Goal: Task Accomplishment & Management: Manage account settings

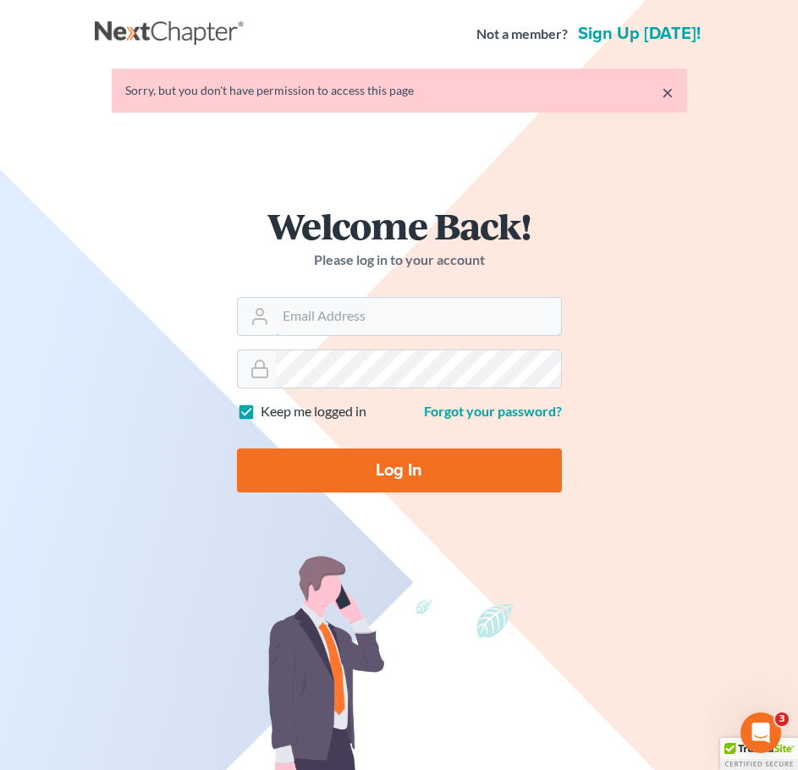
type input "[EMAIL_ADDRESS][DOMAIN_NAME]"
click at [453, 475] on input "Log In" at bounding box center [399, 470] width 325 height 44
type input "Thinking..."
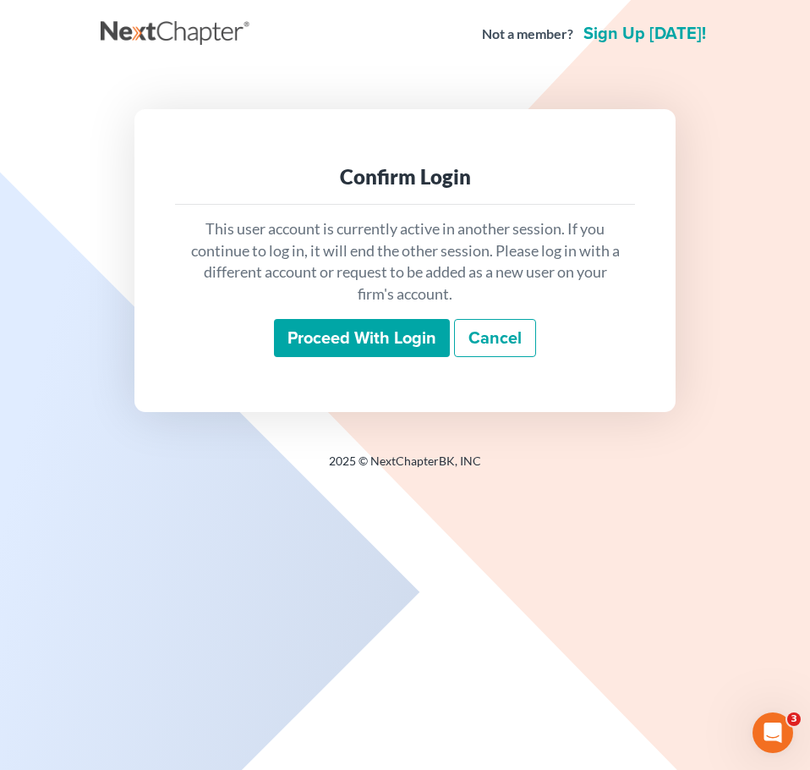
click at [430, 349] on input "Proceed with login" at bounding box center [362, 338] width 176 height 39
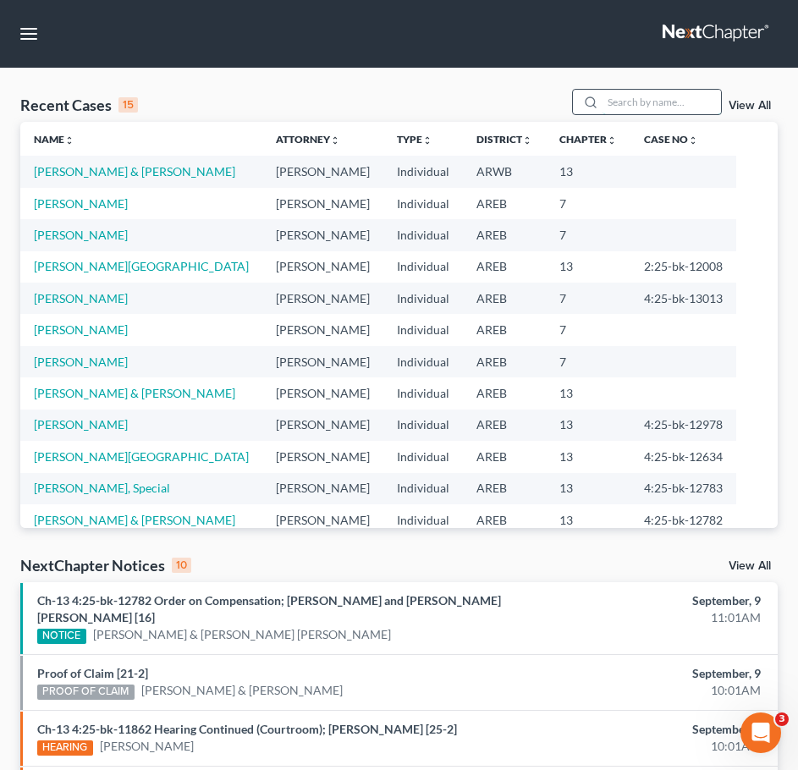
click at [669, 91] on input "search" at bounding box center [661, 102] width 118 height 25
type input "murphy"
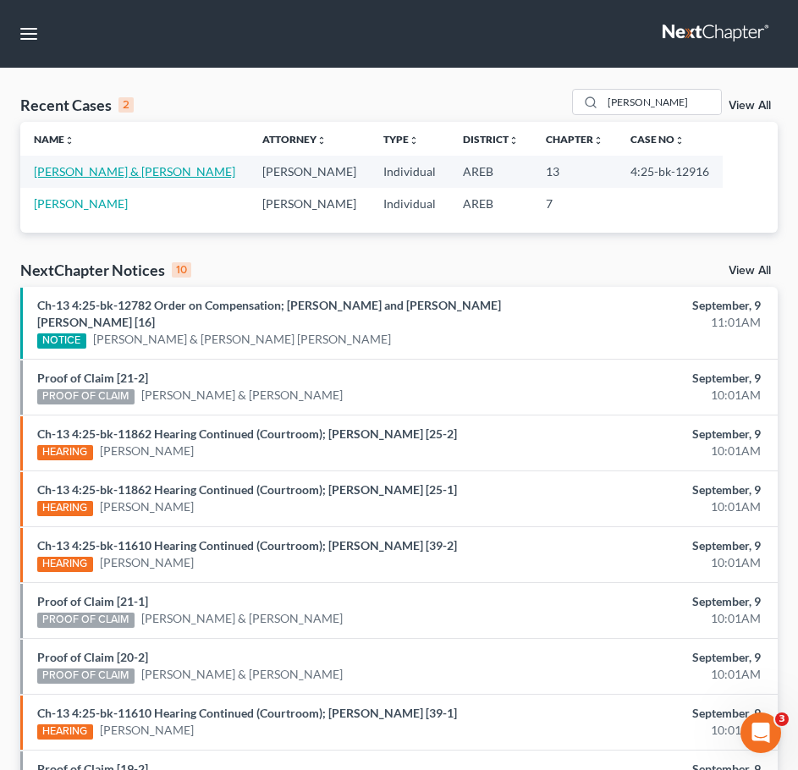
click at [161, 168] on link "Murphy, Michael & Michele" at bounding box center [134, 171] width 201 height 14
select select "2"
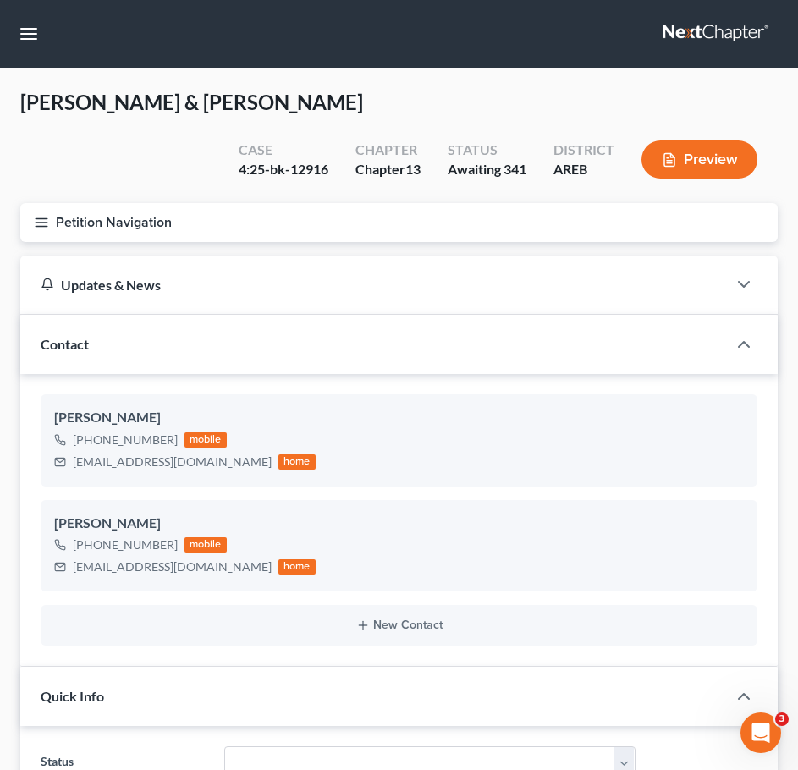
click at [49, 222] on button "Petition Navigation" at bounding box center [398, 222] width 757 height 39
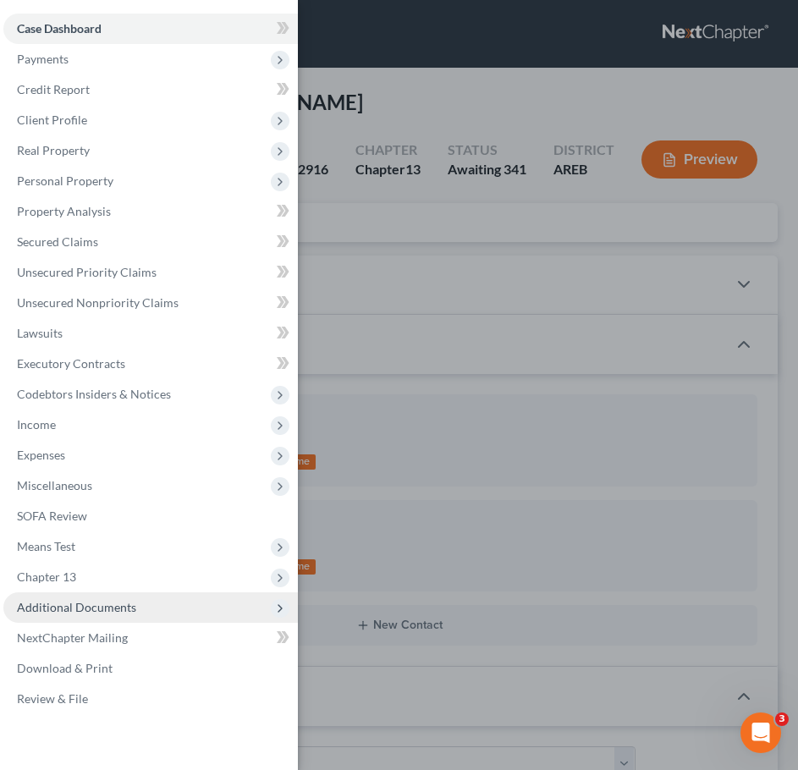
click at [141, 608] on span "Additional Documents" at bounding box center [150, 607] width 294 height 30
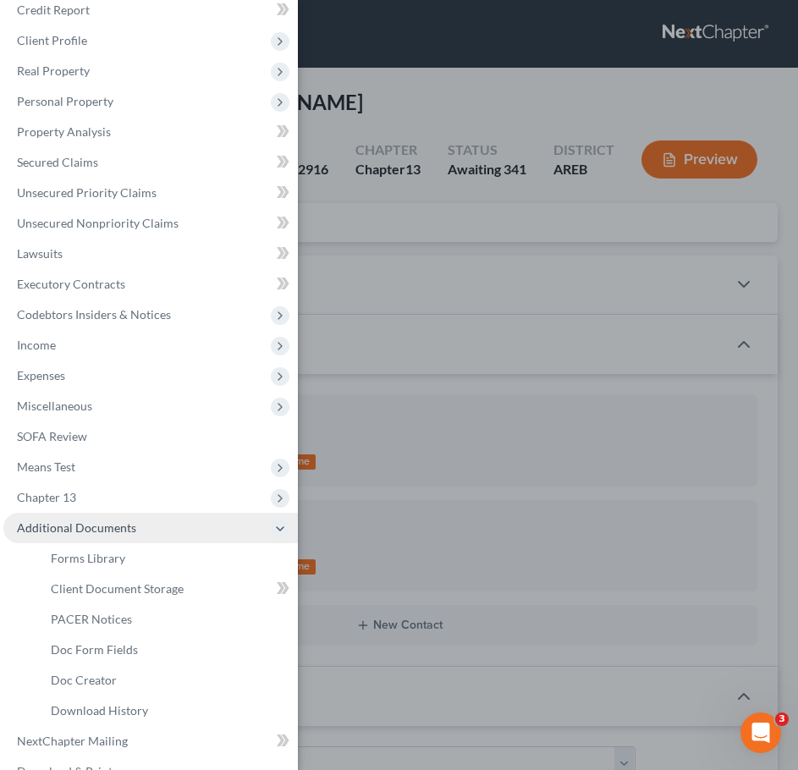
scroll to position [83, 0]
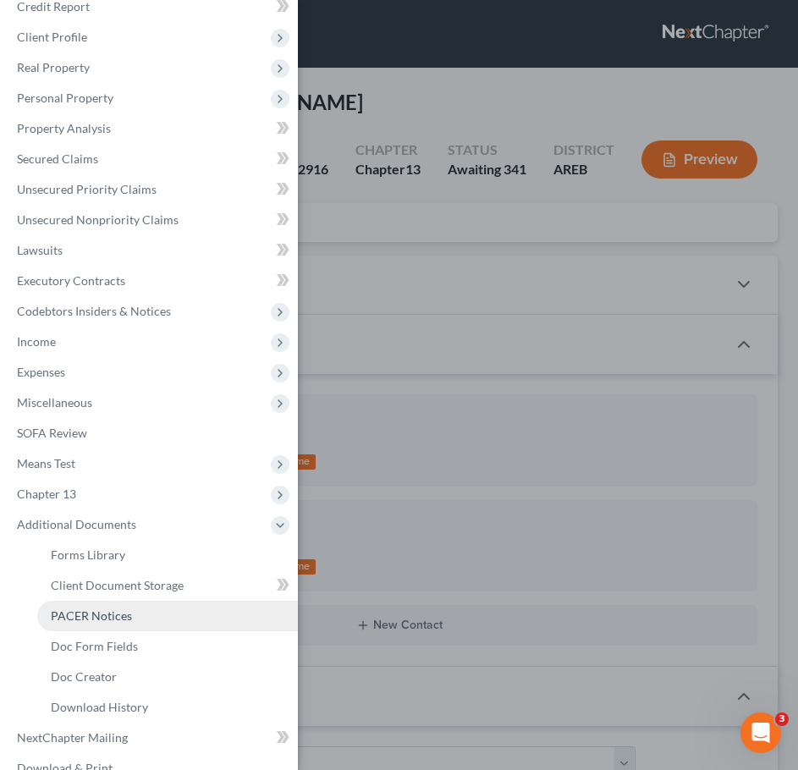
click at [107, 615] on span "PACER Notices" at bounding box center [91, 615] width 81 height 14
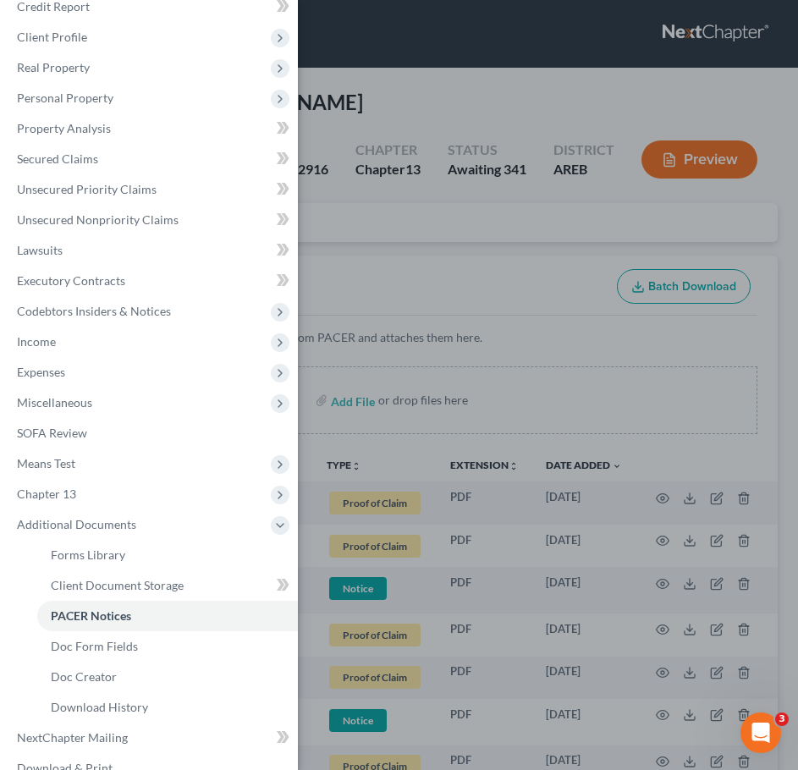
click at [508, 353] on div "Case Dashboard Payments Invoices Payments Payments Credit Report Client Profile" at bounding box center [399, 385] width 798 height 770
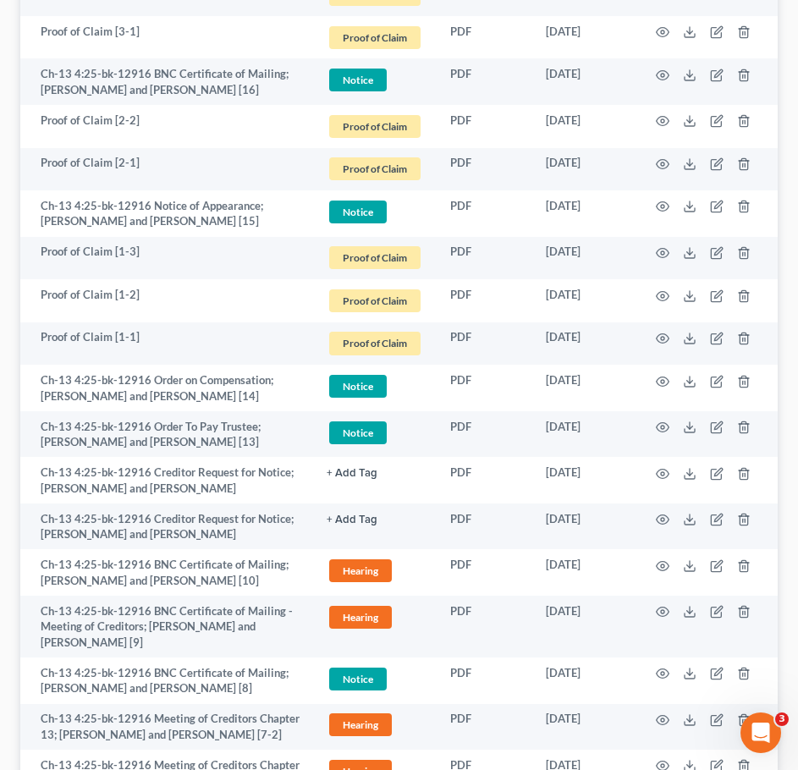
scroll to position [530, 0]
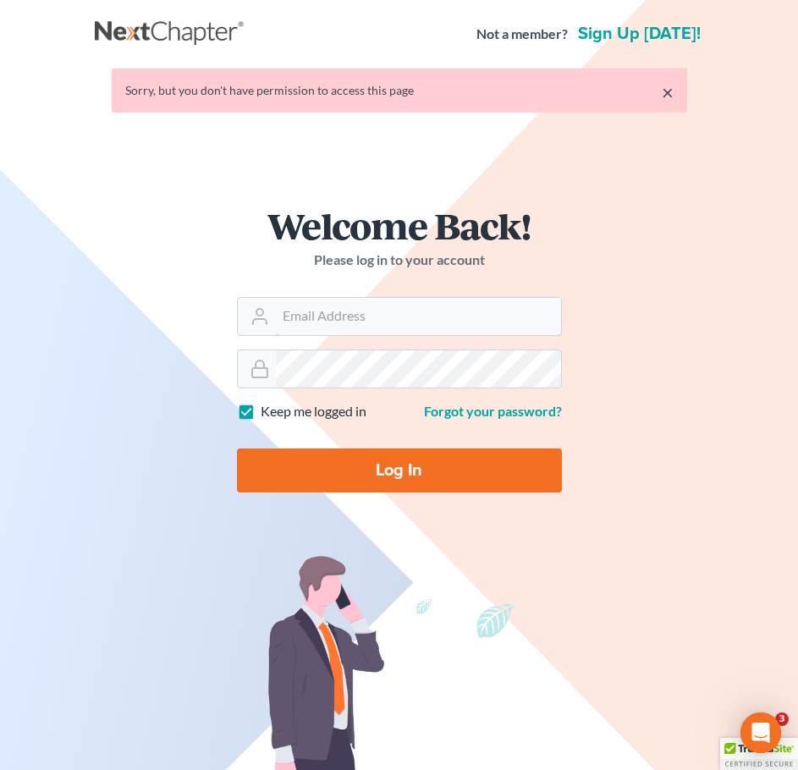
type input "[EMAIL_ADDRESS][DOMAIN_NAME]"
click at [408, 462] on input "Log In" at bounding box center [399, 470] width 325 height 44
type input "Thinking..."
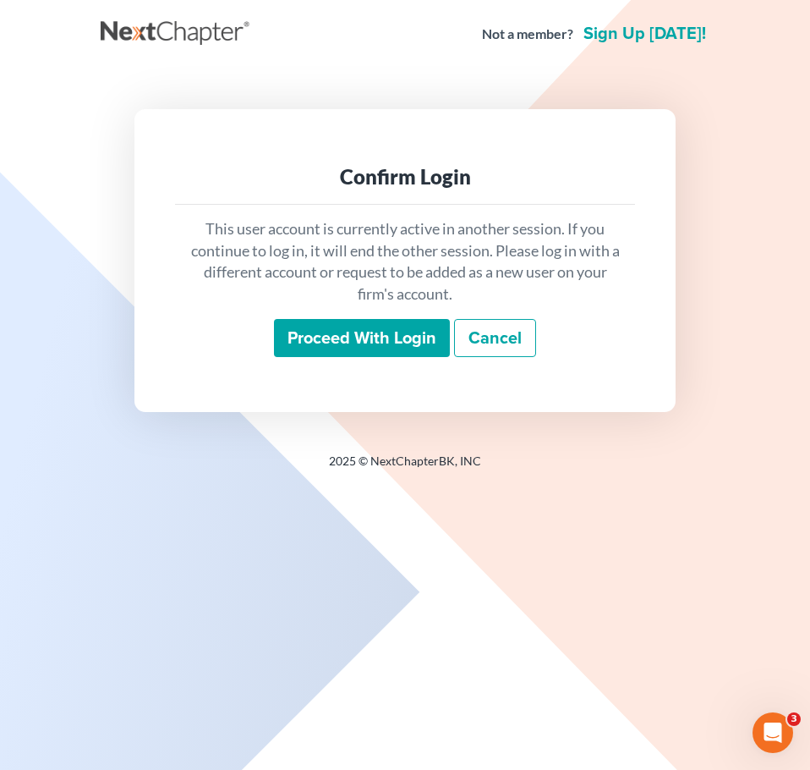
click at [371, 339] on input "Proceed with login" at bounding box center [362, 338] width 176 height 39
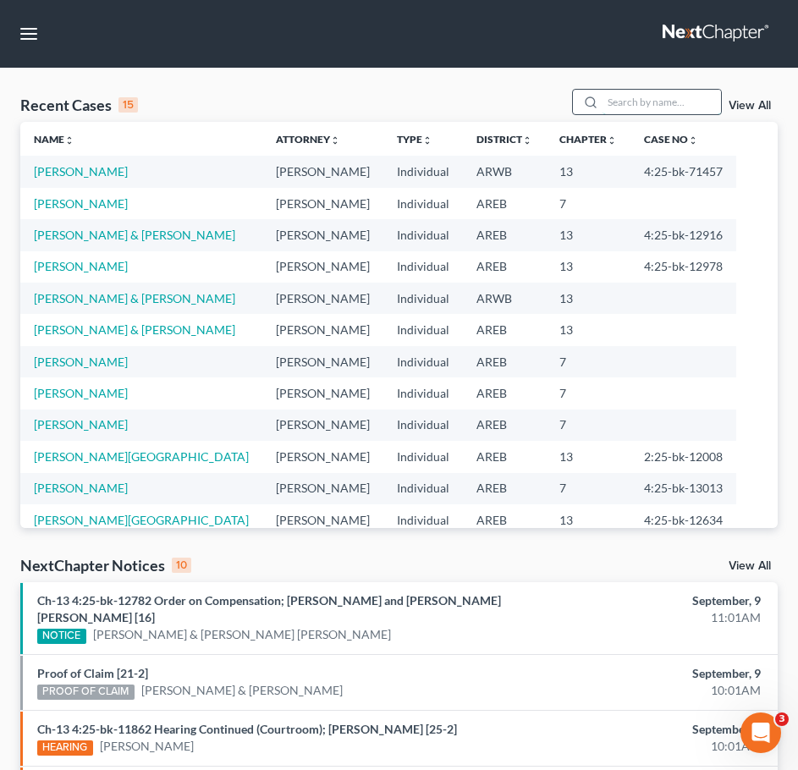
click at [643, 107] on input "search" at bounding box center [661, 102] width 118 height 25
type input "scott"
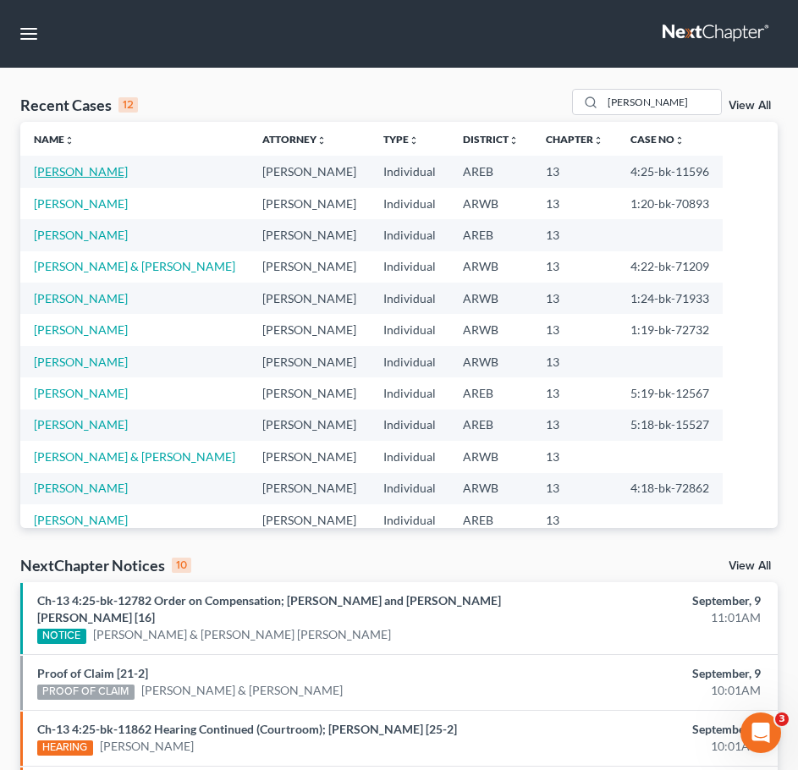
click at [60, 168] on link "Scott, Patsy" at bounding box center [81, 171] width 94 height 14
select select "9"
select select "1"
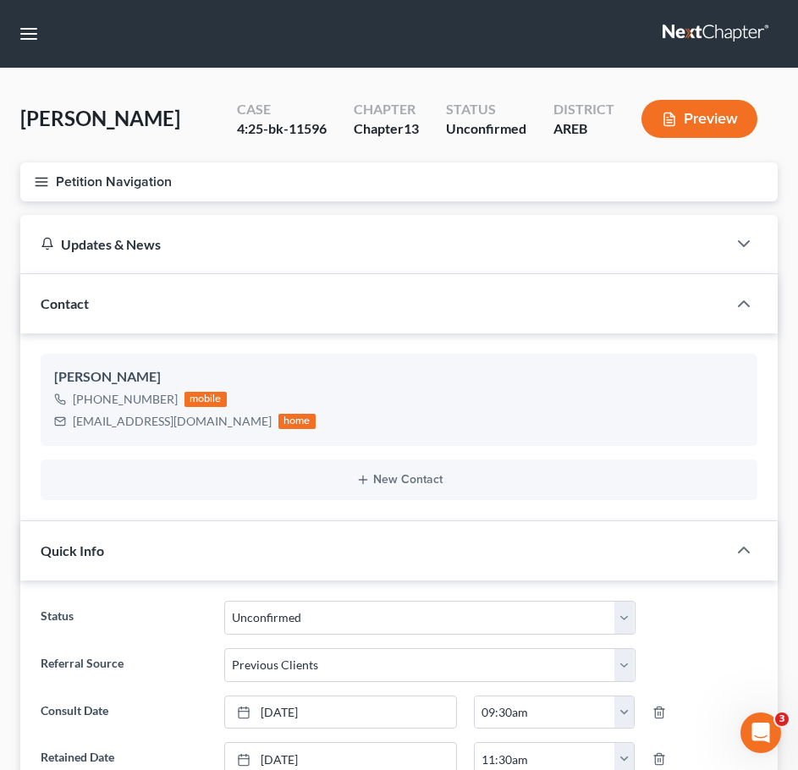
click at [45, 177] on icon "button" at bounding box center [41, 181] width 15 height 15
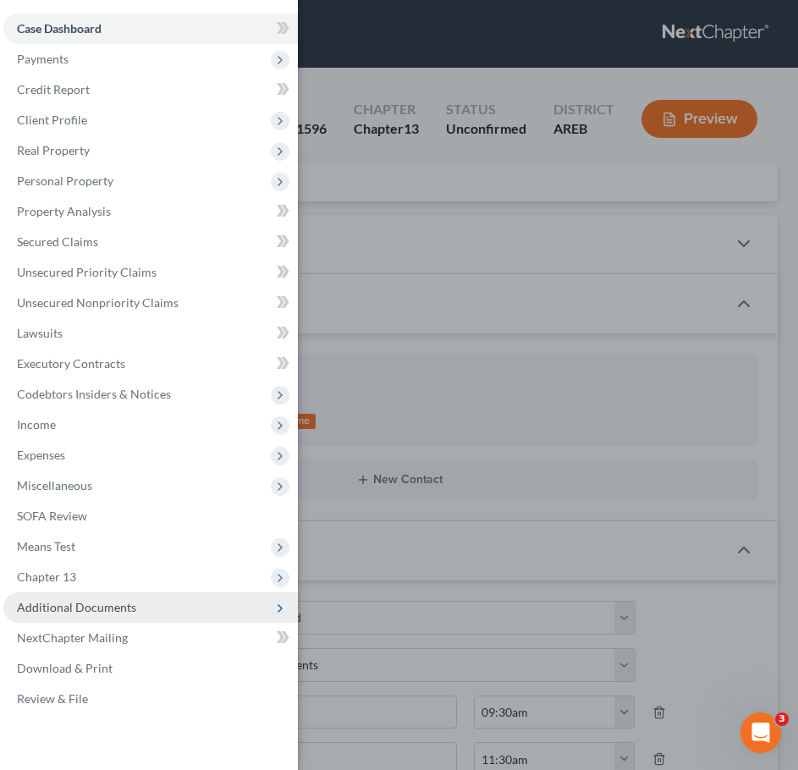
click at [131, 619] on span "Additional Documents" at bounding box center [150, 607] width 294 height 30
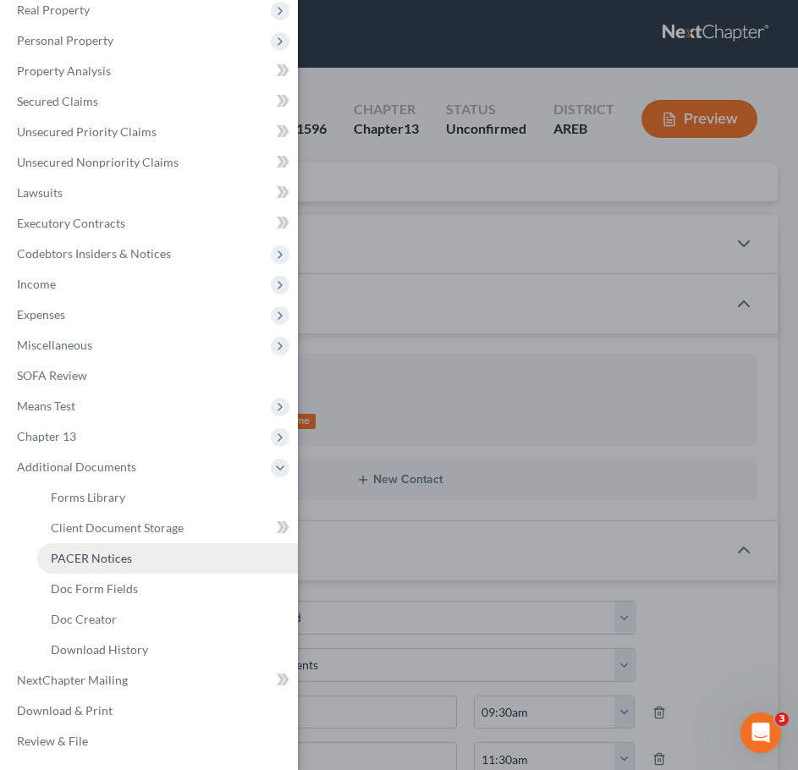
click at [95, 564] on span "PACER Notices" at bounding box center [91, 558] width 81 height 14
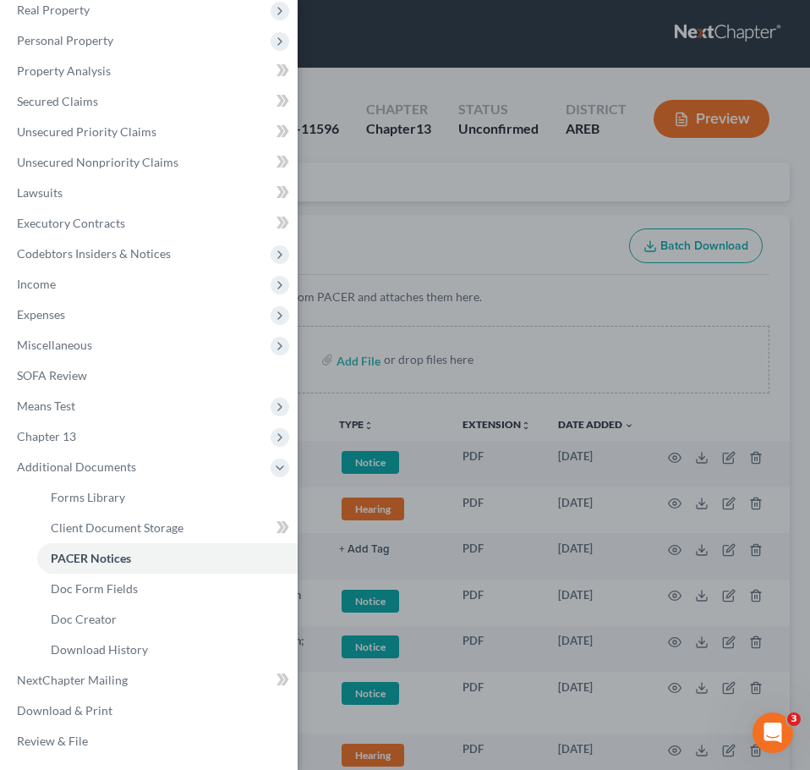
click at [510, 244] on div "Case Dashboard Payments Invoices Payments Payments Credit Report Client Profile" at bounding box center [405, 385] width 810 height 770
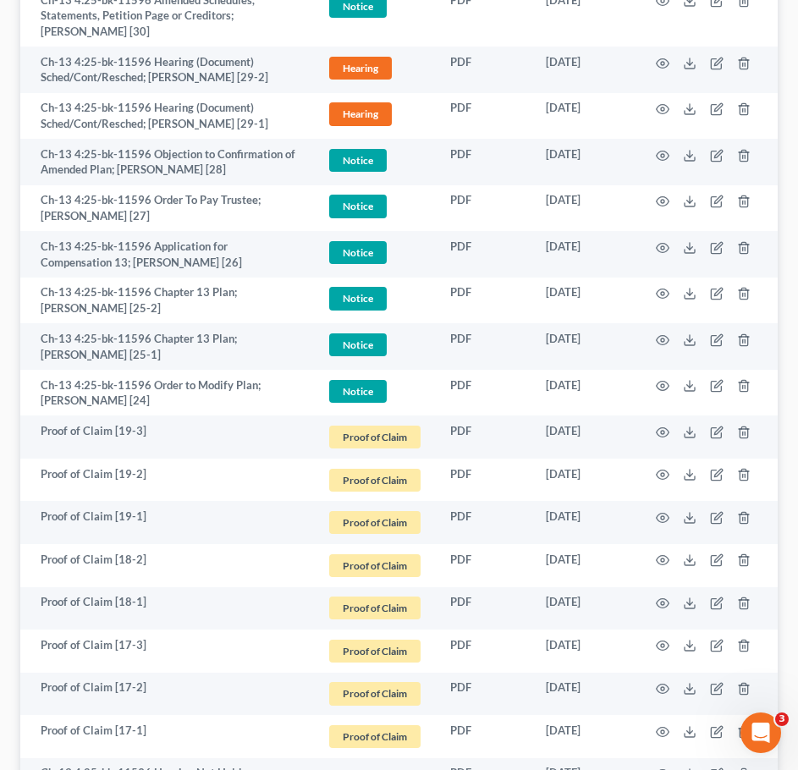
scroll to position [689, 0]
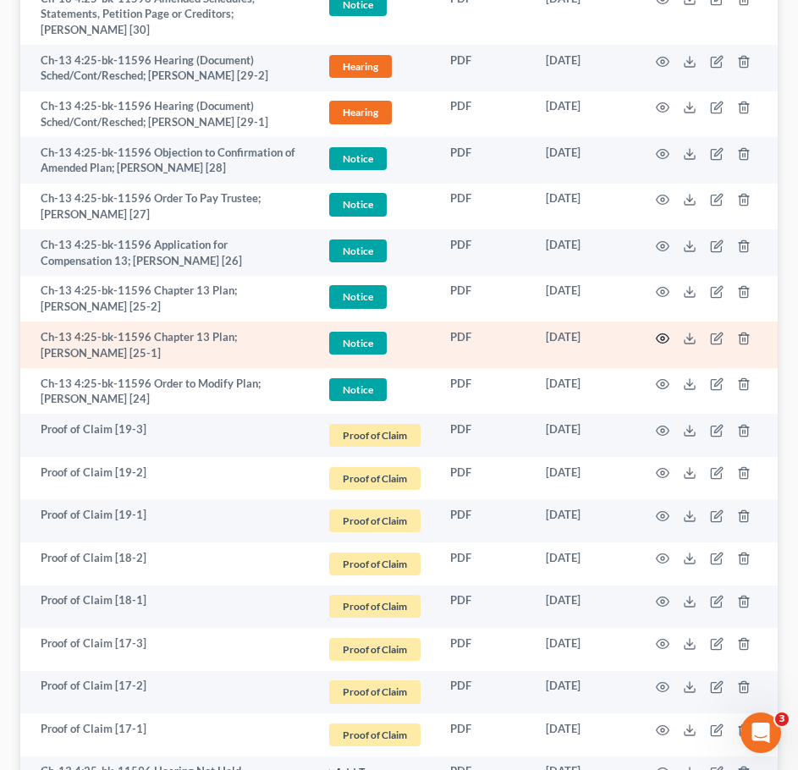
click at [656, 332] on icon "button" at bounding box center [663, 339] width 14 height 14
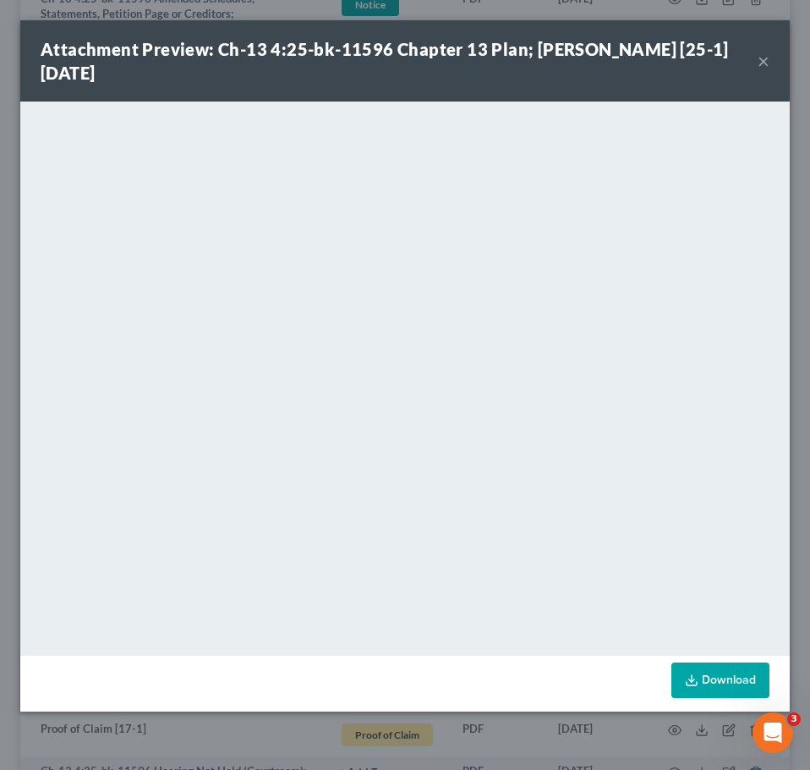
click at [772, 60] on div "Attachment Preview: Ch-13 4:25-bk-11596 Chapter 13 Plan; Patsy Scott [25-1] 08/…" at bounding box center [405, 60] width 770 height 81
click at [766, 60] on button "×" at bounding box center [764, 61] width 12 height 20
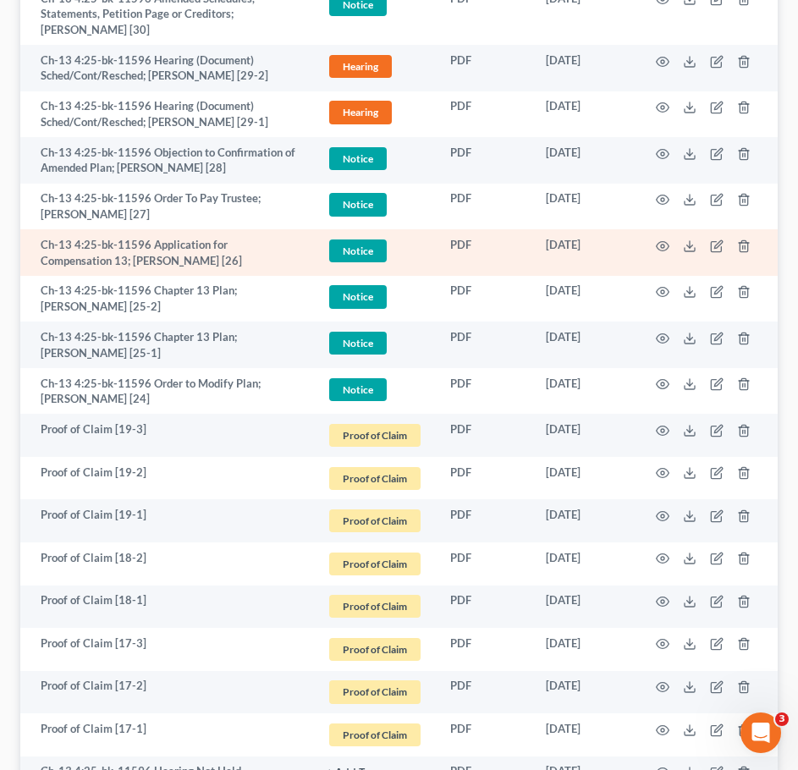
scroll to position [0, 0]
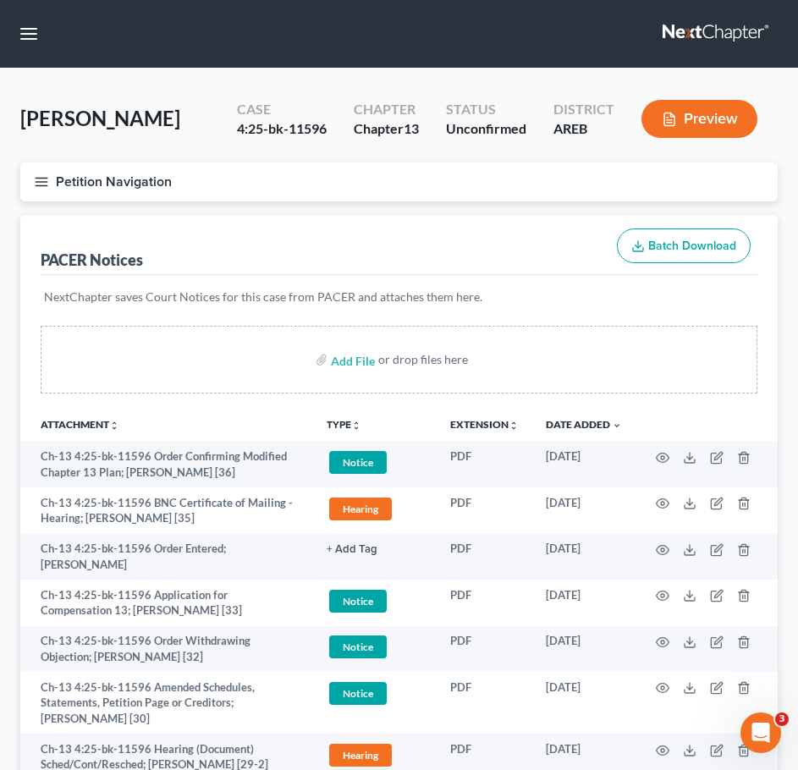
click at [41, 182] on line "button" at bounding box center [42, 182] width 12 height 0
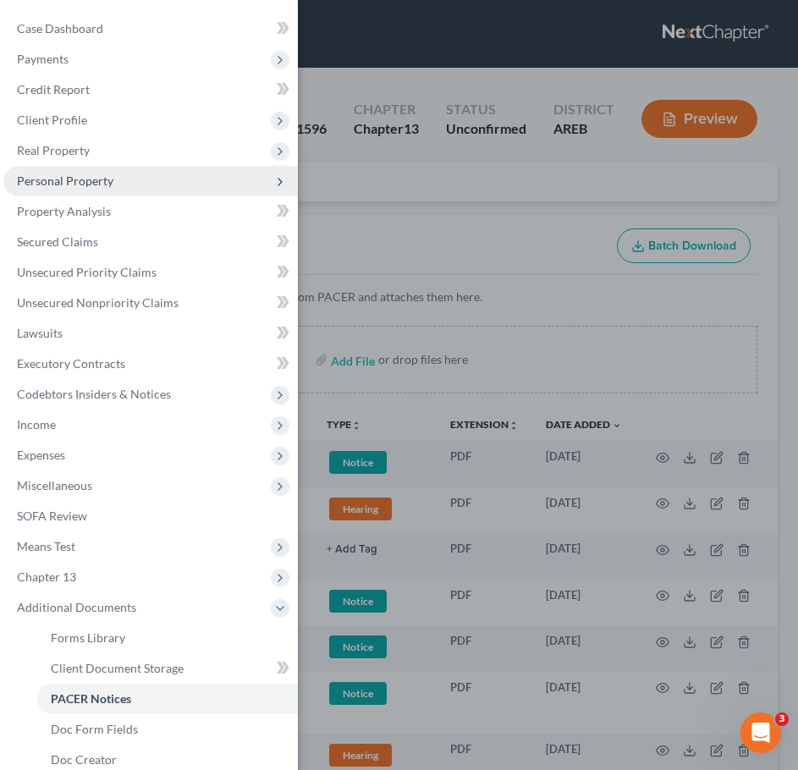
click at [155, 194] on span "Personal Property" at bounding box center [150, 181] width 294 height 30
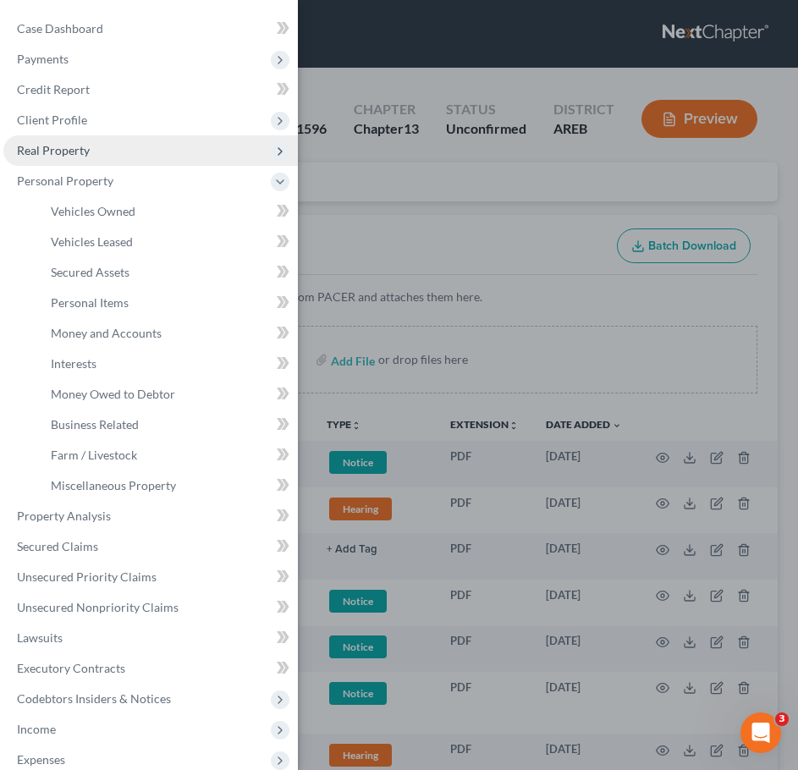
click at [124, 159] on span "Real Property" at bounding box center [150, 150] width 294 height 30
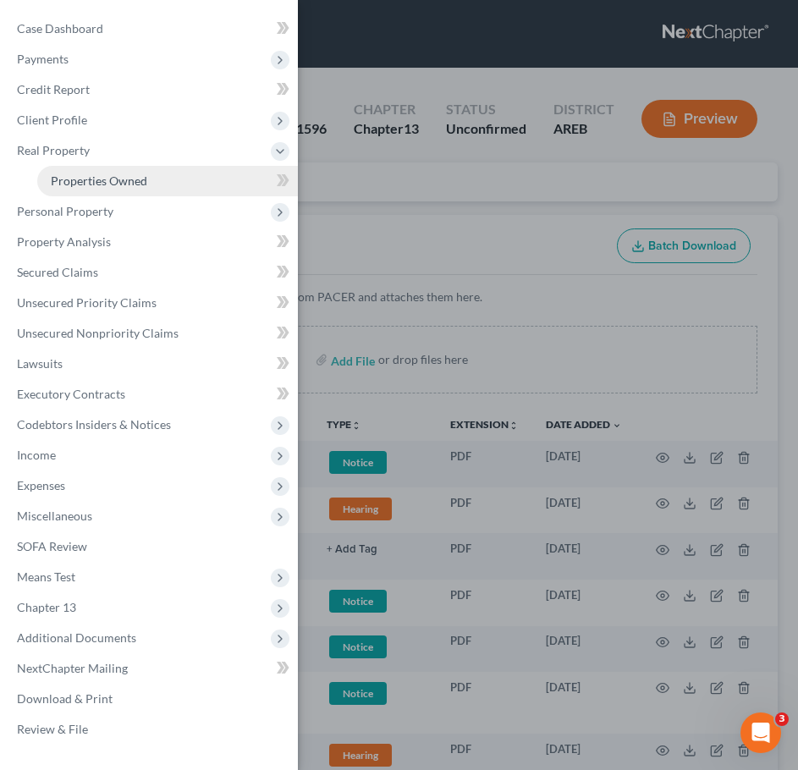
click at [132, 179] on span "Properties Owned" at bounding box center [99, 180] width 96 height 14
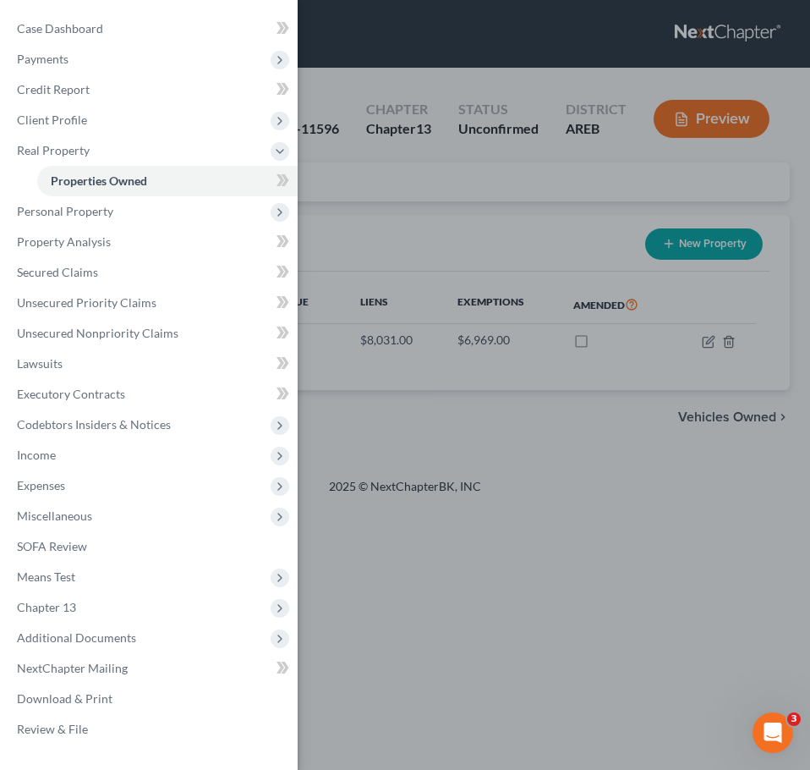
click at [552, 209] on div "Case Dashboard Payments Invoices Payments Payments Credit Report Client Profile" at bounding box center [405, 385] width 810 height 770
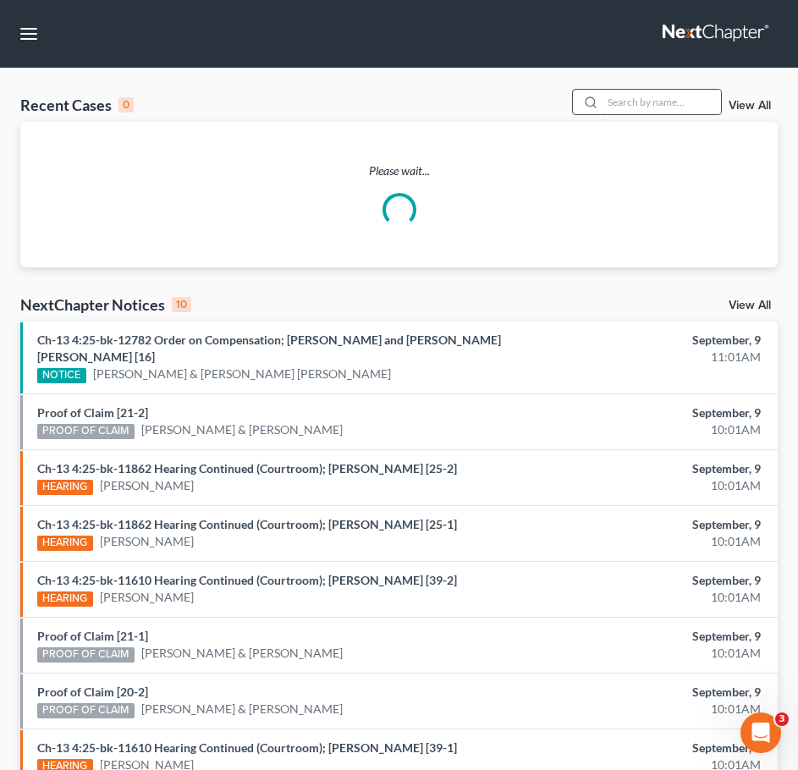
click at [656, 109] on input "search" at bounding box center [661, 102] width 118 height 25
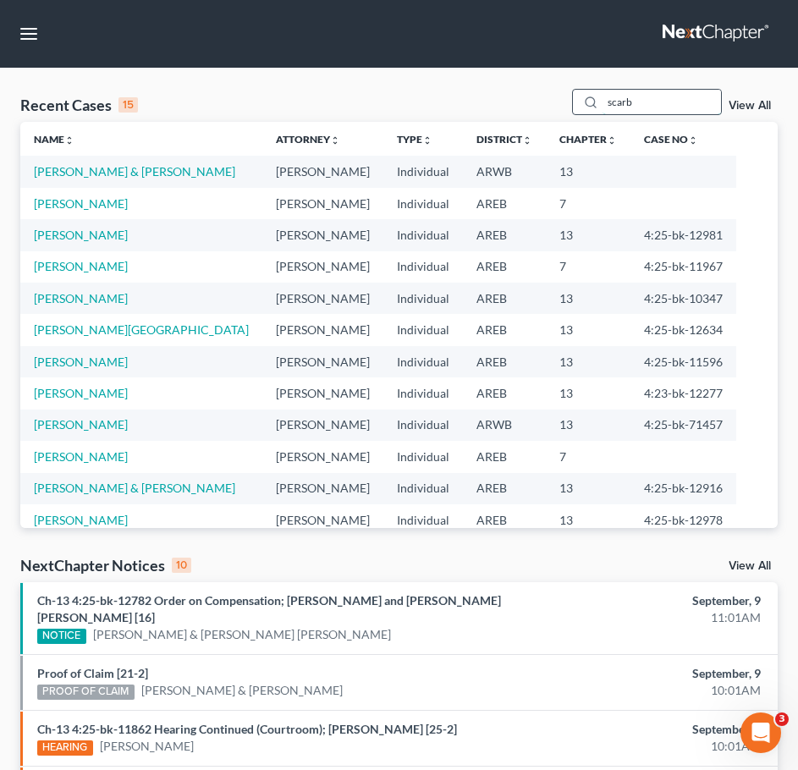
type input "scarb"
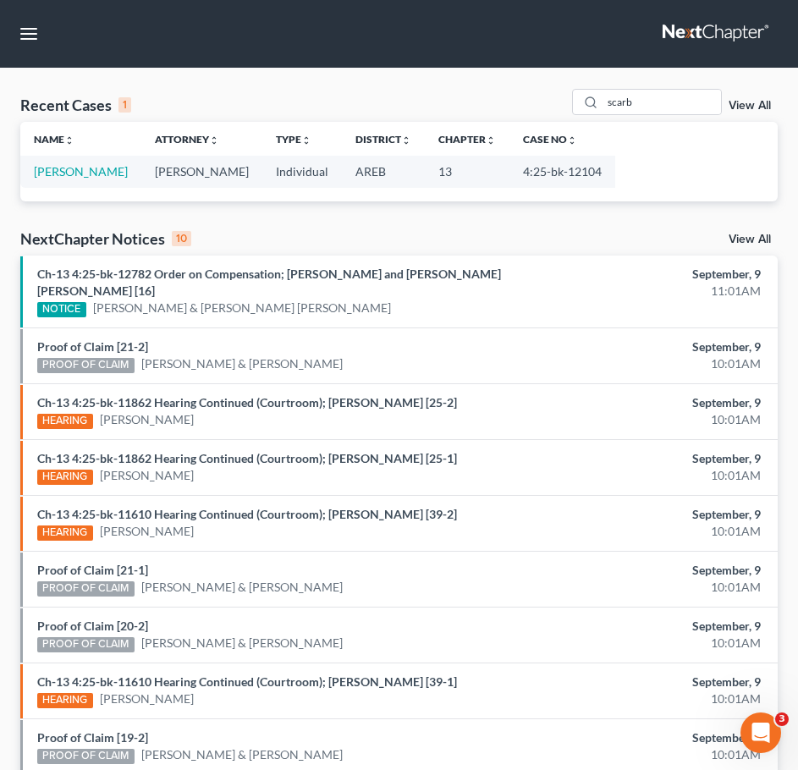
click at [85, 181] on td "Scarbrough, Brenda" at bounding box center [80, 171] width 121 height 31
click at [66, 169] on link "Scarbrough, Brenda" at bounding box center [81, 171] width 94 height 14
select select "3"
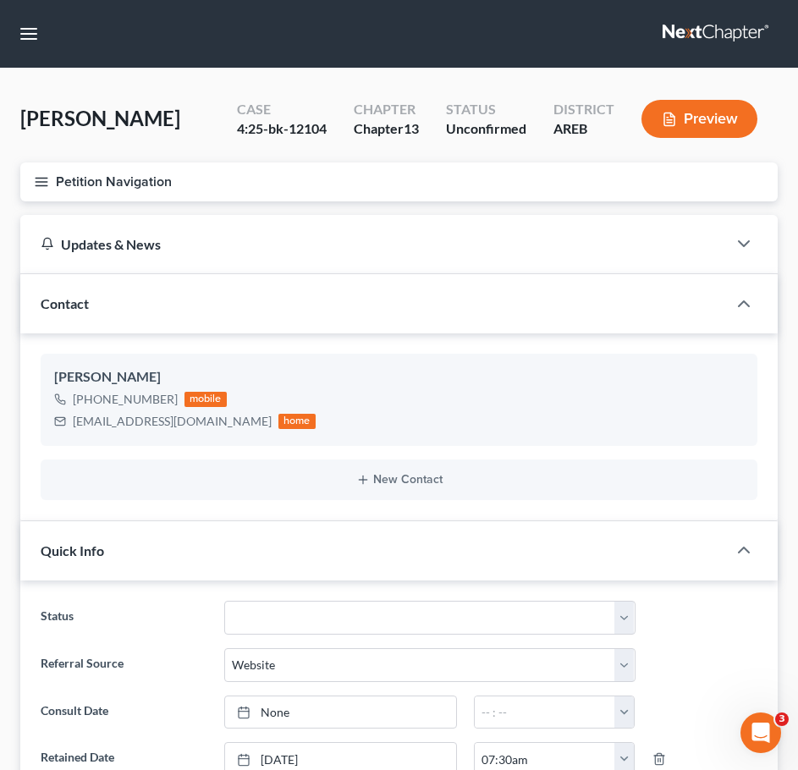
click at [48, 185] on icon "button" at bounding box center [41, 181] width 15 height 15
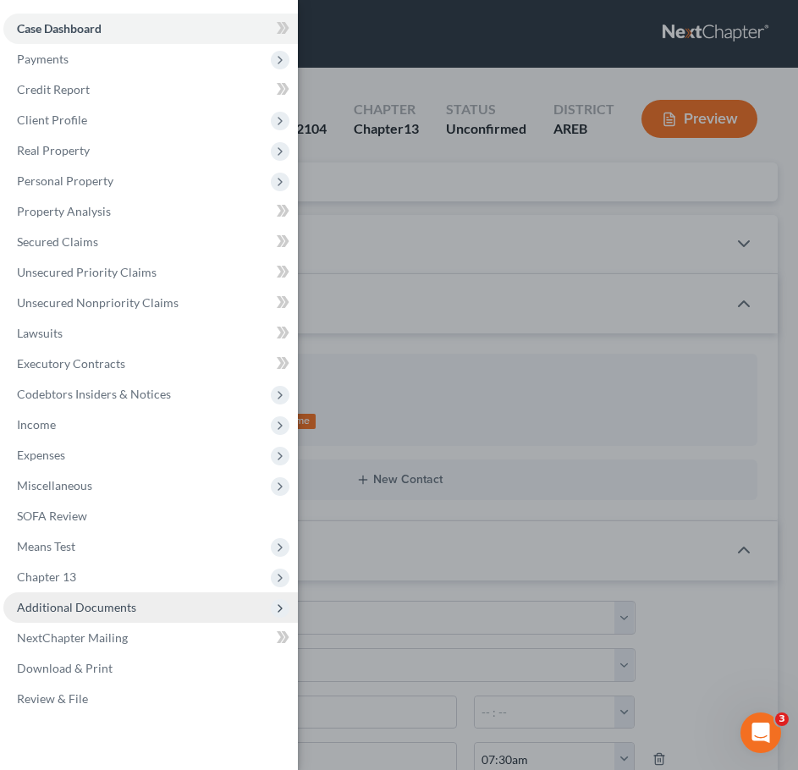
click at [138, 613] on span "Additional Documents" at bounding box center [150, 607] width 294 height 30
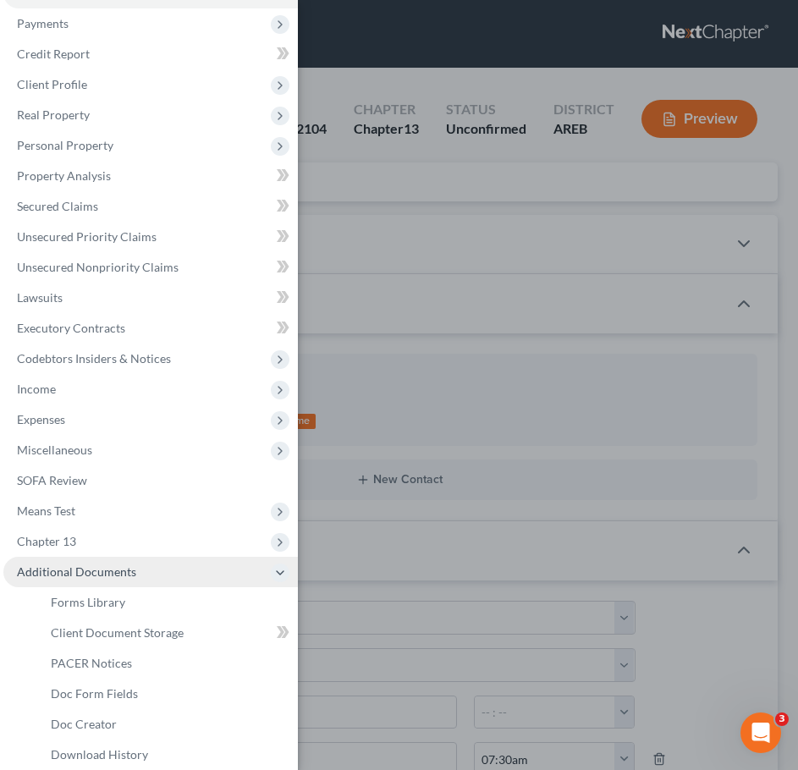
scroll to position [36, 0]
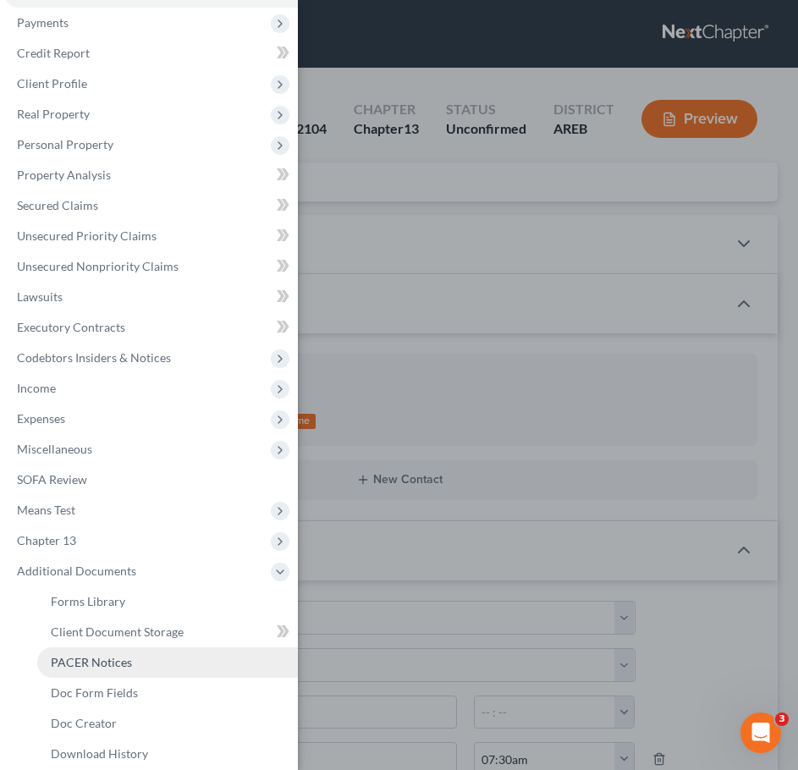
click at [93, 662] on span "PACER Notices" at bounding box center [91, 662] width 81 height 14
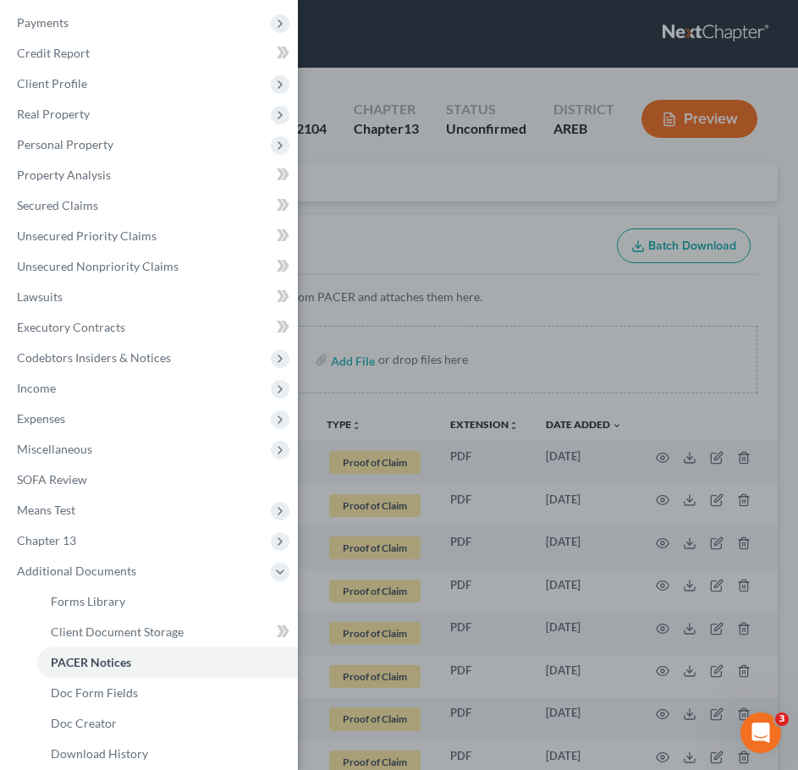
click at [733, 303] on div "Case Dashboard Payments Invoices Payments Payments Credit Report Client Profile" at bounding box center [399, 385] width 798 height 770
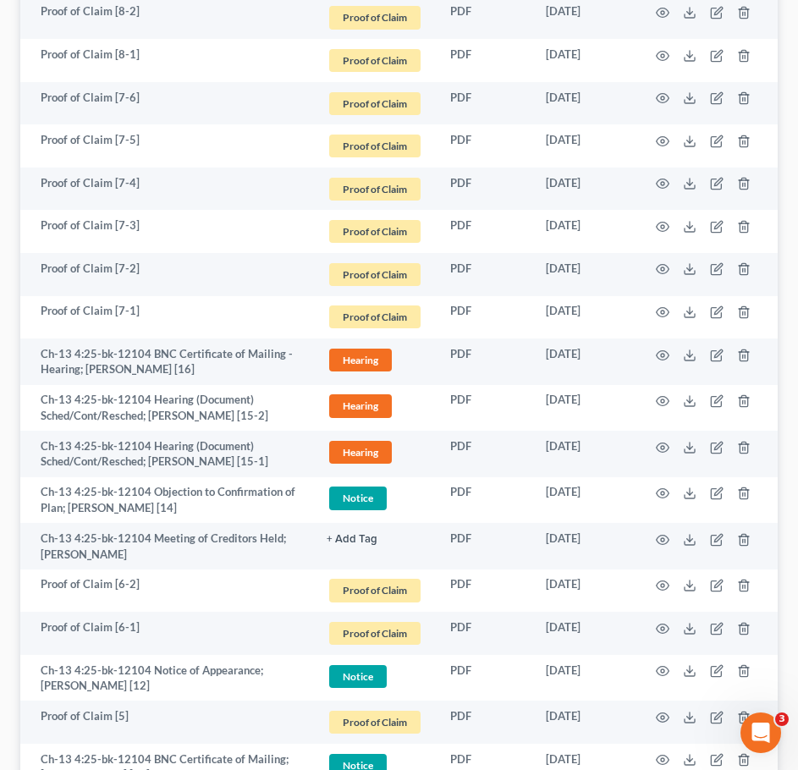
scroll to position [788, 0]
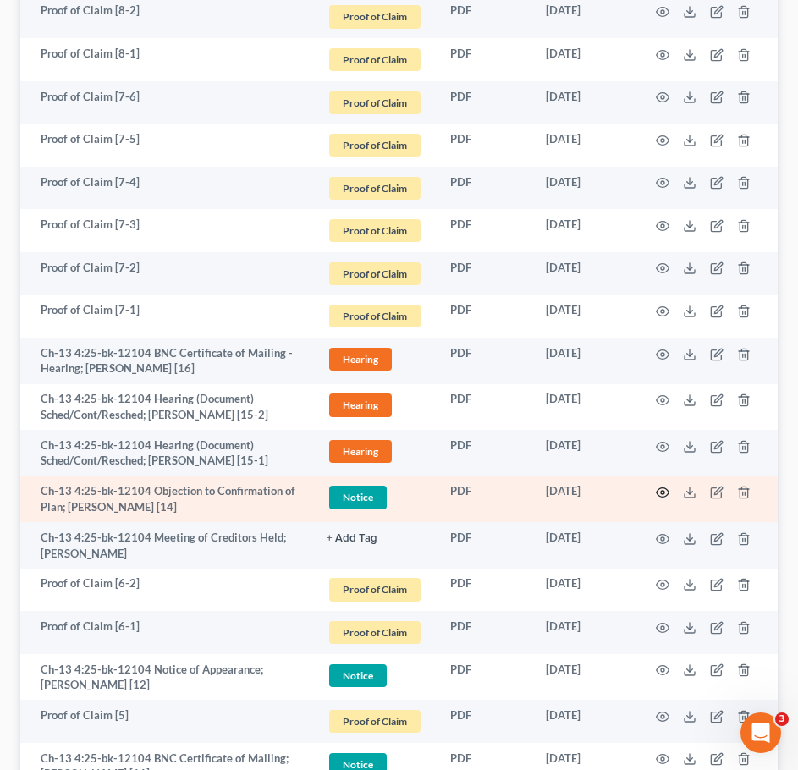
click at [659, 491] on icon "button" at bounding box center [663, 493] width 14 height 14
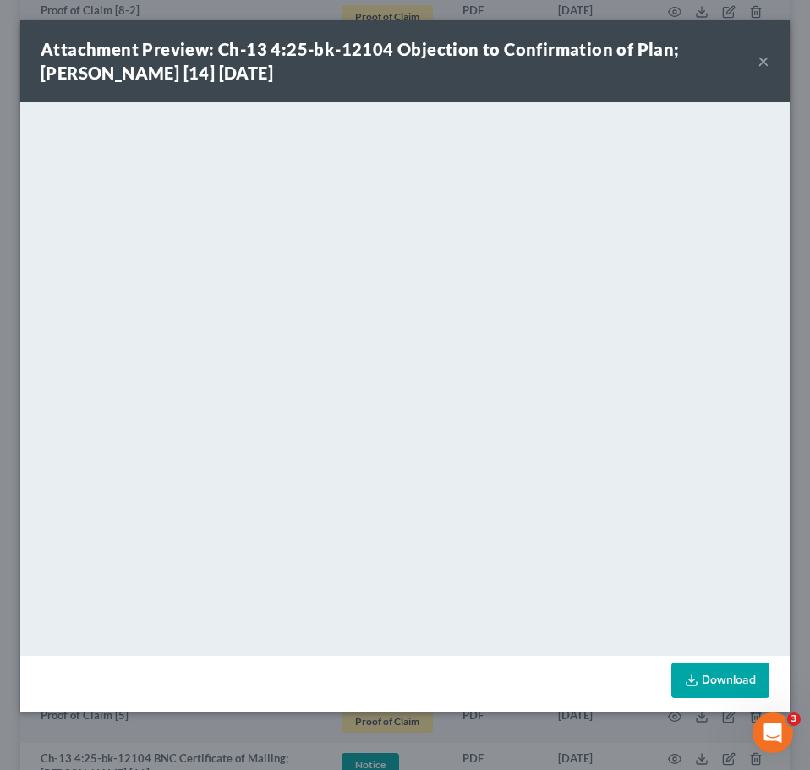
drag, startPoint x: 763, startPoint y: 63, endPoint x: 757, endPoint y: 52, distance: 12.5
click at [757, 52] on div "Attachment Preview: Ch-13 4:25-bk-12104 Objection to Confirmation of Plan; Bren…" at bounding box center [399, 60] width 717 height 47
click at [761, 59] on button "×" at bounding box center [764, 61] width 12 height 20
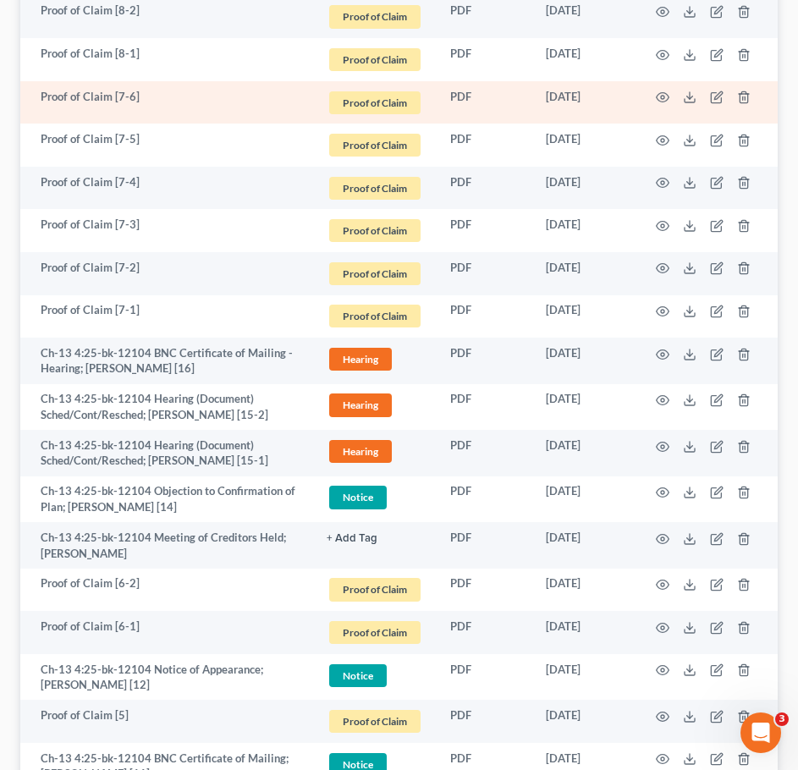
scroll to position [0, 0]
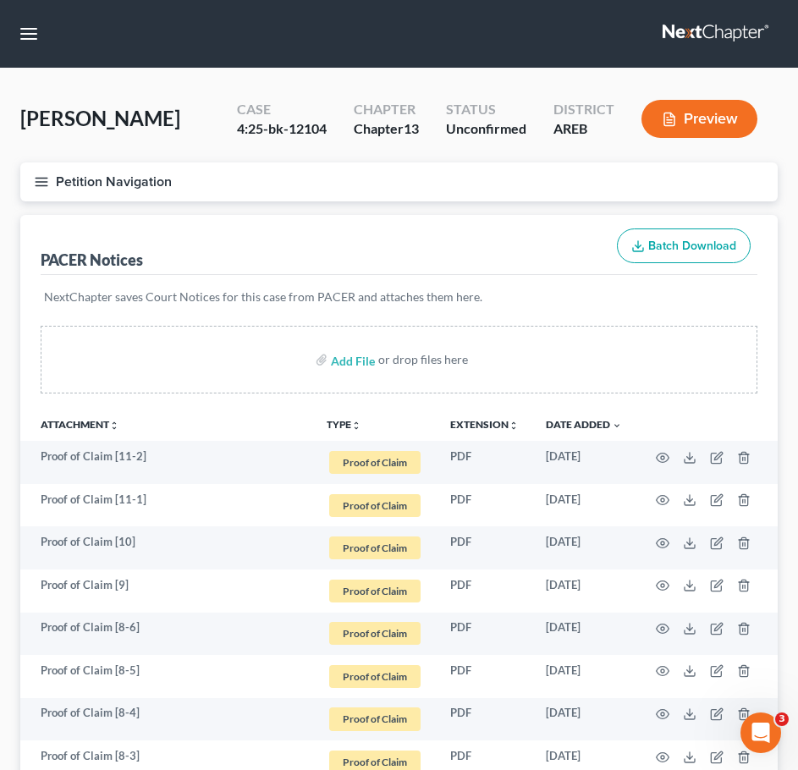
click at [29, 179] on button "Petition Navigation" at bounding box center [398, 181] width 757 height 39
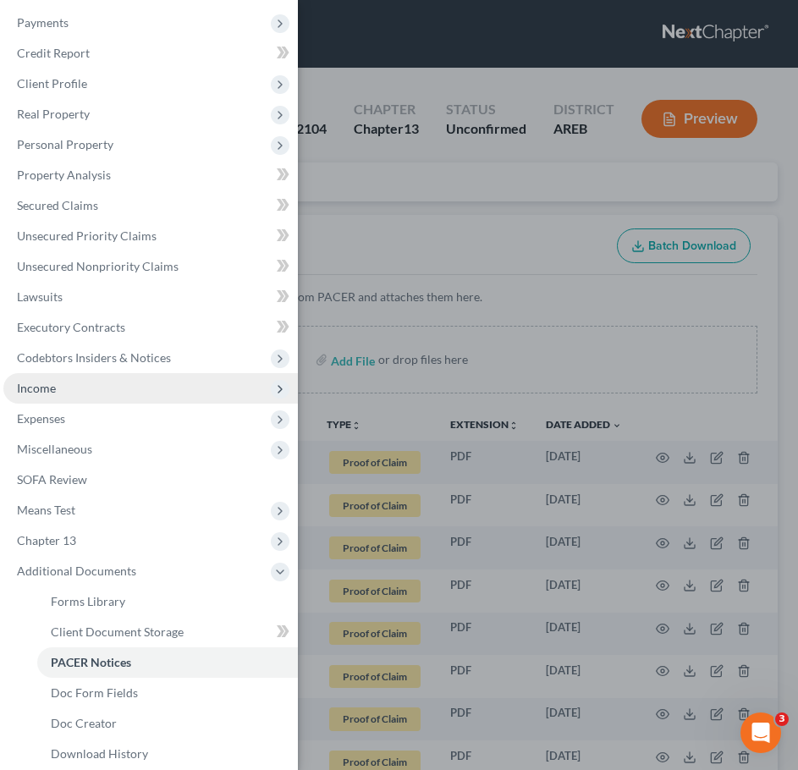
click at [93, 392] on span "Income" at bounding box center [150, 388] width 294 height 30
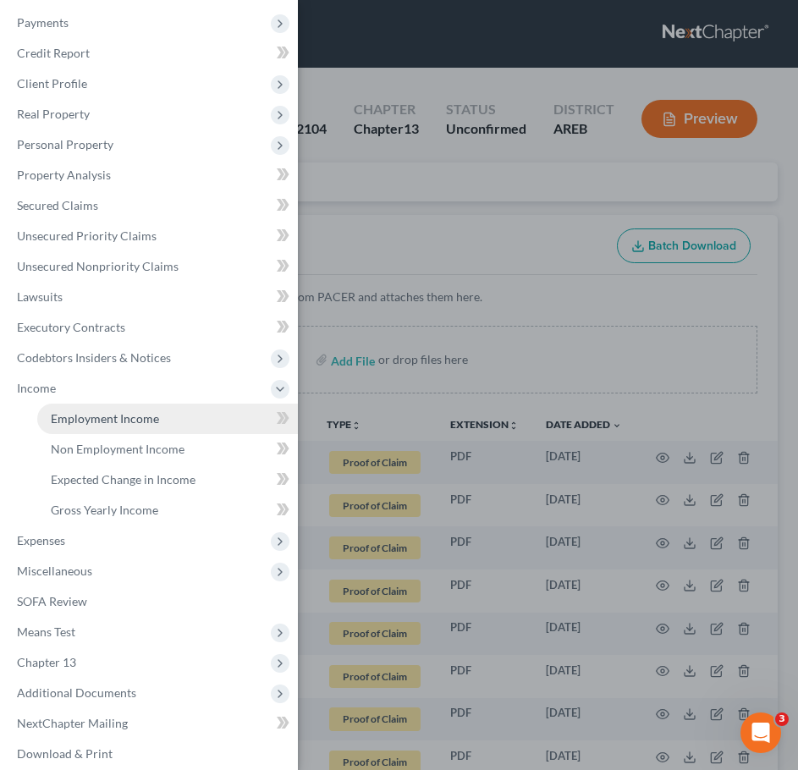
click at [103, 420] on span "Employment Income" at bounding box center [105, 418] width 108 height 14
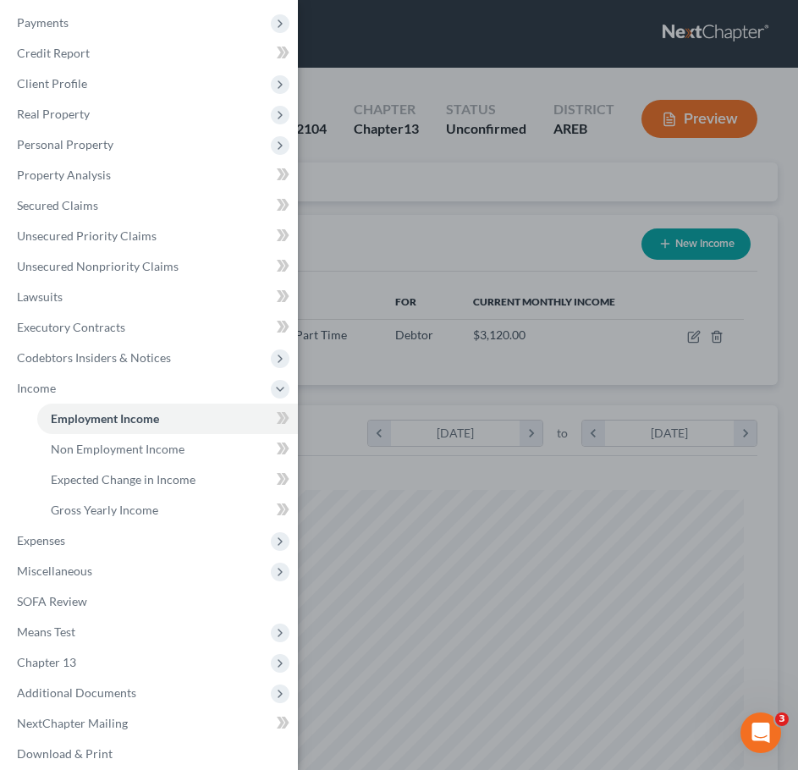
scroll to position [344, 723]
drag, startPoint x: 584, startPoint y: 406, endPoint x: 518, endPoint y: 369, distance: 75.8
click at [518, 369] on div "Case Dashboard Payments Invoices Payments Payments Credit Report Client Profile" at bounding box center [399, 385] width 798 height 770
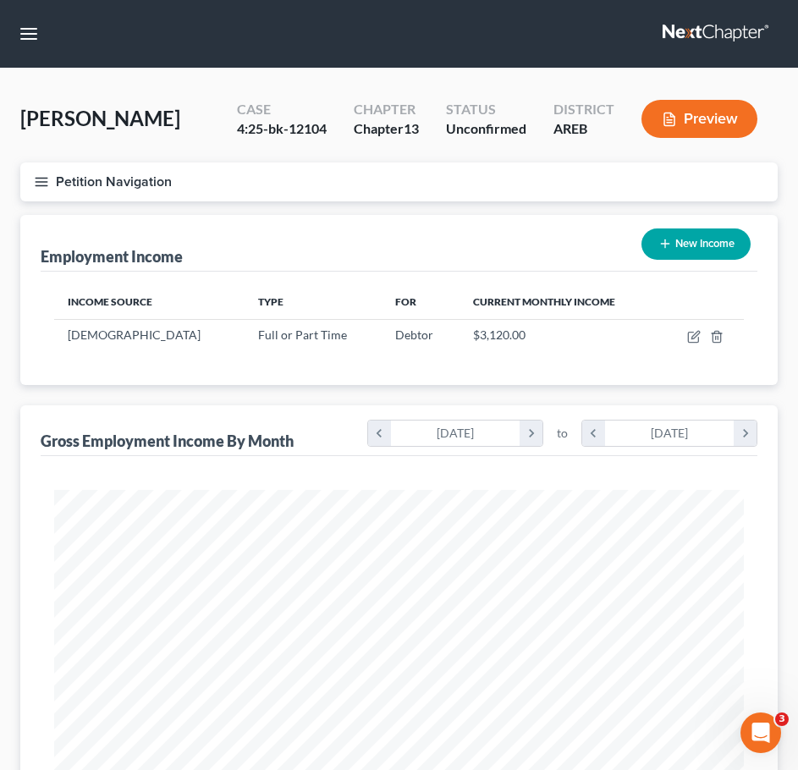
scroll to position [526, 0]
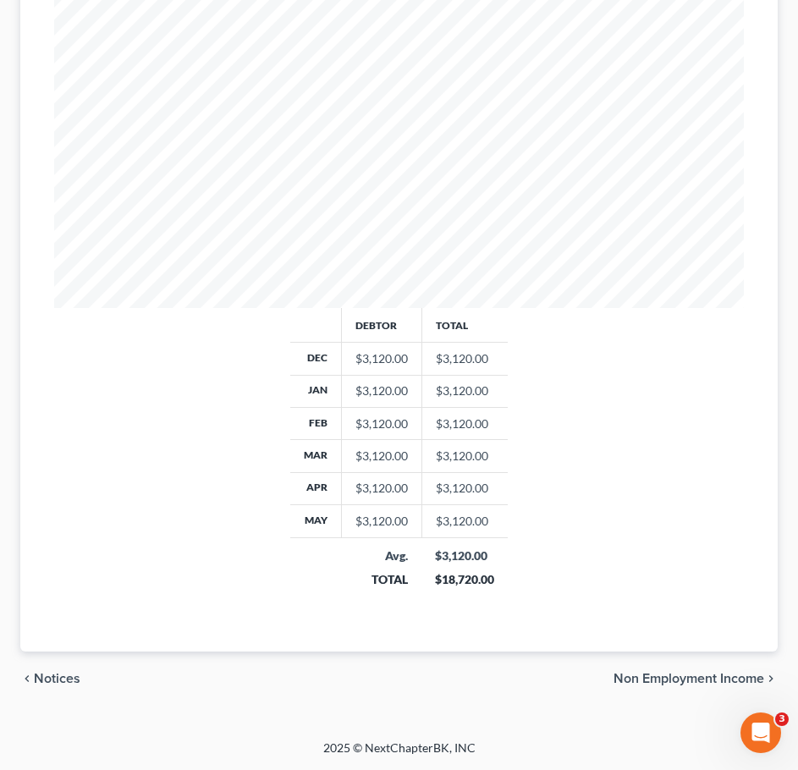
drag, startPoint x: 687, startPoint y: 670, endPoint x: 650, endPoint y: 689, distance: 41.6
drag, startPoint x: 650, startPoint y: 689, endPoint x: 634, endPoint y: 678, distance: 19.5
click at [627, 677] on span "Non Employment Income" at bounding box center [688, 679] width 151 height 14
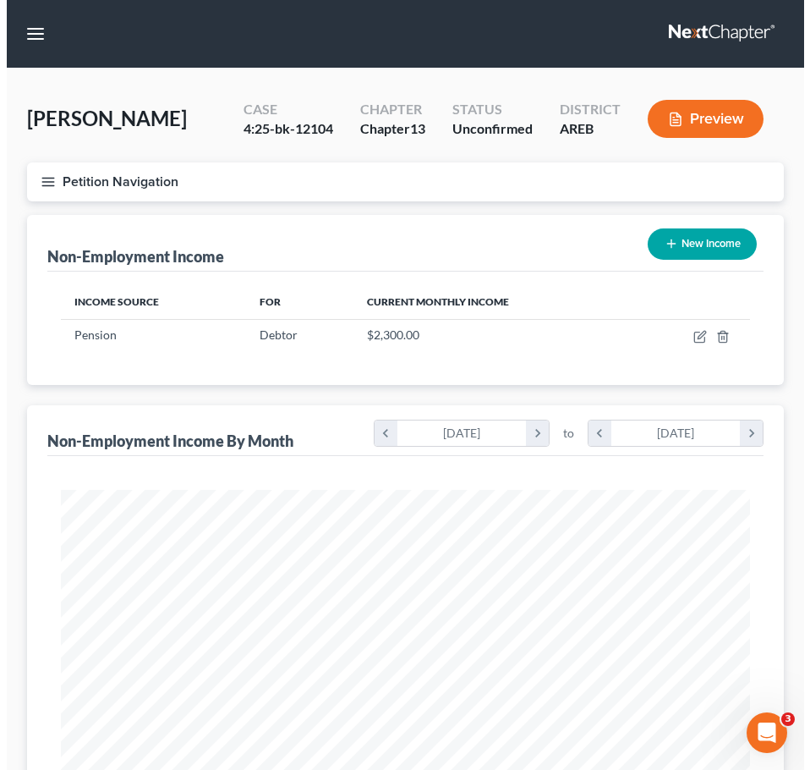
scroll to position [344, 723]
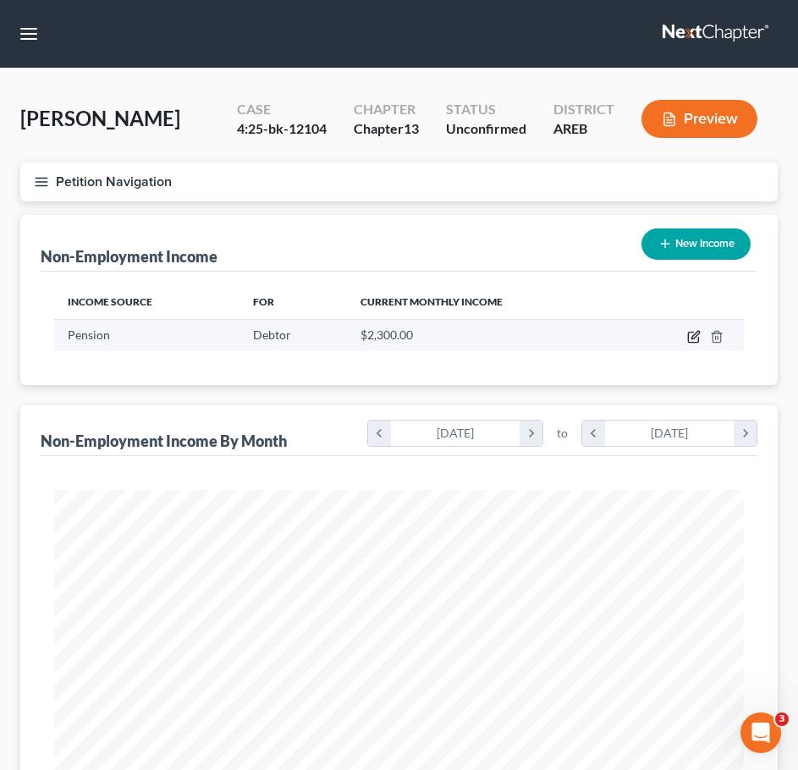
click at [691, 330] on icon "button" at bounding box center [694, 337] width 14 height 14
select select "2"
select select "0"
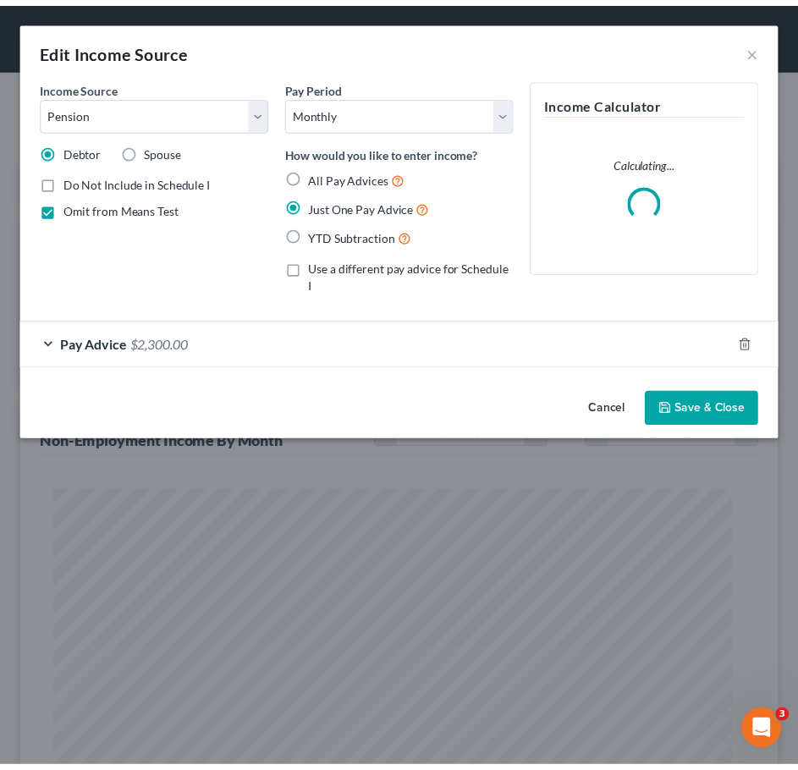
scroll to position [351, 736]
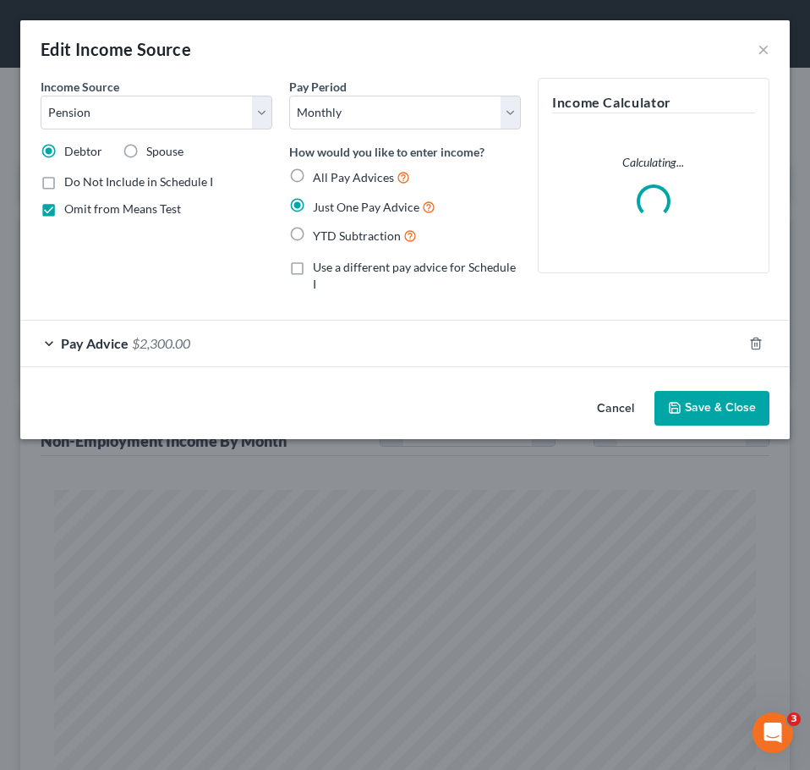
click at [111, 208] on span "Omit from Means Test" at bounding box center [122, 208] width 117 height 14
click at [82, 208] on input "Omit from Means Test" at bounding box center [76, 205] width 11 height 11
checkbox input "false"
click at [722, 391] on button "Save & Close" at bounding box center [712, 409] width 115 height 36
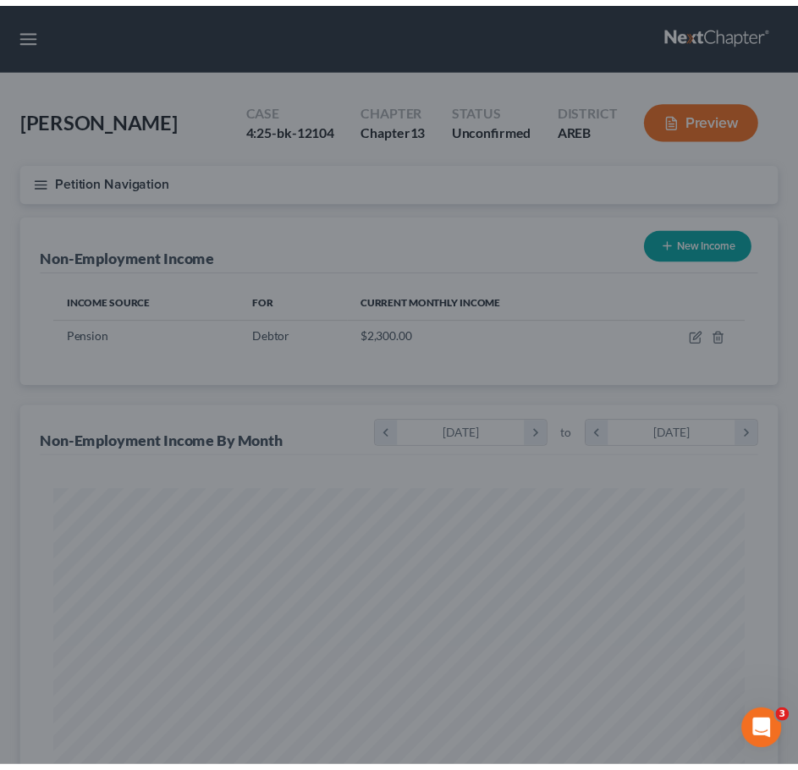
scroll to position [845632, 845253]
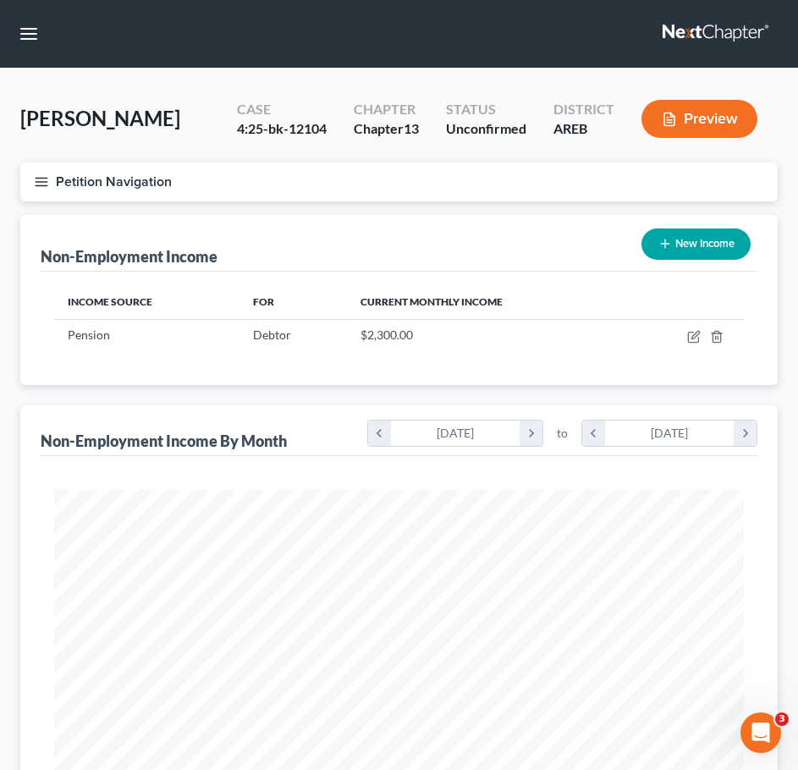
click at [45, 181] on icon "button" at bounding box center [41, 181] width 15 height 15
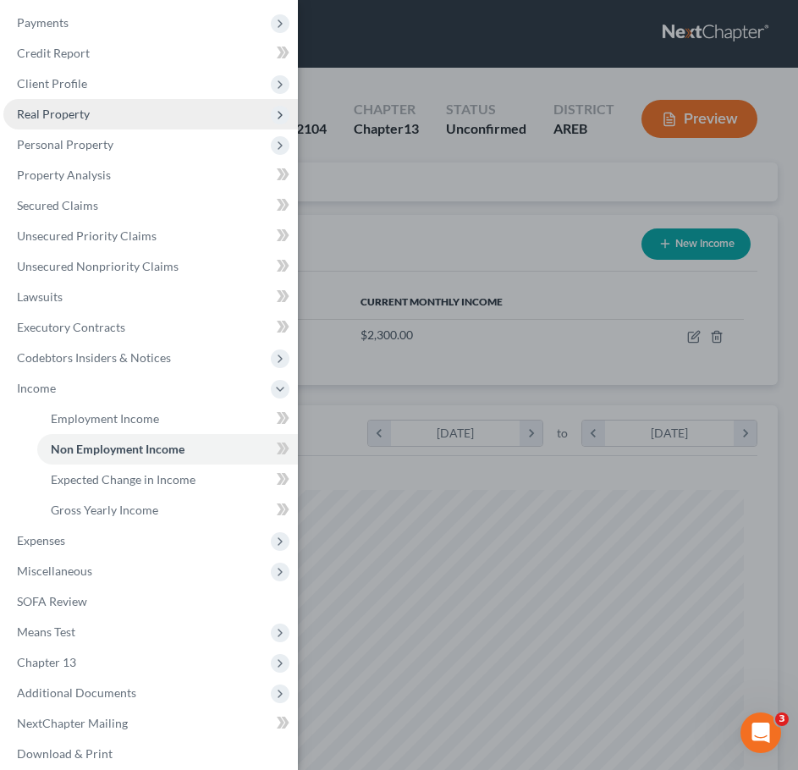
click at [47, 113] on span "Real Property" at bounding box center [53, 114] width 73 height 14
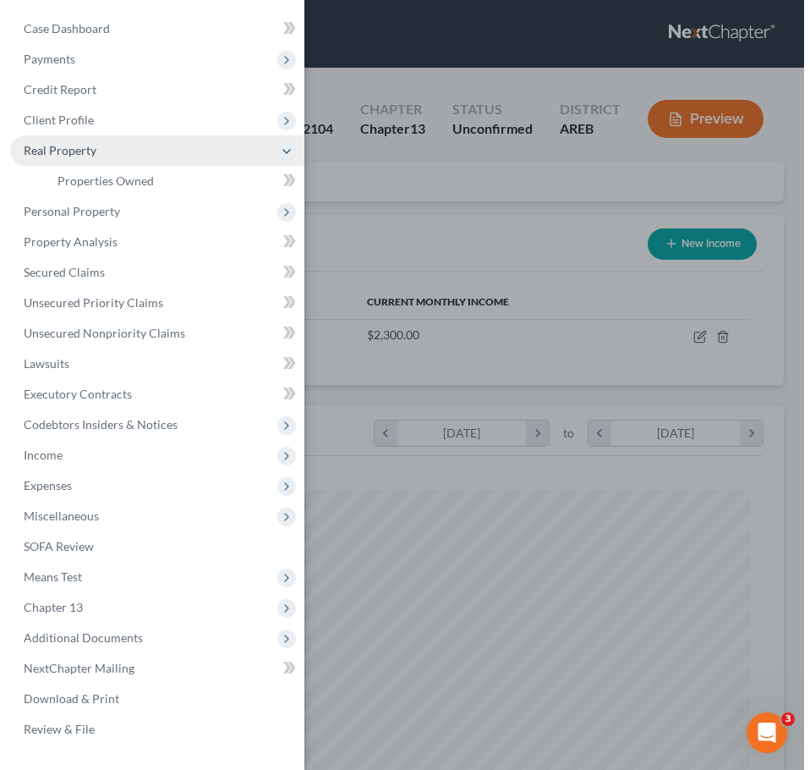
scroll to position [0, 0]
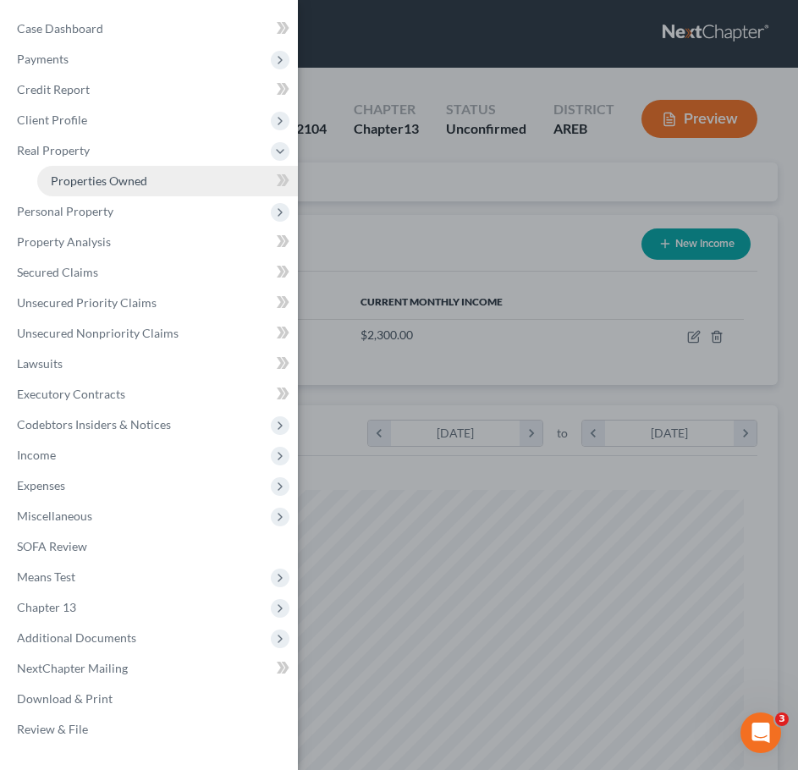
click at [91, 175] on span "Properties Owned" at bounding box center [99, 180] width 96 height 14
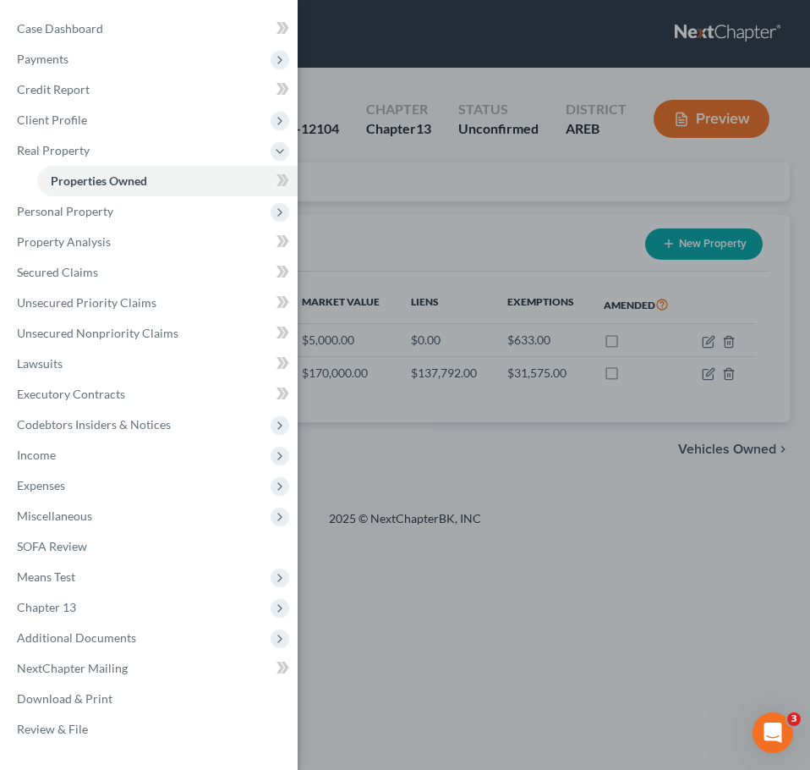
drag, startPoint x: 525, startPoint y: 193, endPoint x: 470, endPoint y: 185, distance: 54.7
click at [470, 185] on div "Case Dashboard Payments Invoices Payments Payments Credit Report Client Profile" at bounding box center [405, 385] width 810 height 770
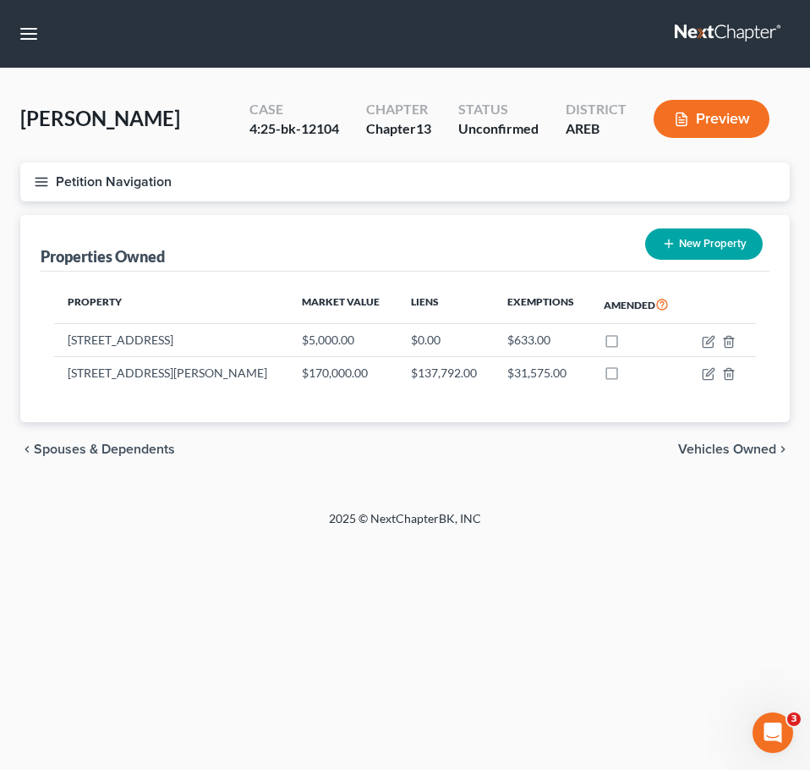
click at [470, 185] on button "Petition Navigation" at bounding box center [405, 181] width 770 height 39
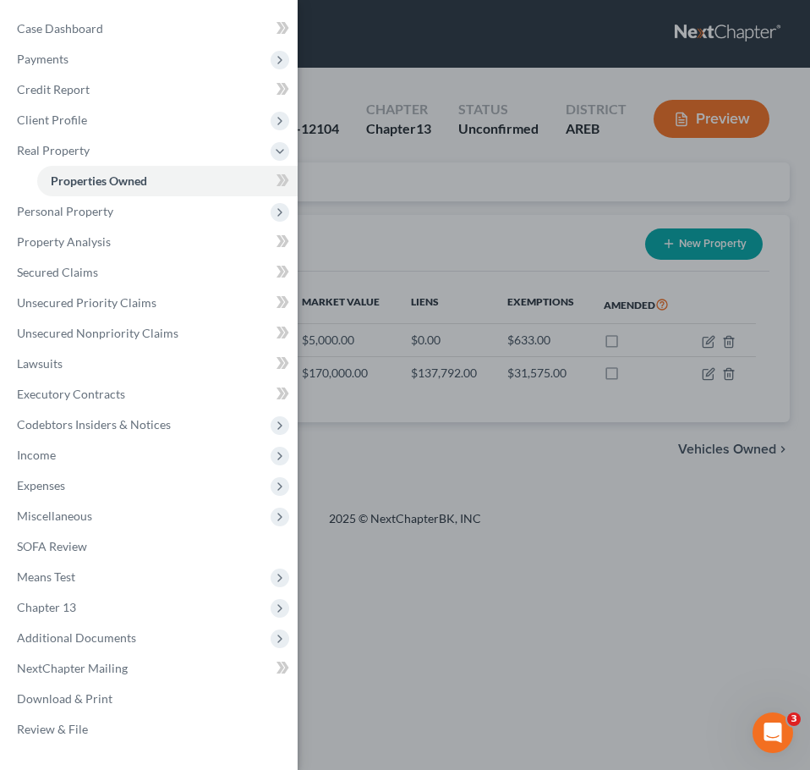
click at [530, 561] on div "Case Dashboard Payments Invoices Payments Payments Credit Report Client Profile" at bounding box center [405, 385] width 810 height 770
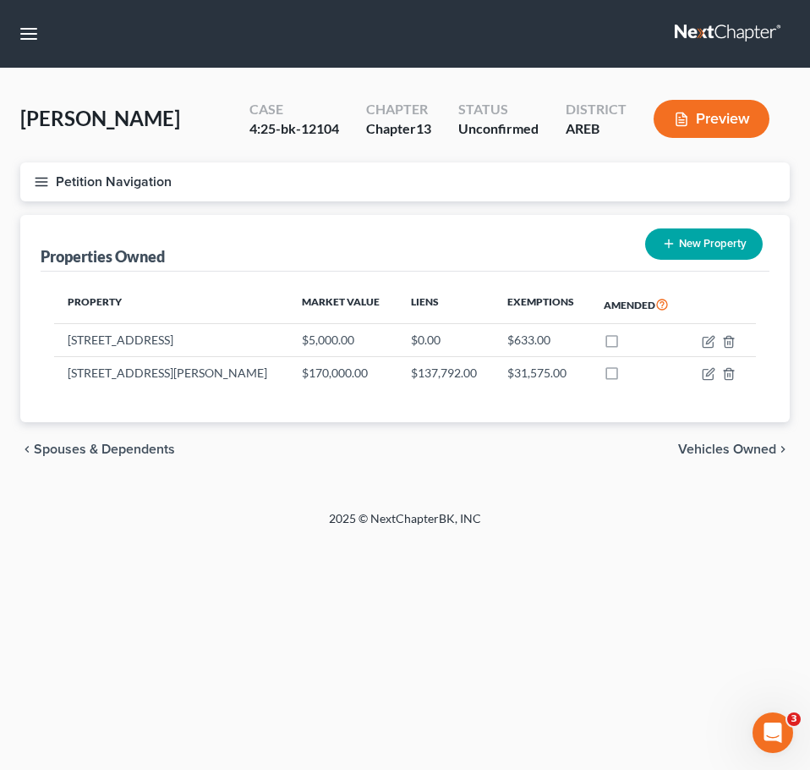
click at [754, 452] on span "Vehicles Owned" at bounding box center [727, 449] width 98 height 14
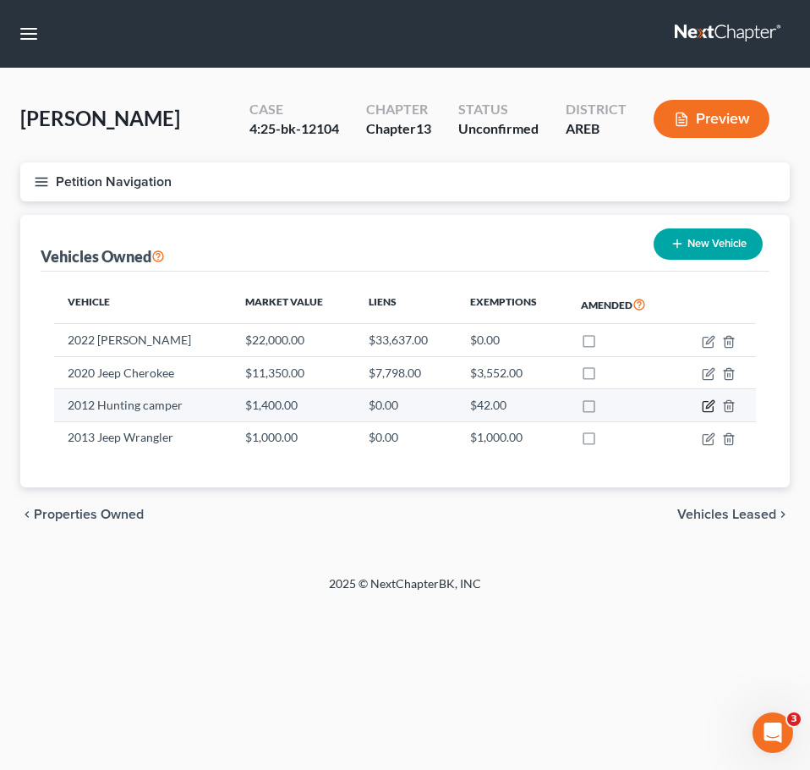
click at [707, 409] on icon "button" at bounding box center [710, 405] width 8 height 8
select select "7"
select select "14"
select select "0"
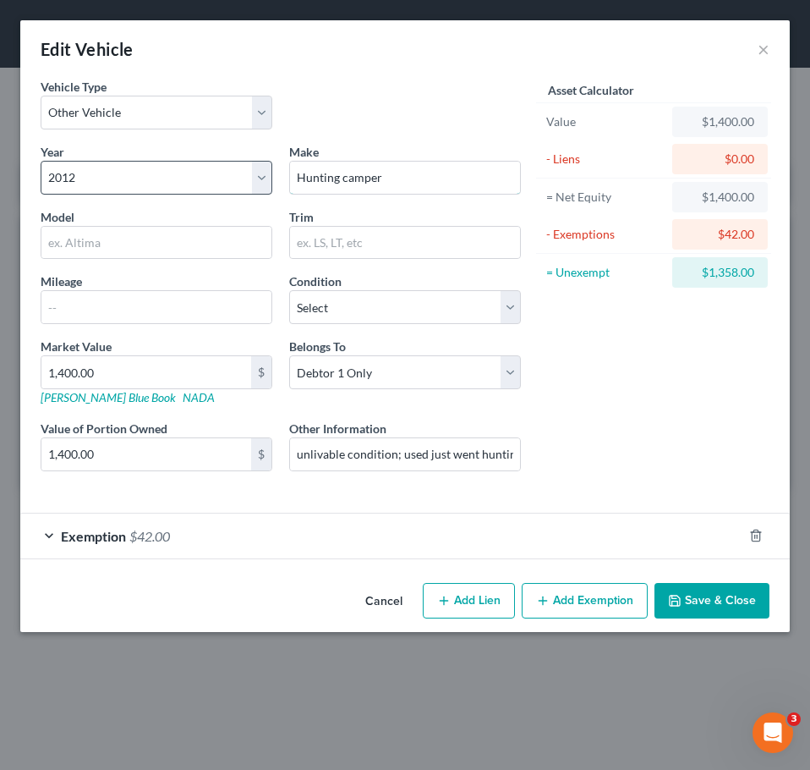
drag, startPoint x: 409, startPoint y: 183, endPoint x: 233, endPoint y: 183, distance: 175.1
click at [233, 183] on div "Year Select 2026 2025 2024 2023 2022 2021 2020 2019 2018 2017 2016 2015 2014 20…" at bounding box center [280, 321] width 497 height 356
type input "Open Range Camper"
click at [759, 532] on icon "button" at bounding box center [756, 535] width 8 height 11
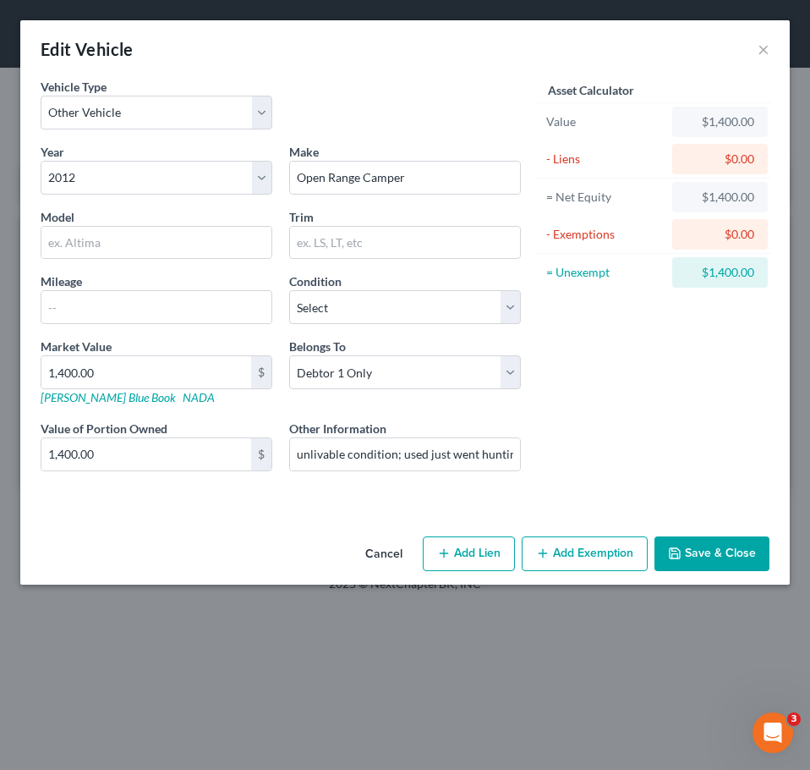
click at [468, 552] on button "Add Lien" at bounding box center [469, 554] width 92 height 36
select select "0"
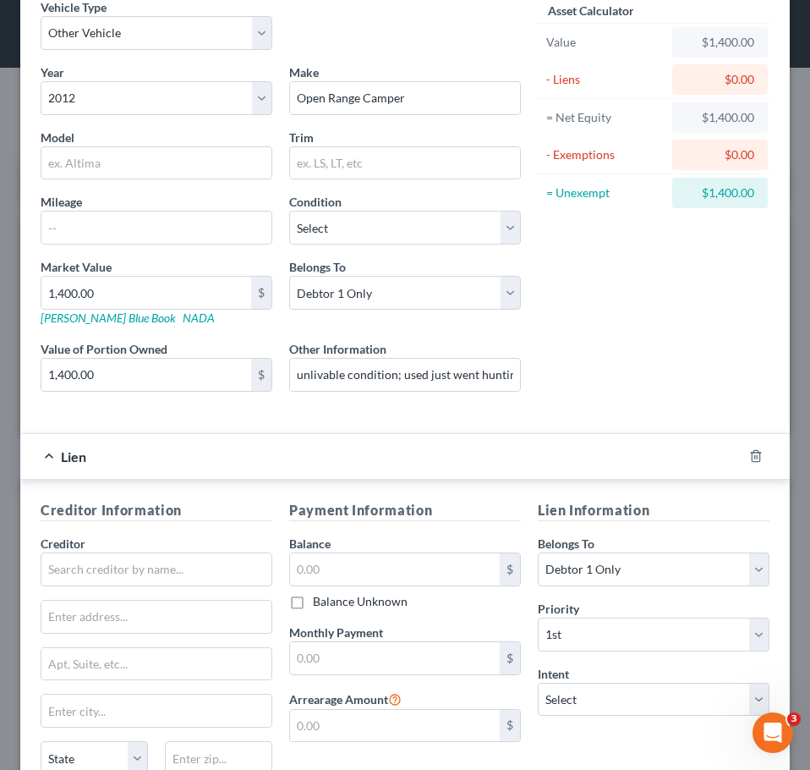
scroll to position [85, 0]
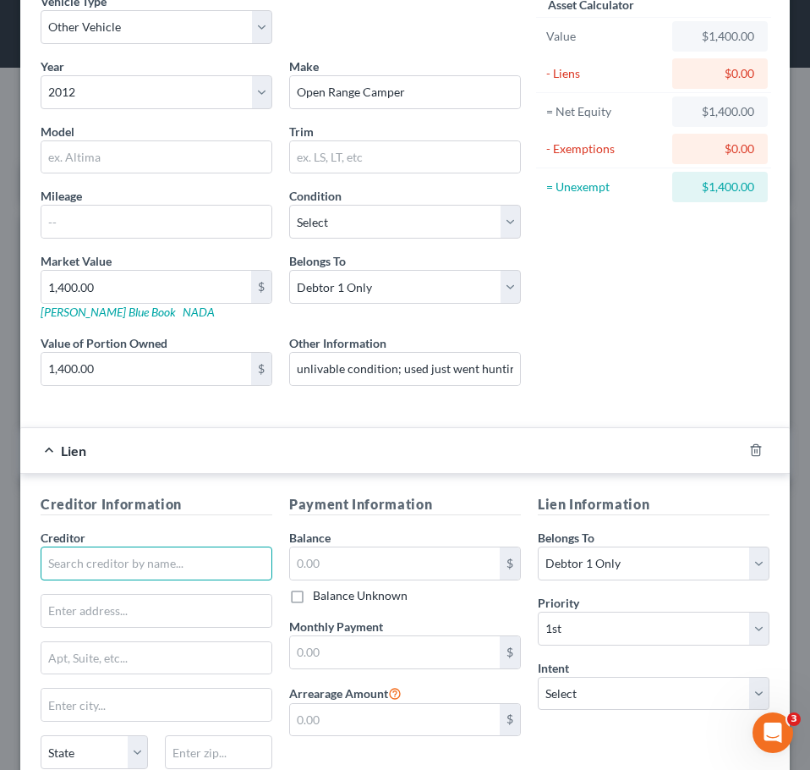
click at [195, 568] on input "text" at bounding box center [157, 564] width 232 height 34
type input "United Federal Credit Union"
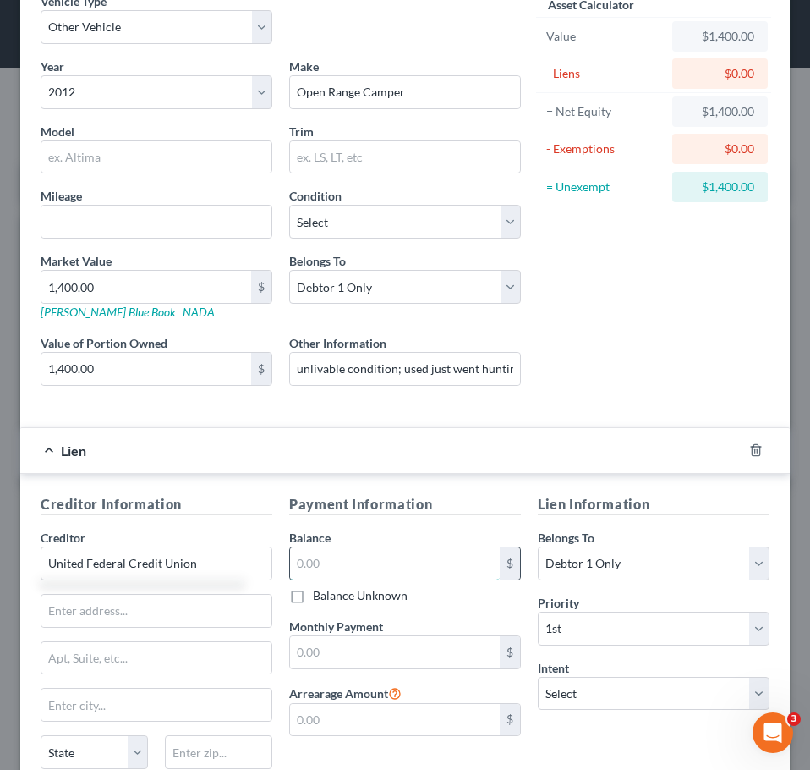
click at [332, 552] on input "text" at bounding box center [395, 563] width 210 height 32
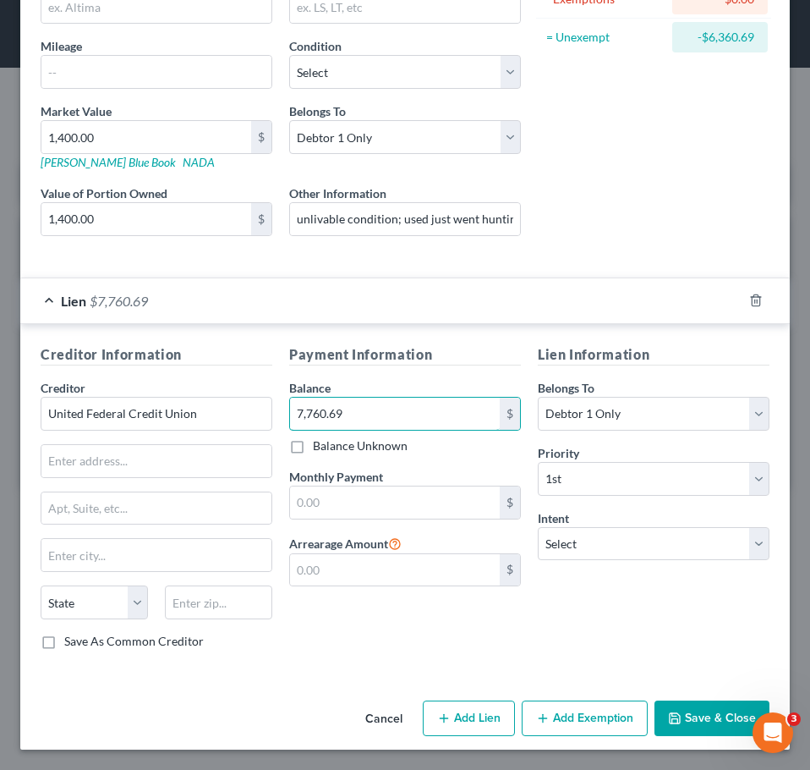
type input "7,760.69"
click at [686, 706] on button "Save & Close" at bounding box center [712, 718] width 115 height 36
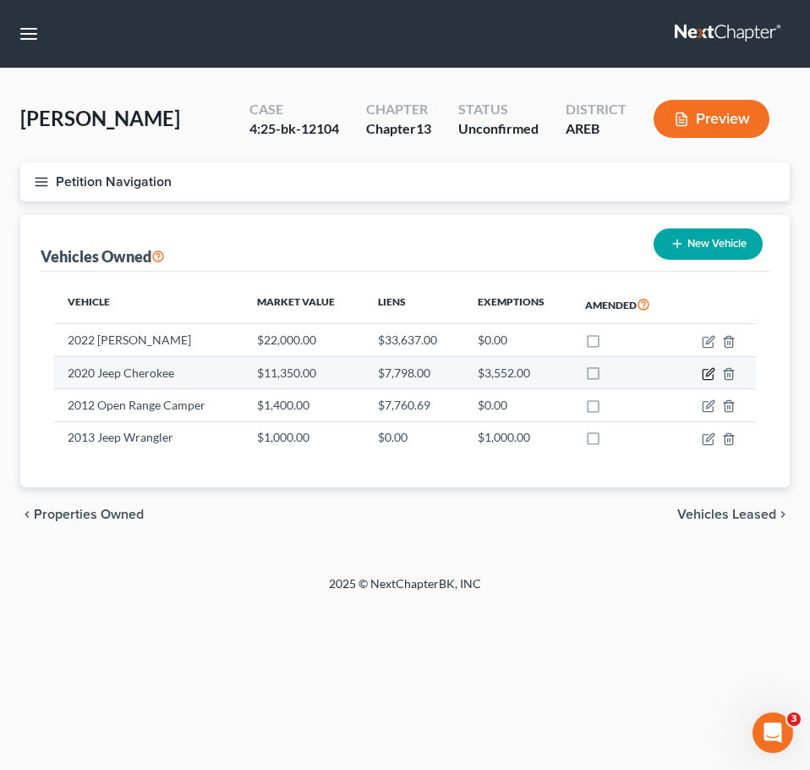
click at [707, 371] on icon "button" at bounding box center [709, 374] width 14 height 14
select select "0"
select select "6"
select select "0"
select select "45"
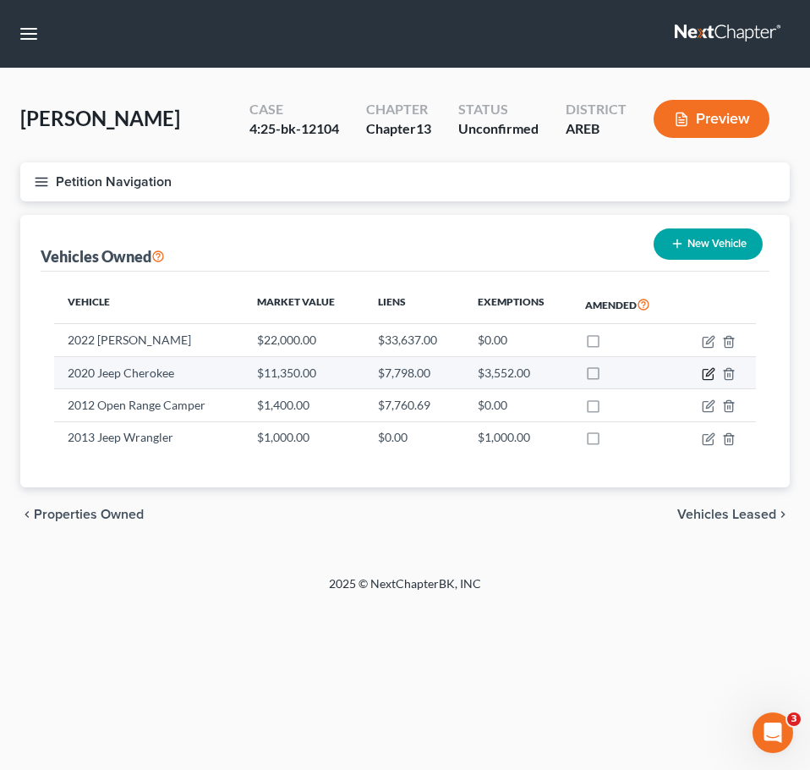
select select "0"
select select "2"
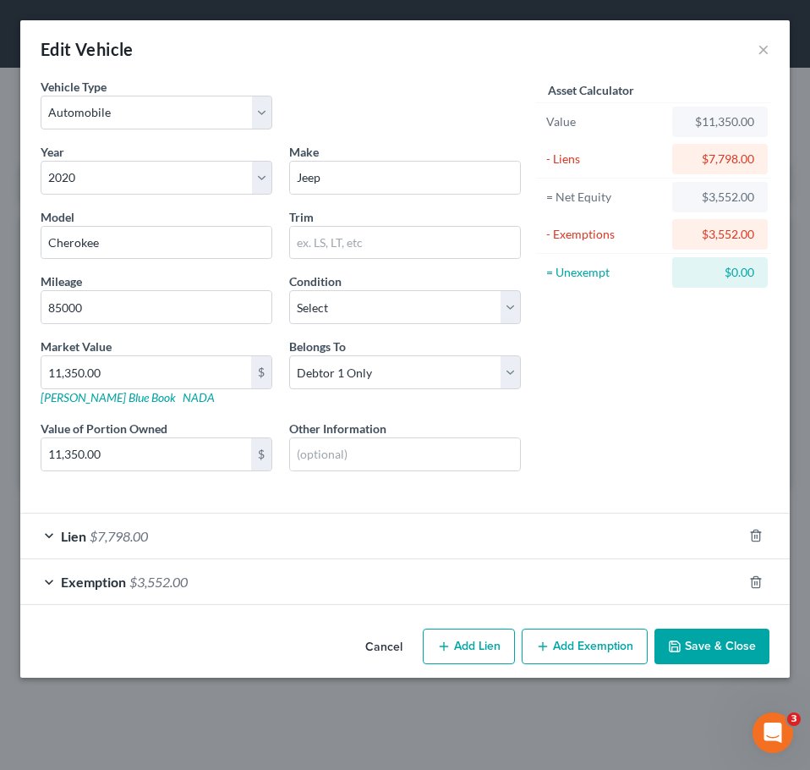
click at [392, 599] on div "Exemption $3,552.00" at bounding box center [381, 581] width 722 height 45
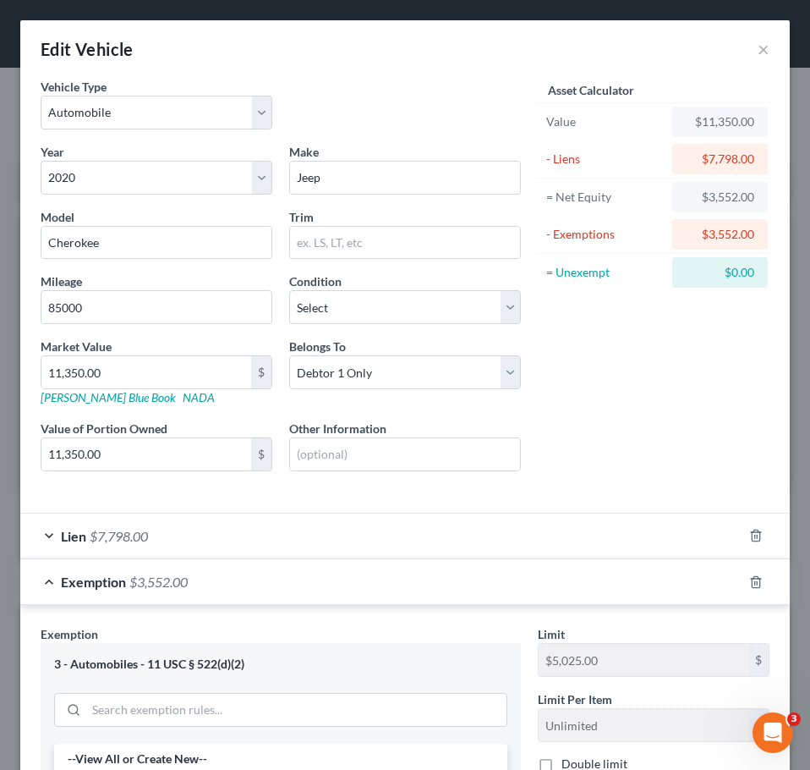
click at [356, 542] on div "Lien $7,798.00" at bounding box center [381, 536] width 722 height 45
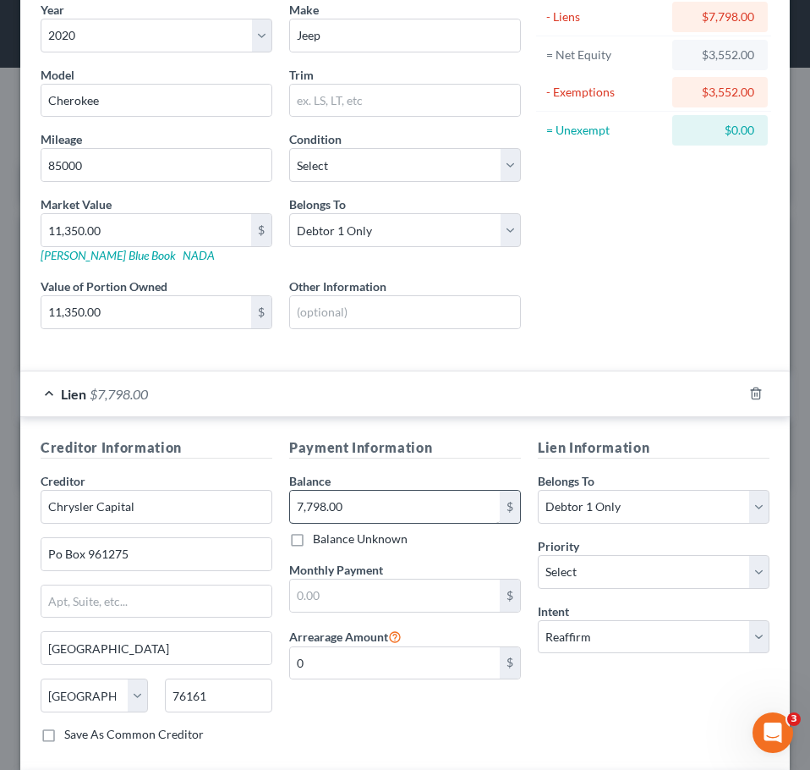
scroll to position [143, 0]
click at [349, 502] on input "7,798.00" at bounding box center [395, 506] width 210 height 32
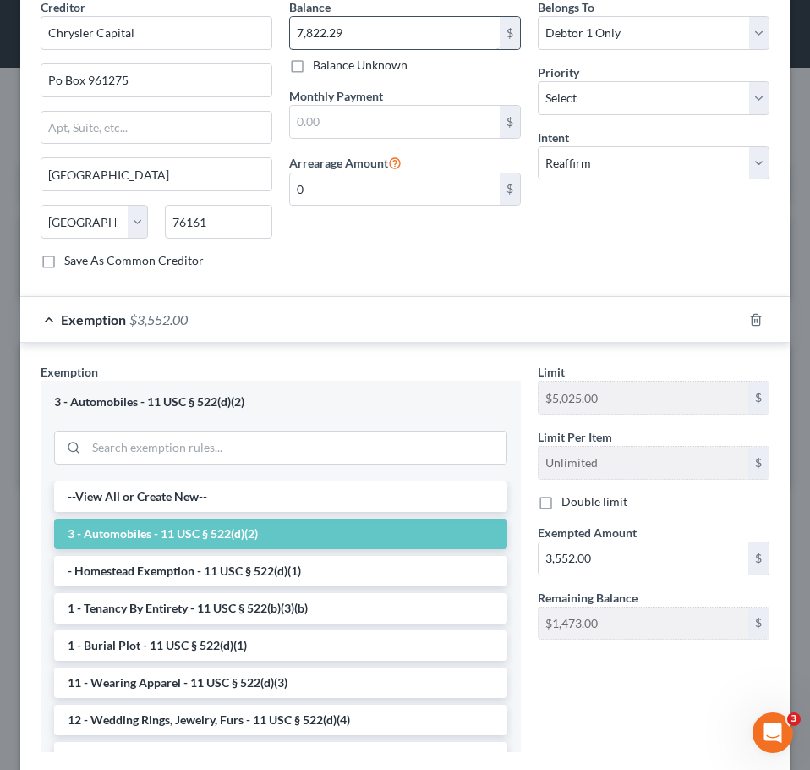
scroll to position [718, 0]
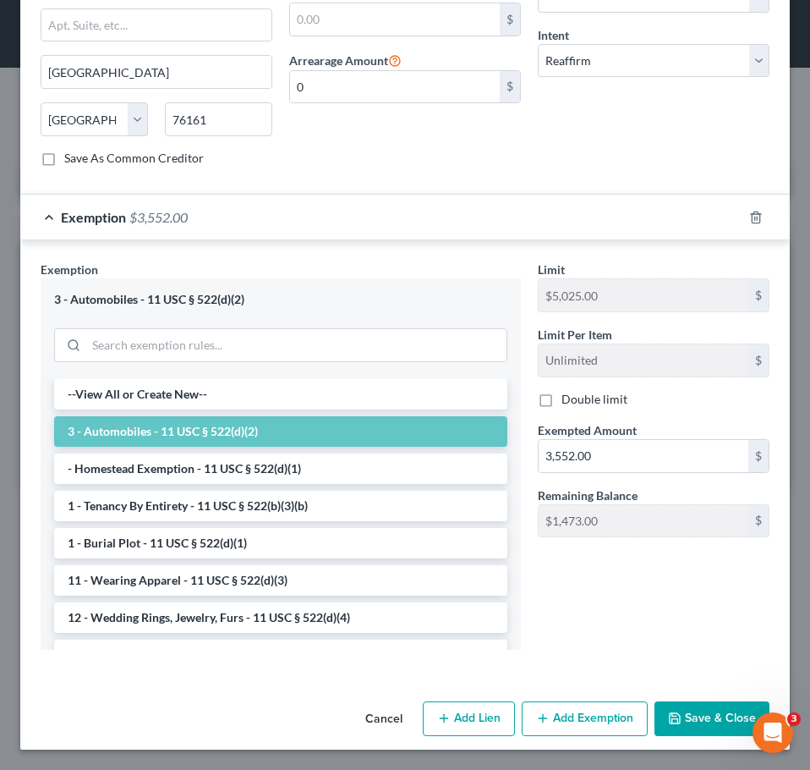
type input "7,822.29"
click at [717, 722] on button "Save & Close" at bounding box center [712, 719] width 115 height 36
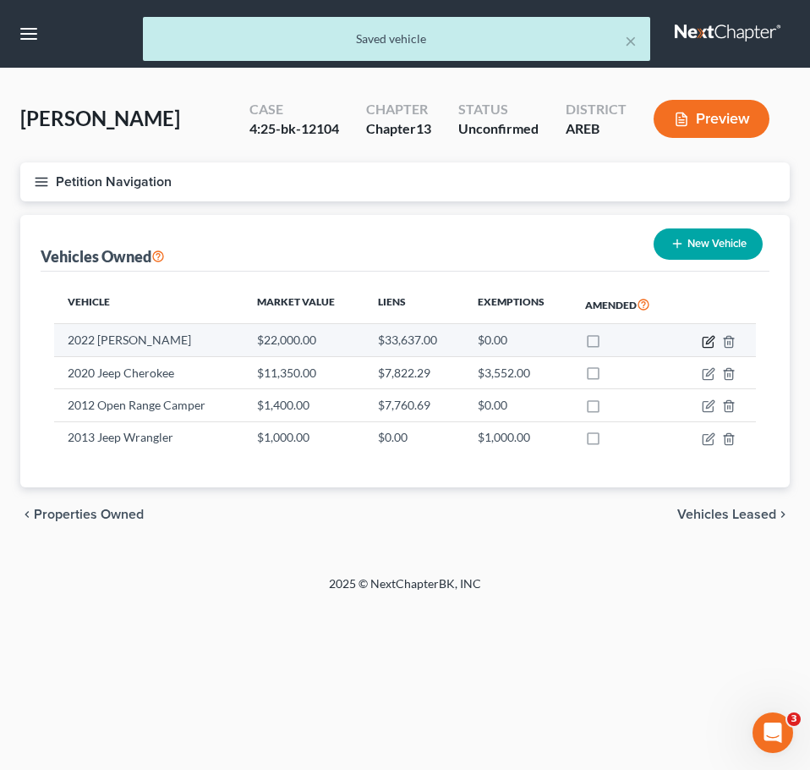
click at [711, 339] on icon "button" at bounding box center [709, 342] width 14 height 14
select select "0"
select select "4"
select select "0"
select select "2"
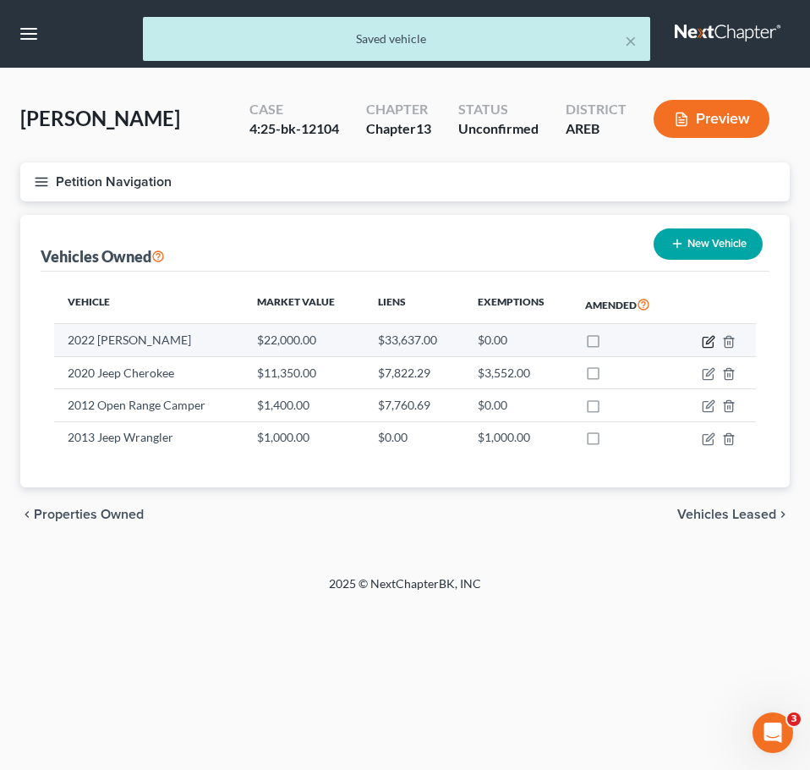
select select "0"
select select "2"
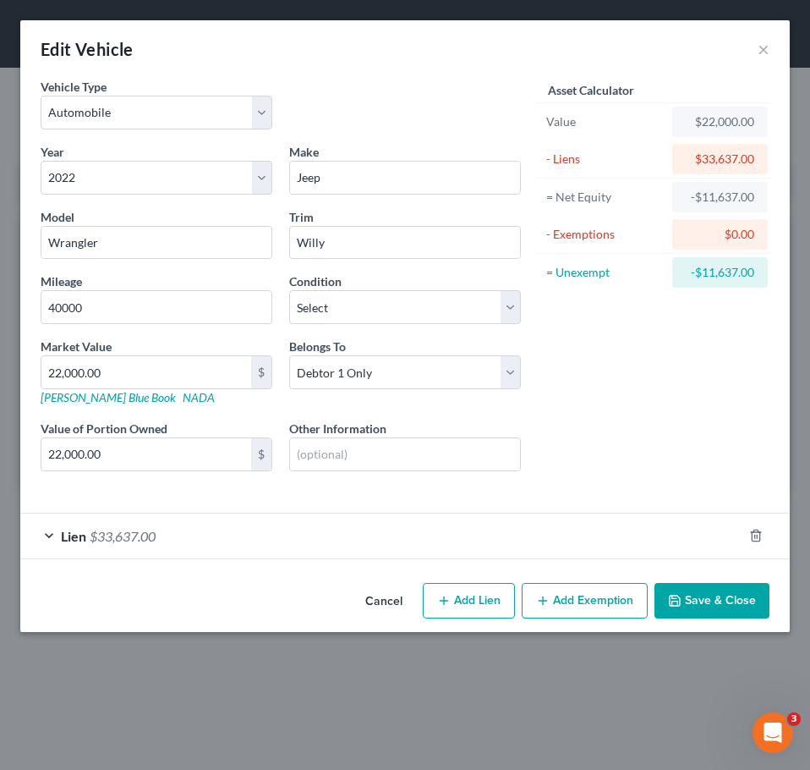
click at [320, 544] on div "Lien $33,637.00" at bounding box center [381, 536] width 722 height 45
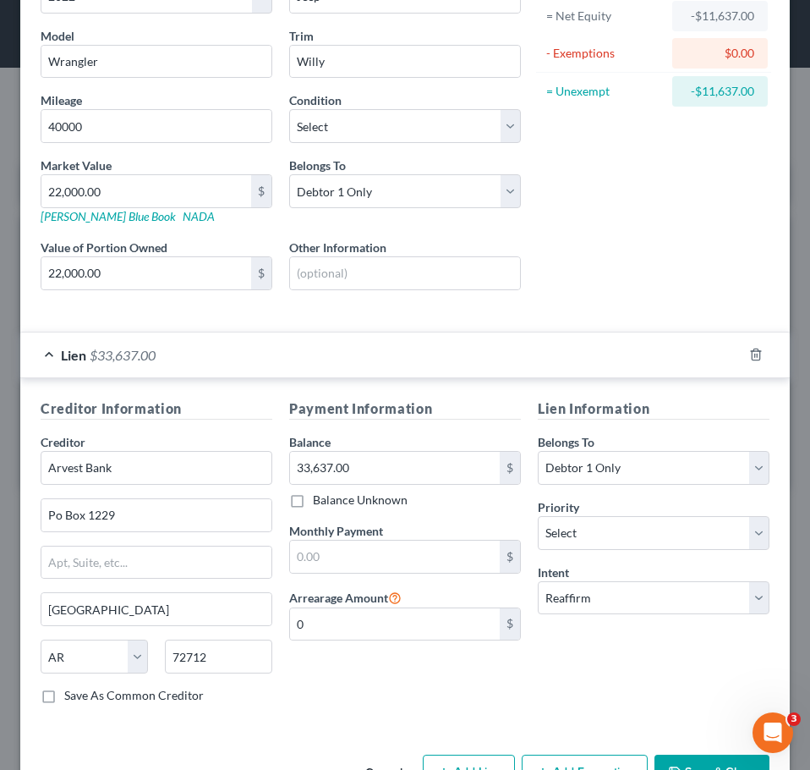
scroll to position [183, 0]
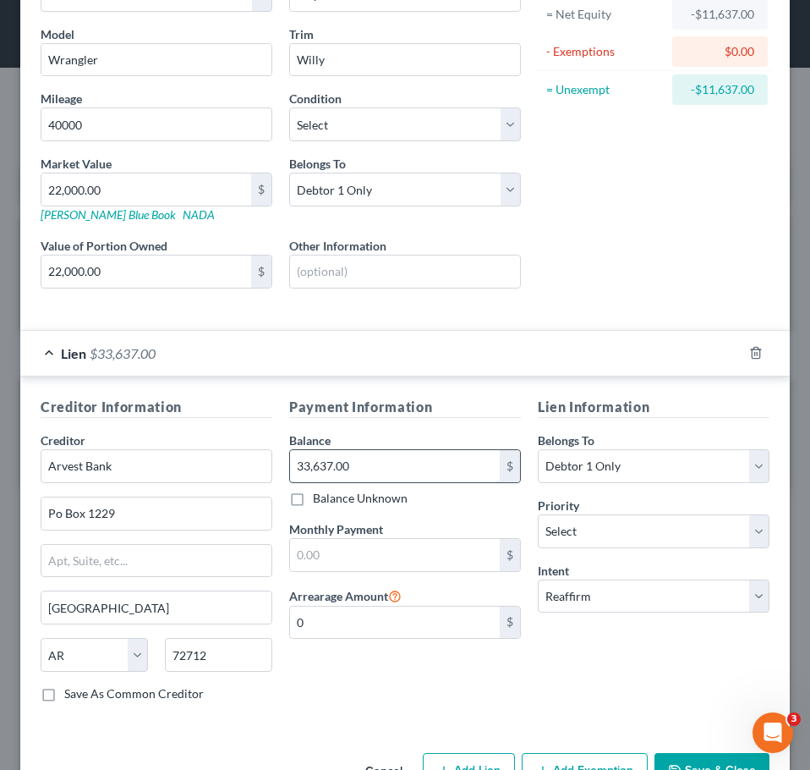
click at [376, 459] on input "33,637.00" at bounding box center [395, 466] width 210 height 32
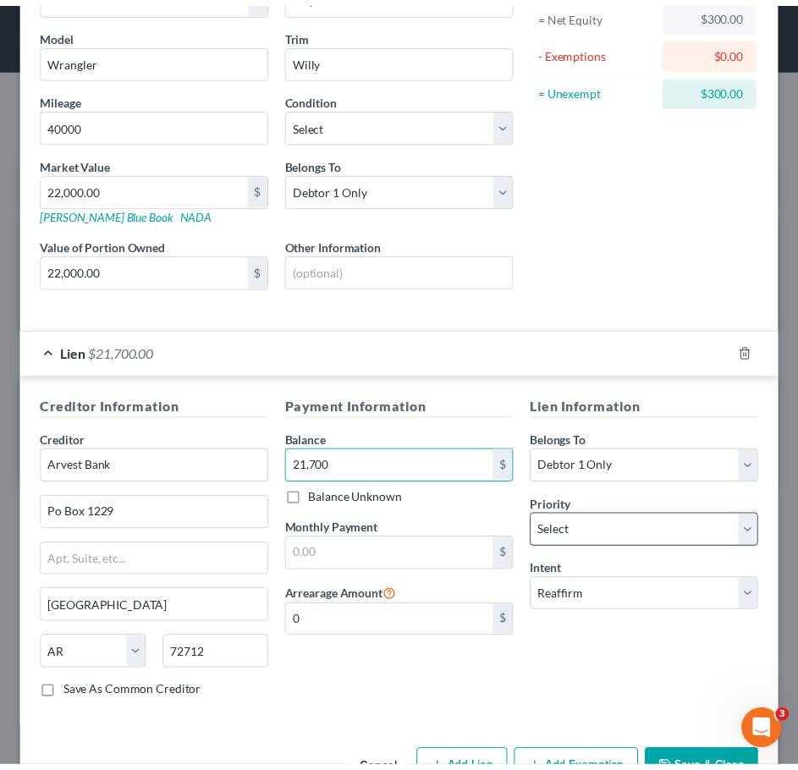
scroll to position [235, 0]
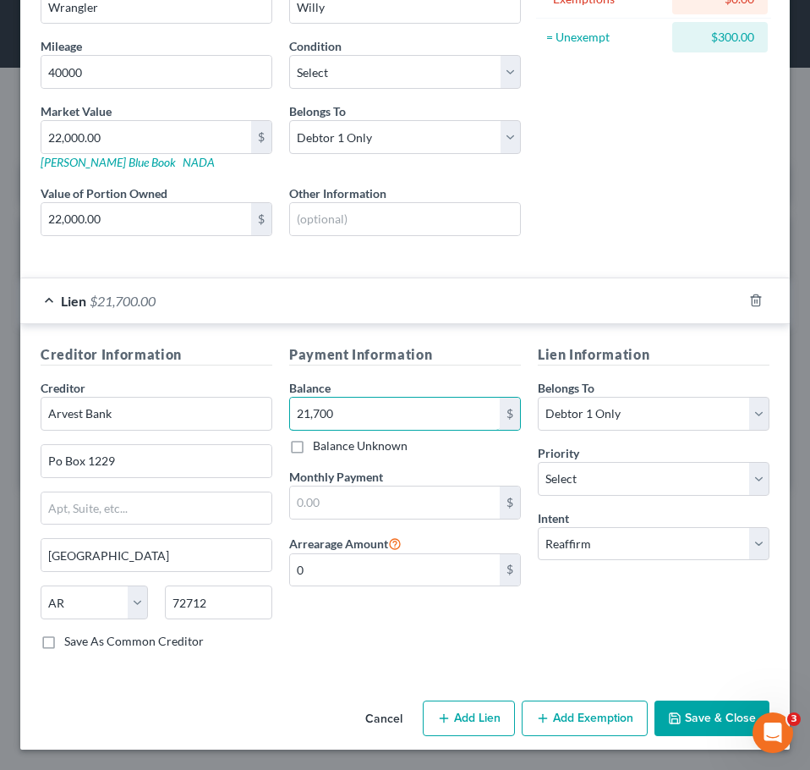
type input "21,700"
click at [706, 708] on button "Save & Close" at bounding box center [712, 718] width 115 height 36
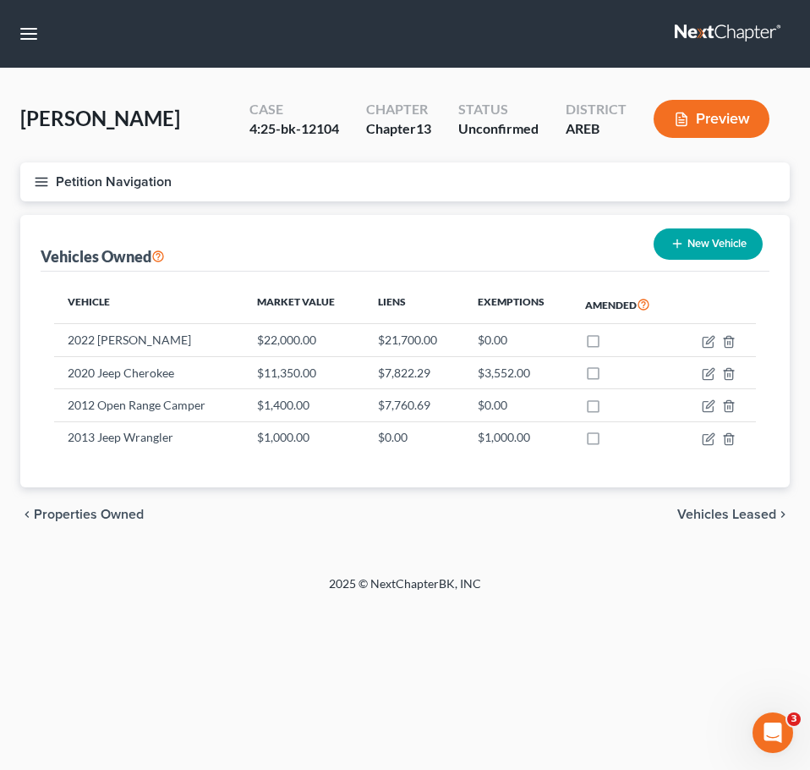
click at [755, 508] on span "Vehicles Leased" at bounding box center [727, 515] width 99 height 14
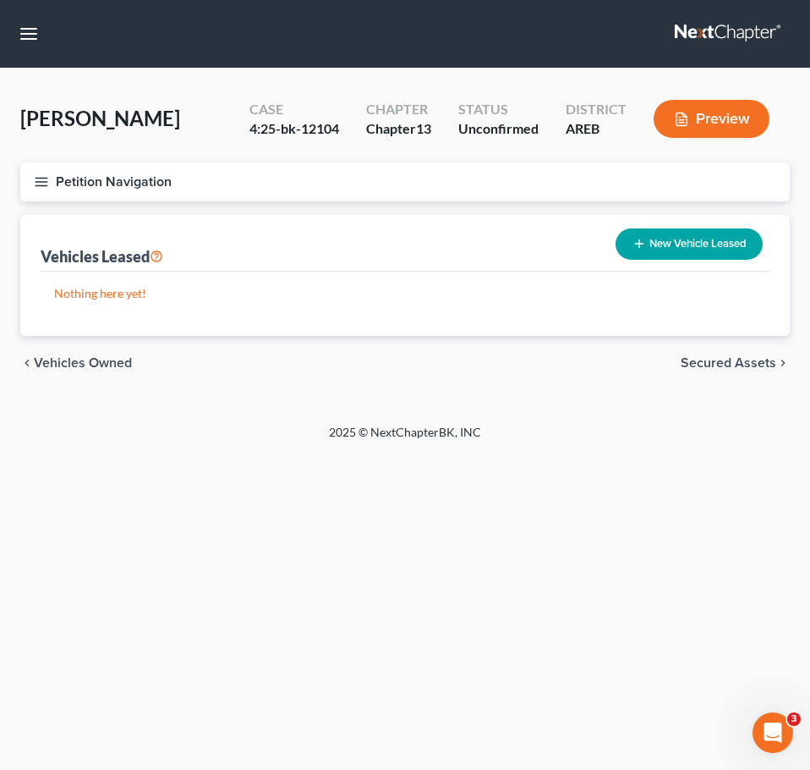
click at [728, 358] on span "Secured Assets" at bounding box center [729, 363] width 96 height 14
click at [734, 360] on span "Personal Items" at bounding box center [731, 363] width 91 height 14
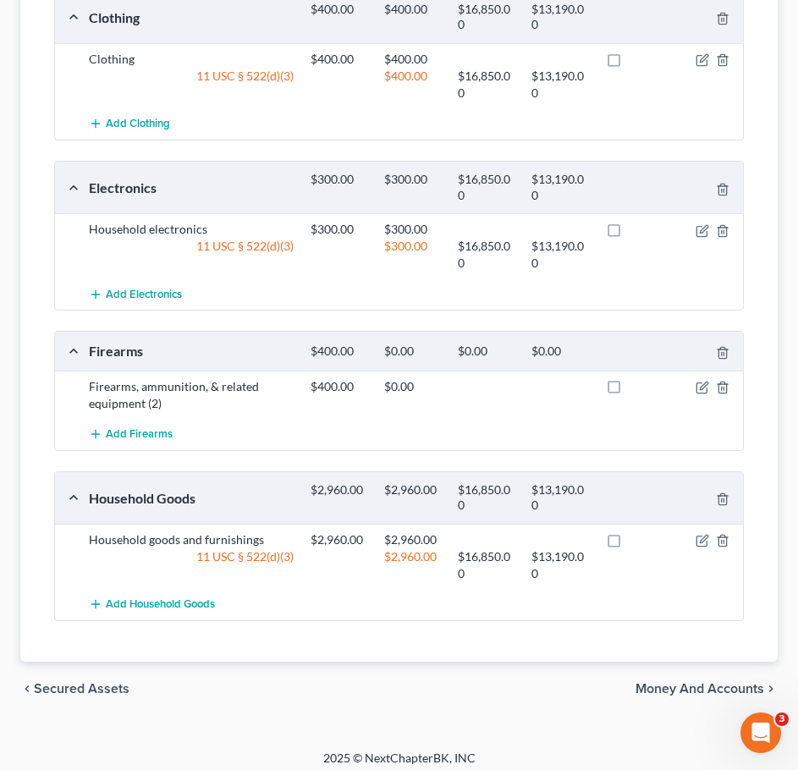
scroll to position [344, 0]
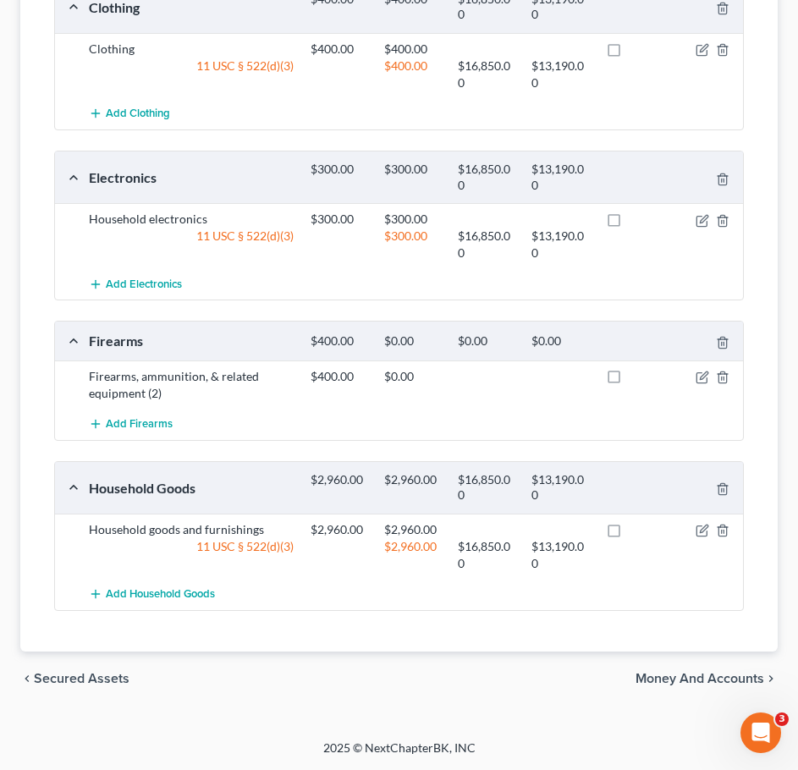
click at [744, 675] on span "Money and Accounts" at bounding box center [699, 679] width 129 height 14
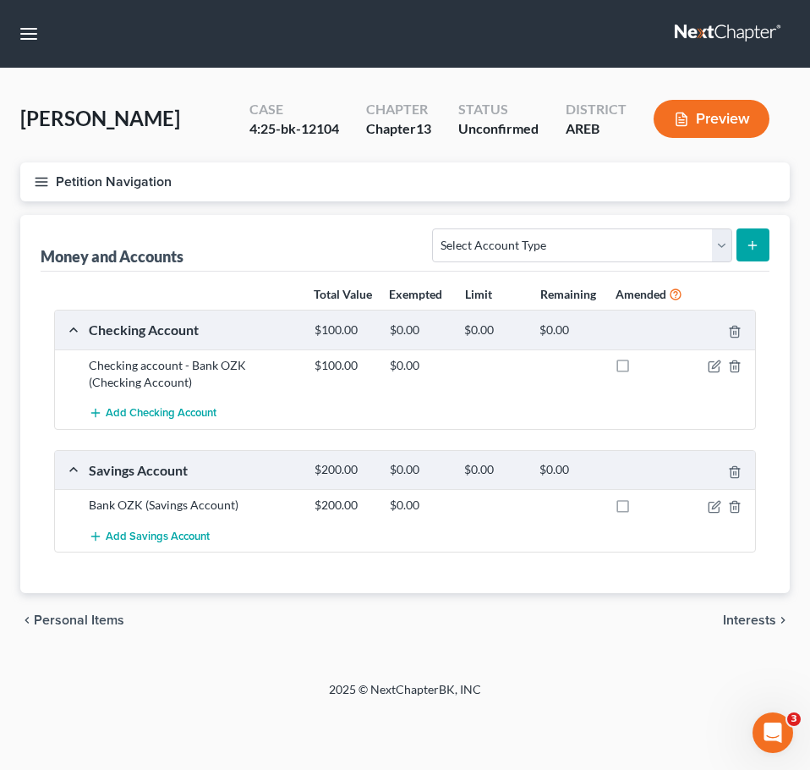
click at [770, 627] on span "Interests" at bounding box center [749, 620] width 53 height 14
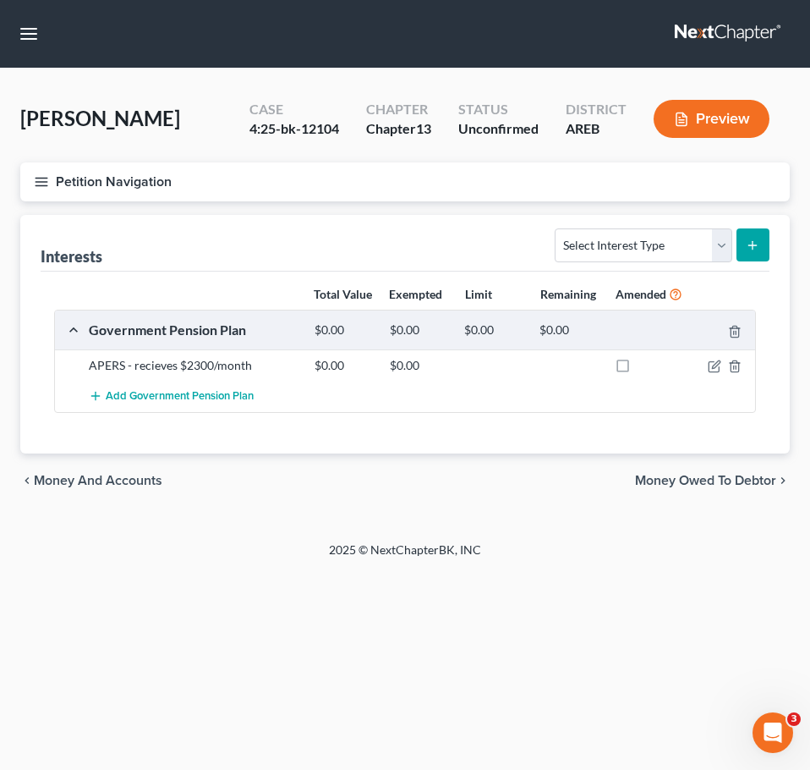
click at [717, 487] on span "Money Owed to Debtor" at bounding box center [705, 481] width 141 height 14
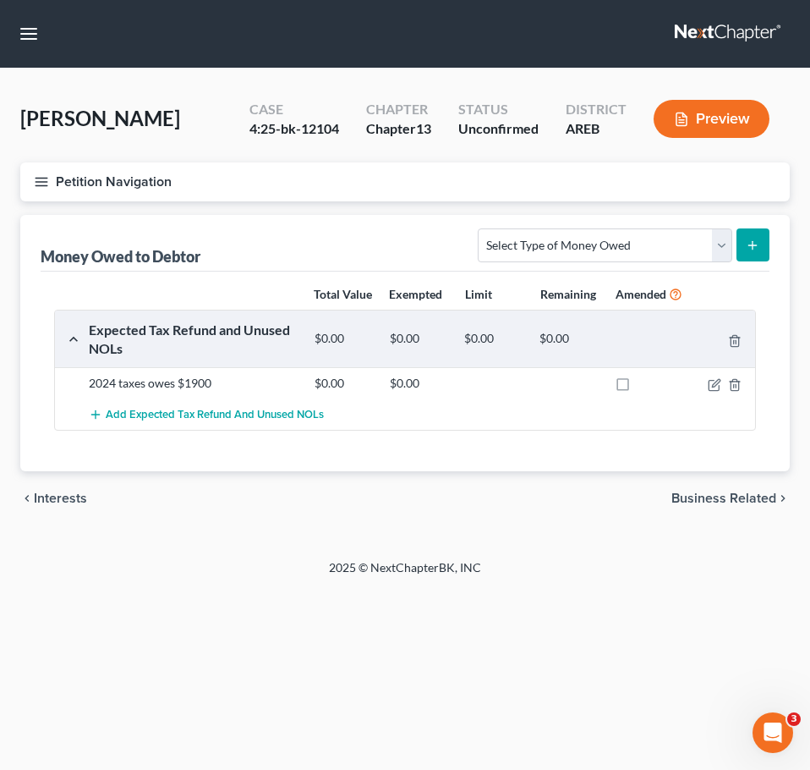
click at [754, 505] on span "Business Related" at bounding box center [724, 499] width 105 height 14
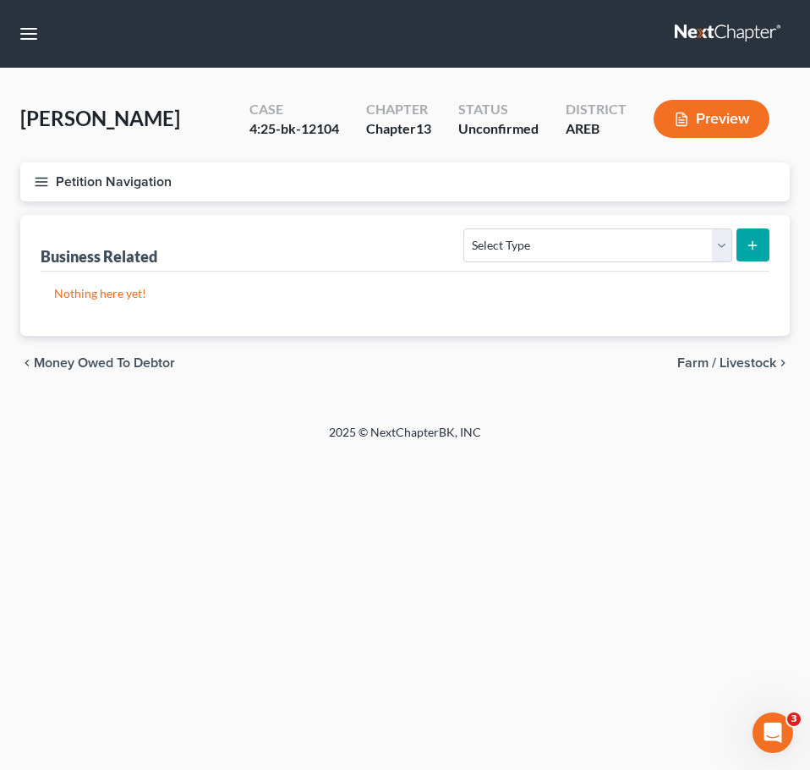
click at [731, 361] on span "Farm / Livestock" at bounding box center [727, 363] width 99 height 14
click at [731, 361] on span "Miscellaneous Property" at bounding box center [705, 363] width 143 height 14
click at [731, 361] on span "Property Analysis" at bounding box center [722, 363] width 107 height 14
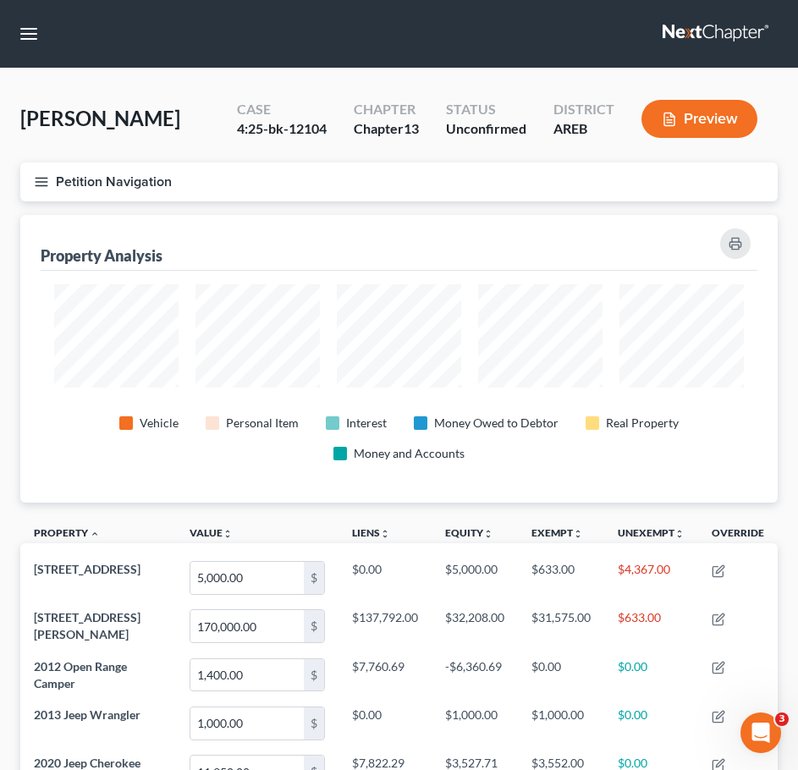
click at [29, 174] on button "Petition Navigation" at bounding box center [398, 181] width 757 height 39
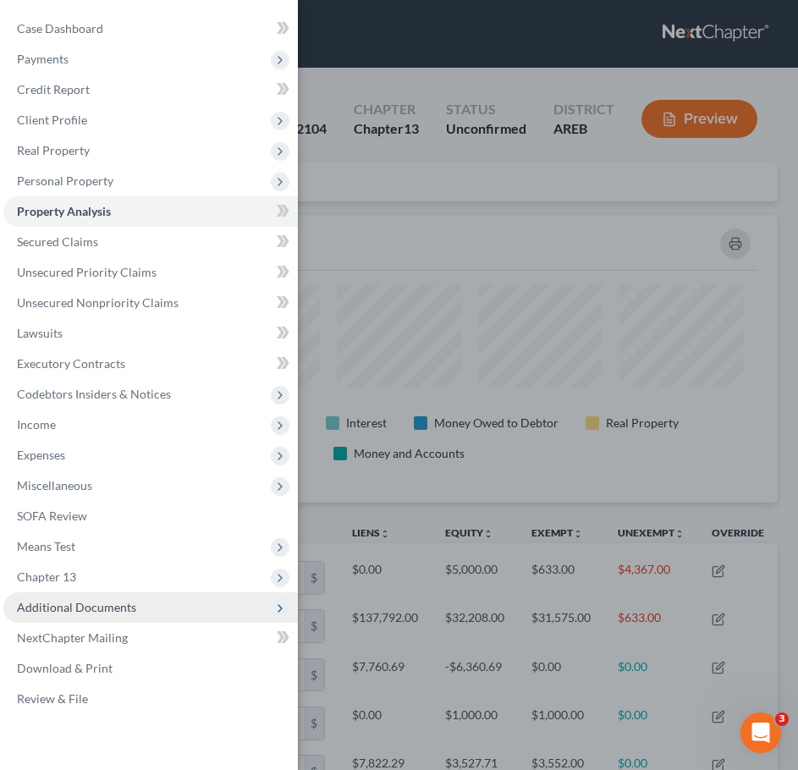
click at [142, 622] on span "Additional Documents" at bounding box center [150, 607] width 294 height 30
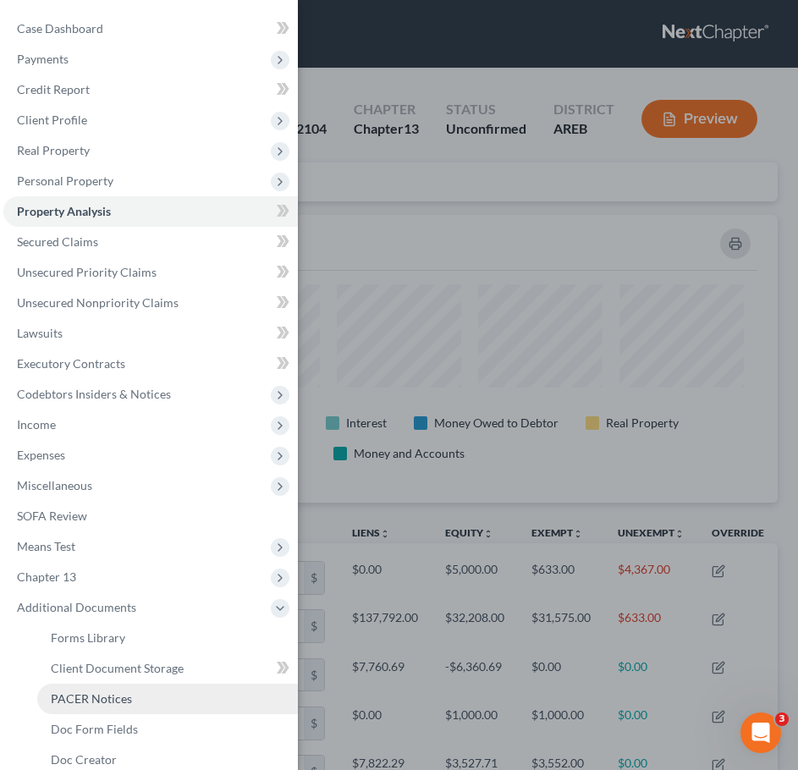
click at [124, 695] on span "PACER Notices" at bounding box center [91, 698] width 81 height 14
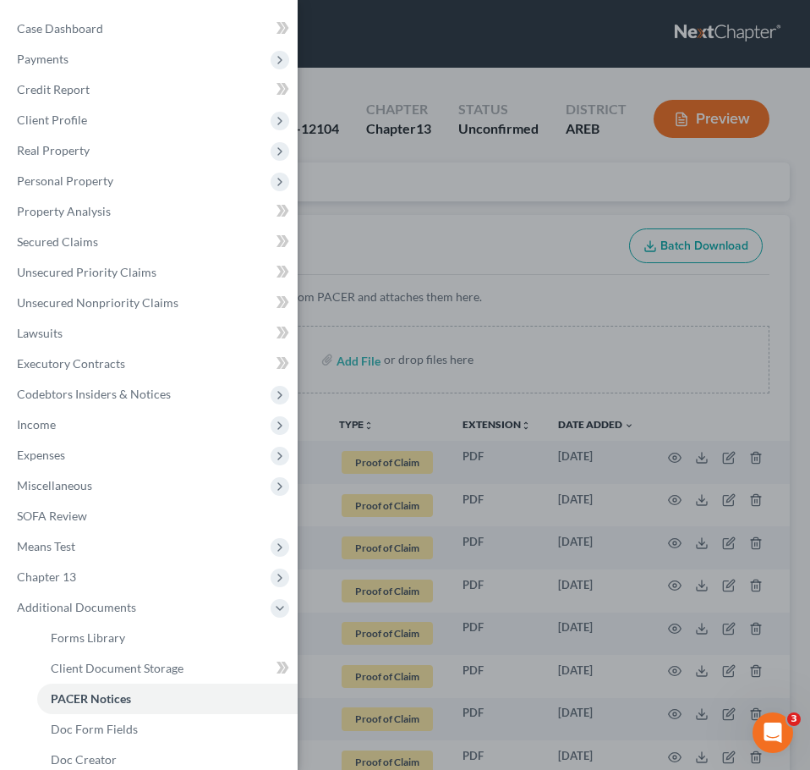
click at [440, 289] on div "Case Dashboard Payments Invoices Payments Payments Credit Report Client Profile" at bounding box center [405, 385] width 810 height 770
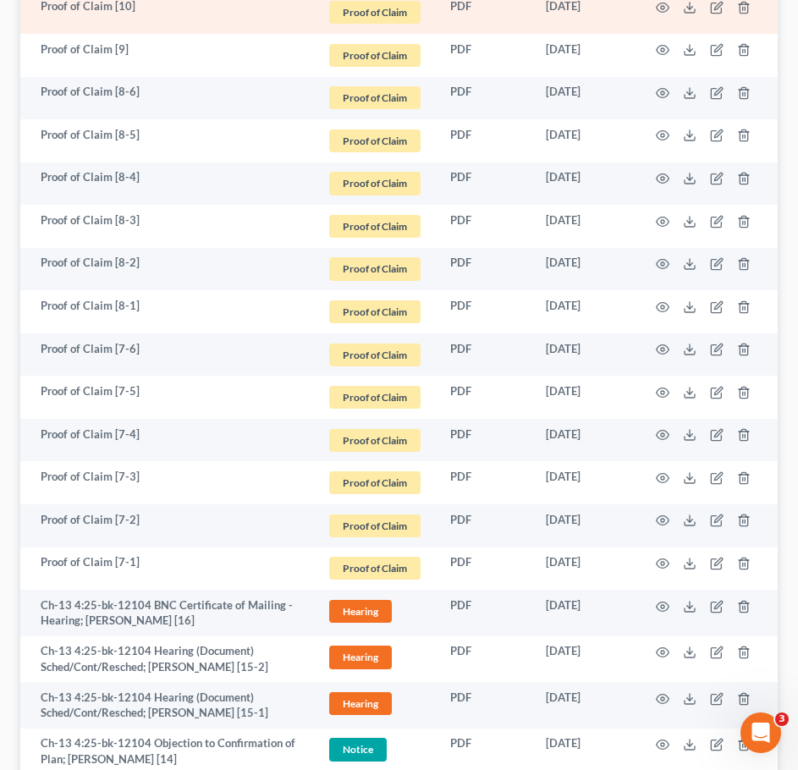
scroll to position [536, 0]
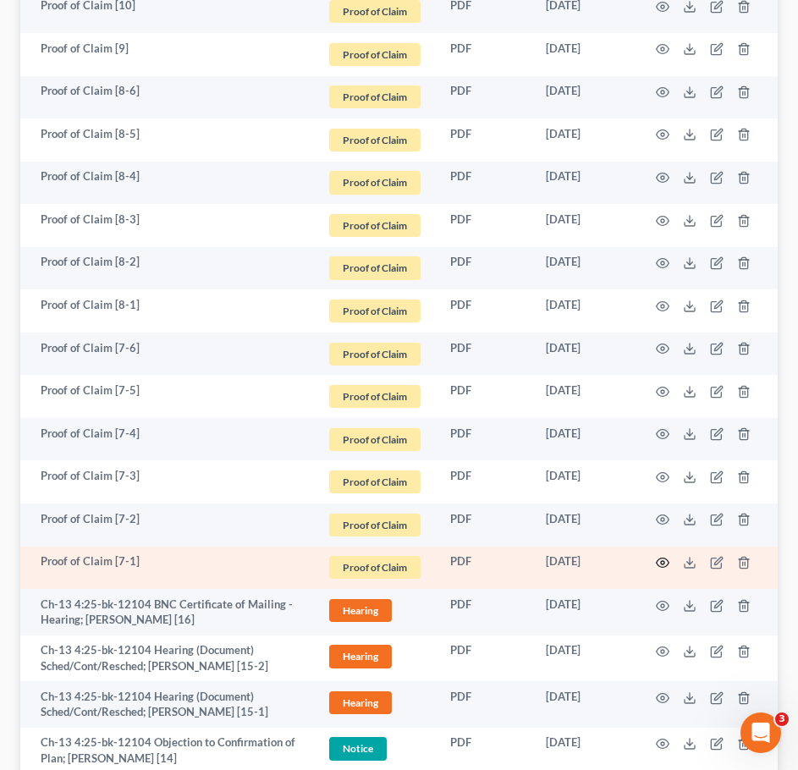
click at [665, 563] on icon "button" at bounding box center [663, 563] width 14 height 14
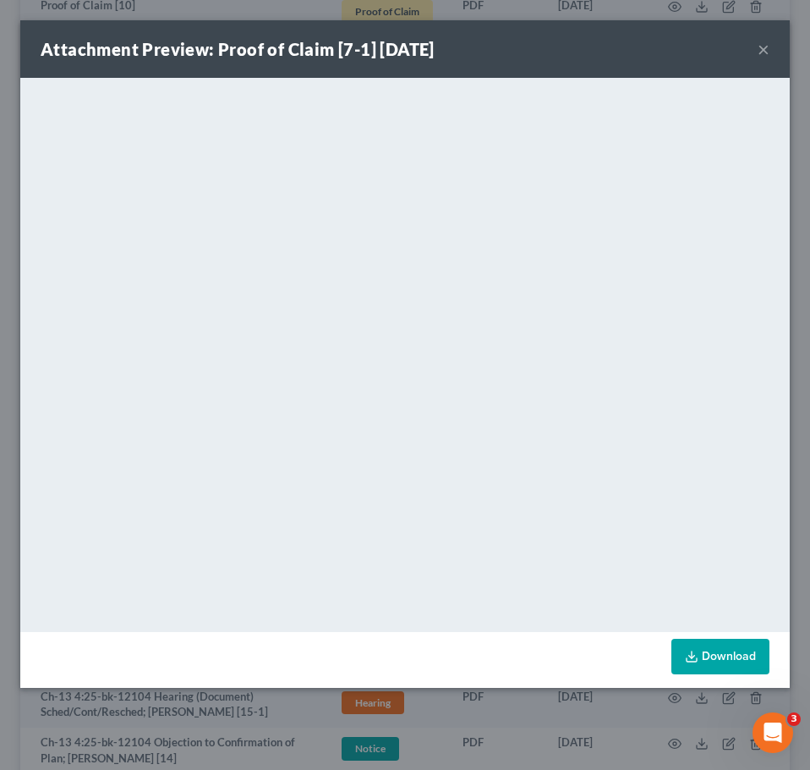
click at [761, 52] on button "×" at bounding box center [764, 49] width 12 height 20
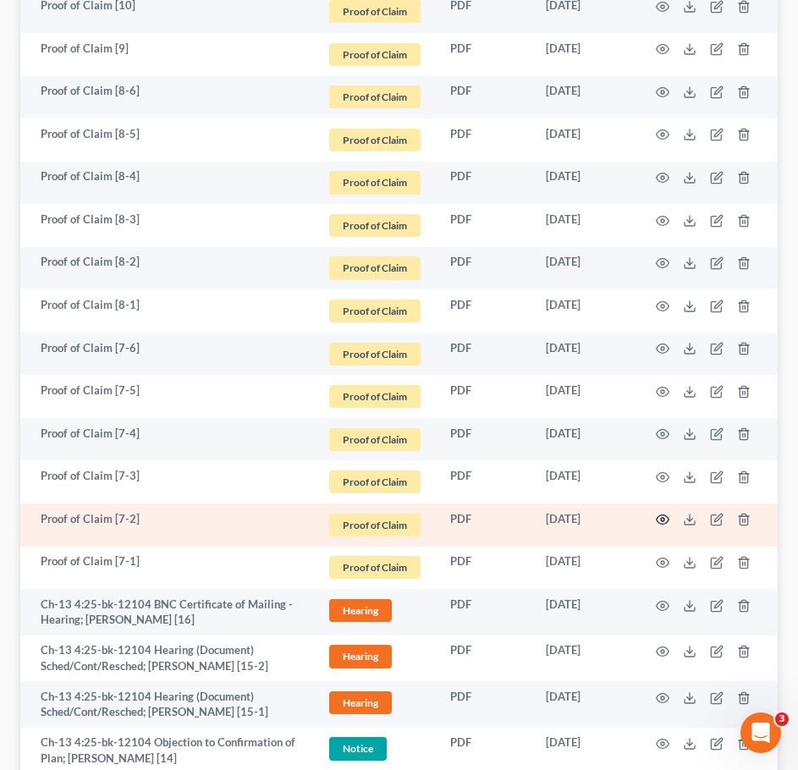
click at [662, 518] on circle "button" at bounding box center [662, 519] width 3 height 3
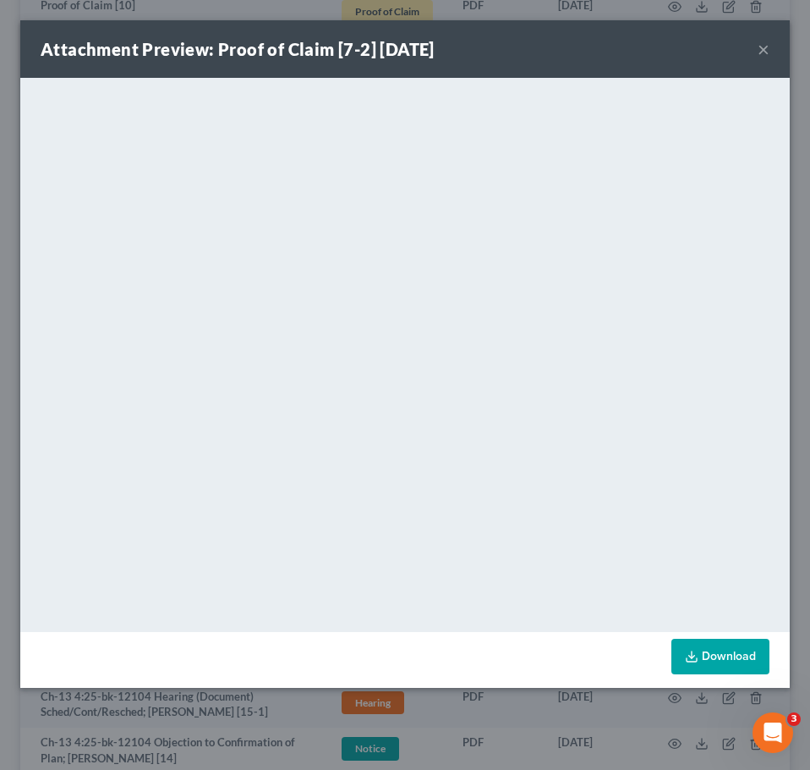
click at [766, 52] on button "×" at bounding box center [764, 49] width 12 height 20
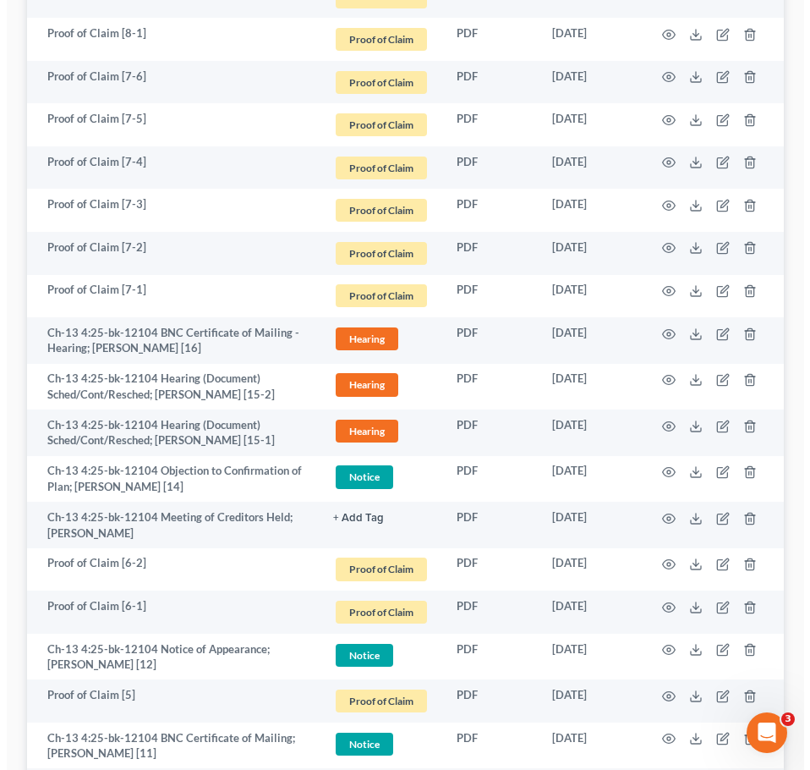
scroll to position [0, 0]
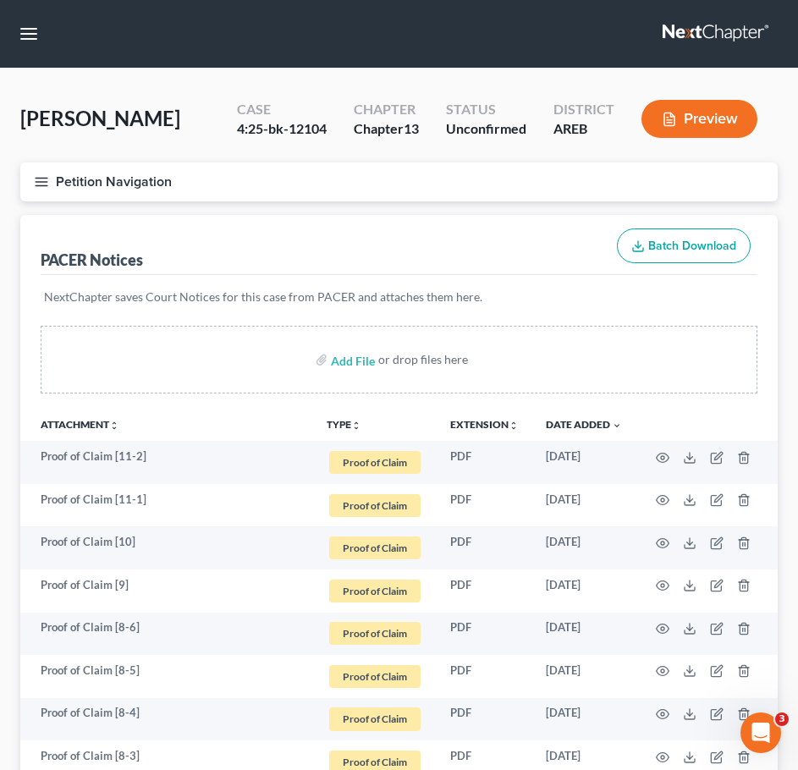
click at [36, 174] on icon "button" at bounding box center [41, 181] width 15 height 15
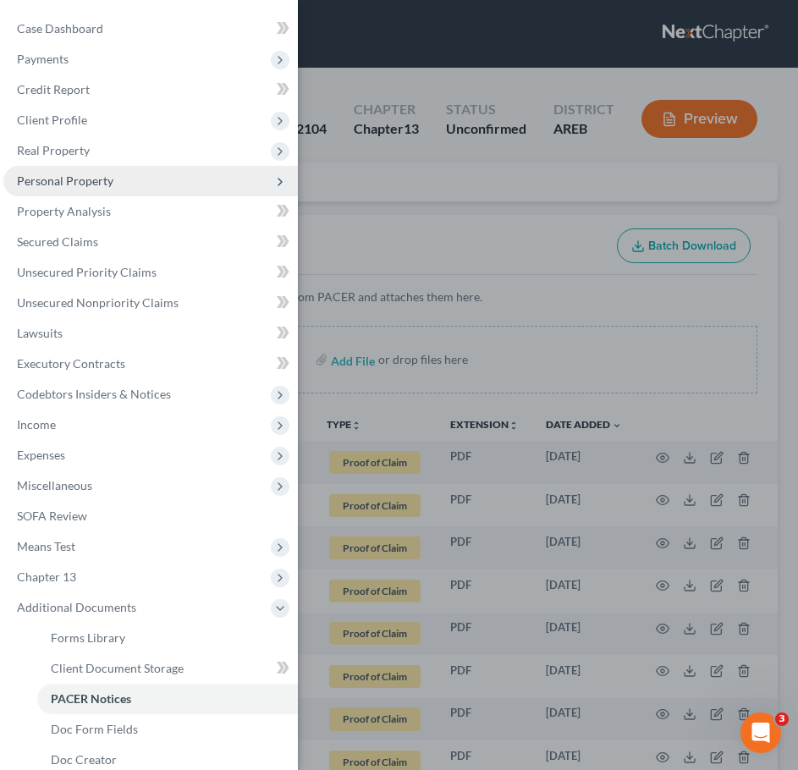
click at [53, 178] on span "Personal Property" at bounding box center [65, 180] width 96 height 14
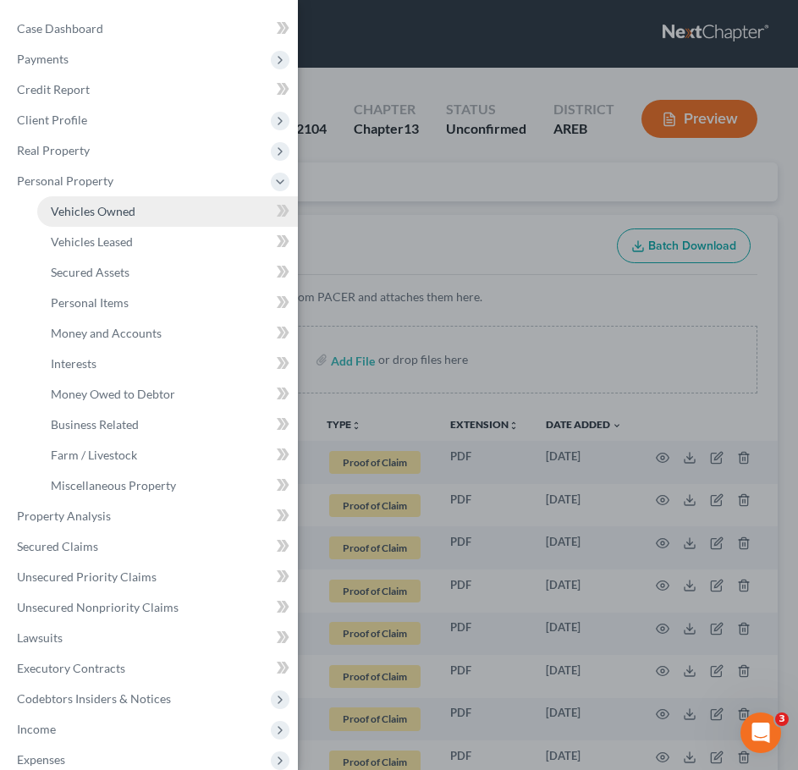
click at [82, 203] on link "Vehicles Owned" at bounding box center [167, 211] width 261 height 30
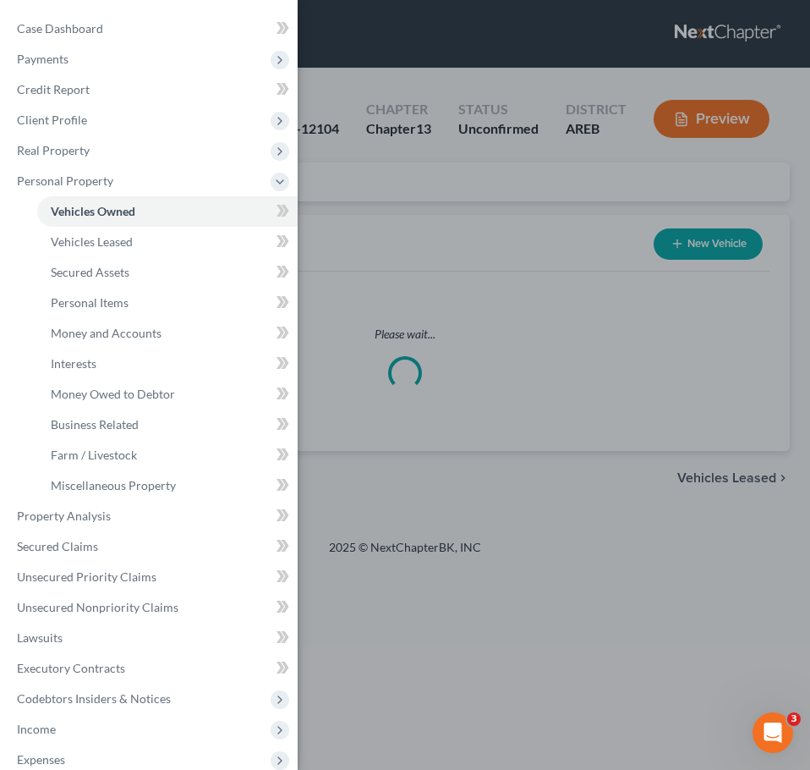
click at [408, 295] on div "Case Dashboard Payments Invoices Payments Payments Credit Report Client Profile" at bounding box center [405, 385] width 810 height 770
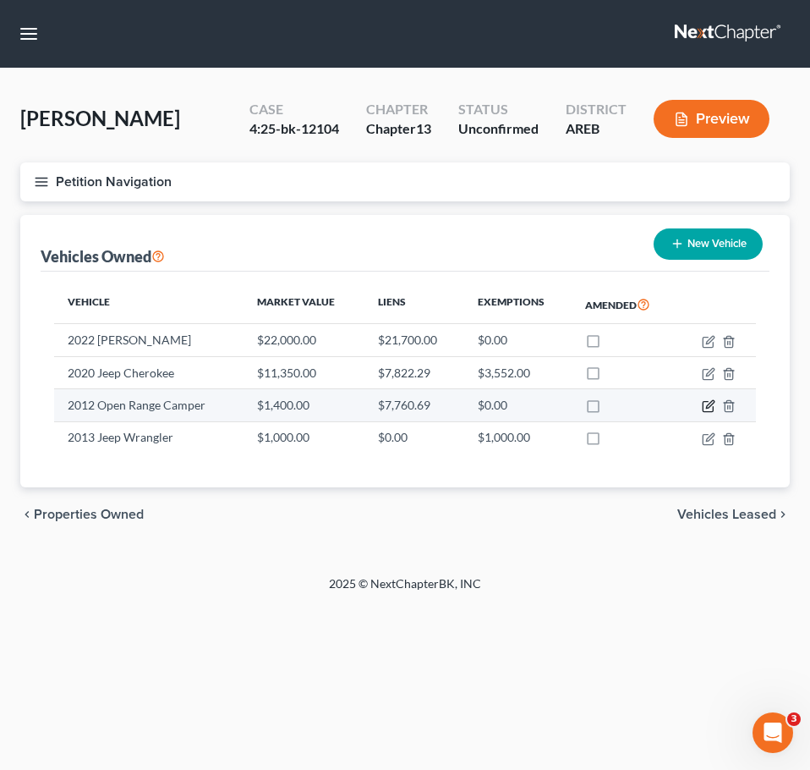
click at [708, 409] on icon "button" at bounding box center [710, 405] width 8 height 8
select select "7"
select select "14"
select select "0"
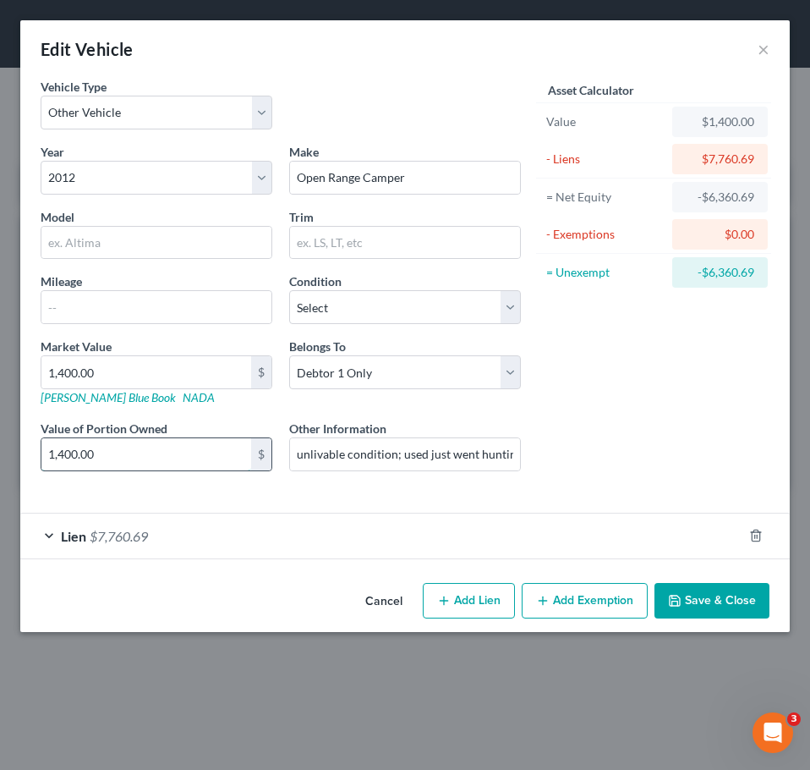
click at [199, 467] on input "1,400.00" at bounding box center [146, 454] width 210 height 32
type input "9,500"
click at [447, 459] on input "unlivable condition; used just went hunting" at bounding box center [405, 454] width 230 height 32
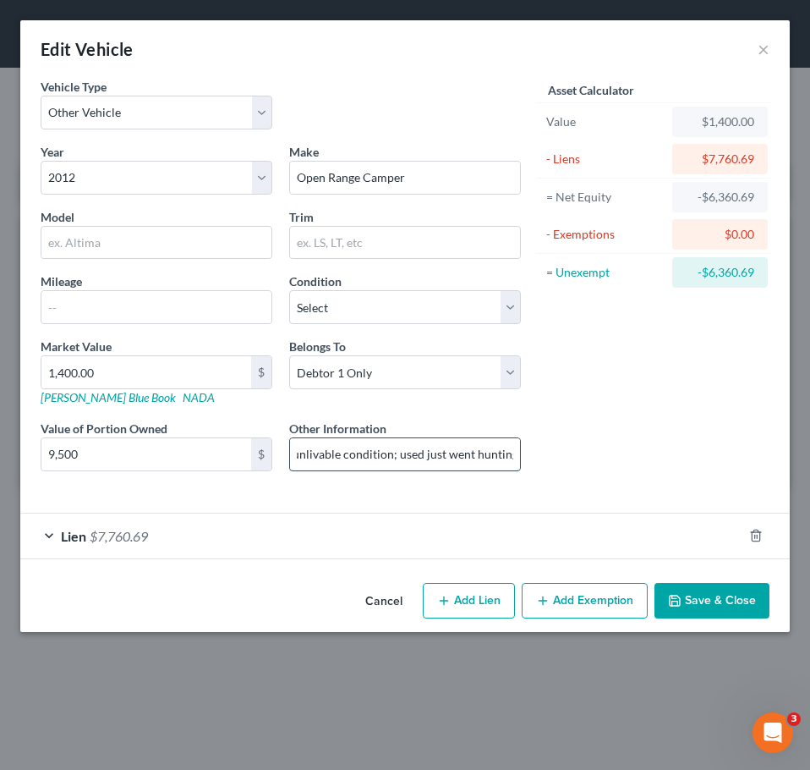
click at [473, 454] on input "unlivable condition; used just went hunting" at bounding box center [405, 454] width 230 height 32
click at [473, 454] on input "unlivable condition; used justhunti wng" at bounding box center [405, 454] width 230 height 32
drag, startPoint x: 508, startPoint y: 453, endPoint x: 445, endPoint y: 455, distance: 62.7
click at [445, 455] on input "unlivable condition; used justhunti wng" at bounding box center [405, 454] width 230 height 32
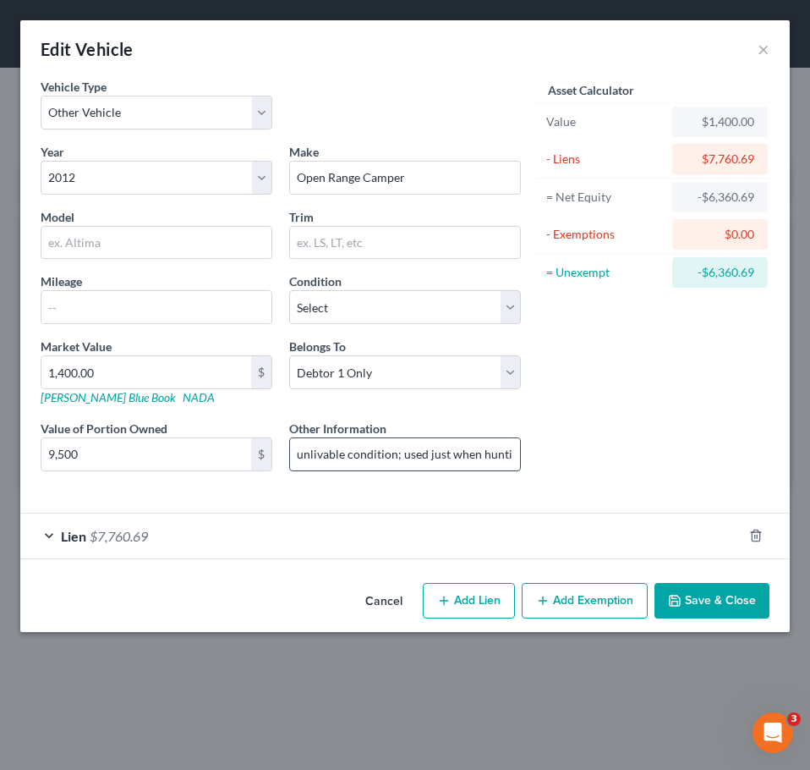
scroll to position [0, 7]
type input "unlivable condition; used just when hunting"
click at [155, 455] on input "9,500" at bounding box center [146, 454] width 210 height 32
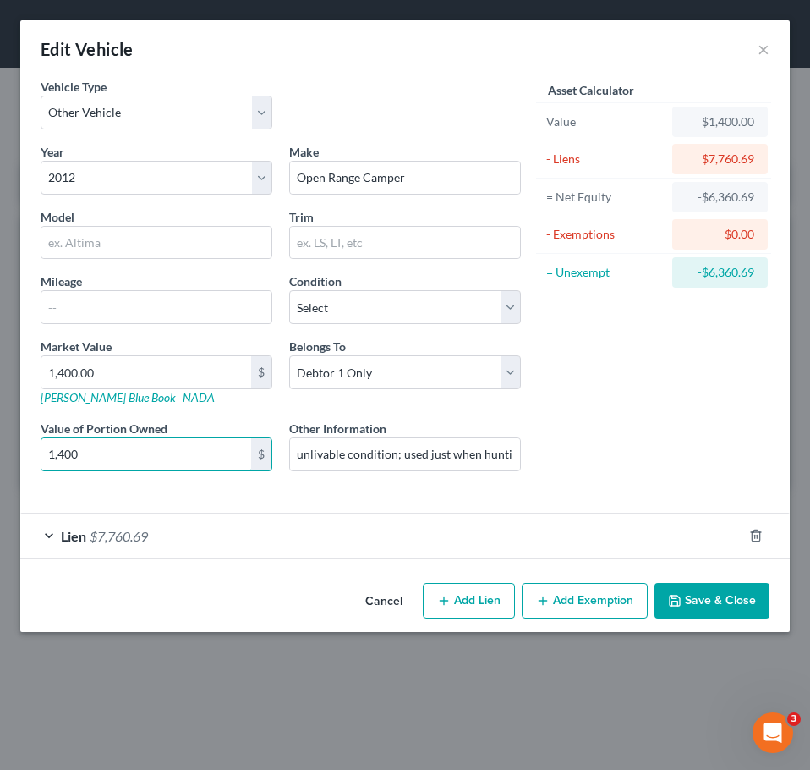
type input "1,400"
click at [706, 600] on button "Save & Close" at bounding box center [712, 601] width 115 height 36
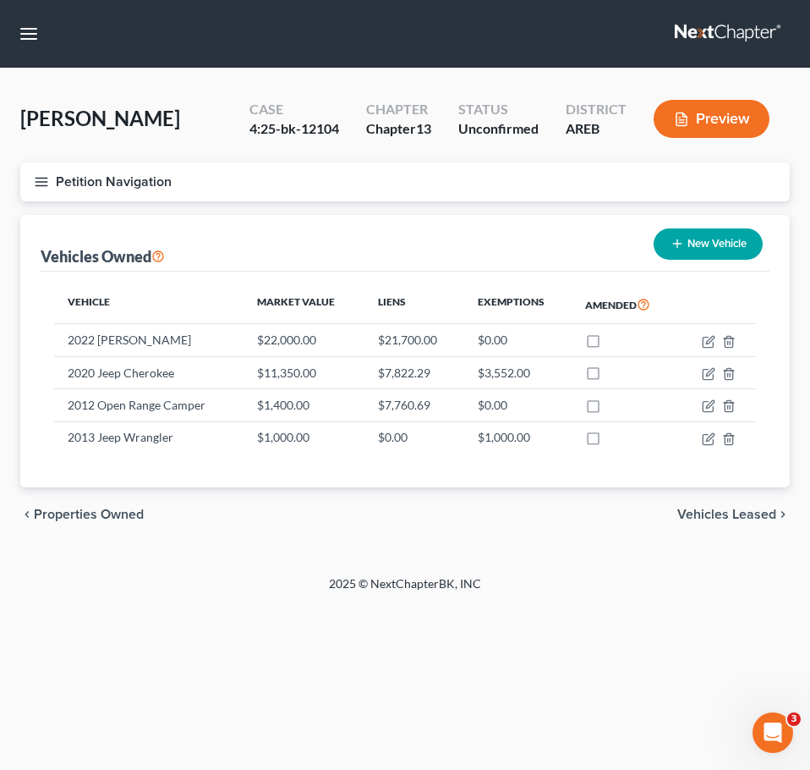
click at [40, 179] on icon "button" at bounding box center [41, 181] width 15 height 15
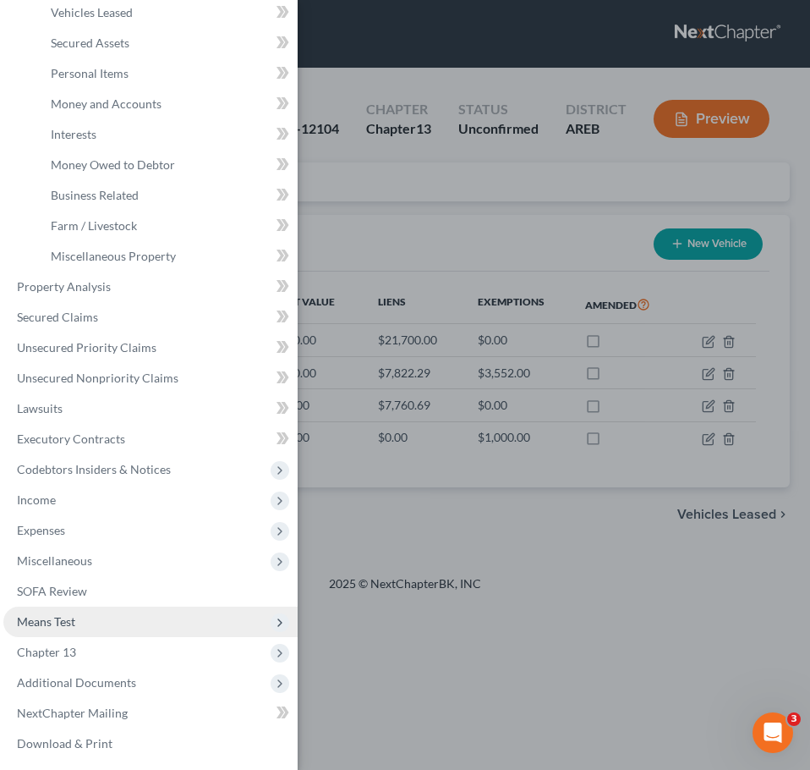
click at [85, 619] on span "Means Test" at bounding box center [150, 622] width 294 height 30
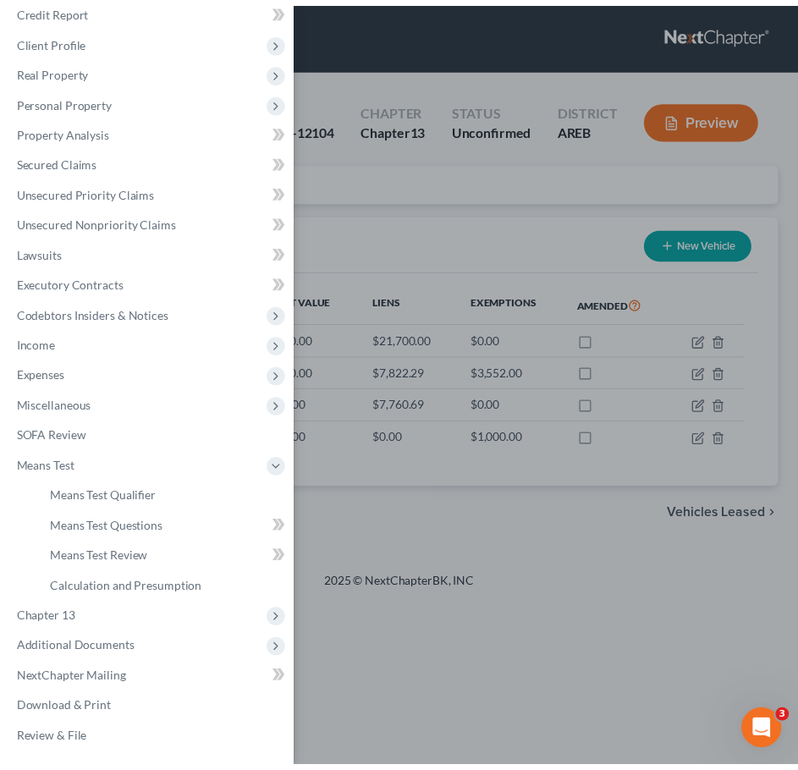
scroll to position [80, 0]
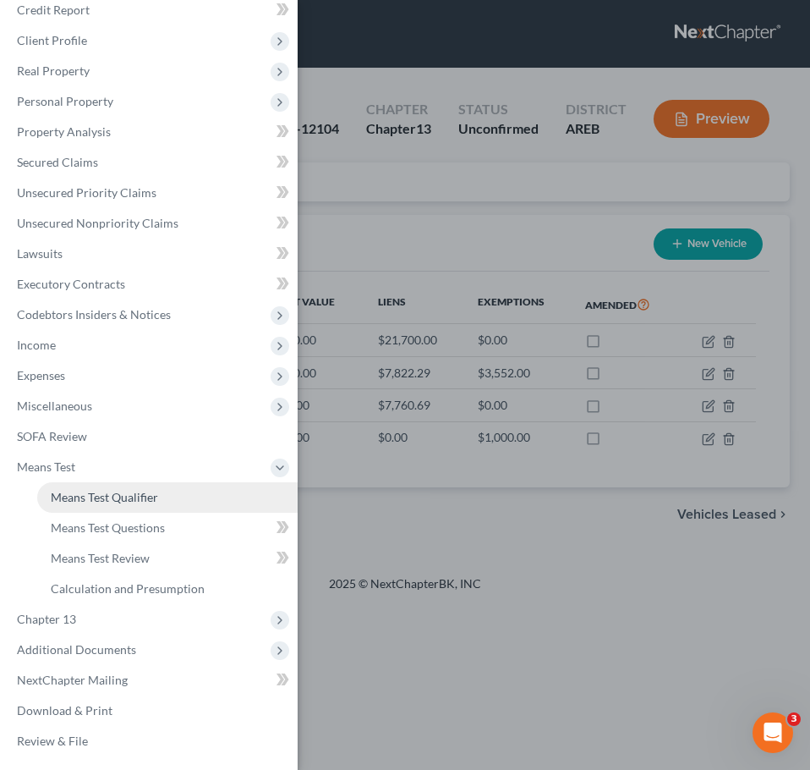
click at [113, 493] on span "Means Test Qualifier" at bounding box center [104, 497] width 107 height 14
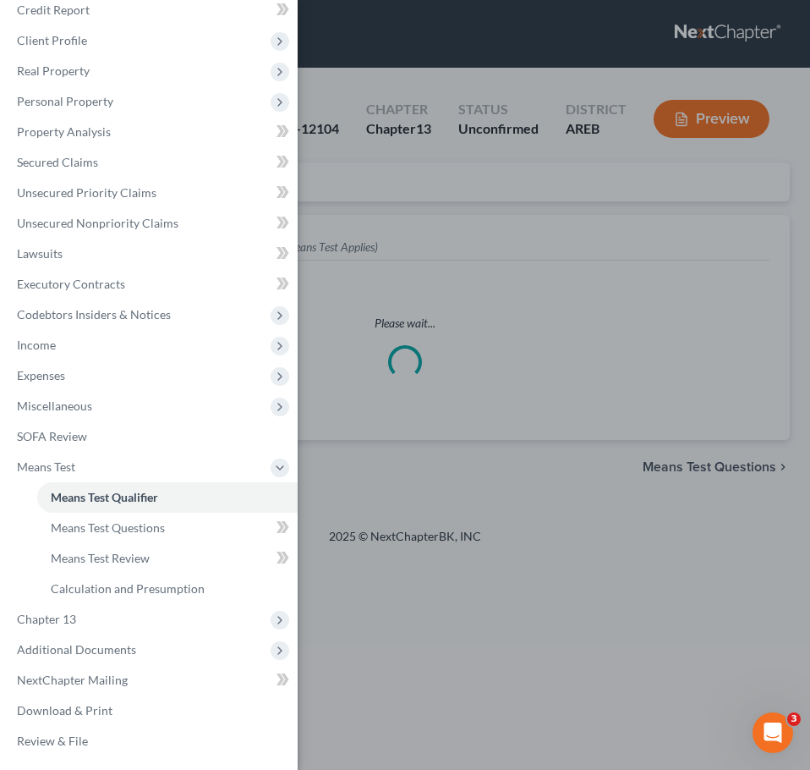
click at [497, 528] on div "Case Dashboard Payments Invoices Payments Payments Credit Report Client Profile" at bounding box center [405, 385] width 810 height 770
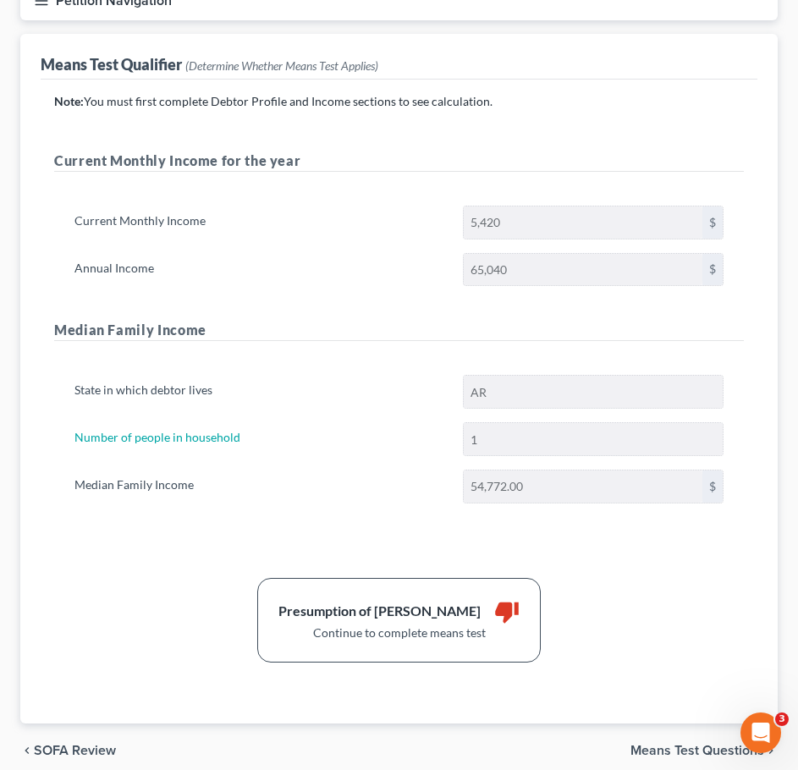
scroll to position [253, 0]
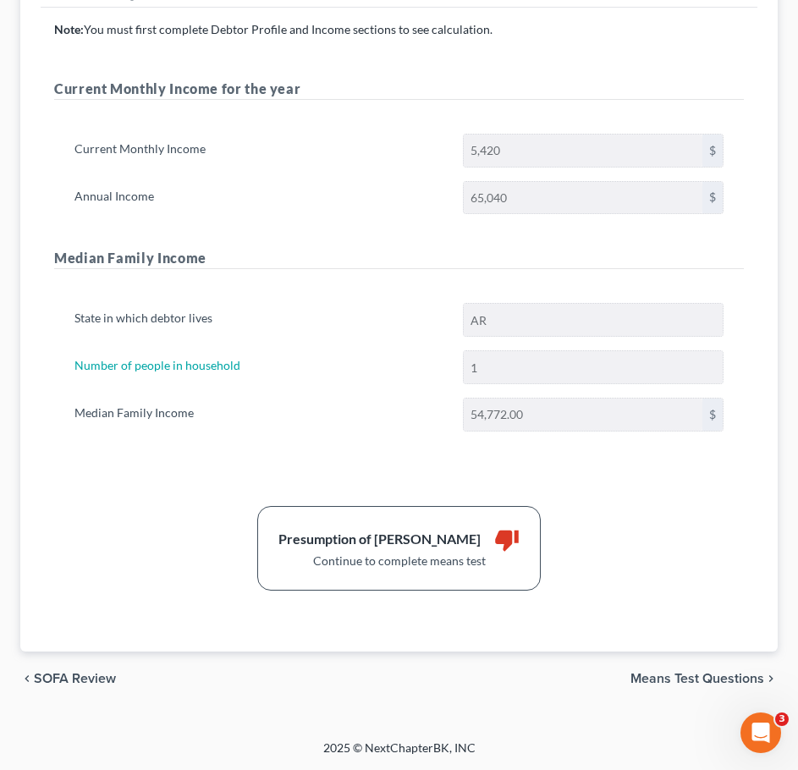
click at [662, 680] on span "Means Test Questions" at bounding box center [697, 679] width 134 height 14
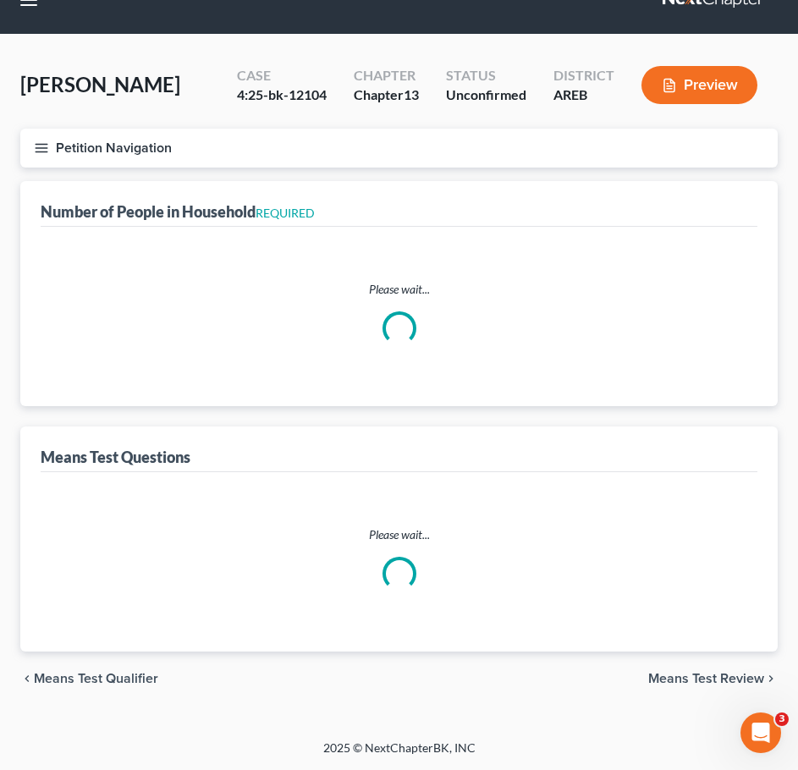
scroll to position [30, 0]
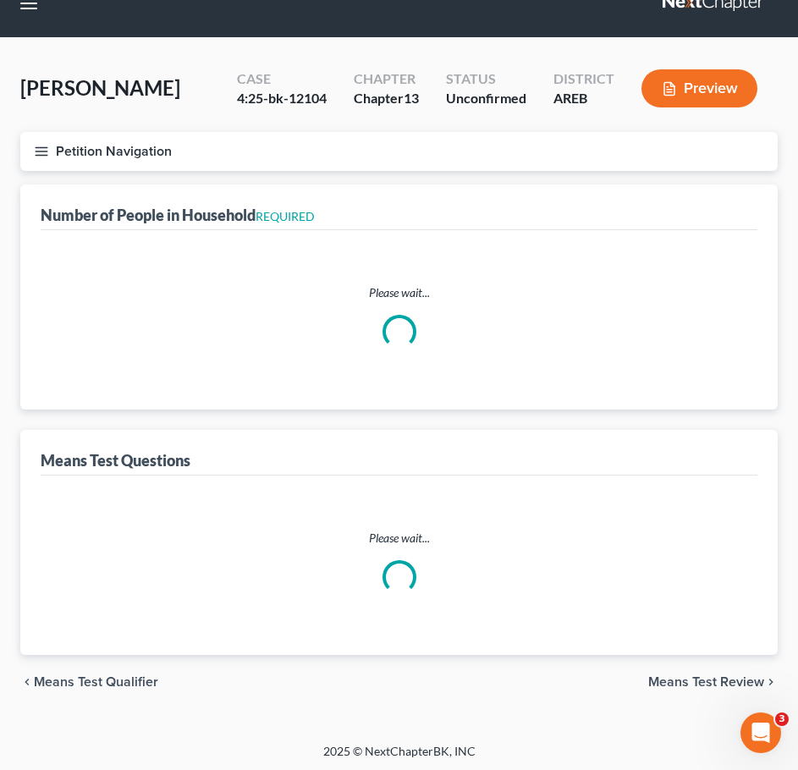
select select "0"
select select "60"
select select "1"
select select "60"
select select "1"
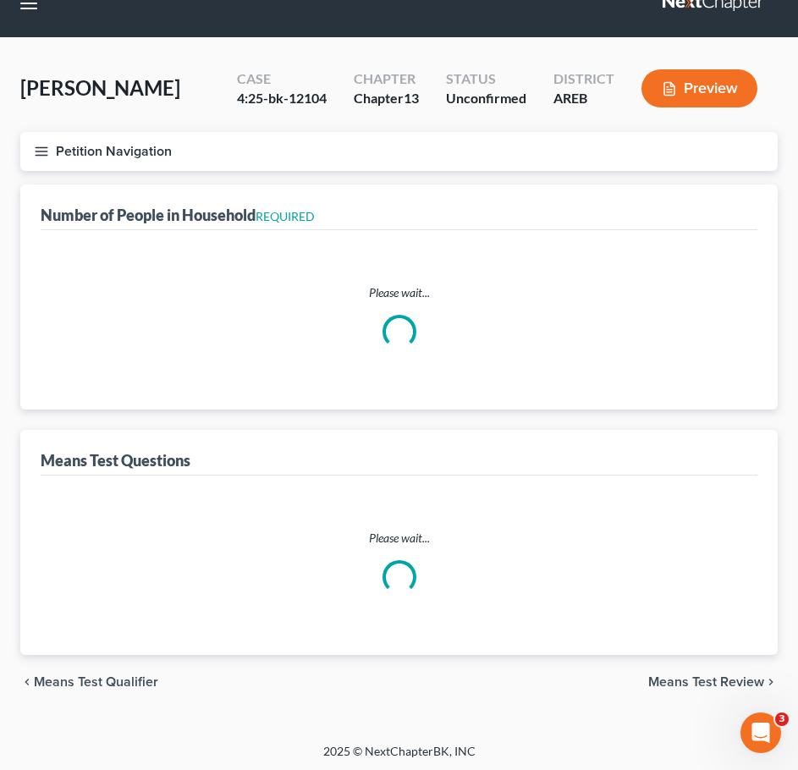
select select "60"
select select "1"
select select "60"
select select "4"
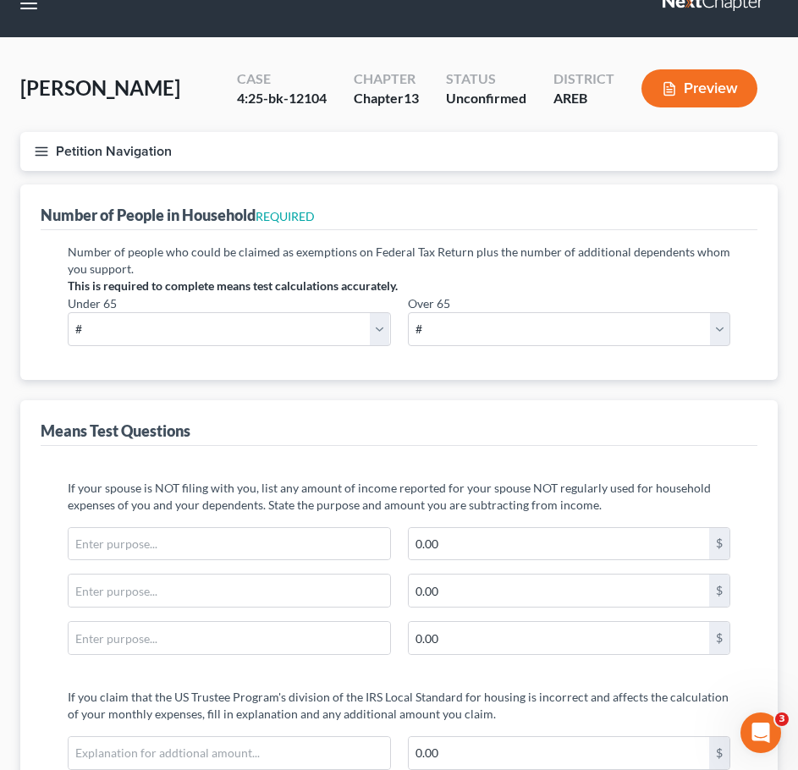
scroll to position [0, 0]
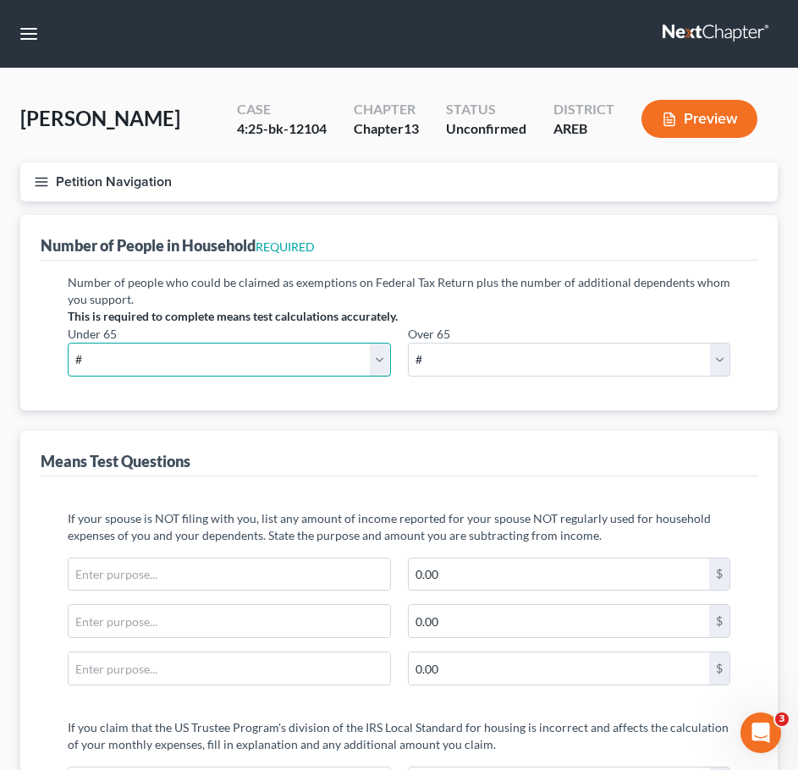
click at [360, 359] on select "# 0 1 2 3 4 5 6 7 8 9 10" at bounding box center [229, 360] width 323 height 34
select select "1"
click at [68, 343] on select "# 0 1 2 3 4 5 6 7 8 9 10" at bounding box center [229, 360] width 323 height 34
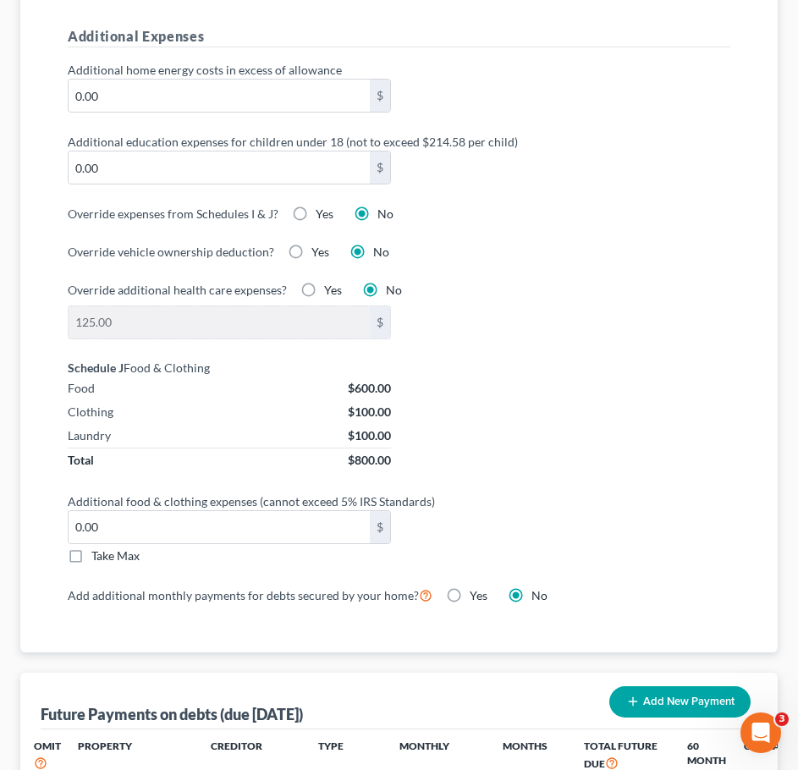
scroll to position [1319, 0]
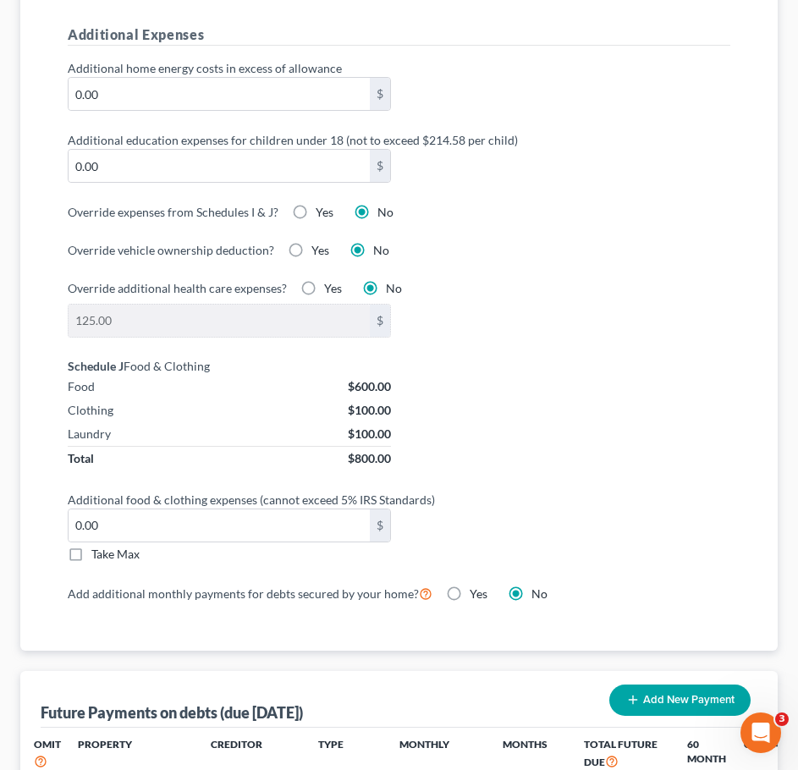
click at [130, 552] on span "Take Max" at bounding box center [115, 554] width 48 height 14
click at [109, 552] on input "Take Max" at bounding box center [103, 551] width 11 height 11
checkbox input "true"
type input "30.00"
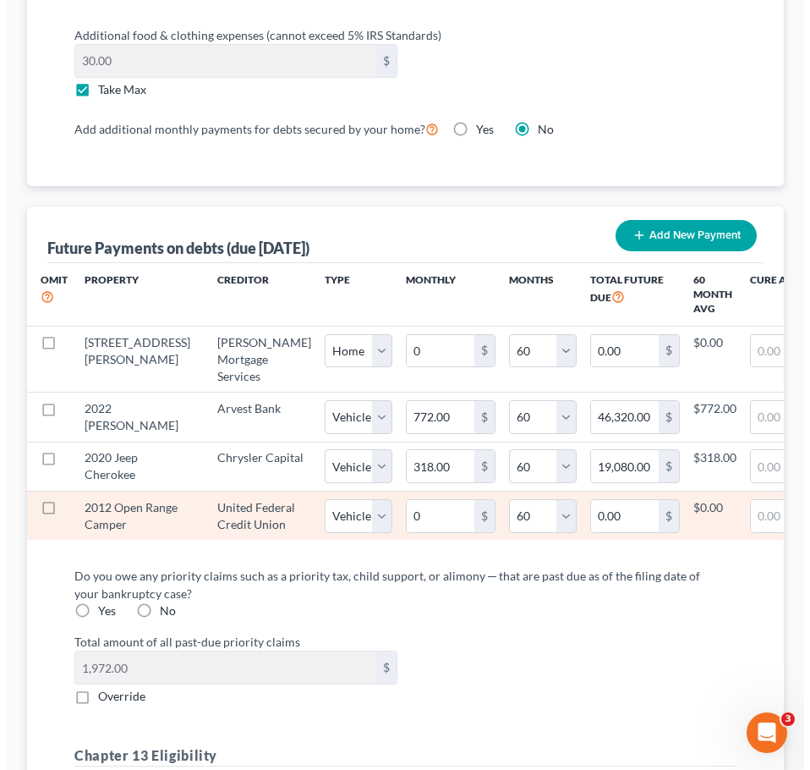
scroll to position [0, 98]
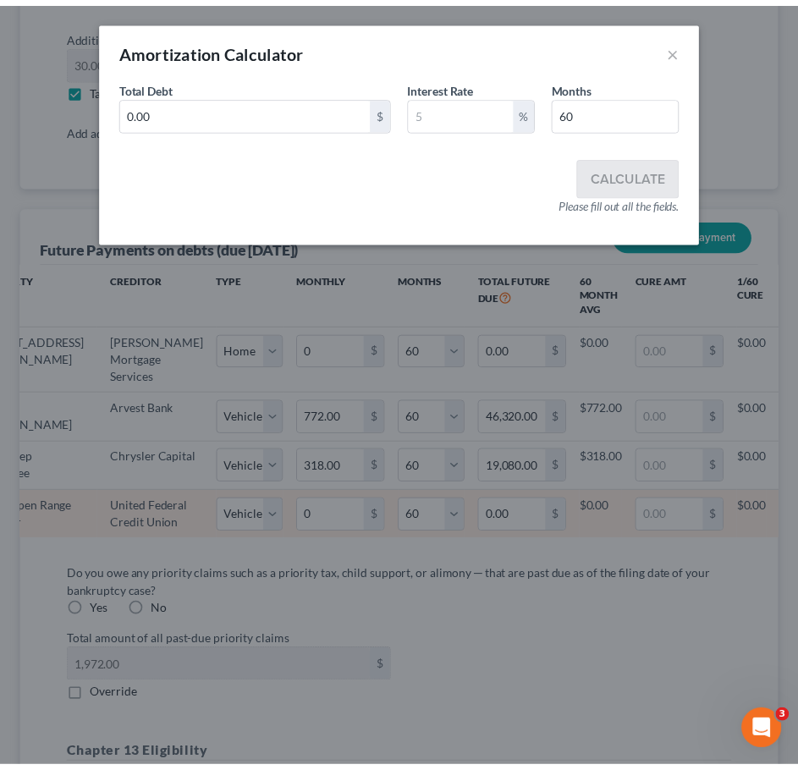
scroll to position [0, 85]
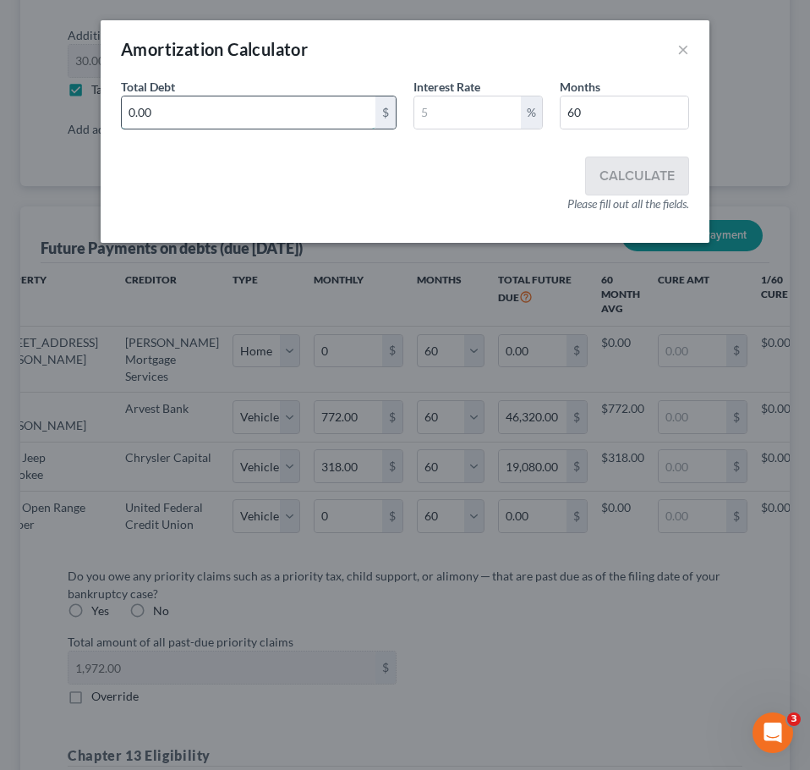
click at [264, 111] on input "0.00" at bounding box center [249, 112] width 254 height 32
type input "1,400"
click at [432, 116] on input "text" at bounding box center [468, 112] width 107 height 32
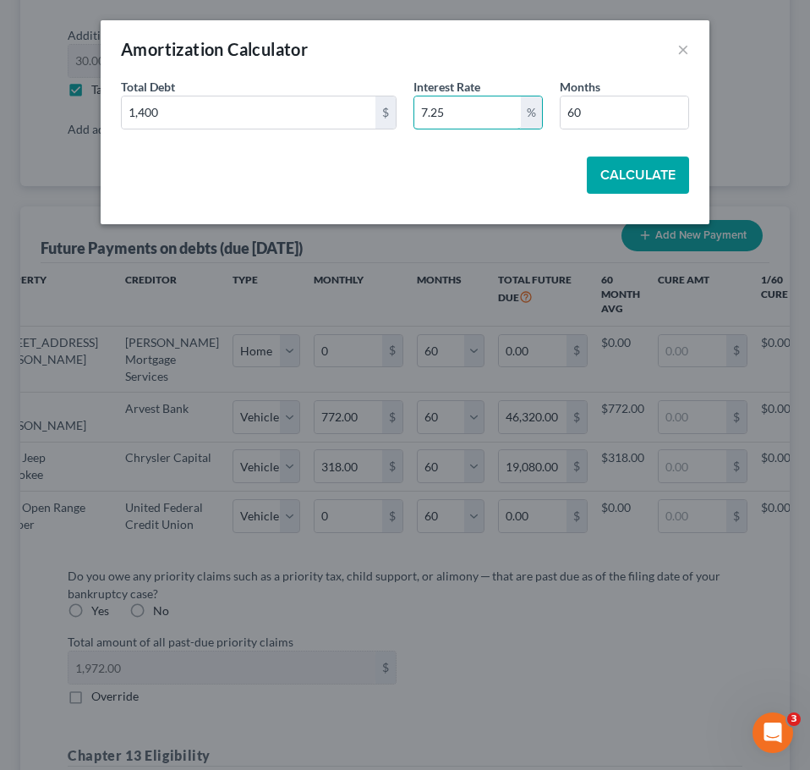
type input "7.25"
click at [617, 173] on button "Calculate" at bounding box center [638, 175] width 102 height 37
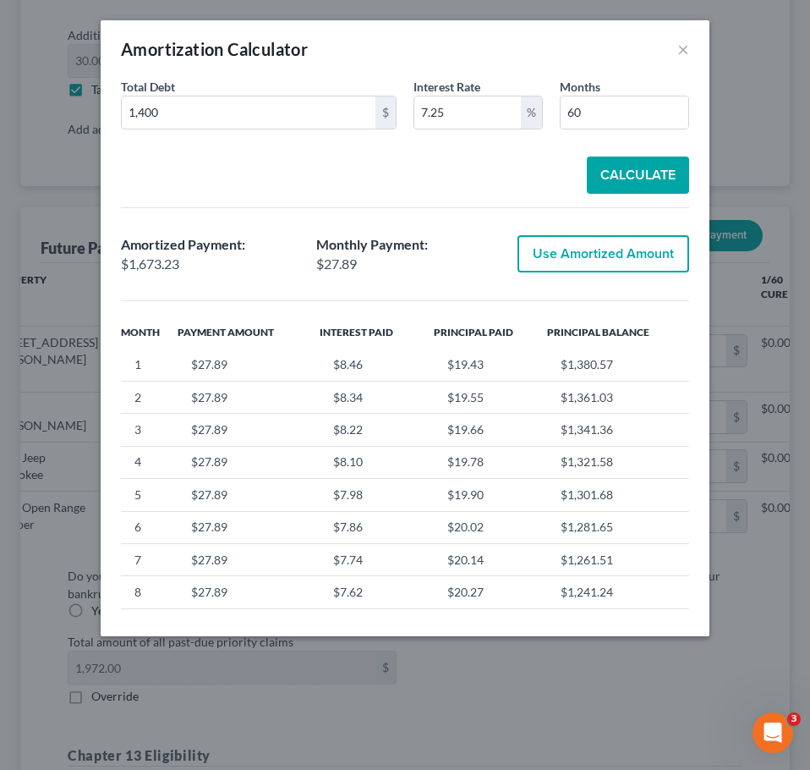
click at [617, 247] on button "Use Amortized Amount" at bounding box center [604, 253] width 172 height 37
type input "27.88"
type input "1,673.22"
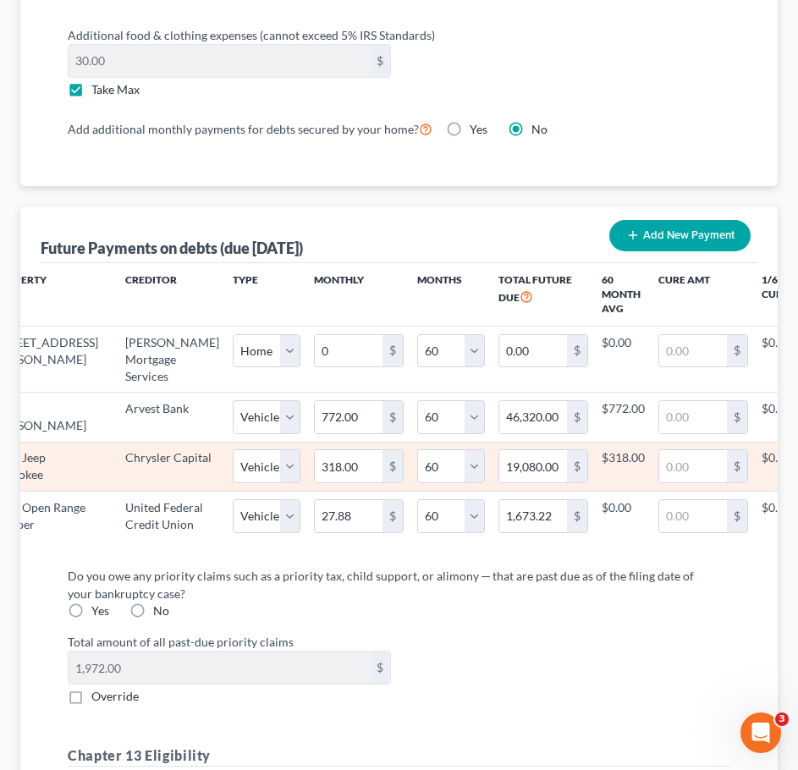
select select "1"
select select "60"
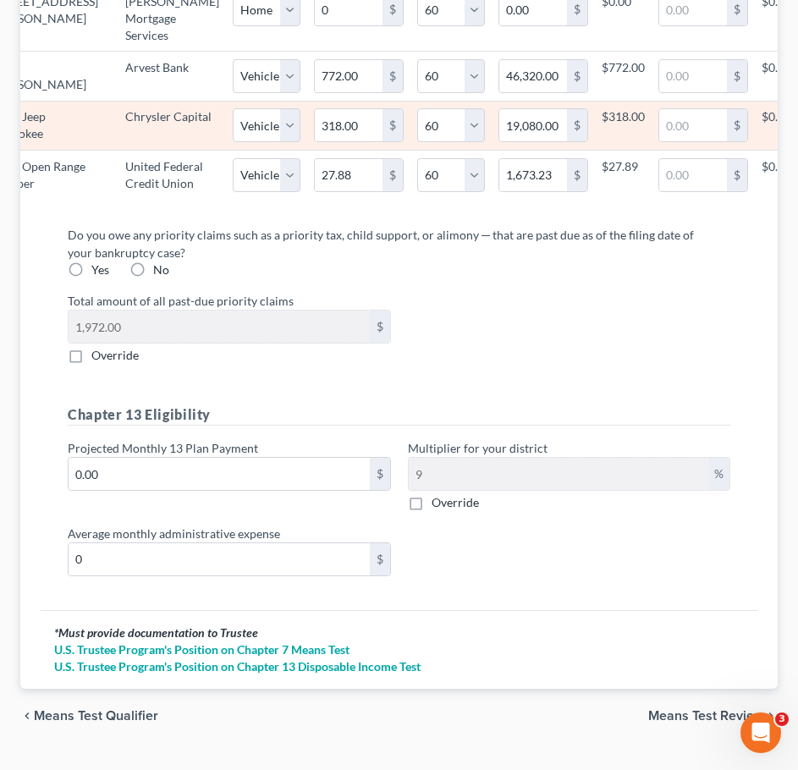
scroll to position [2135, 0]
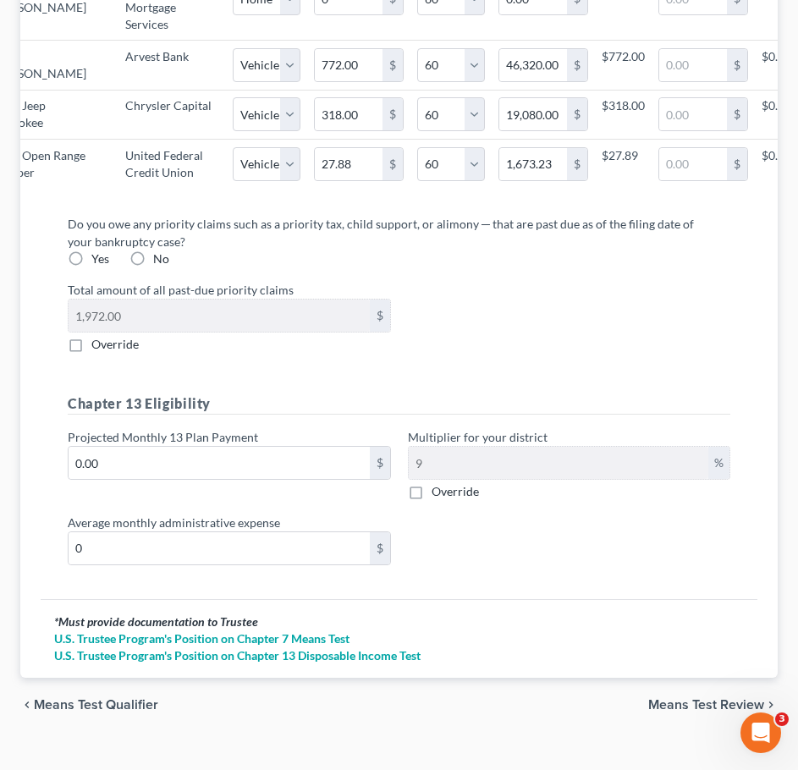
click at [91, 267] on label "Yes" at bounding box center [100, 258] width 18 height 17
click at [98, 261] on input "Yes" at bounding box center [103, 255] width 11 height 11
radio input "true"
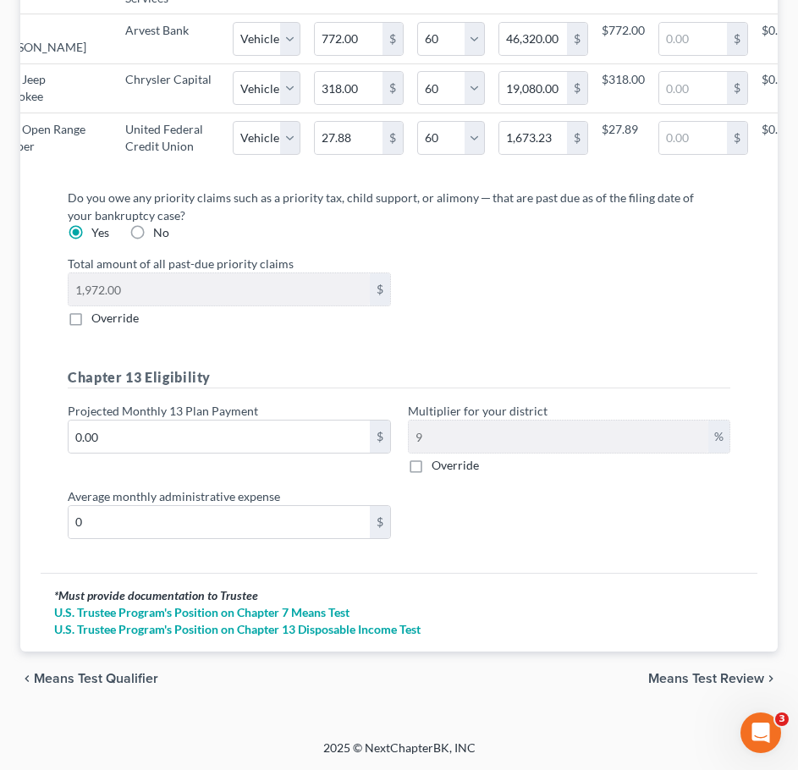
scroll to position [2229, 0]
click at [155, 453] on input "0.00" at bounding box center [219, 436] width 301 height 32
type input "1"
type input "0.09"
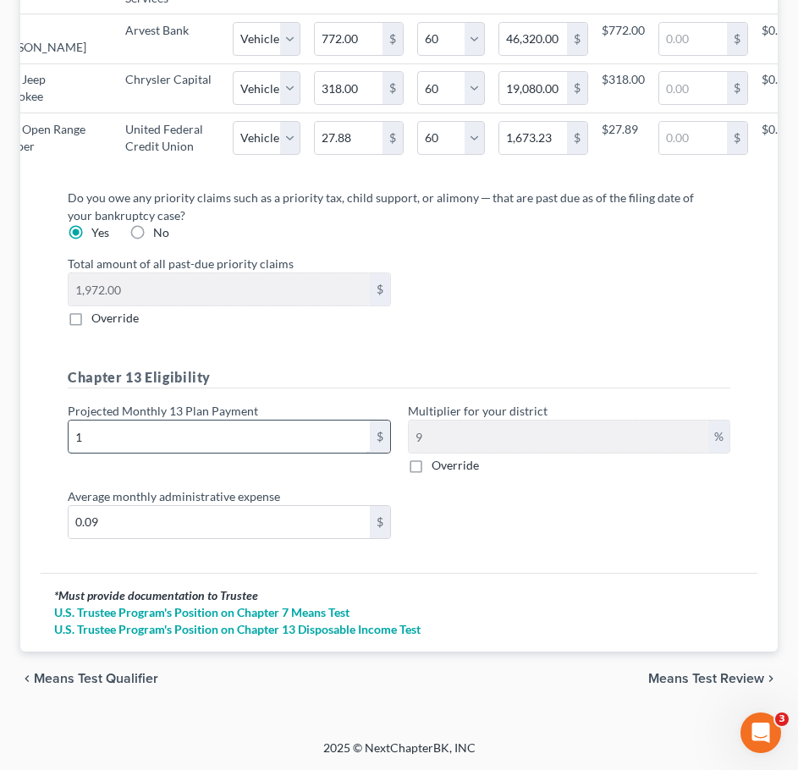
type input "13"
type input "1.17"
type input "138"
type input "12.42"
type input "1380"
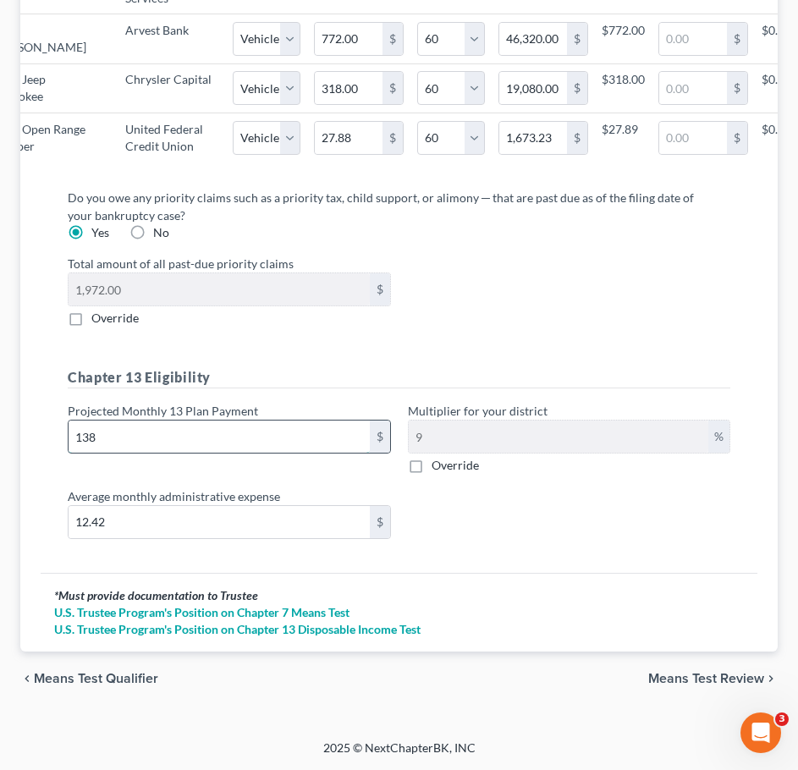
type input "124.20"
type input "1,380"
click at [706, 685] on span "Means Test Review" at bounding box center [706, 679] width 116 height 14
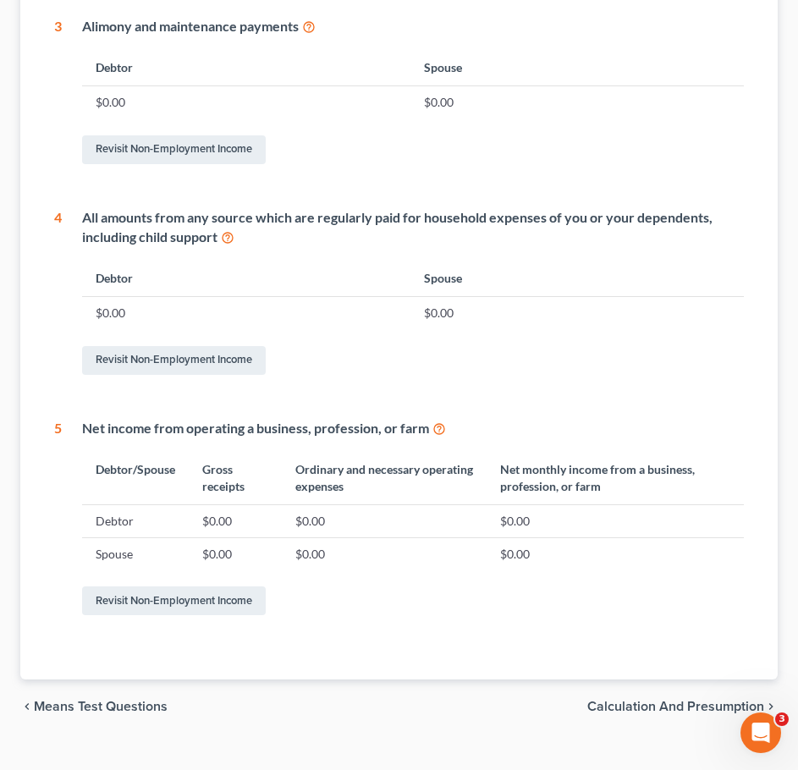
scroll to position [716, 0]
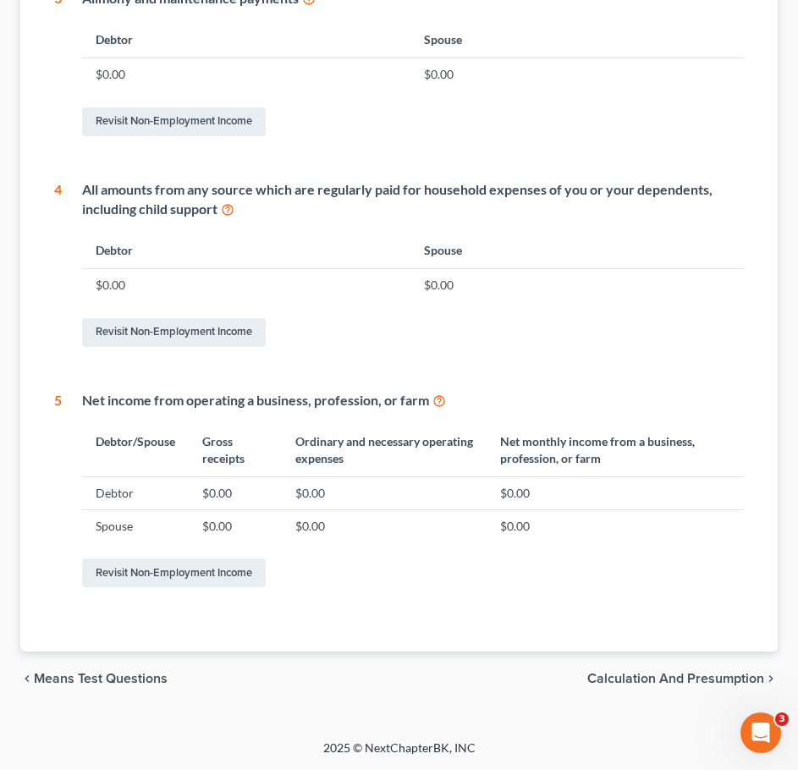
click at [695, 674] on span "Calculation and Presumption" at bounding box center [675, 679] width 177 height 14
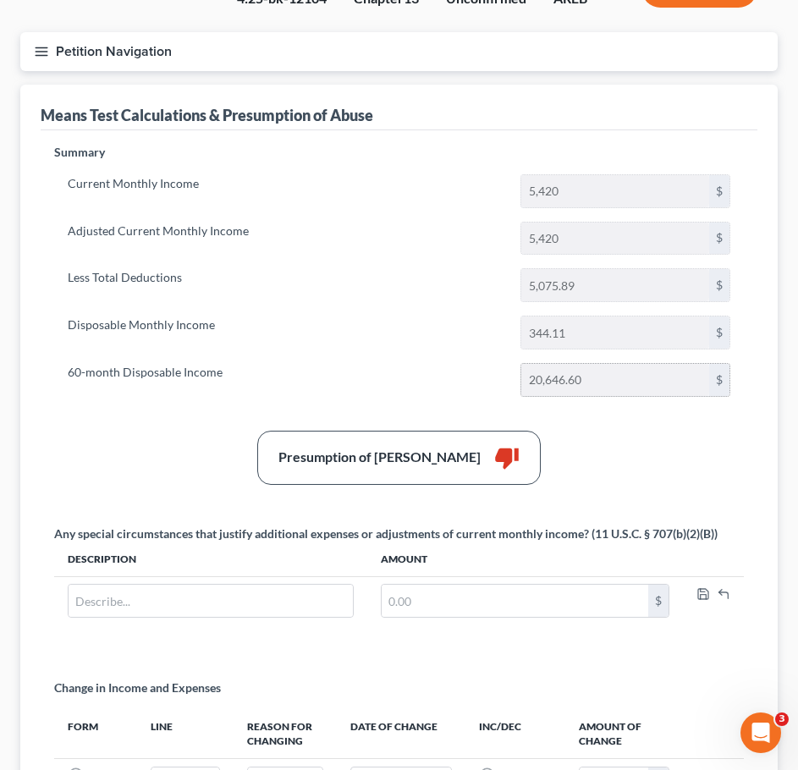
scroll to position [350, 0]
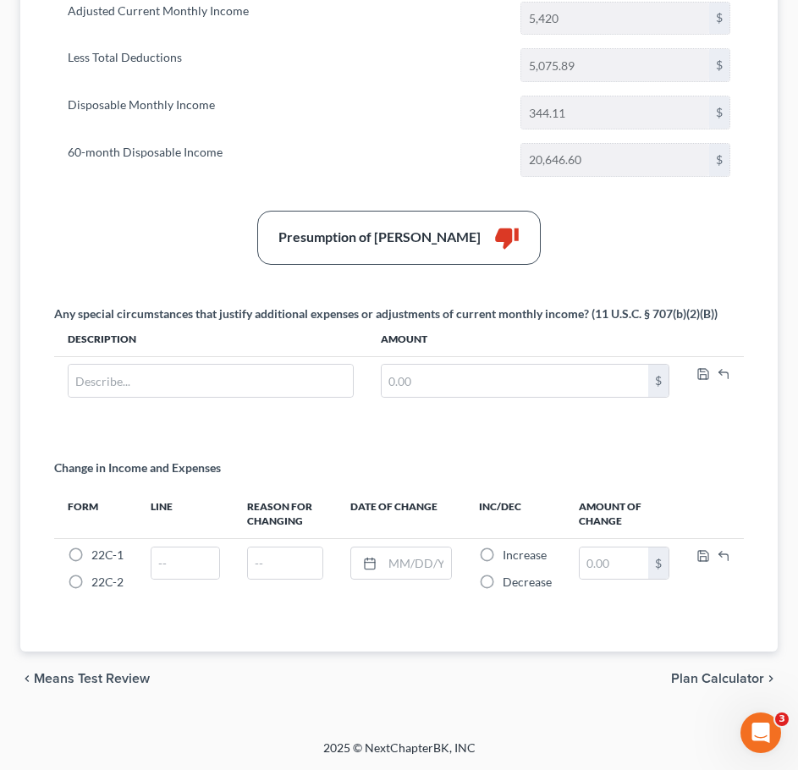
click at [112, 678] on span "Means Test Review" at bounding box center [92, 679] width 116 height 14
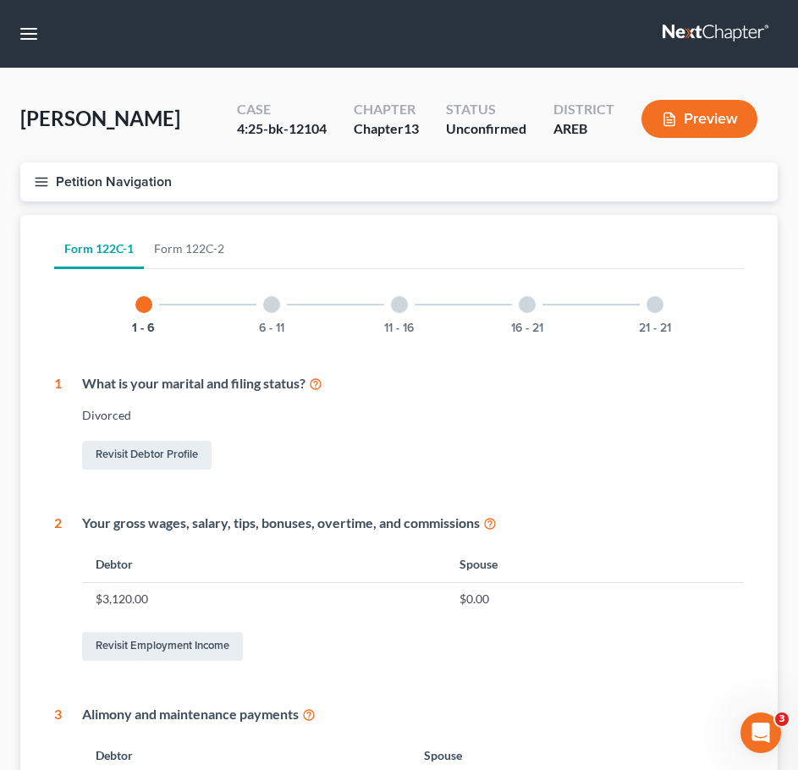
click at [267, 310] on div at bounding box center [271, 304] width 17 height 17
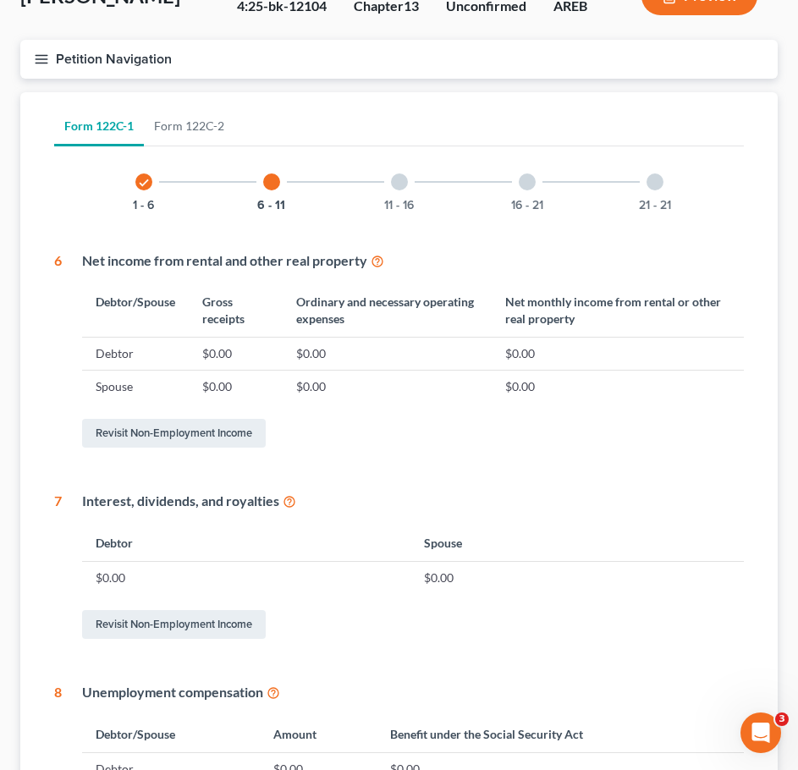
scroll to position [71, 0]
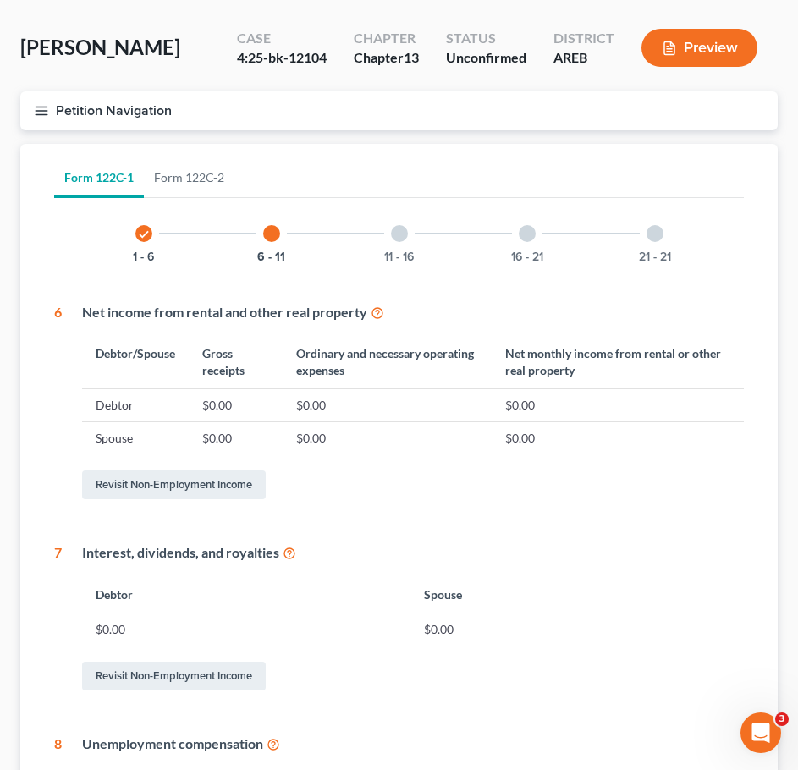
click at [393, 241] on div "11 - 16" at bounding box center [400, 234] width 58 height 58
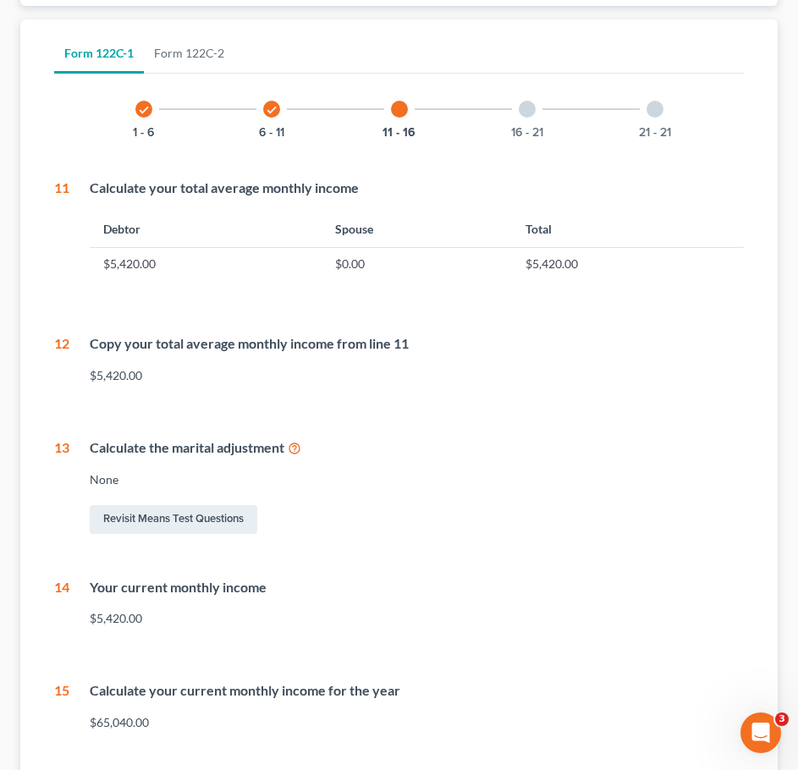
scroll to position [193, 0]
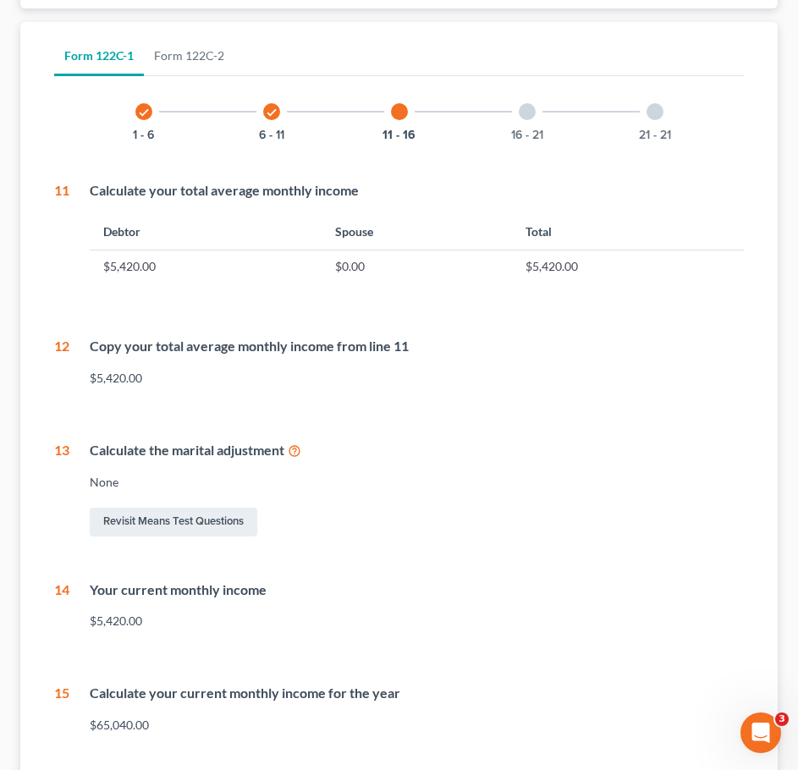
click at [521, 114] on div at bounding box center [527, 111] width 17 height 17
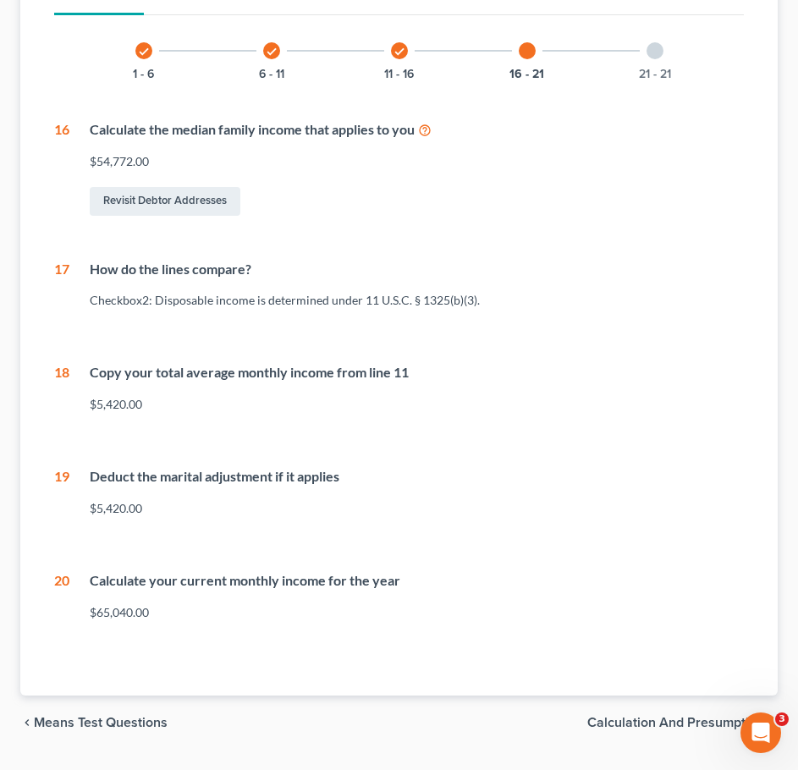
scroll to position [255, 0]
click at [654, 58] on div "21 - 21" at bounding box center [655, 50] width 58 height 58
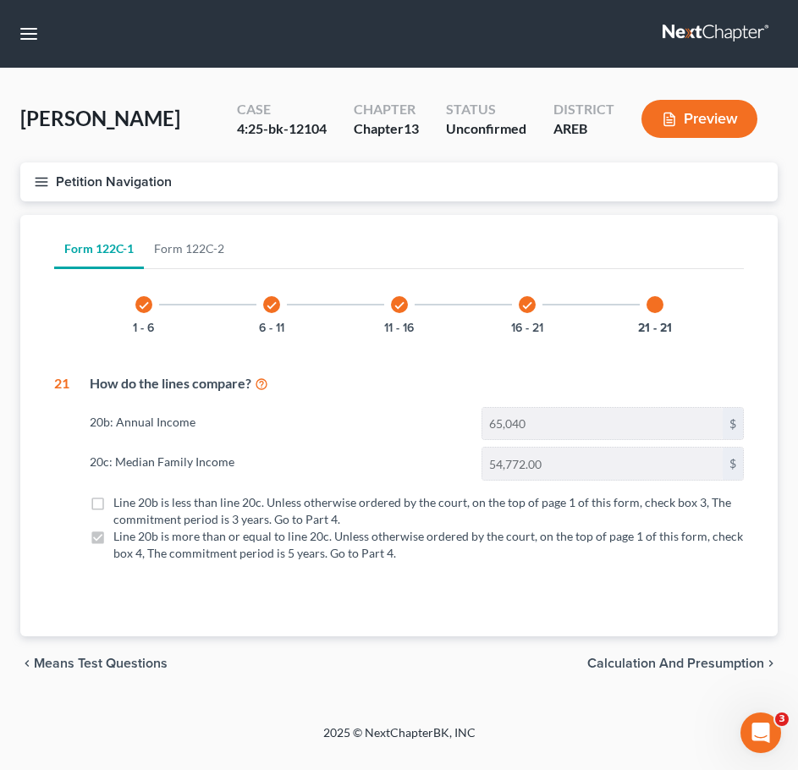
scroll to position [0, 0]
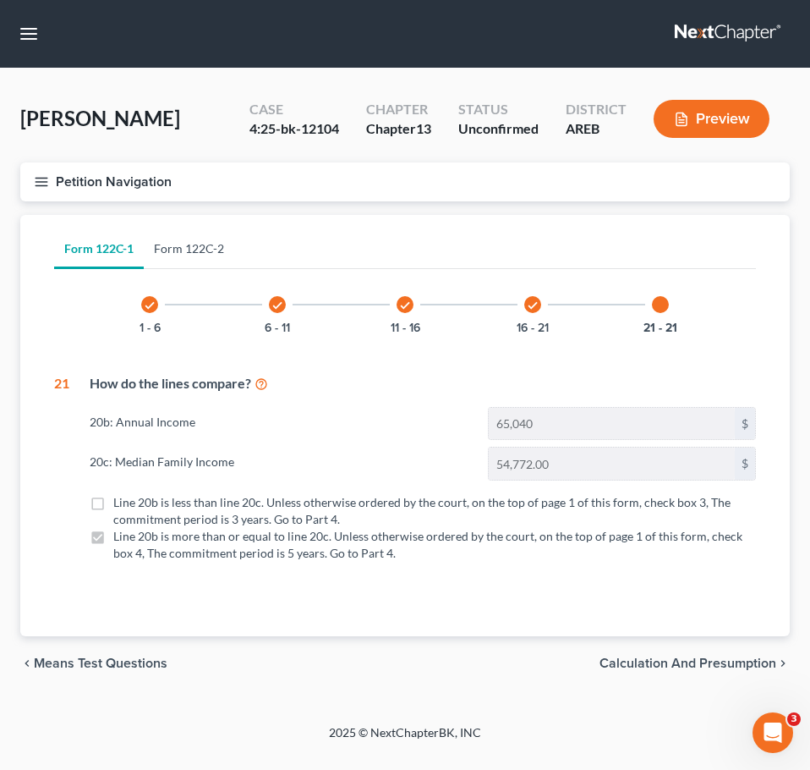
click at [213, 247] on link "Form 122C-2" at bounding box center [189, 248] width 91 height 41
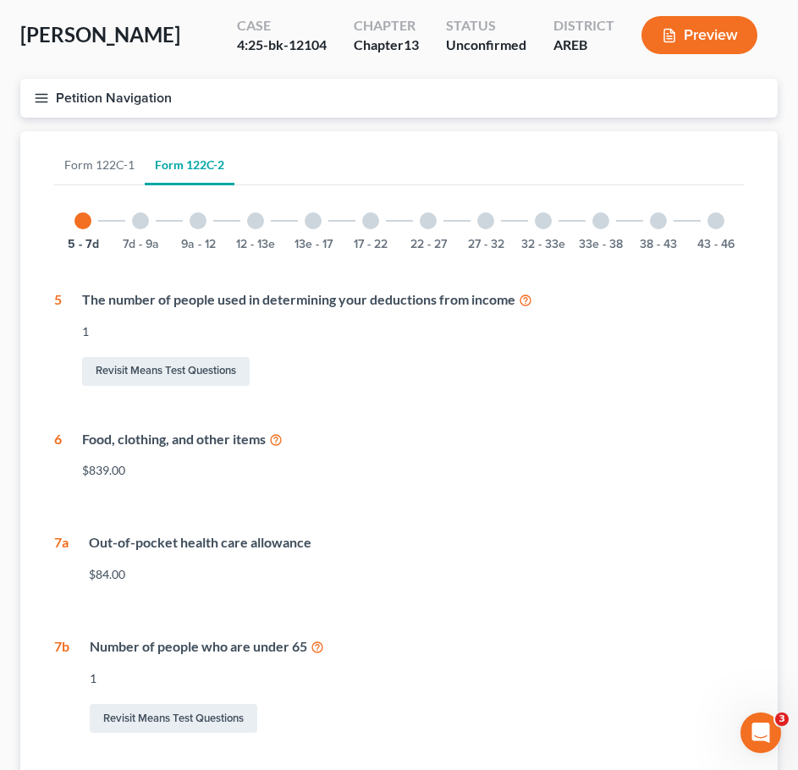
scroll to position [55, 0]
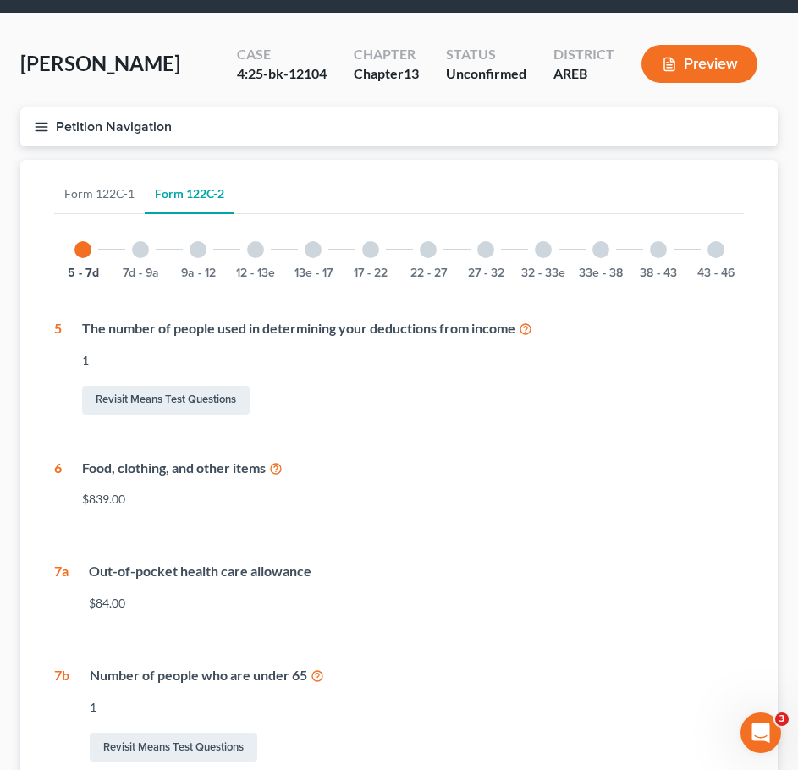
click at [144, 259] on div "7d - 9a" at bounding box center [141, 250] width 58 height 58
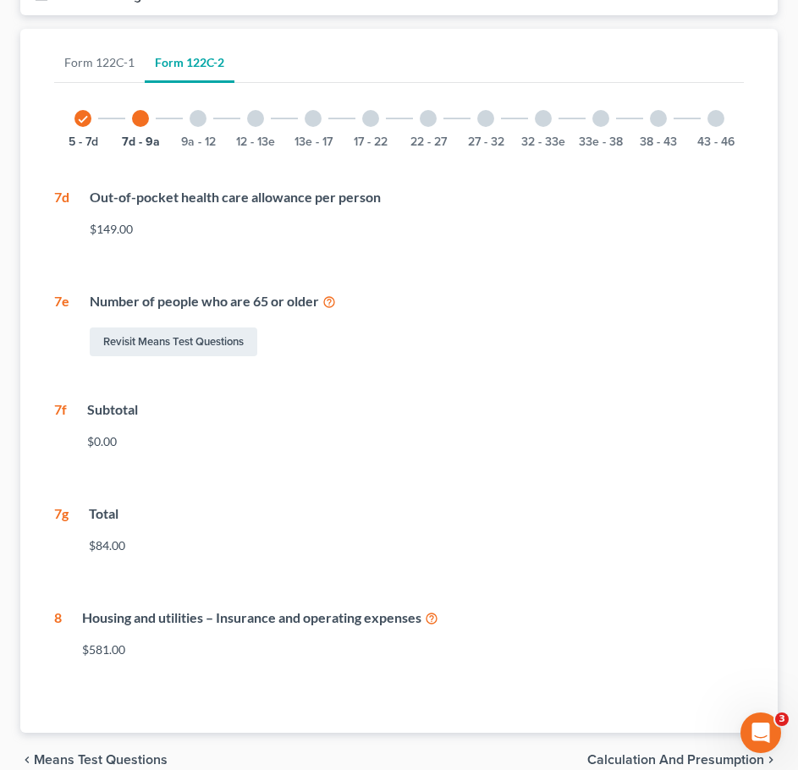
scroll to position [185, 0]
click at [59, 519] on div "7g" at bounding box center [61, 536] width 14 height 63
click at [200, 116] on div at bounding box center [197, 119] width 17 height 17
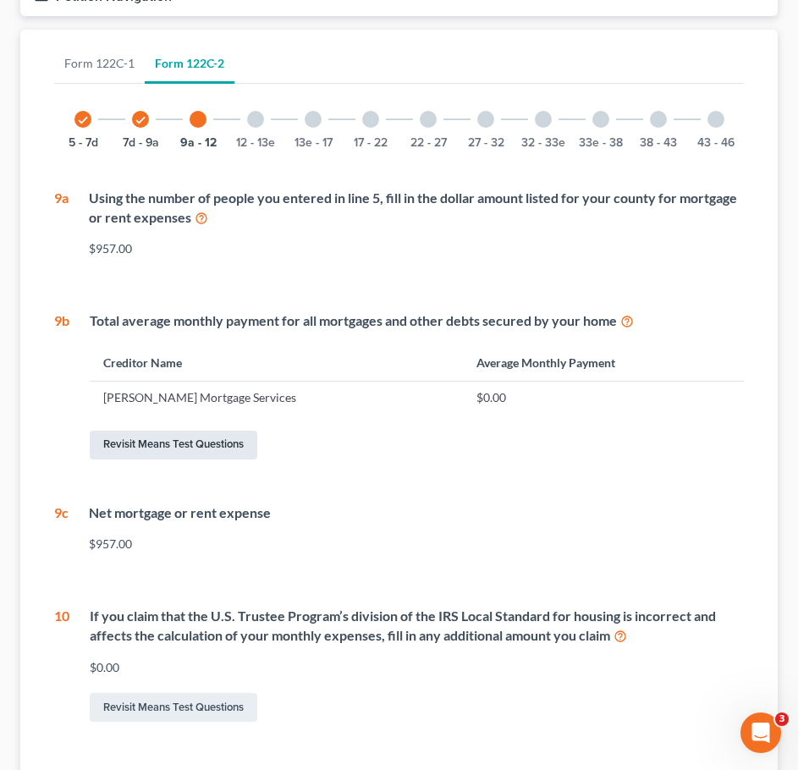
click at [235, 459] on link "Revisit Means Test Questions" at bounding box center [174, 445] width 168 height 29
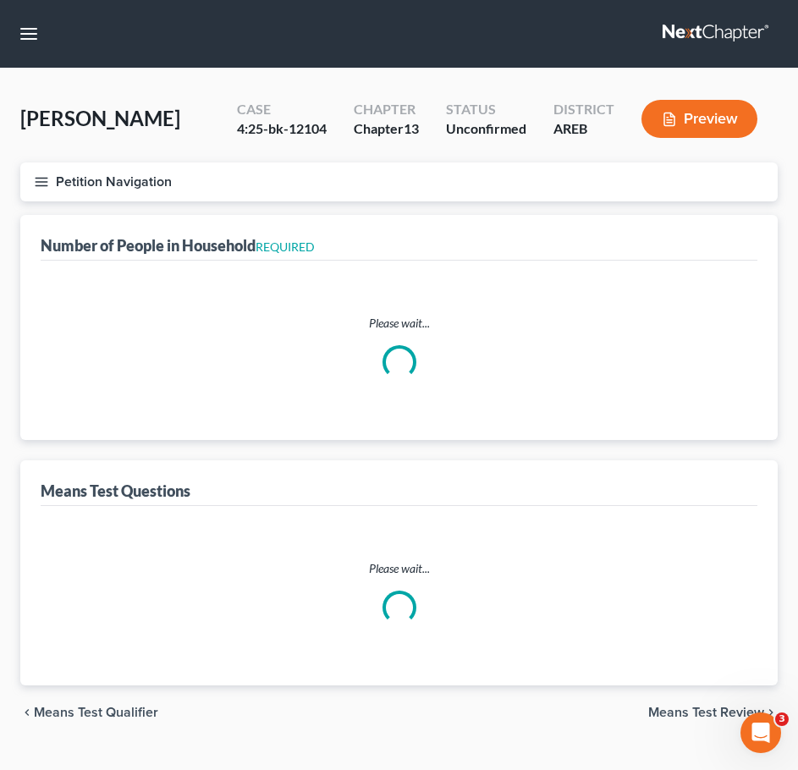
select select "0"
select select "60"
select select "1"
select select "60"
select select "1"
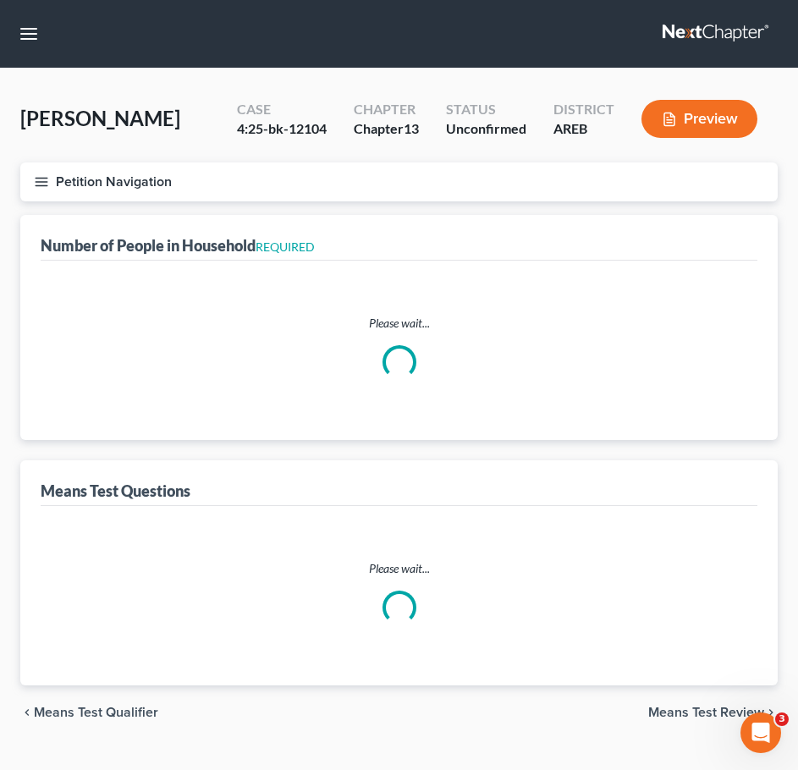
select select "60"
select select "1"
select select "60"
select select "1"
select select "4"
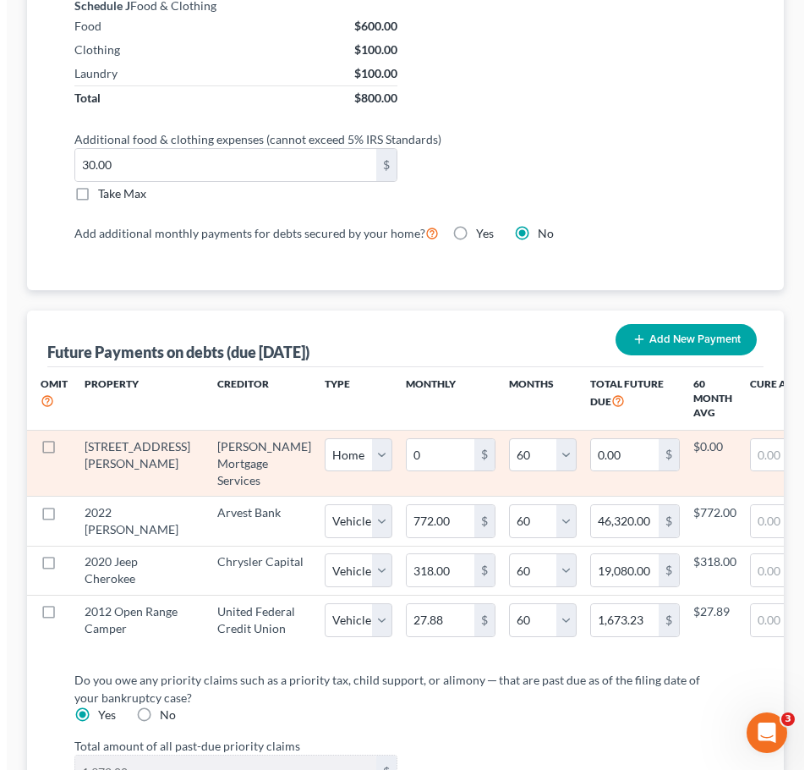
scroll to position [0, 98]
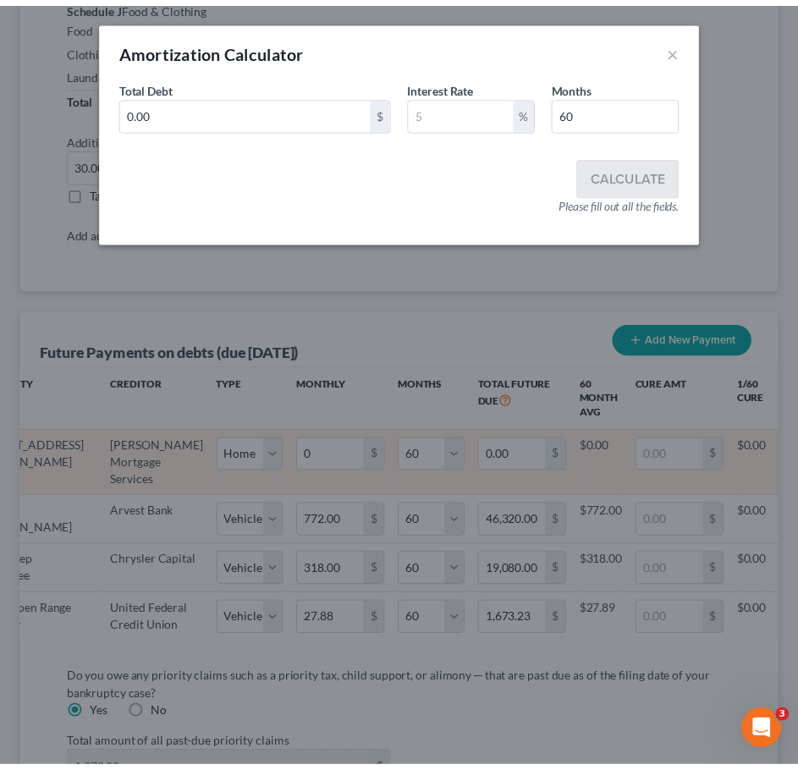
scroll to position [0, 85]
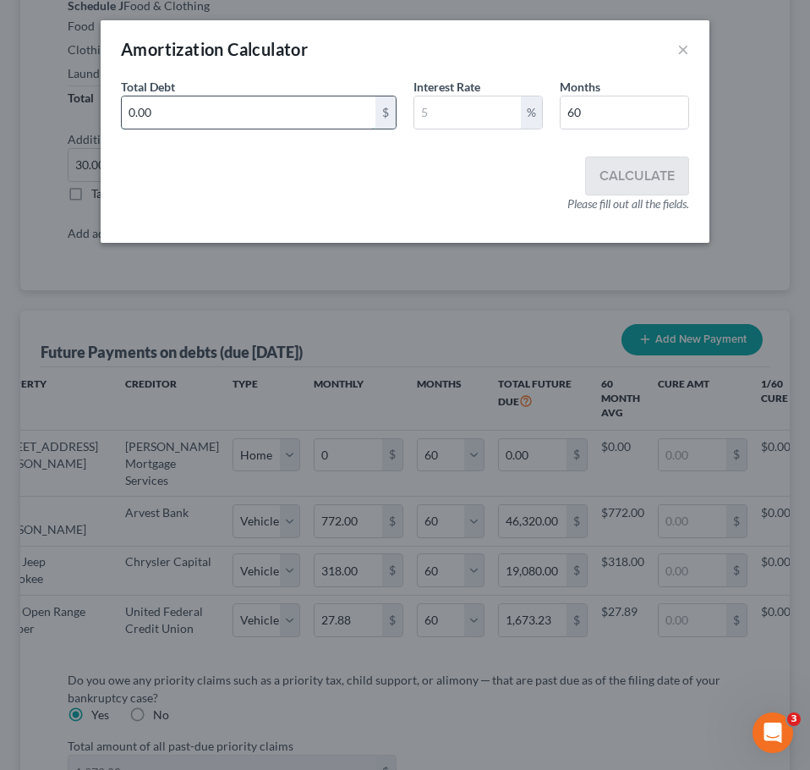
click at [255, 111] on input "0.00" at bounding box center [249, 112] width 254 height 32
type input "66,000"
click at [473, 124] on input "text" at bounding box center [468, 112] width 107 height 32
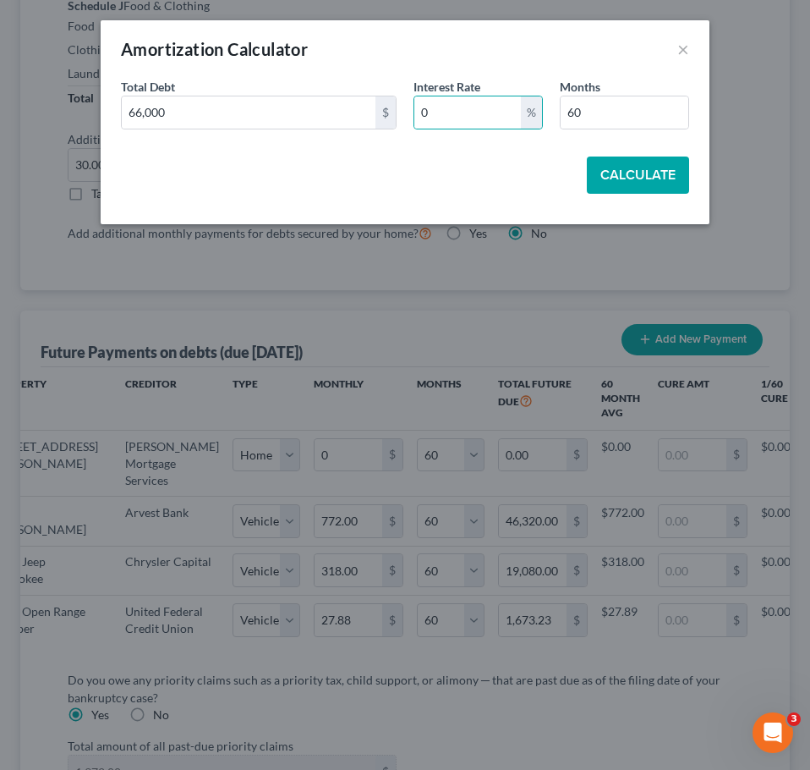
click at [650, 177] on button "Calculate" at bounding box center [638, 175] width 102 height 37
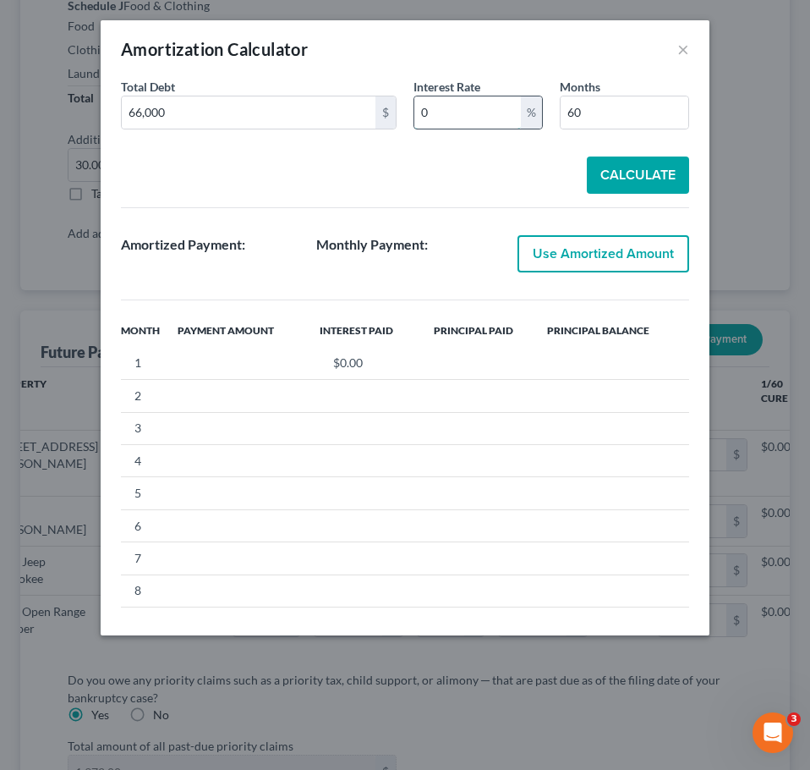
click at [435, 123] on input "0" at bounding box center [468, 112] width 107 height 32
click at [651, 185] on button "Calculate" at bounding box center [638, 175] width 102 height 37
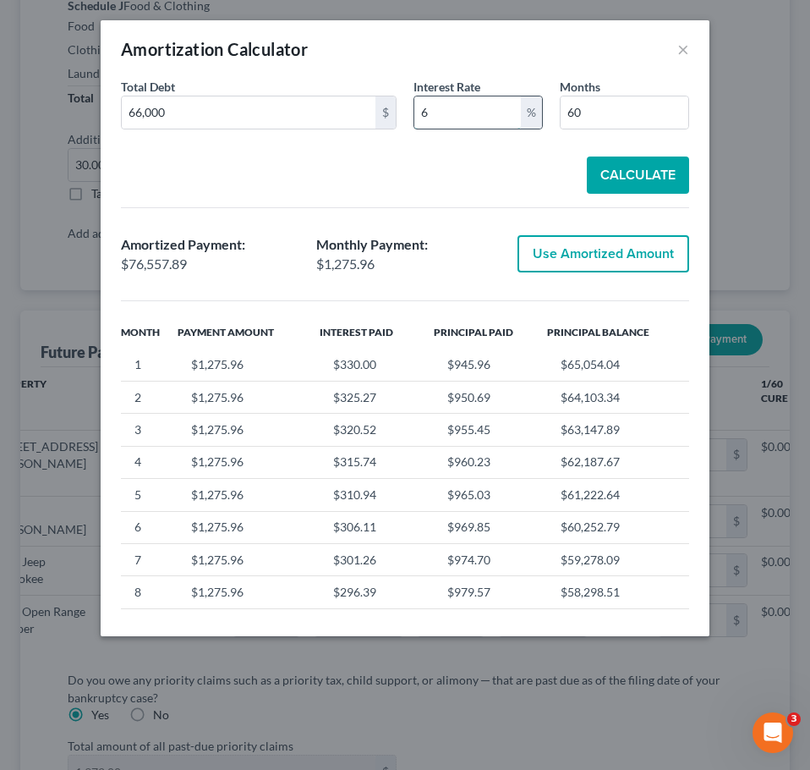
click at [467, 127] on input "6" at bounding box center [468, 112] width 107 height 32
click at [669, 182] on button "Calculate" at bounding box center [638, 175] width 102 height 37
click at [474, 116] on input "5" at bounding box center [468, 112] width 107 height 32
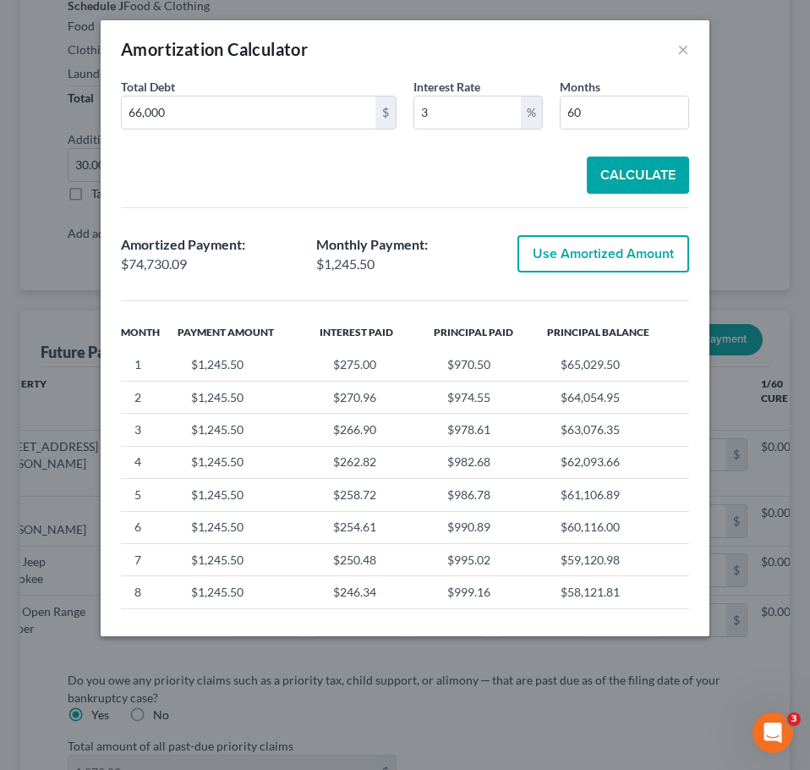
click at [628, 179] on button "Calculate" at bounding box center [638, 175] width 102 height 37
click at [469, 121] on input "3" at bounding box center [468, 112] width 107 height 32
click at [627, 173] on button "Calculate" at bounding box center [638, 175] width 102 height 37
click at [468, 111] on input "2" at bounding box center [468, 112] width 107 height 32
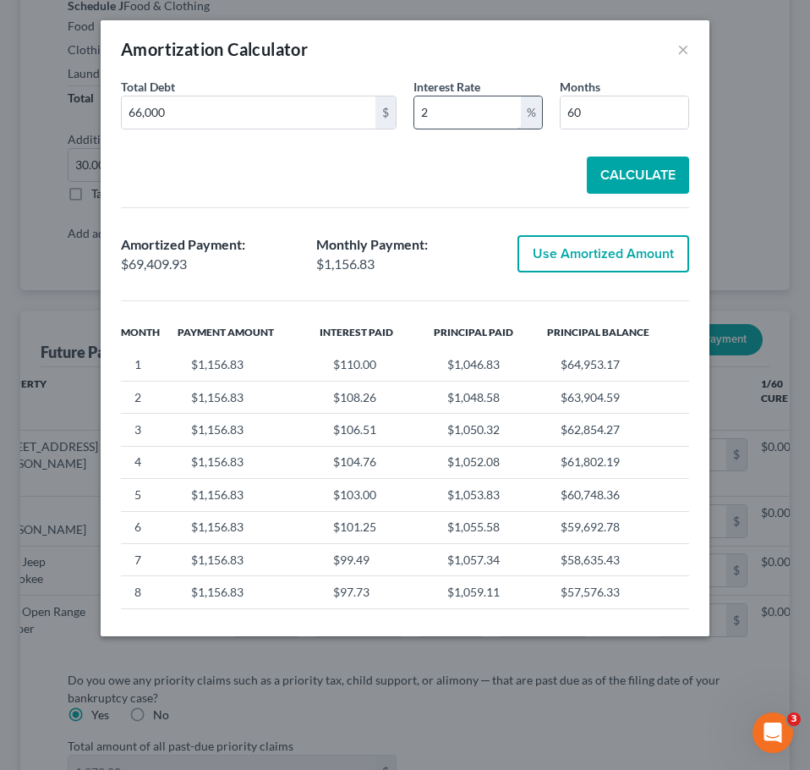
click at [468, 111] on input "2" at bounding box center [468, 112] width 107 height 32
click at [626, 166] on button "Calculate" at bounding box center [638, 175] width 102 height 37
click at [492, 118] on input "1" at bounding box center [468, 112] width 107 height 32
click at [633, 162] on button "Calculate" at bounding box center [638, 175] width 102 height 37
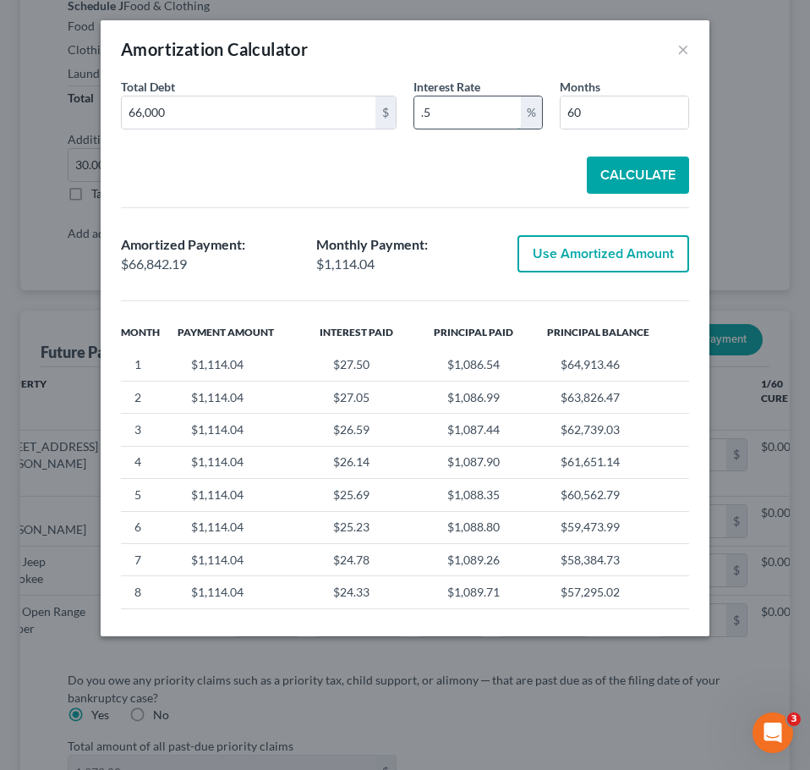
click at [499, 118] on input ".5" at bounding box center [468, 112] width 107 height 32
click at [640, 175] on button "Calculate" at bounding box center [638, 175] width 102 height 37
click at [508, 129] on div "Total Debt 66,000 $ Interest Rate .4 % Months 60" at bounding box center [405, 110] width 585 height 65
click at [477, 117] on input ".4" at bounding box center [468, 112] width 107 height 32
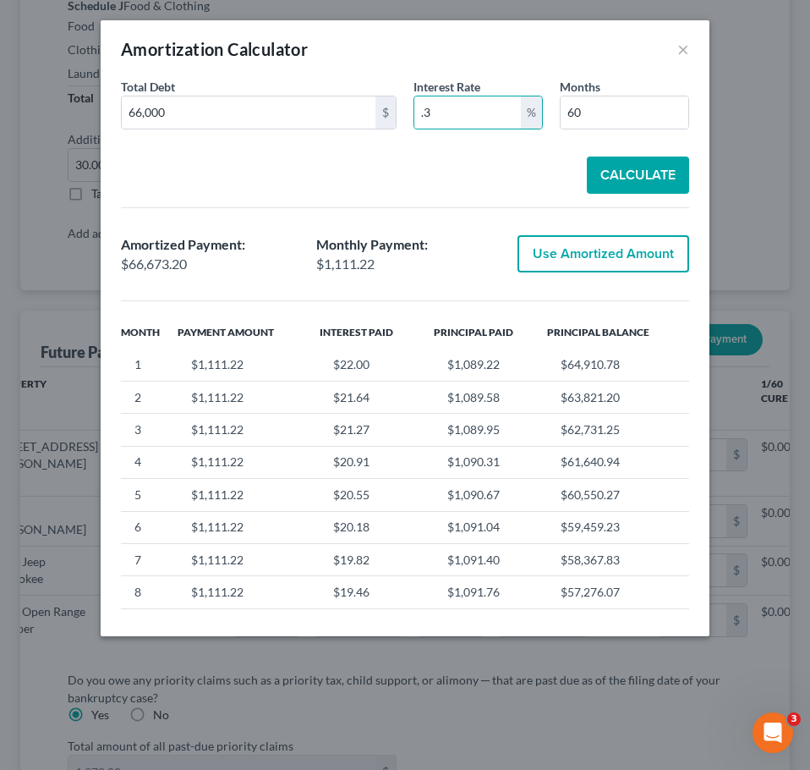
click at [636, 195] on div "Total Debt 66,000 $ Interest Rate .3 % Months 60 Calculate Amortized Payment: $…" at bounding box center [405, 348] width 568 height 541
click at [634, 183] on button "Calculate" at bounding box center [638, 175] width 102 height 37
click at [457, 124] on input ".3" at bounding box center [468, 112] width 107 height 32
type input ".25"
click at [670, 179] on button "Calculate" at bounding box center [638, 175] width 102 height 37
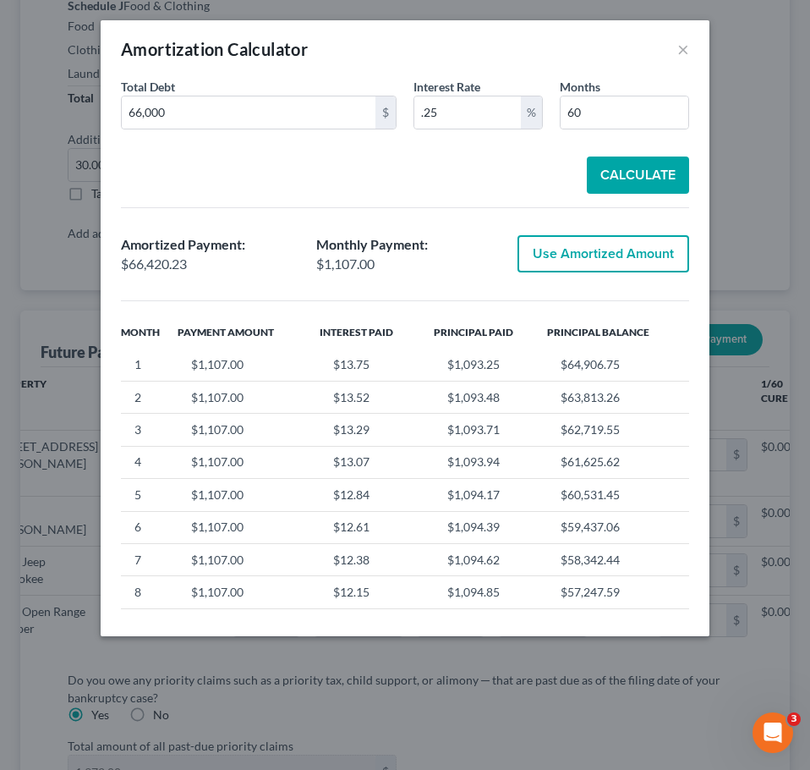
click at [652, 264] on button "Use Amortized Amount" at bounding box center [604, 253] width 172 height 37
type input "1,107.00"
type input "66,420.23"
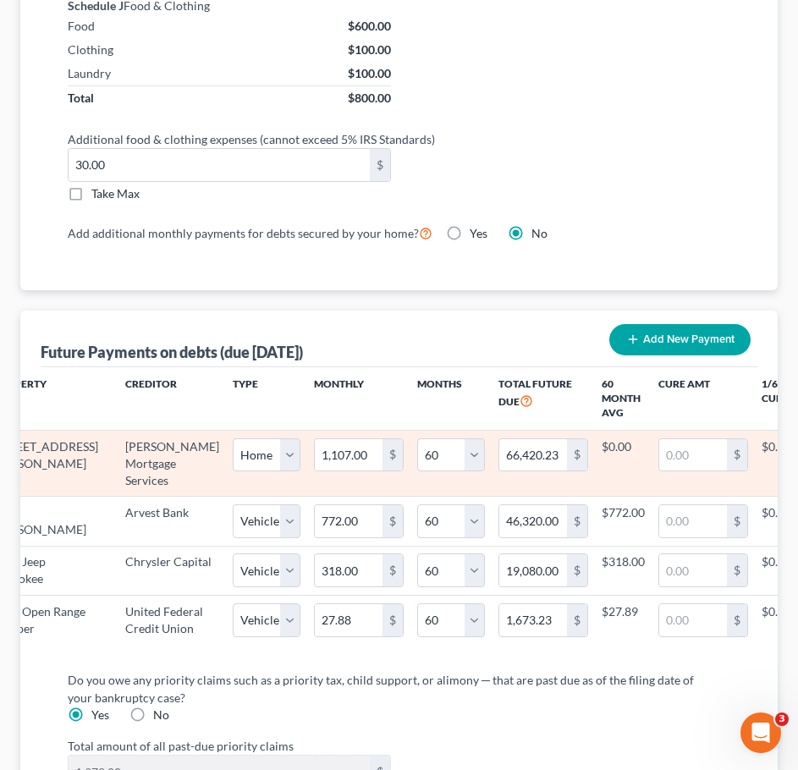
select select "0"
select select "60"
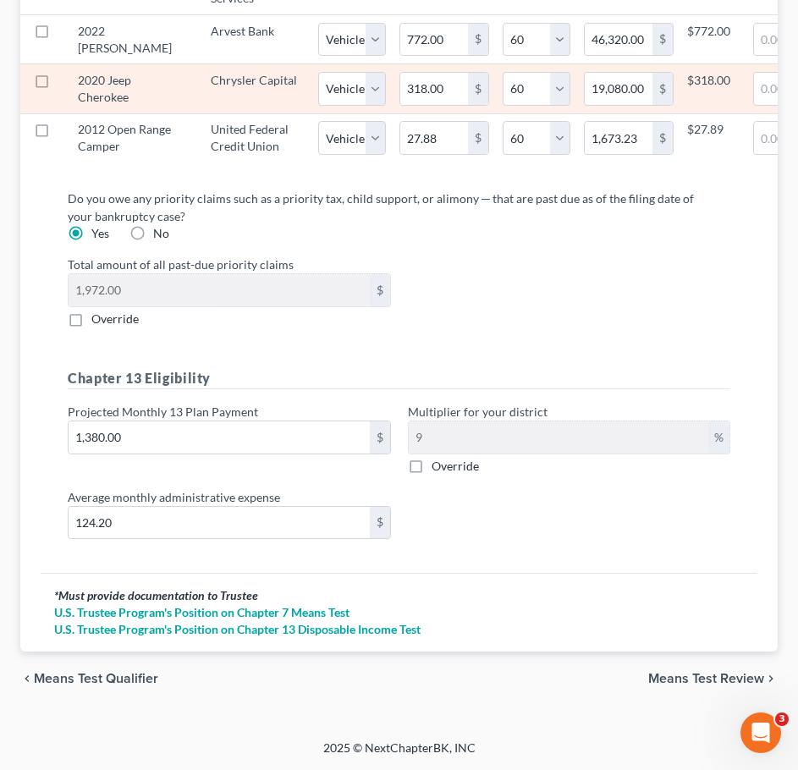
scroll to position [2249, 0]
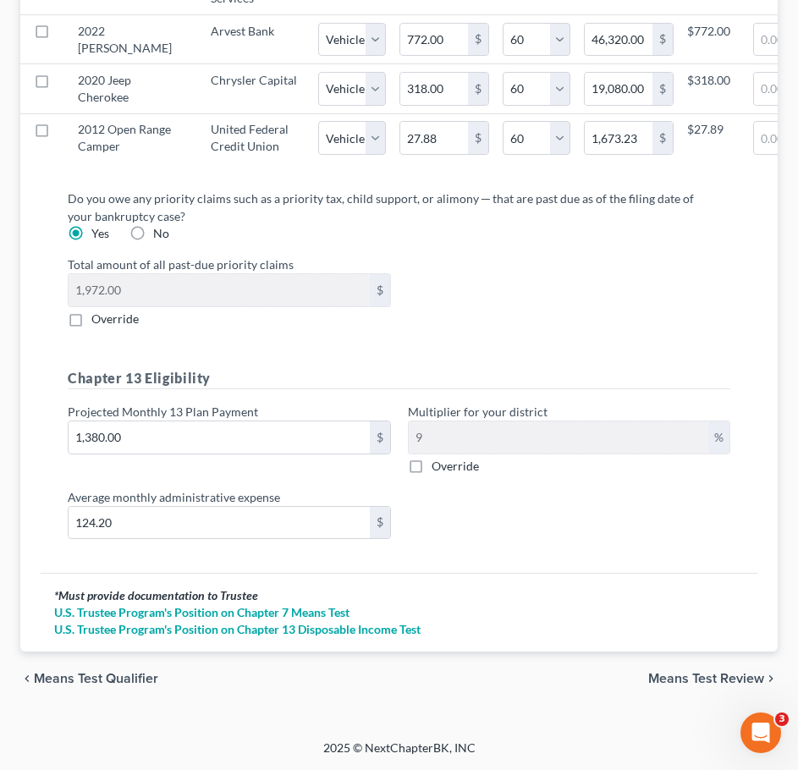
click at [712, 674] on span "Means Test Review" at bounding box center [706, 679] width 116 height 14
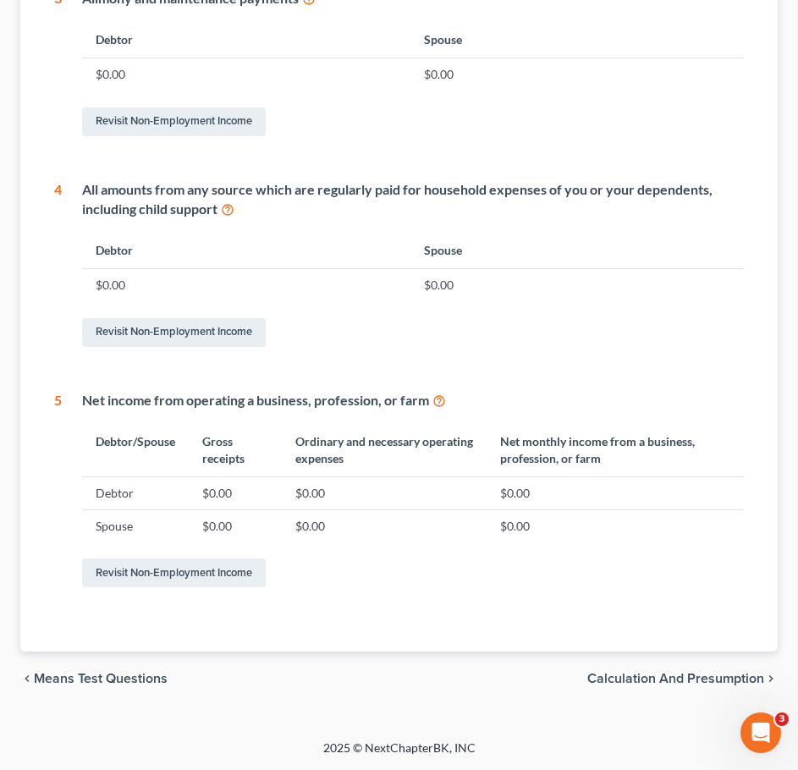
click at [700, 680] on span "Calculation and Presumption" at bounding box center [675, 679] width 177 height 14
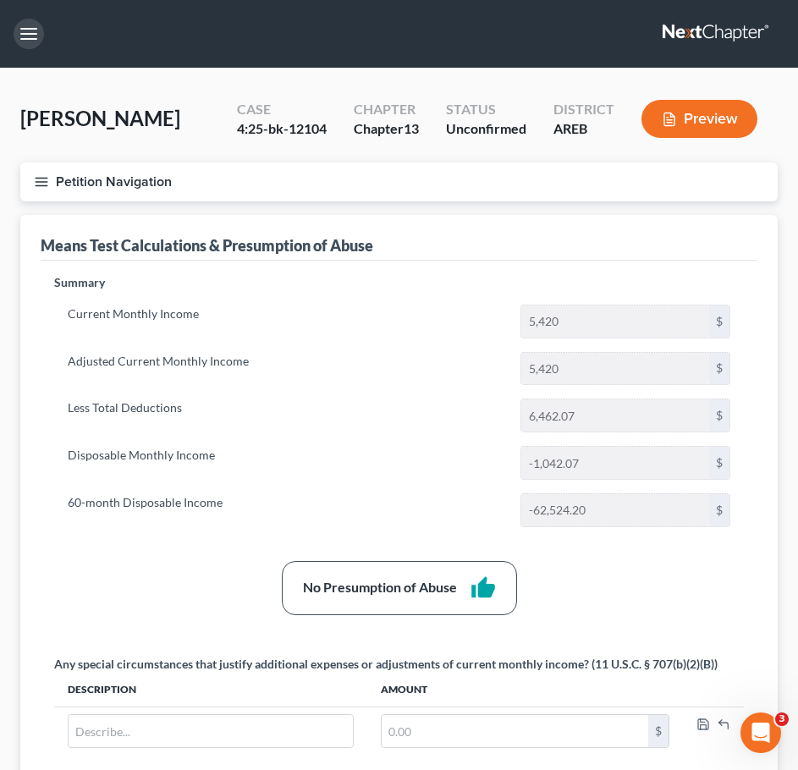
click at [43, 33] on button "button" at bounding box center [29, 34] width 30 height 30
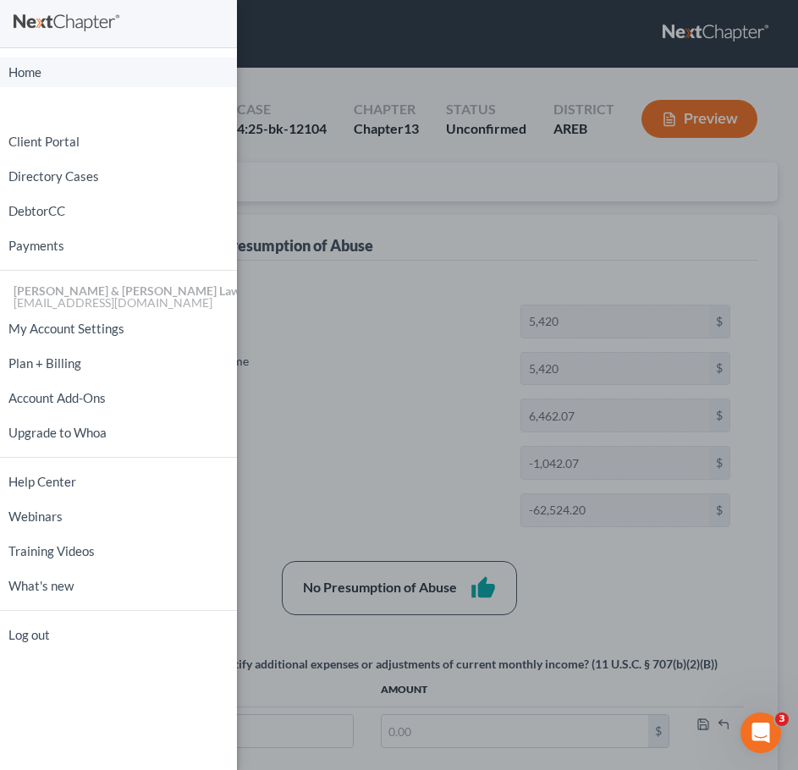
click at [44, 74] on link "Home" at bounding box center [118, 73] width 237 height 30
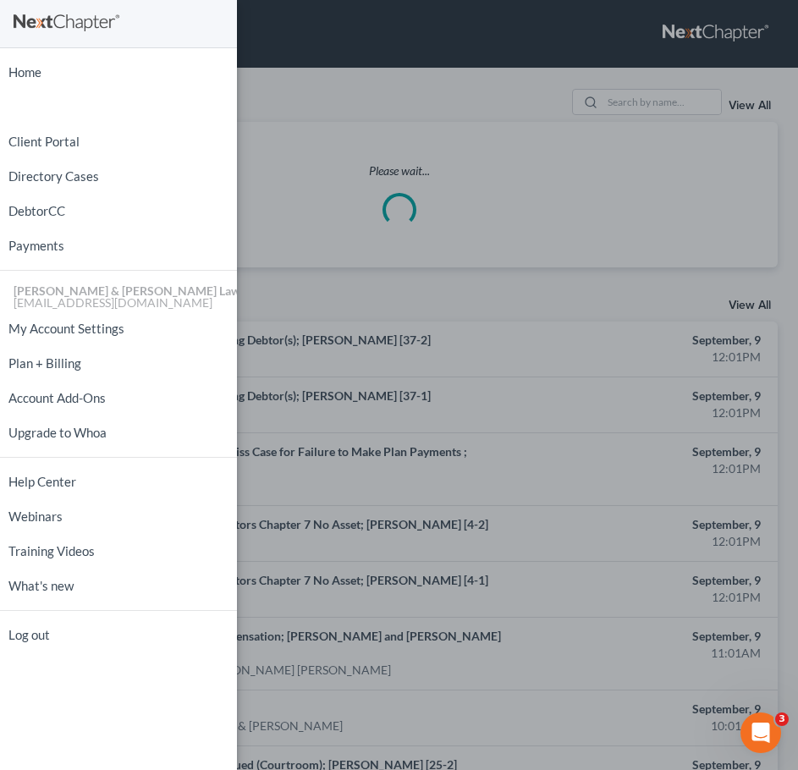
click at [577, 253] on div "Home New Case Client Portal Directory Cases DebtorCC Payments Lambert & Perry L…" at bounding box center [399, 385] width 798 height 770
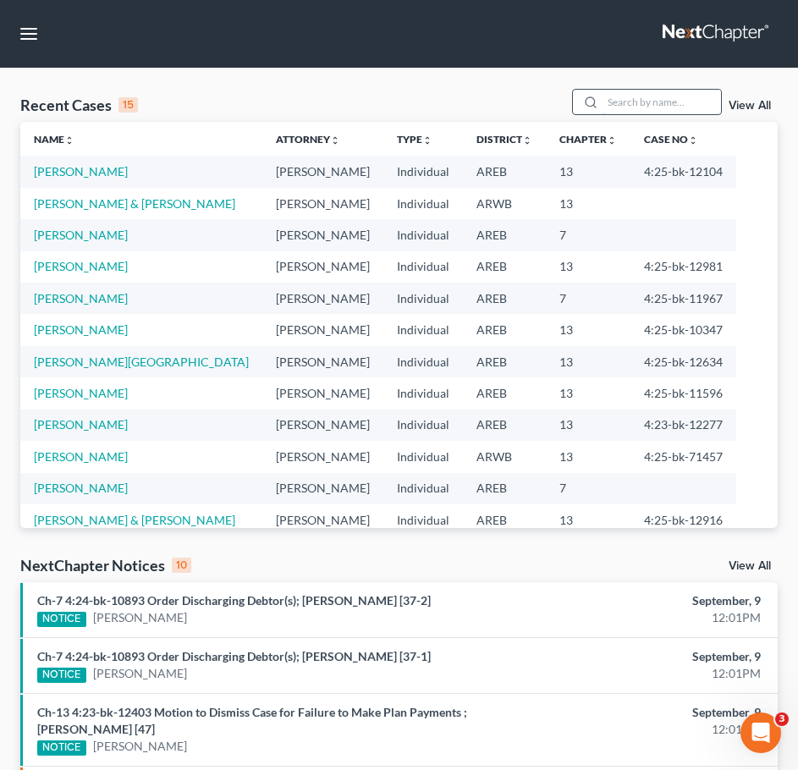
click at [628, 95] on input "search" at bounding box center [661, 102] width 118 height 25
type input "martin"
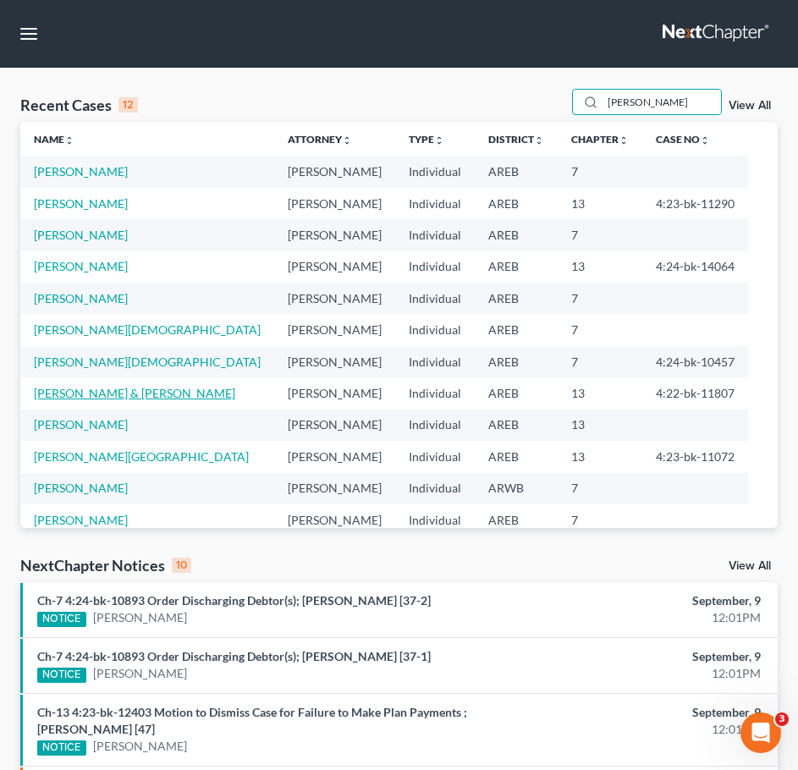
click at [147, 392] on link "Martin, Wendell & Tameka" at bounding box center [134, 393] width 201 height 14
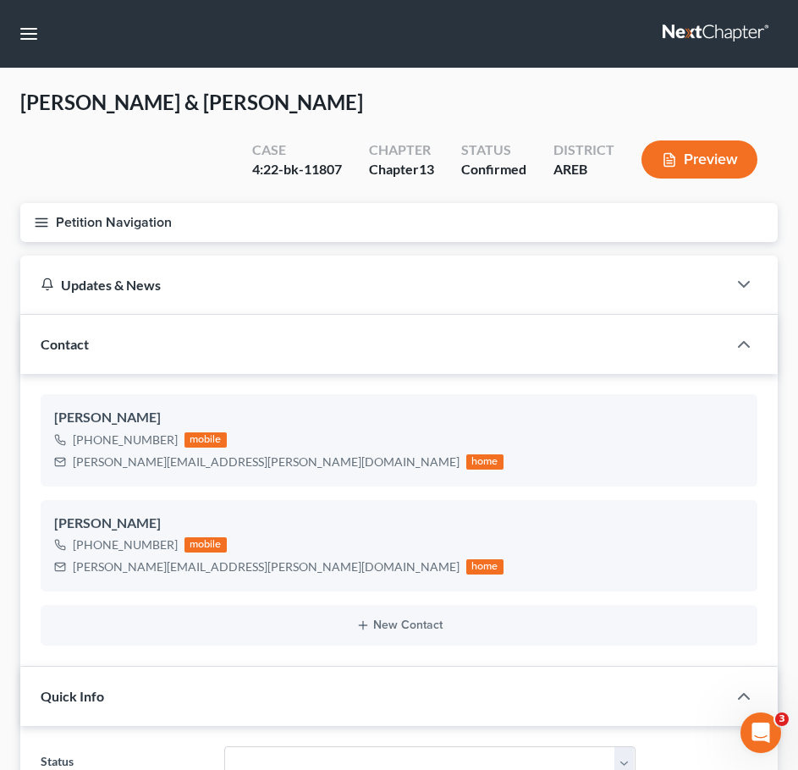
click at [48, 226] on icon "button" at bounding box center [41, 222] width 15 height 15
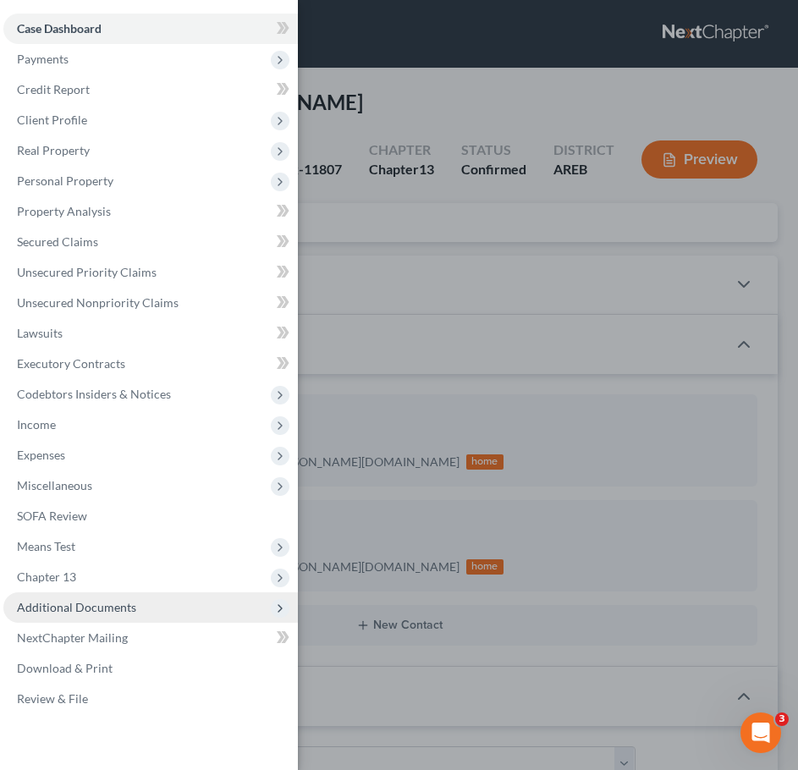
click at [143, 605] on span "Additional Documents" at bounding box center [150, 607] width 294 height 30
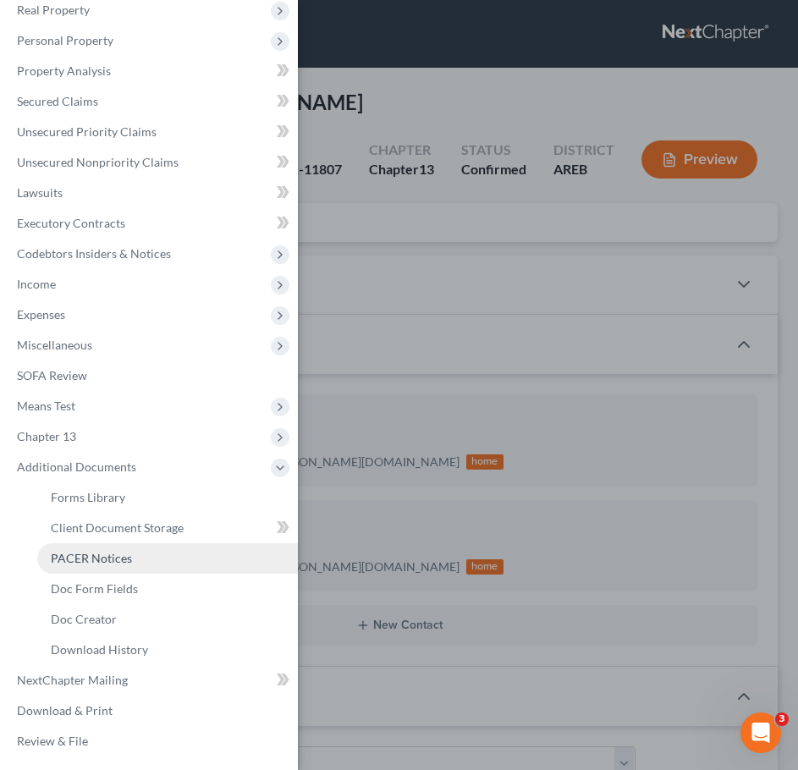
click at [94, 560] on span "PACER Notices" at bounding box center [91, 558] width 81 height 14
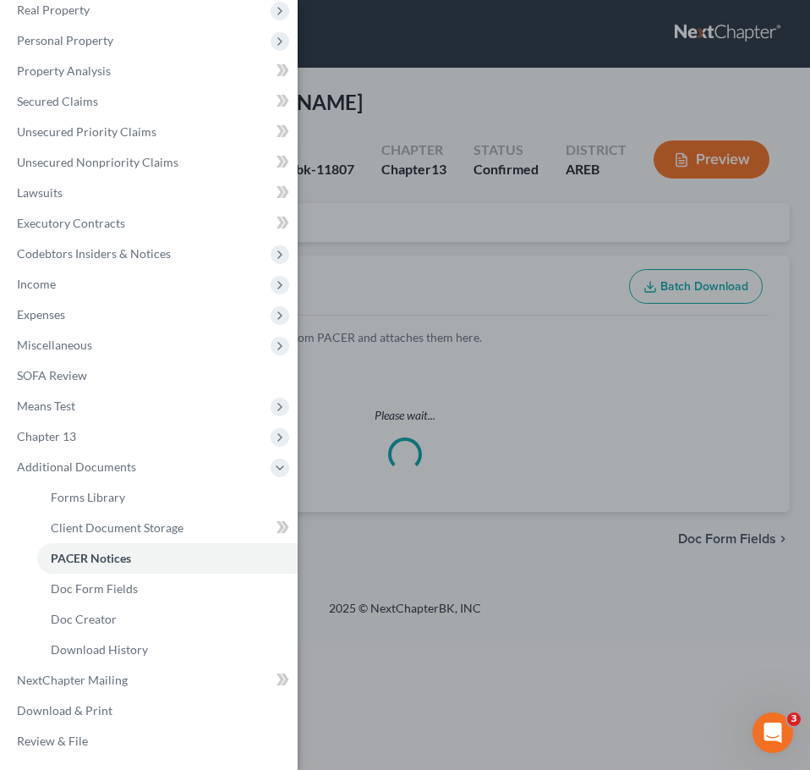
click at [504, 219] on div "Case Dashboard Payments Invoices Payments Payments Credit Report Client Profile" at bounding box center [405, 385] width 810 height 770
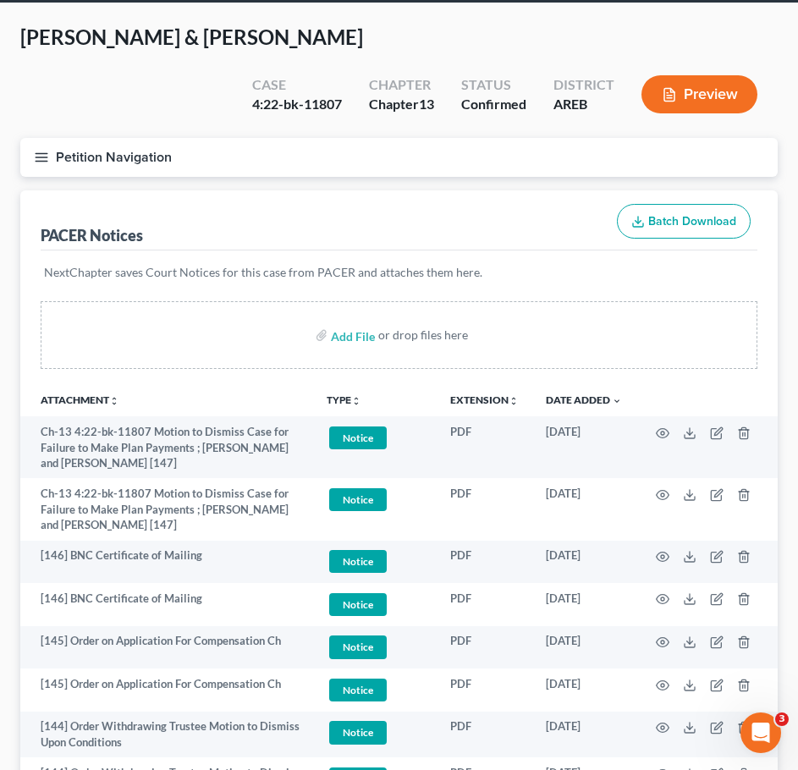
scroll to position [86, 0]
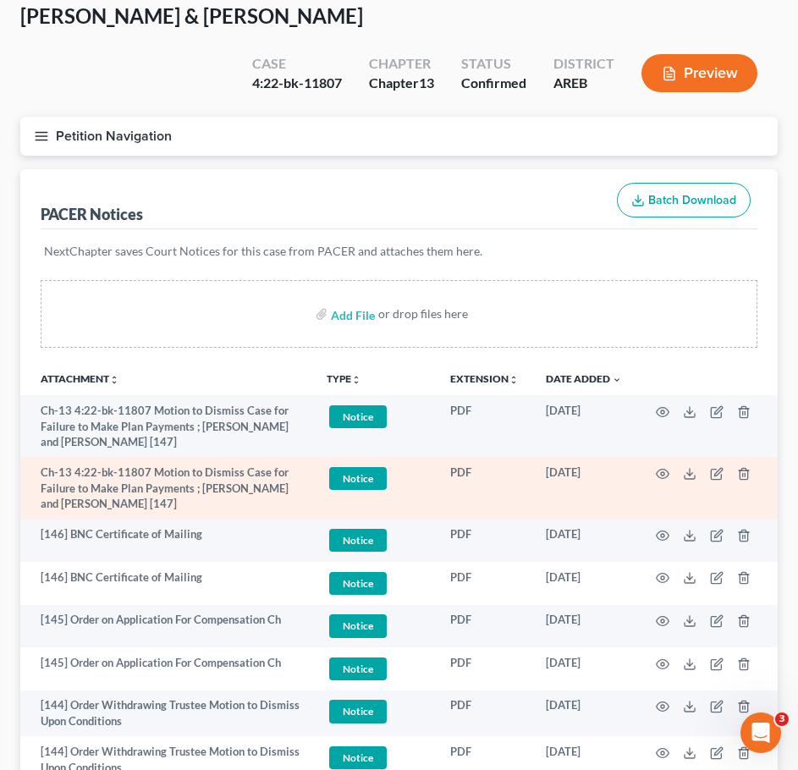
click at [655, 470] on td at bounding box center [706, 488] width 142 height 62
click at [665, 476] on icon "button" at bounding box center [663, 474] width 14 height 14
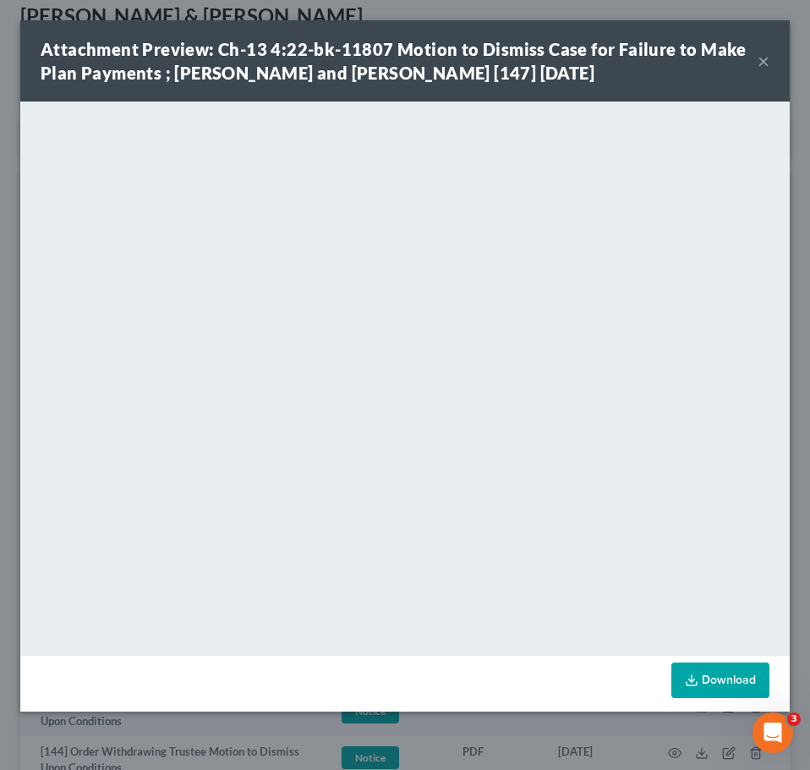
click at [762, 59] on button "×" at bounding box center [764, 61] width 12 height 20
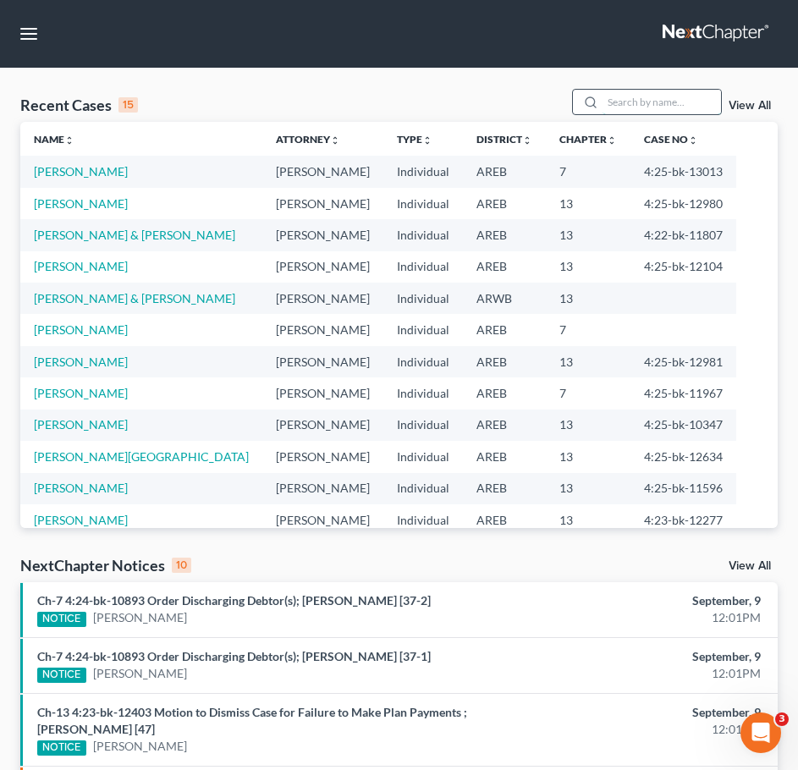
click at [647, 95] on input "search" at bounding box center [661, 102] width 118 height 25
type input "wooten"
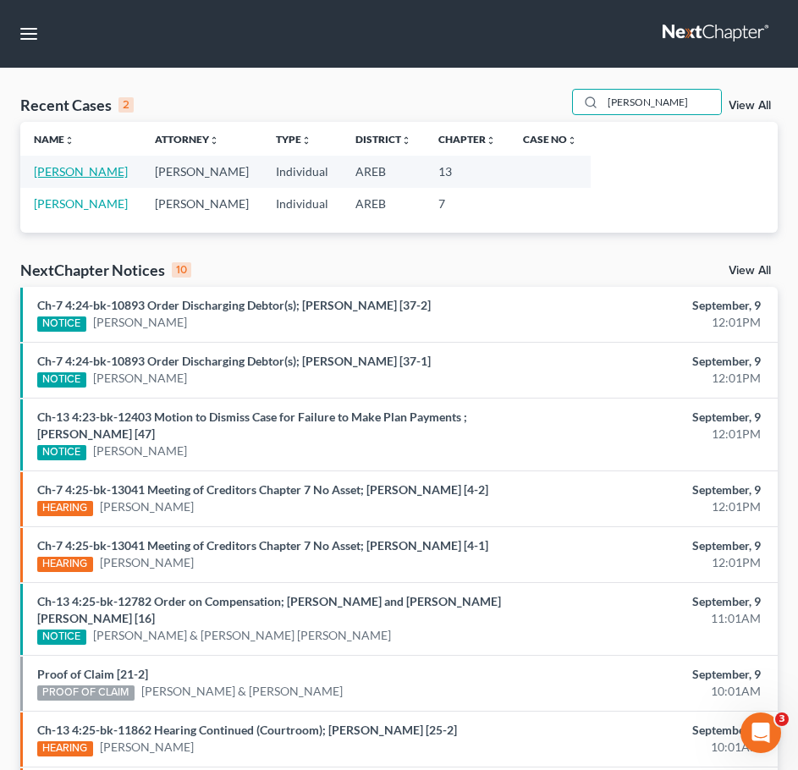
click at [110, 173] on link "Wooten-Thrower, Stacey" at bounding box center [81, 171] width 94 height 14
select select "4"
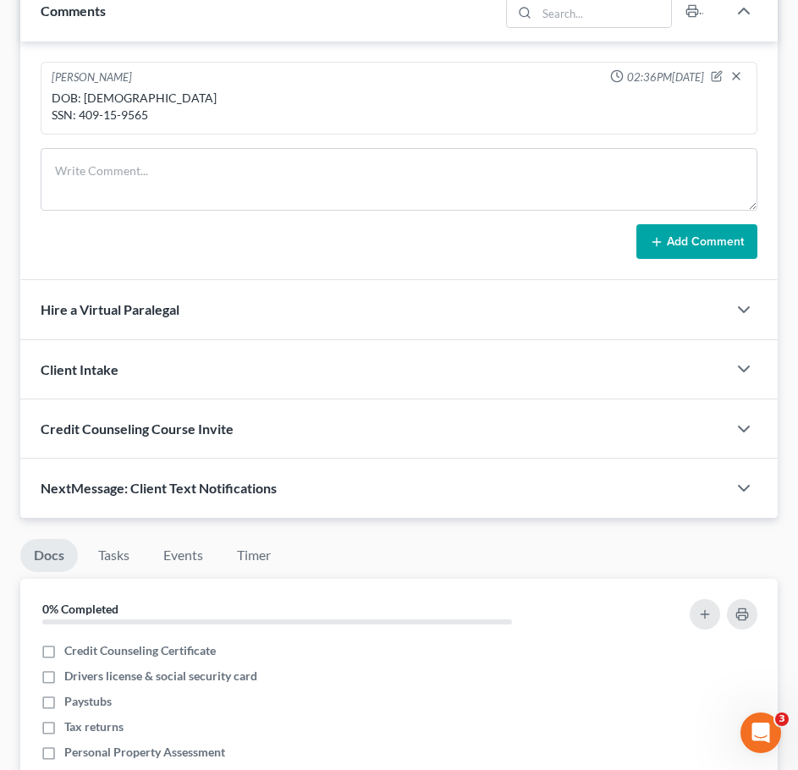
scroll to position [1207, 0]
drag, startPoint x: 155, startPoint y: 114, endPoint x: 78, endPoint y: 113, distance: 77.0
click at [78, 113] on div "DOB: 10/21/71 SSN: 409-15-9565" at bounding box center [399, 106] width 695 height 34
copy div "409-15-9565"
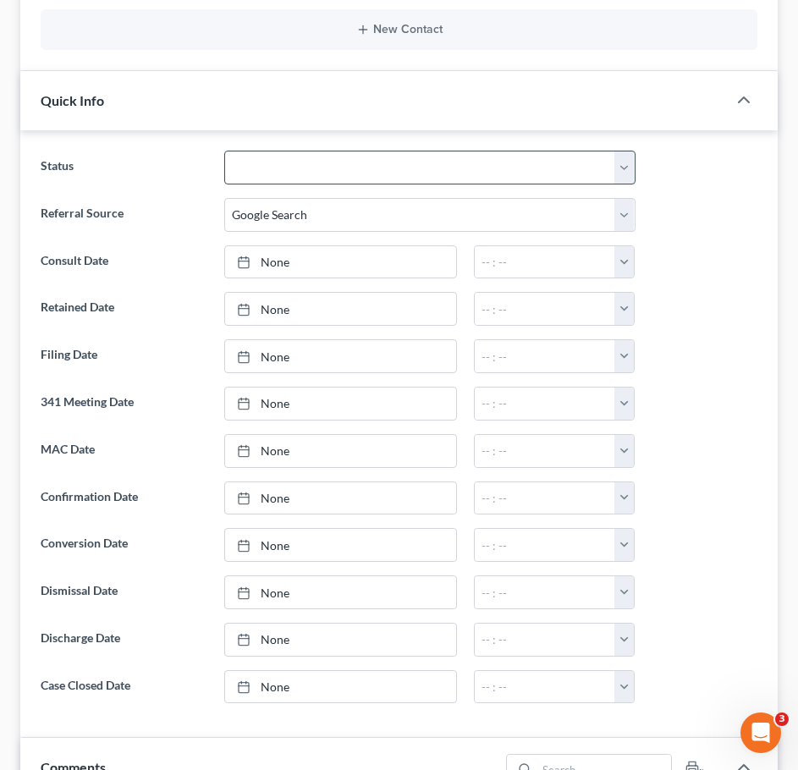
scroll to position [0, 0]
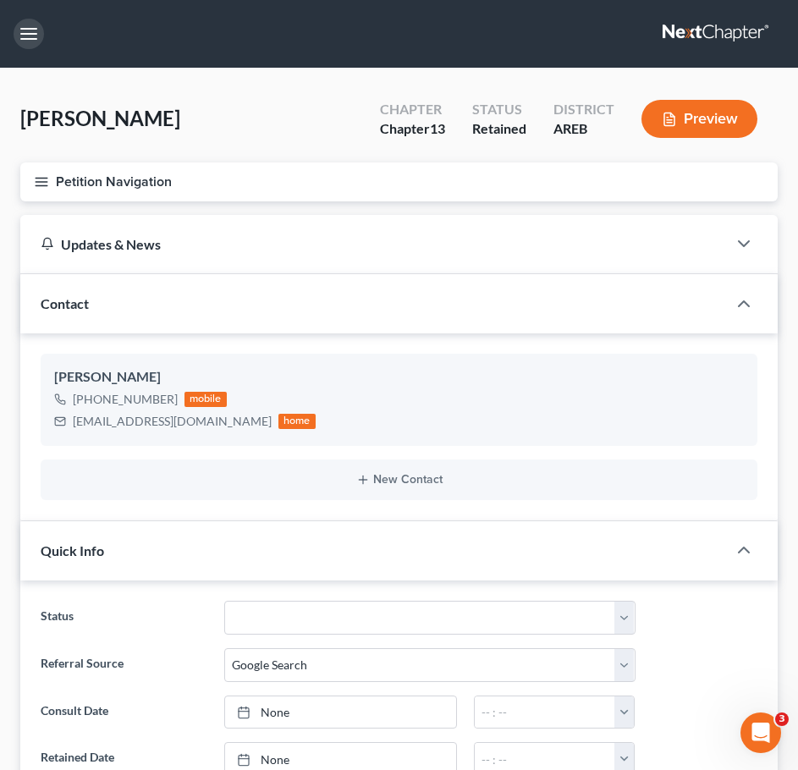
click at [27, 28] on button "button" at bounding box center [29, 34] width 30 height 30
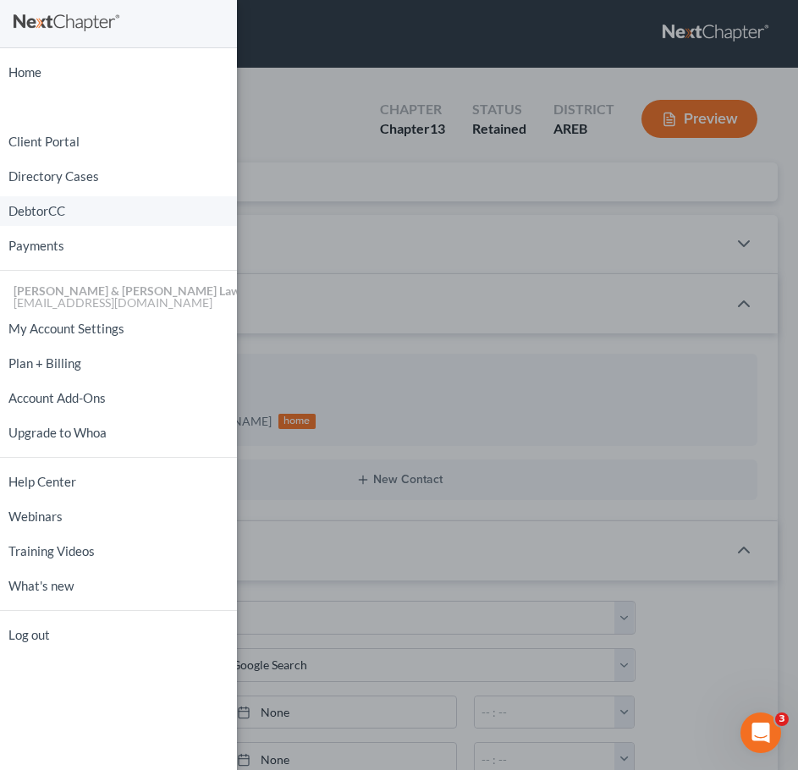
click at [68, 219] on link "DebtorCC" at bounding box center [118, 211] width 237 height 30
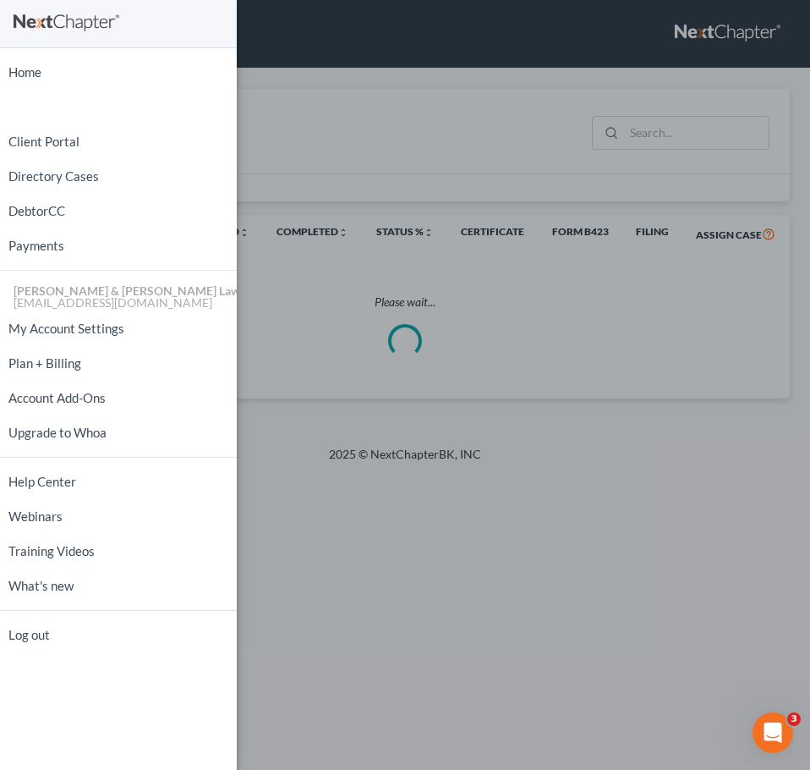
click at [415, 136] on div "Home New Case Client Portal Directory Cases DebtorCC Payments Lambert & Perry L…" at bounding box center [405, 385] width 810 height 770
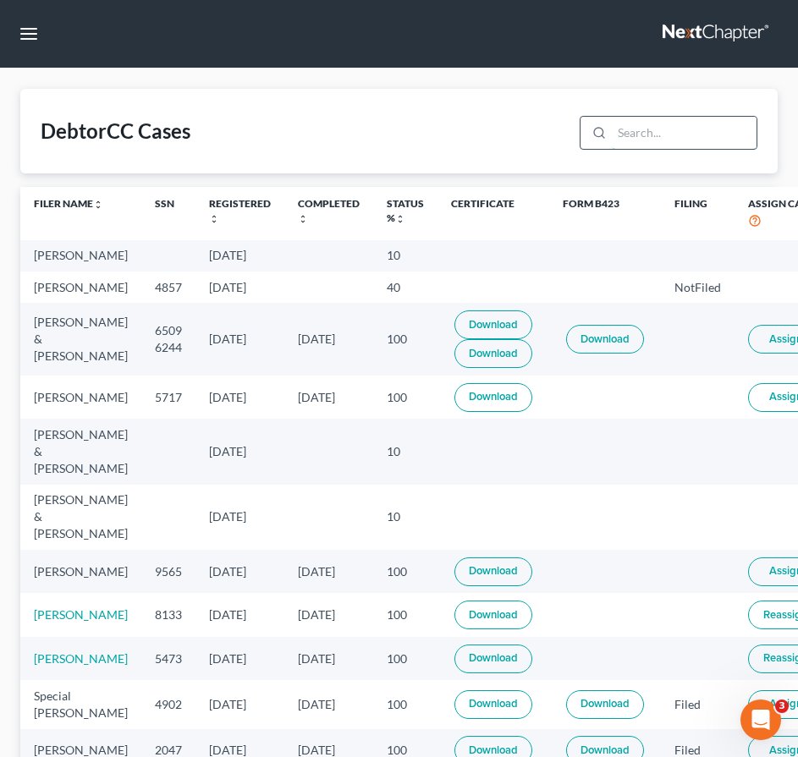
click at [706, 127] on input "search" at bounding box center [684, 133] width 145 height 32
type input "b"
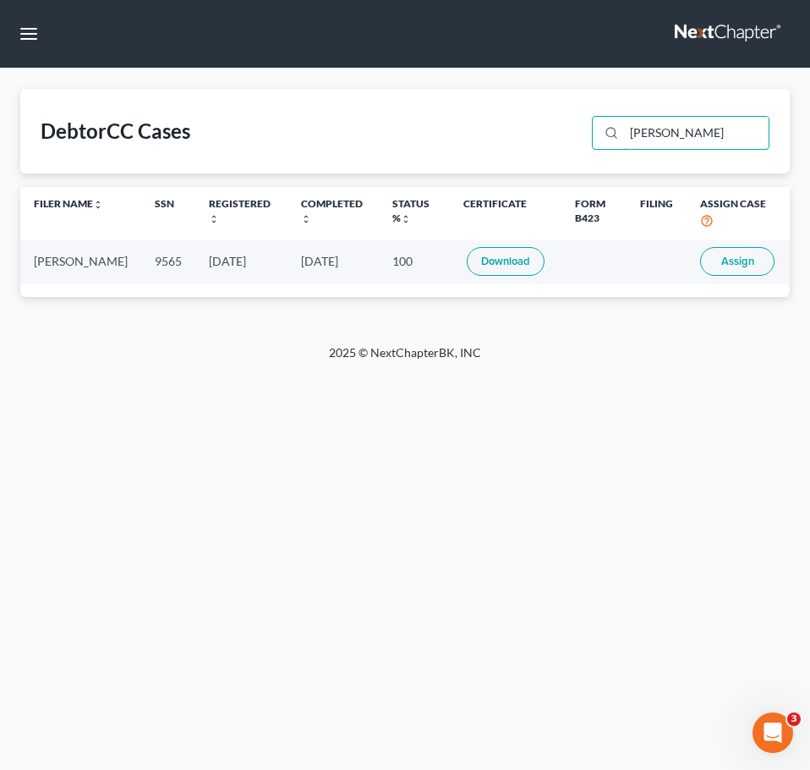
type input "wooten"
click at [747, 267] on span "Assign" at bounding box center [738, 262] width 33 height 14
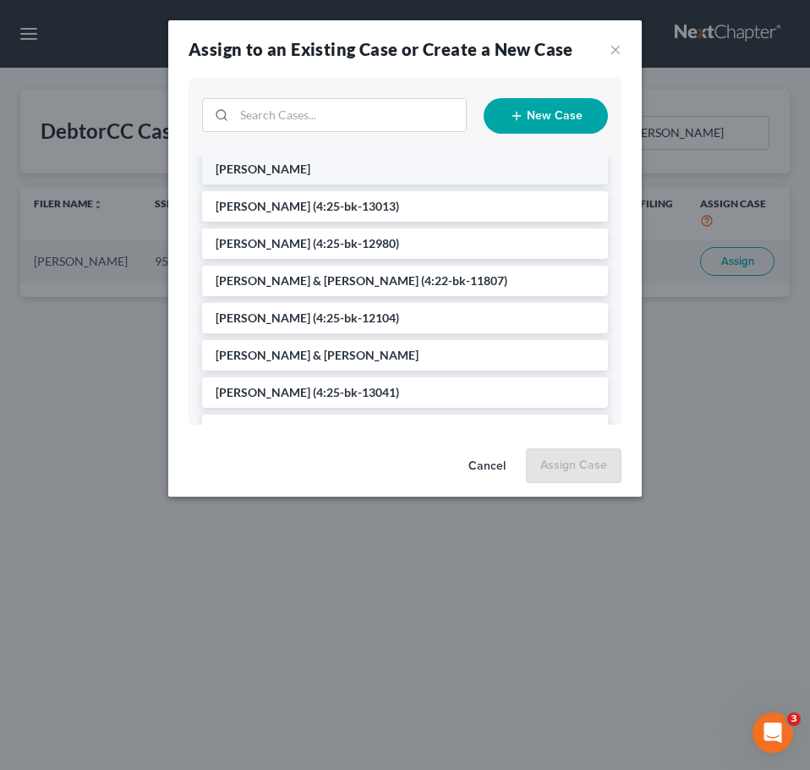
click at [439, 175] on li "Wooten-Thrower, Stacey" at bounding box center [405, 169] width 406 height 30
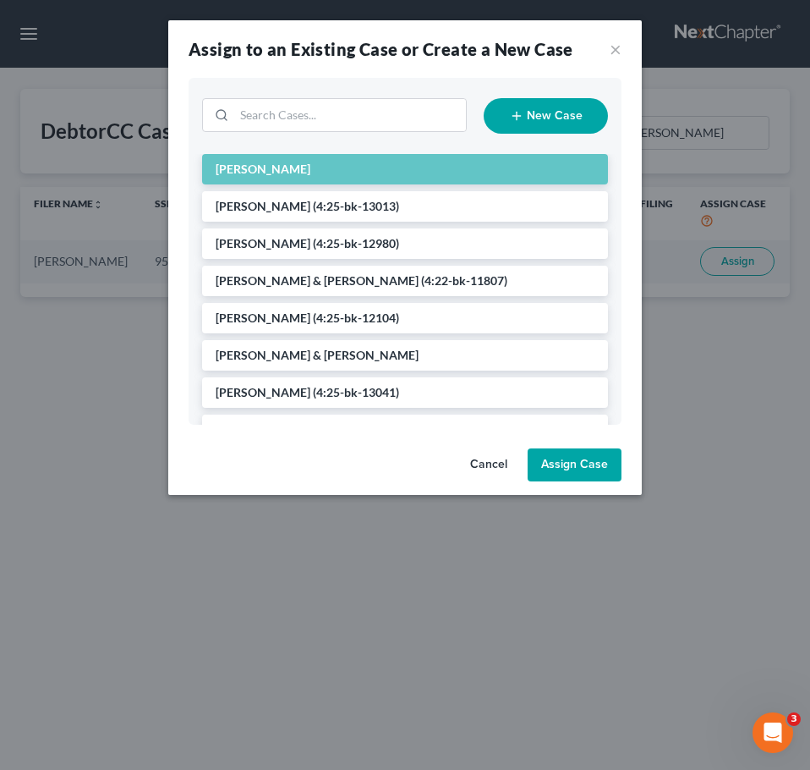
click at [582, 464] on button "Assign Case" at bounding box center [575, 465] width 94 height 34
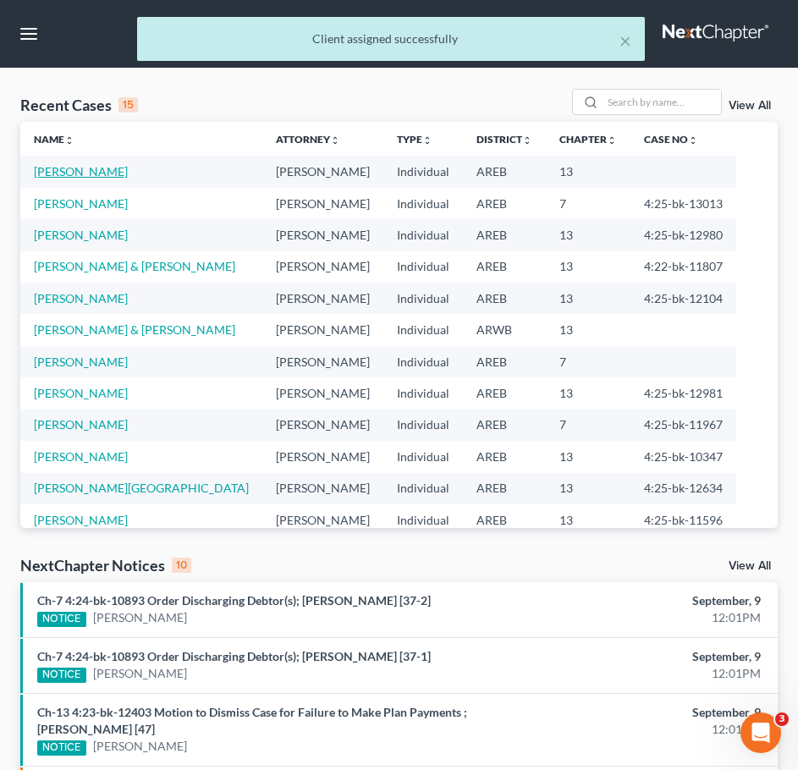
click at [128, 168] on link "Wooten-Thrower, Stacey" at bounding box center [81, 171] width 94 height 14
select select "8"
select select "4"
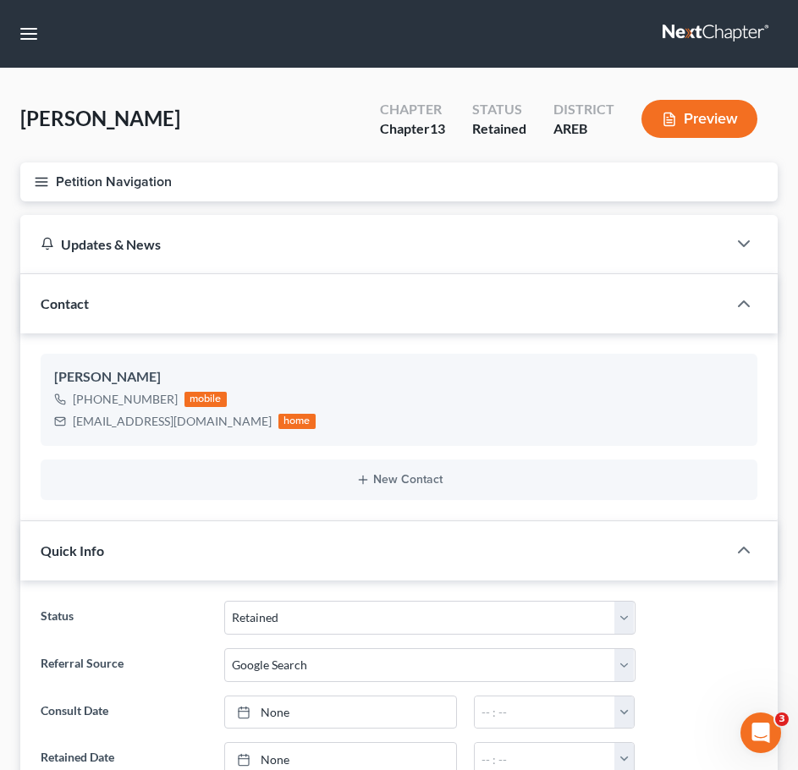
click at [39, 178] on line "button" at bounding box center [42, 178] width 12 height 0
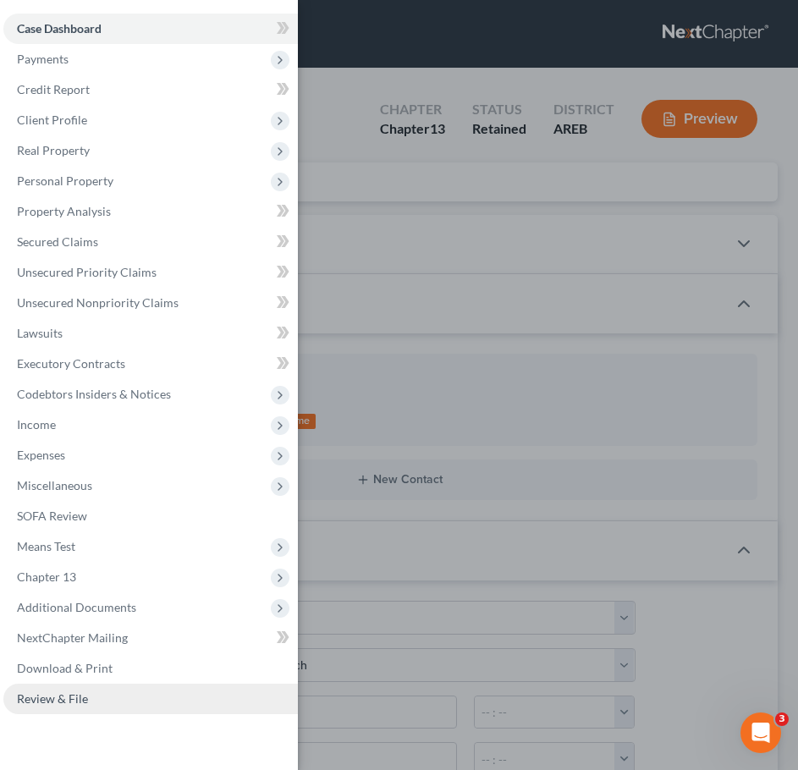
click at [115, 711] on link "Review & File" at bounding box center [150, 699] width 294 height 30
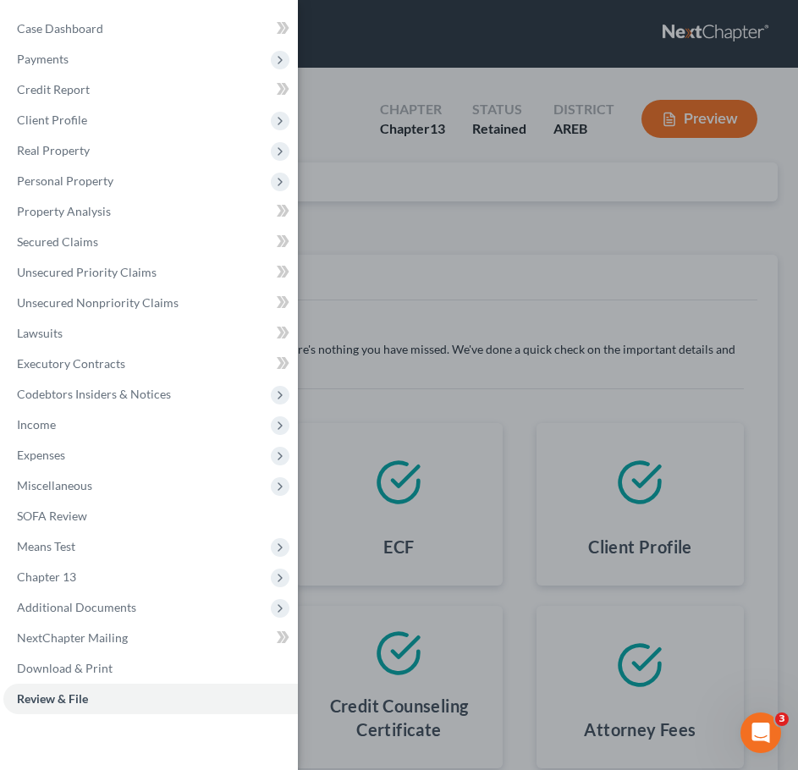
click at [522, 505] on div "Case Dashboard Payments Invoices Payments Payments Credit Report Client Profile" at bounding box center [399, 385] width 798 height 770
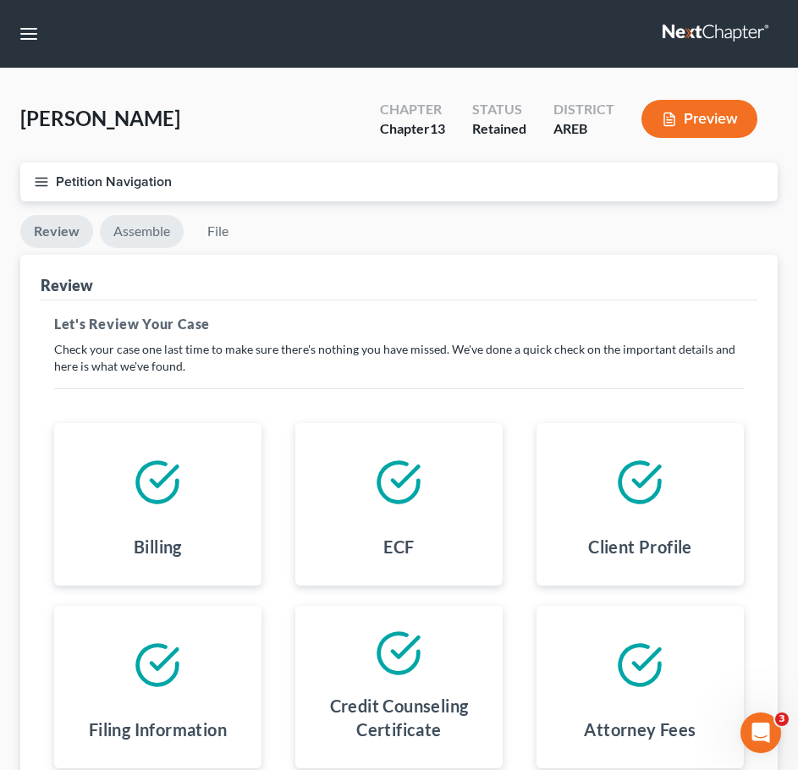
click at [150, 242] on link "Assemble" at bounding box center [142, 231] width 84 height 33
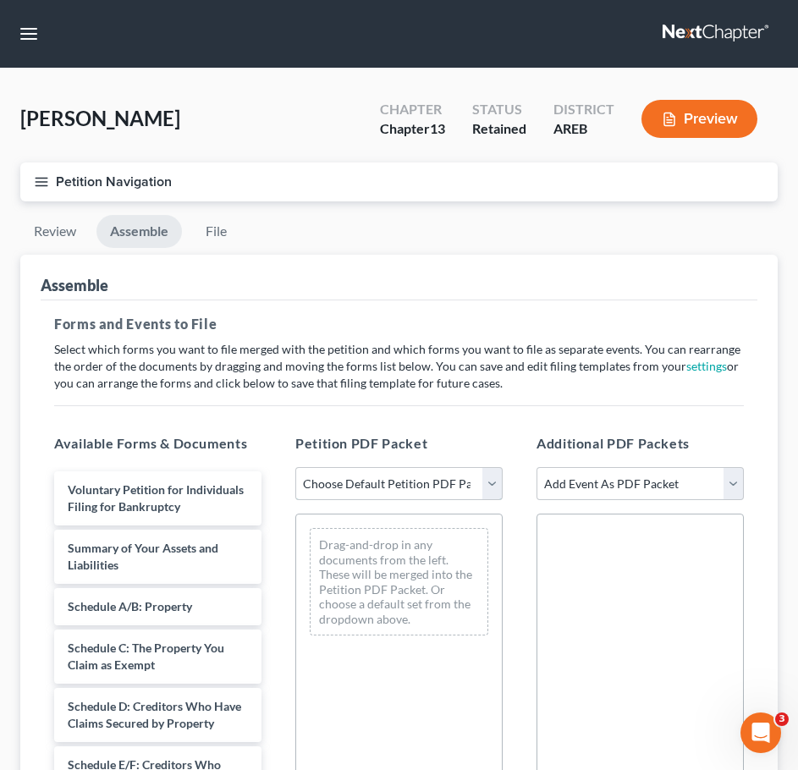
click at [451, 477] on select "Choose Default Petition PDF Packet Complete Bankruptcy Petition (all forms and …" at bounding box center [398, 484] width 207 height 34
select select "0"
click at [295, 467] on select "Choose Default Petition PDF Packet Complete Bankruptcy Petition (all forms and …" at bounding box center [398, 484] width 207 height 34
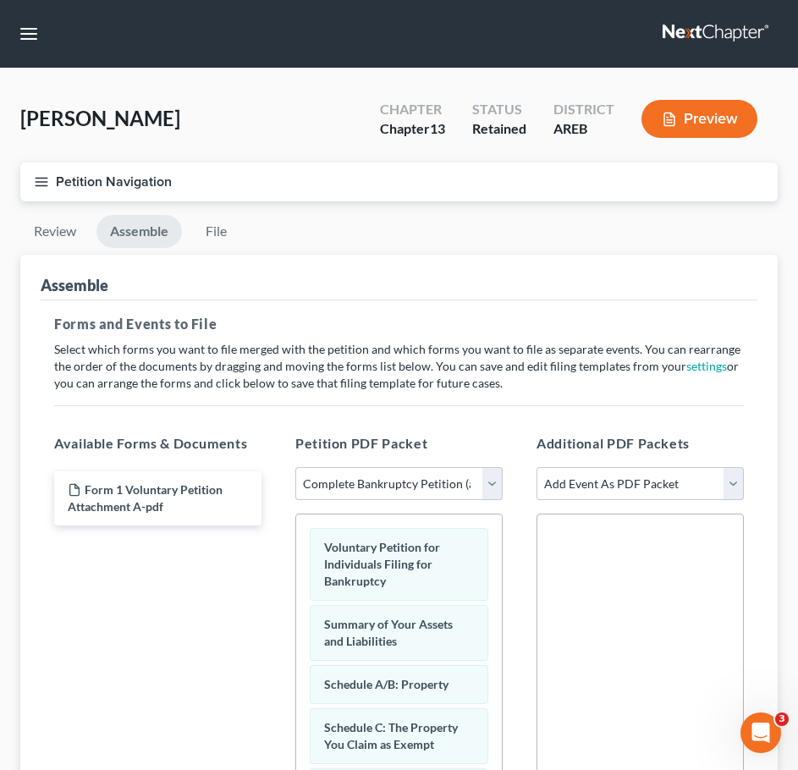
click at [36, 181] on icon "button" at bounding box center [41, 181] width 15 height 15
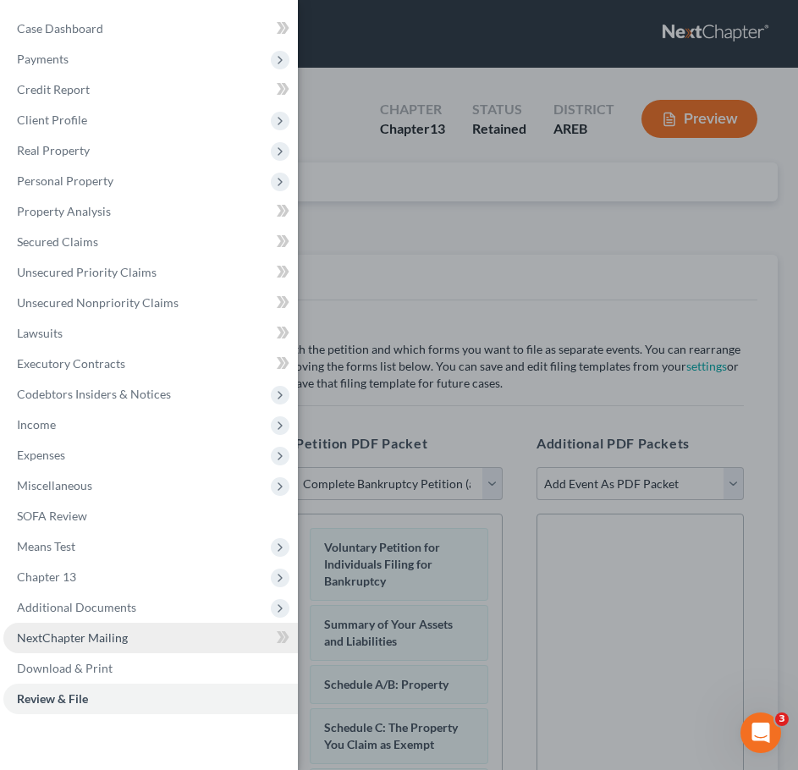
click at [105, 623] on link "NextChapter Mailing" at bounding box center [150, 638] width 294 height 30
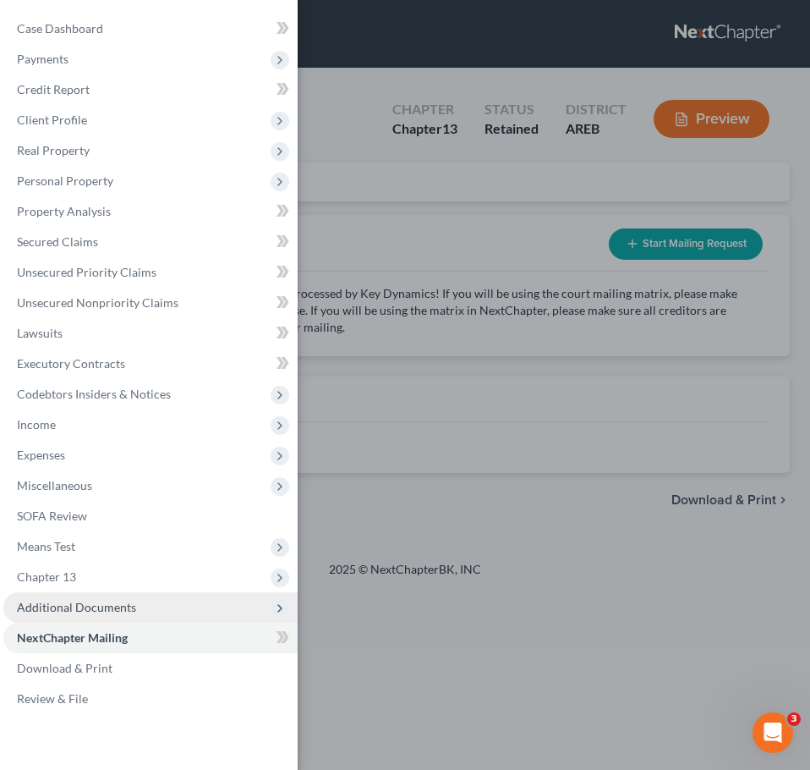
click at [106, 613] on span "Additional Documents" at bounding box center [76, 607] width 119 height 14
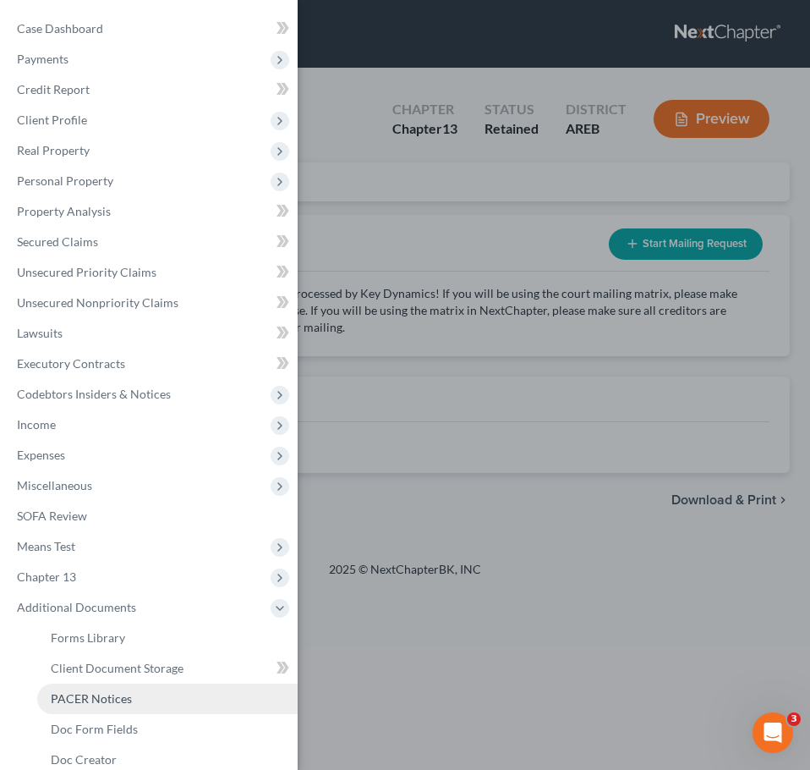
click at [119, 693] on span "PACER Notices" at bounding box center [91, 698] width 81 height 14
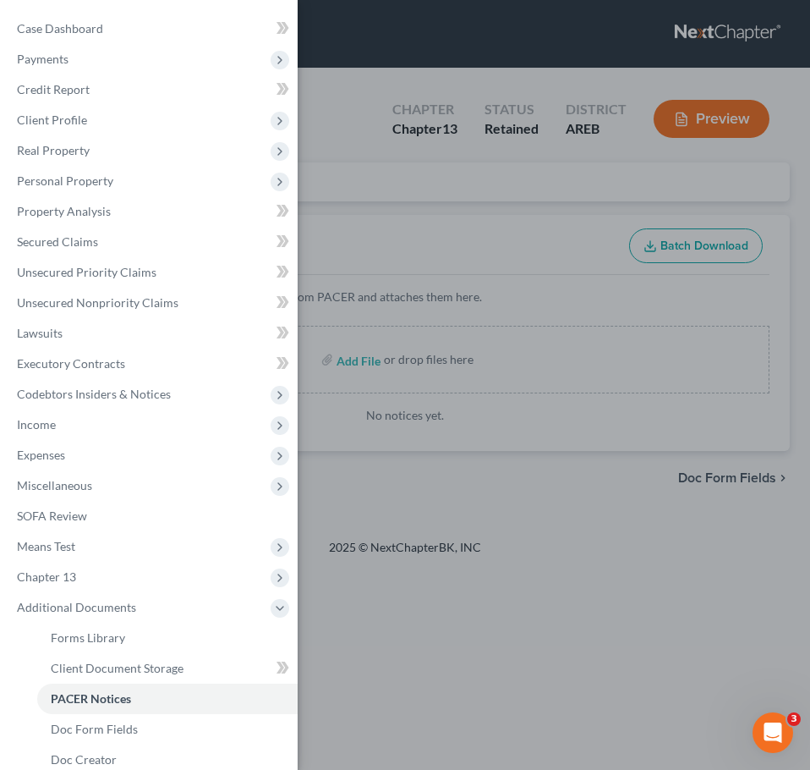
click at [466, 404] on div "Case Dashboard Payments Invoices Payments Payments Credit Report Client Profile" at bounding box center [405, 385] width 810 height 770
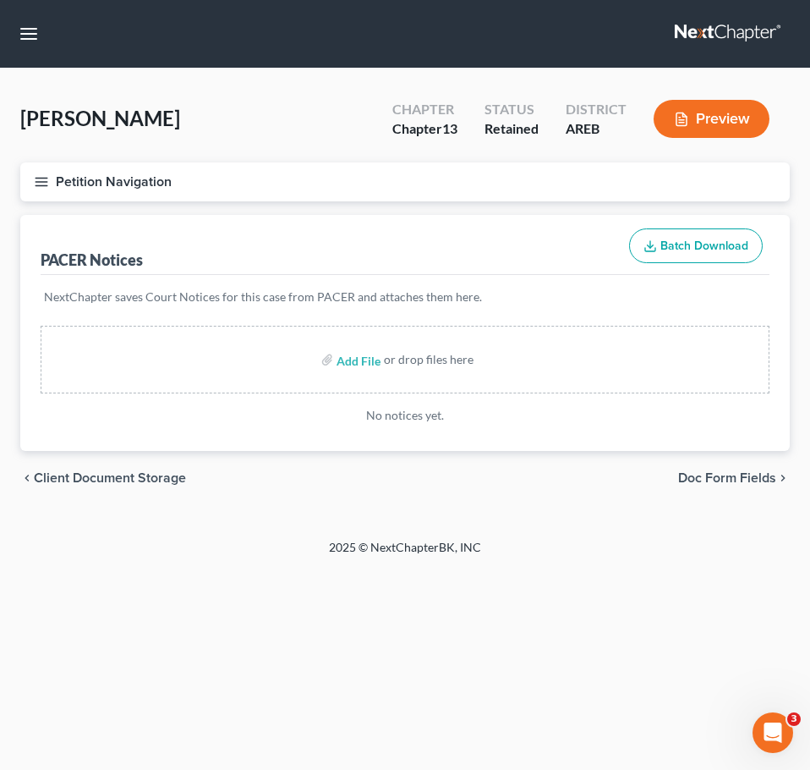
click at [156, 464] on div "chevron_left Client Document Storage Doc Form Fields chevron_right" at bounding box center [405, 478] width 770 height 54
click at [140, 474] on span "Client Document Storage" at bounding box center [110, 478] width 152 height 14
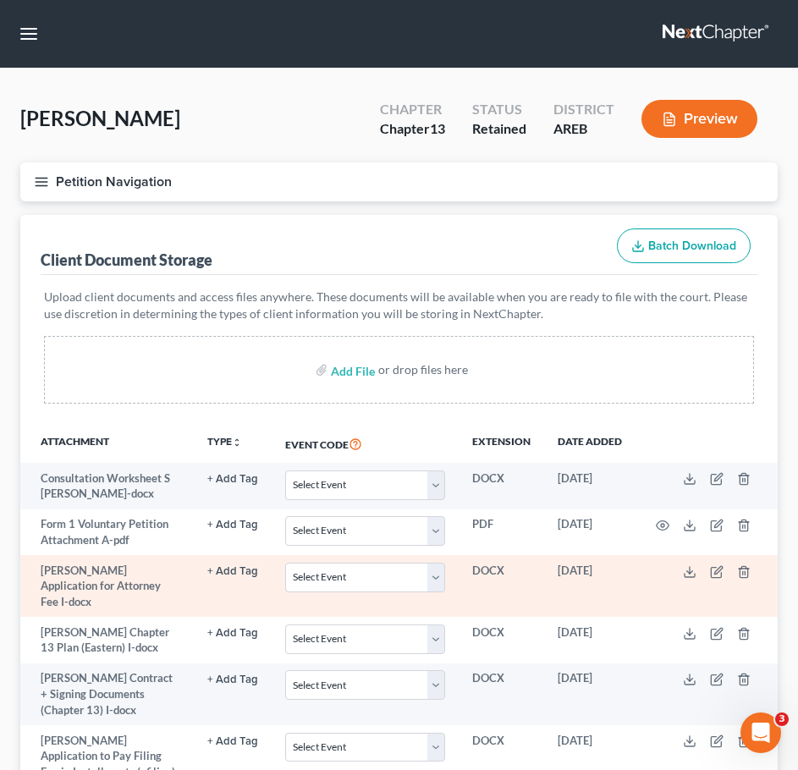
scroll to position [257, 0]
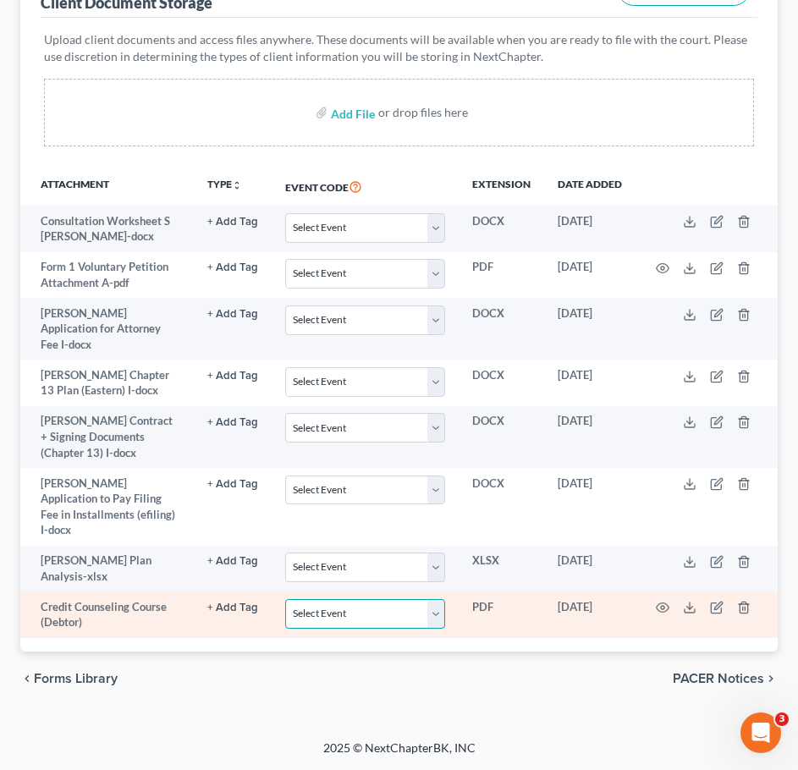
click at [410, 617] on select "Select Event Certificate of Credit Counseling - Debtor Certificate of Credit Co…" at bounding box center [365, 614] width 160 height 30
select select "0"
click at [285, 599] on select "Select Event Certificate of Credit Counseling - Debtor Certificate of Credit Co…" at bounding box center [365, 614] width 160 height 30
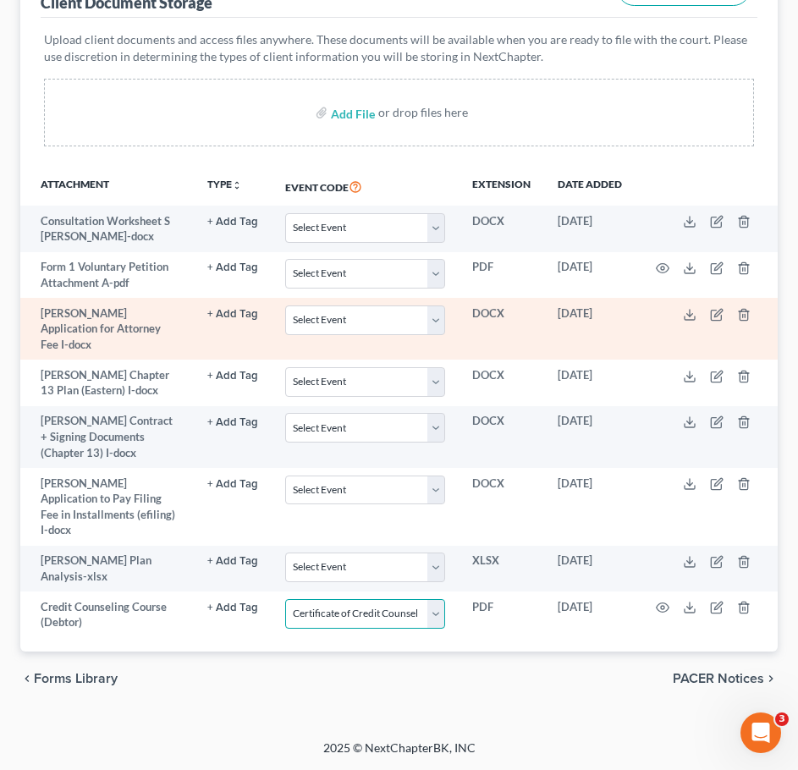
scroll to position [0, 0]
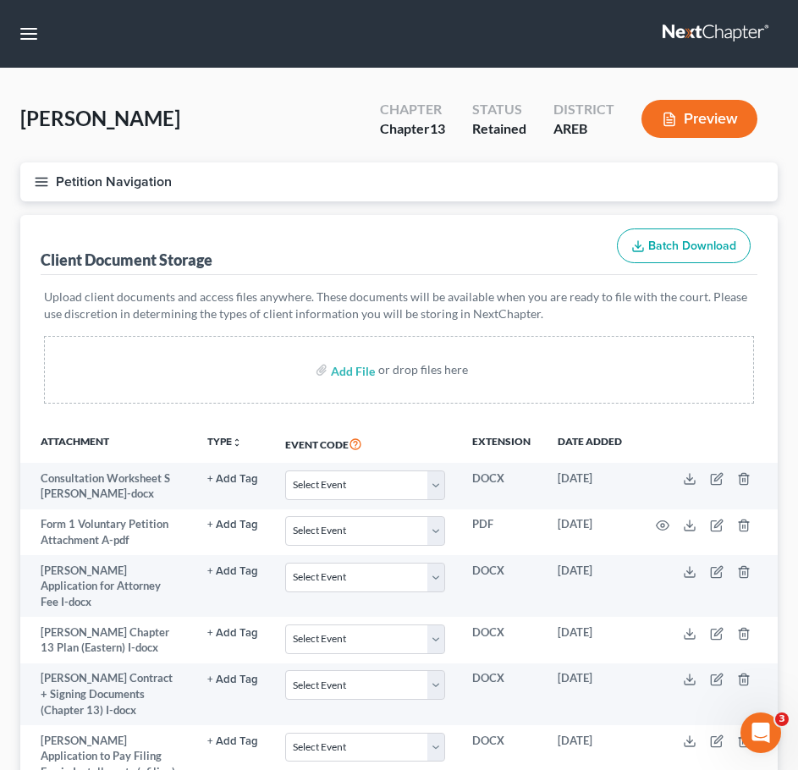
click at [32, 194] on button "Petition Navigation" at bounding box center [398, 181] width 757 height 39
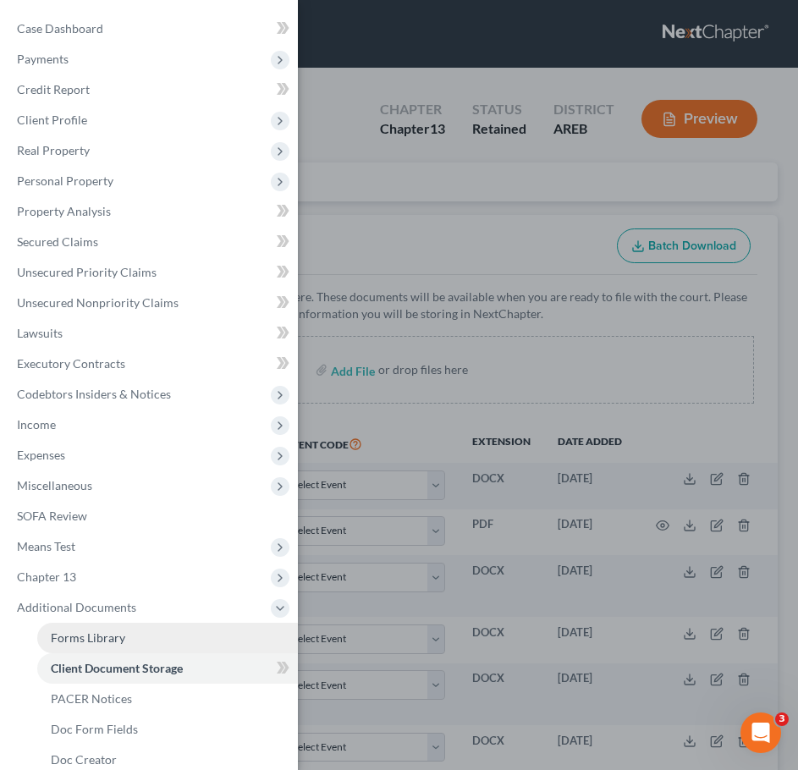
scroll to position [140, 0]
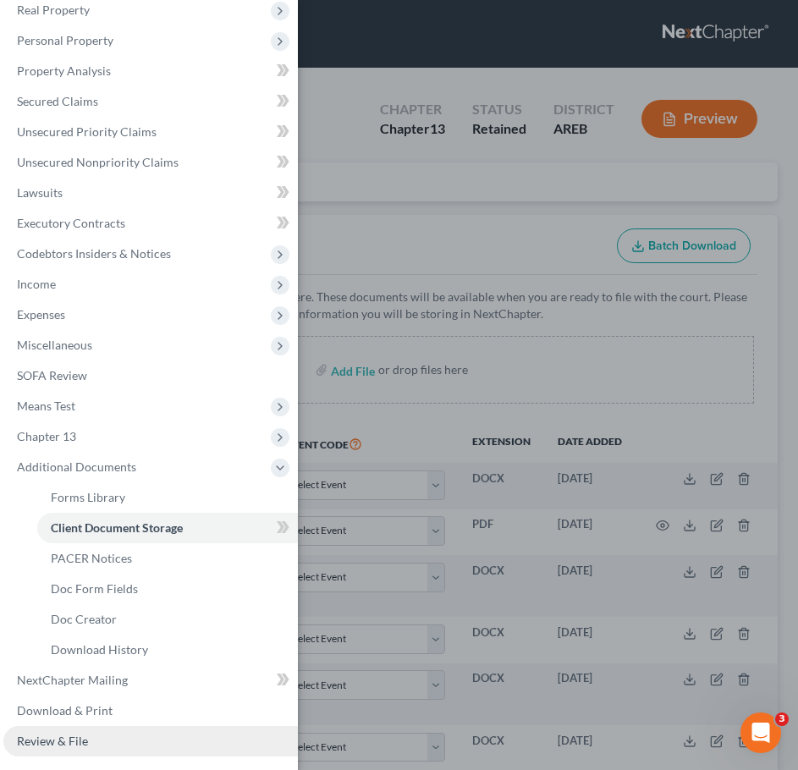
click at [73, 750] on link "Review & File" at bounding box center [150, 741] width 294 height 30
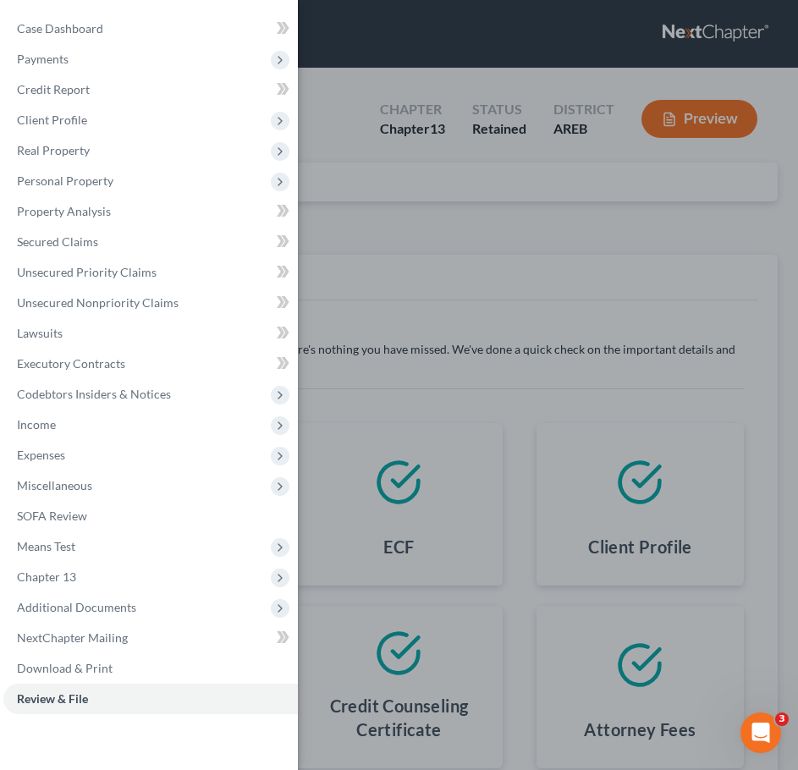
click at [404, 423] on div "Case Dashboard Payments Invoices Payments Payments Credit Report Client Profile" at bounding box center [399, 385] width 798 height 770
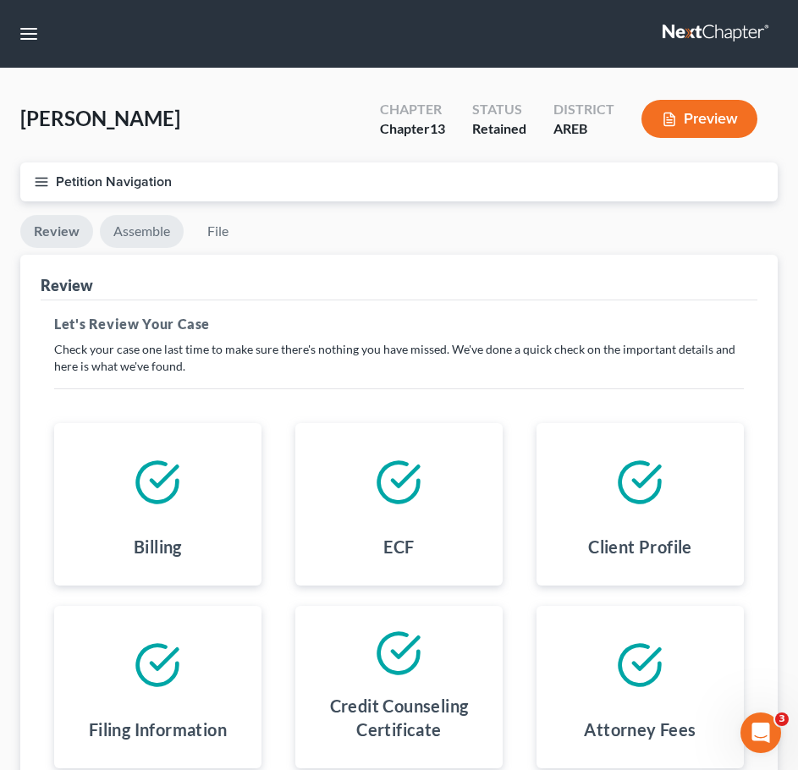
click at [151, 232] on link "Assemble" at bounding box center [142, 231] width 84 height 33
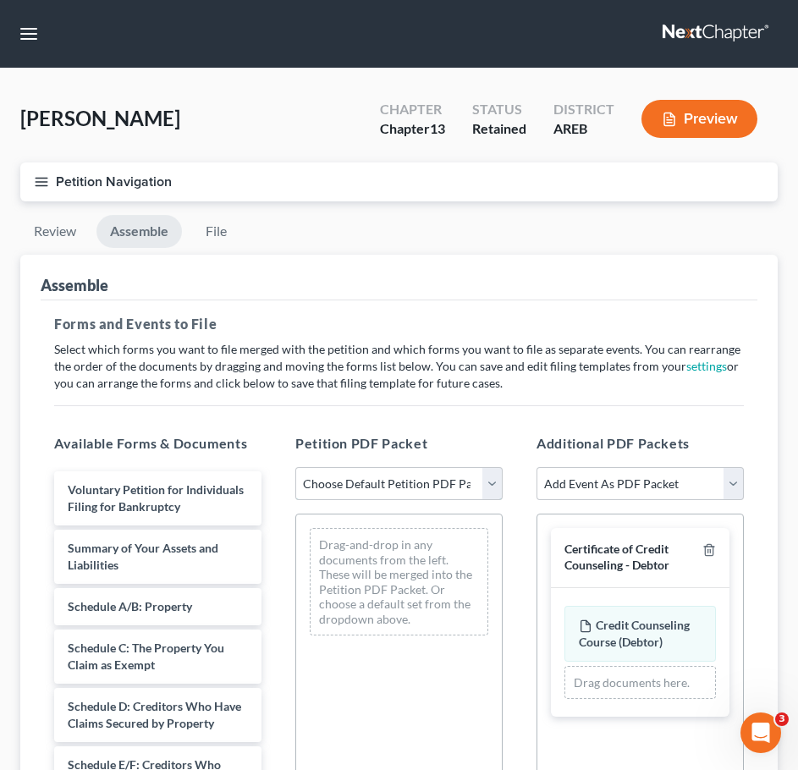
click at [389, 489] on select "Choose Default Petition PDF Packet Complete Bankruptcy Petition (all forms and …" at bounding box center [398, 484] width 207 height 34
select select "0"
click at [295, 467] on select "Choose Default Petition PDF Packet Complete Bankruptcy Petition (all forms and …" at bounding box center [398, 484] width 207 height 34
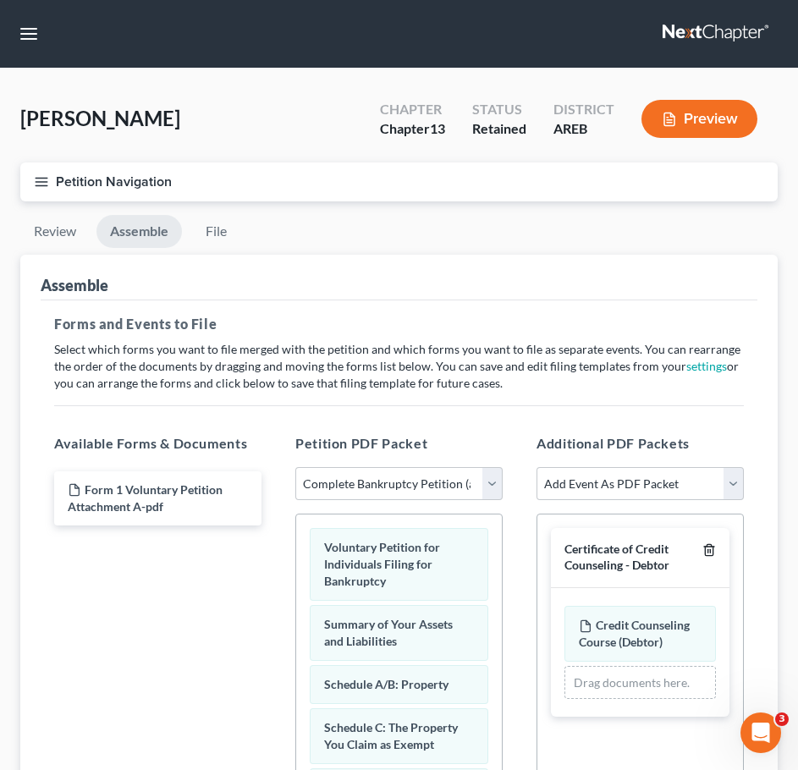
click at [707, 556] on icon "button" at bounding box center [709, 550] width 8 height 11
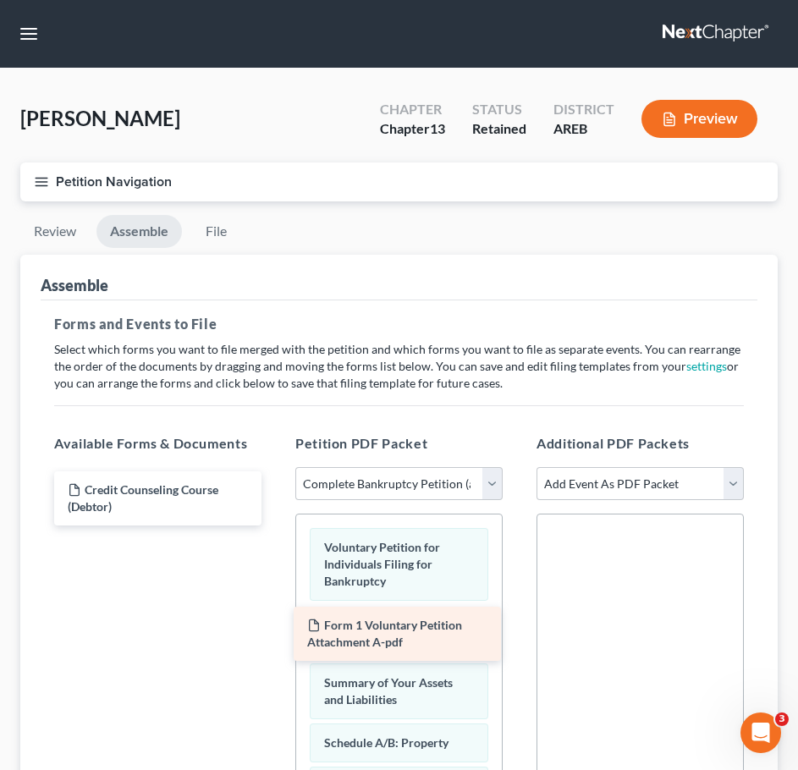
drag, startPoint x: 189, startPoint y: 499, endPoint x: 419, endPoint y: 596, distance: 249.5
click at [275, 525] on div "Form 1 Voluntary Petition Attachment A-pdf Form 1 Voluntary Petition Attachment…" at bounding box center [158, 498] width 234 height 54
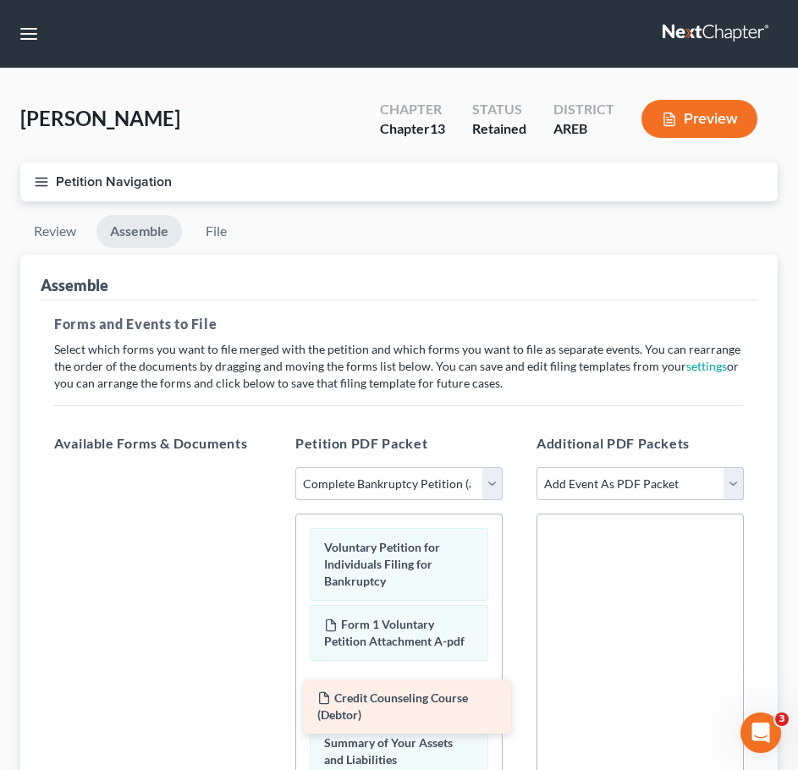
drag, startPoint x: 201, startPoint y: 490, endPoint x: 448, endPoint y: 690, distance: 317.5
click at [275, 467] on div "Credit Counseling Course (Debtor) Credit Counseling Course (Debtor)" at bounding box center [158, 467] width 234 height 0
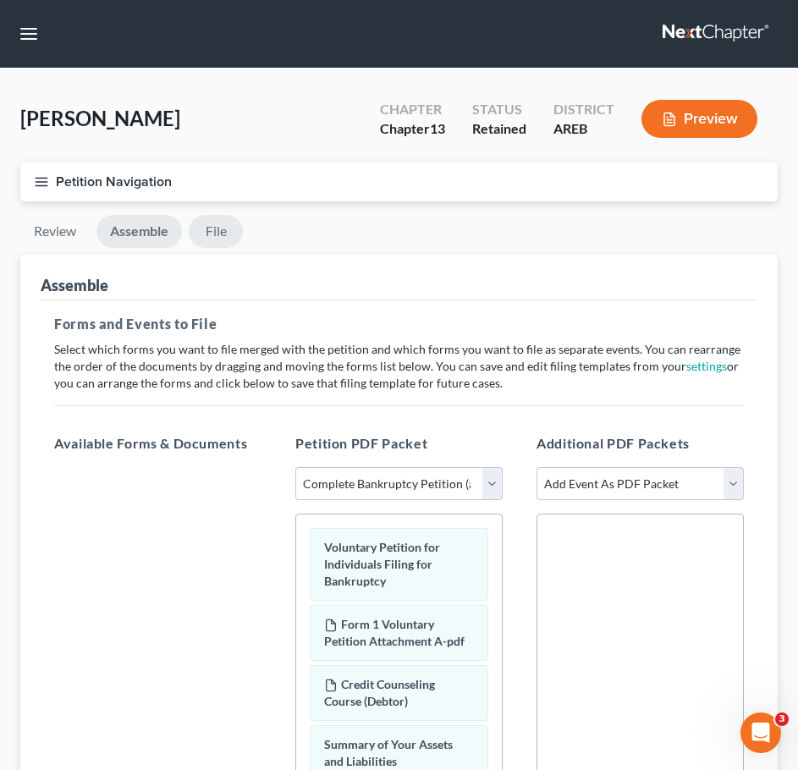
click at [205, 224] on link "File" at bounding box center [216, 231] width 54 height 33
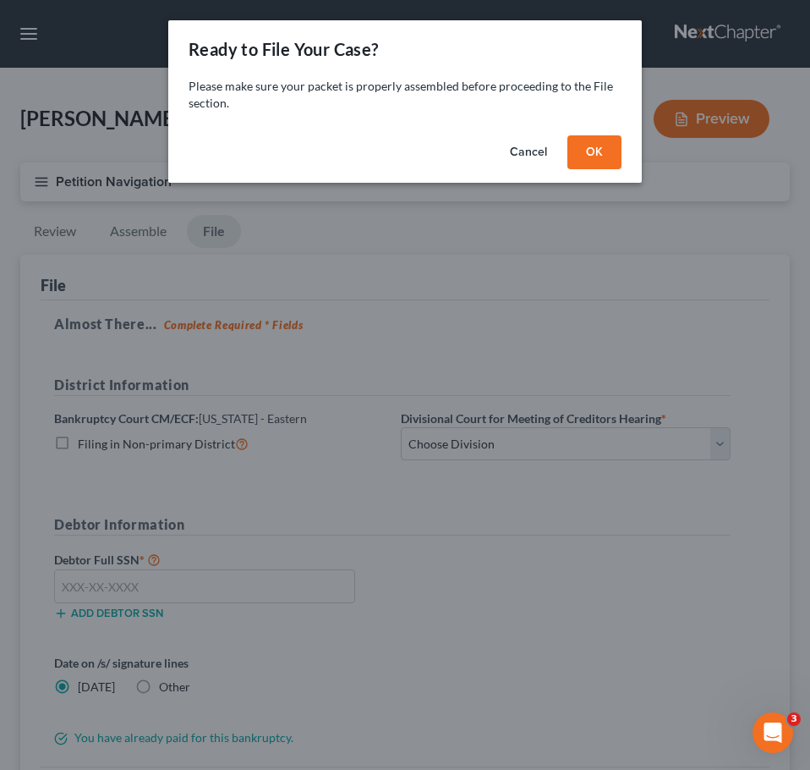
click at [581, 151] on button "OK" at bounding box center [595, 152] width 54 height 34
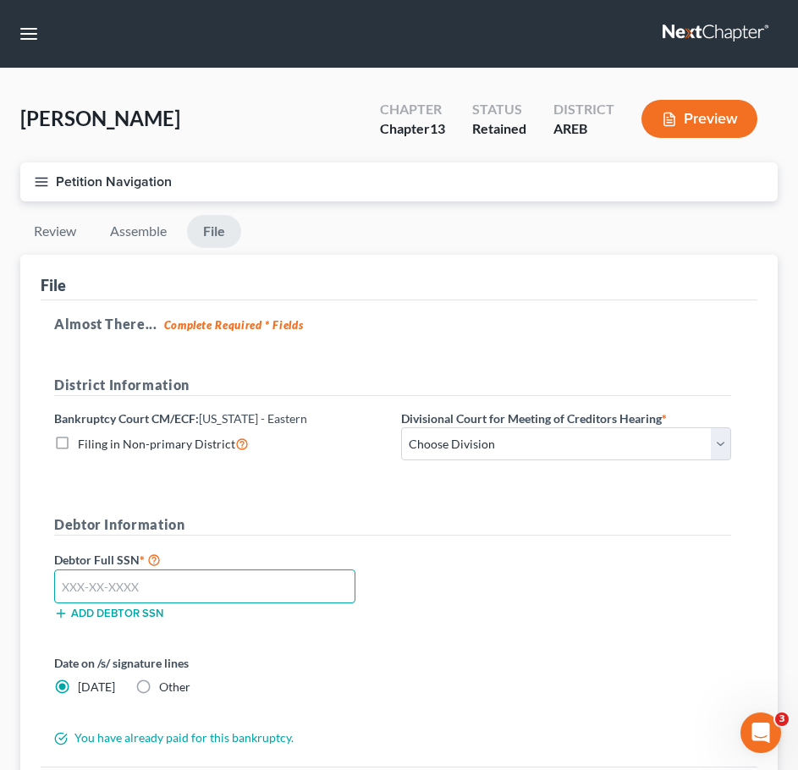
click at [239, 579] on input "text" at bounding box center [204, 586] width 301 height 34
paste input "409-15-9565"
type input "409-15-9565"
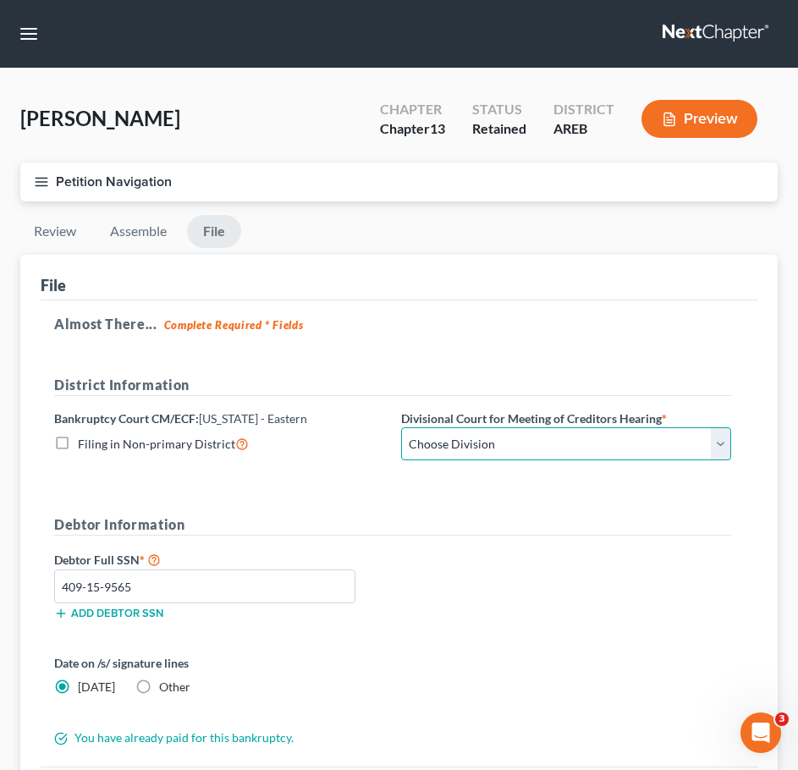
click at [549, 446] on select "Choose Division Delta Division Northern Division Central Division" at bounding box center [566, 444] width 330 height 34
select select "2"
click at [401, 427] on select "Choose Division Delta Division Northern Division Central Division" at bounding box center [566, 444] width 330 height 34
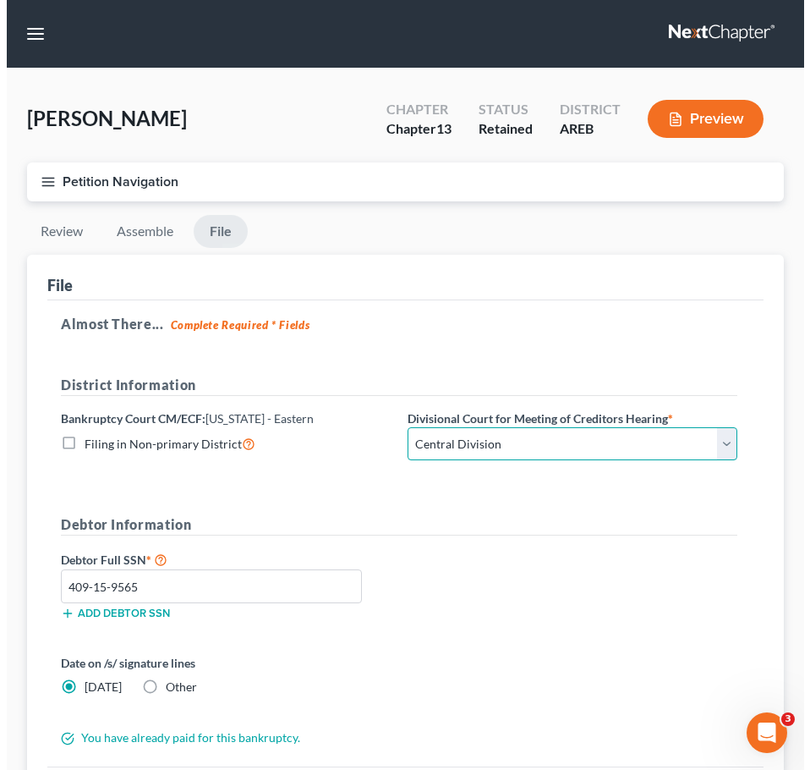
scroll to position [180, 0]
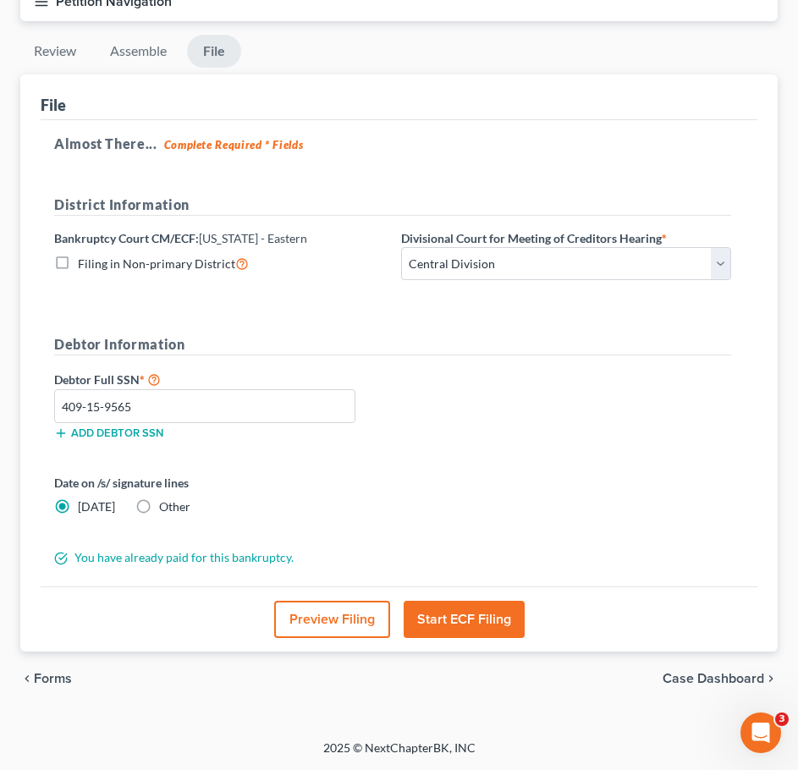
click at [497, 614] on button "Start ECF Filing" at bounding box center [464, 619] width 121 height 37
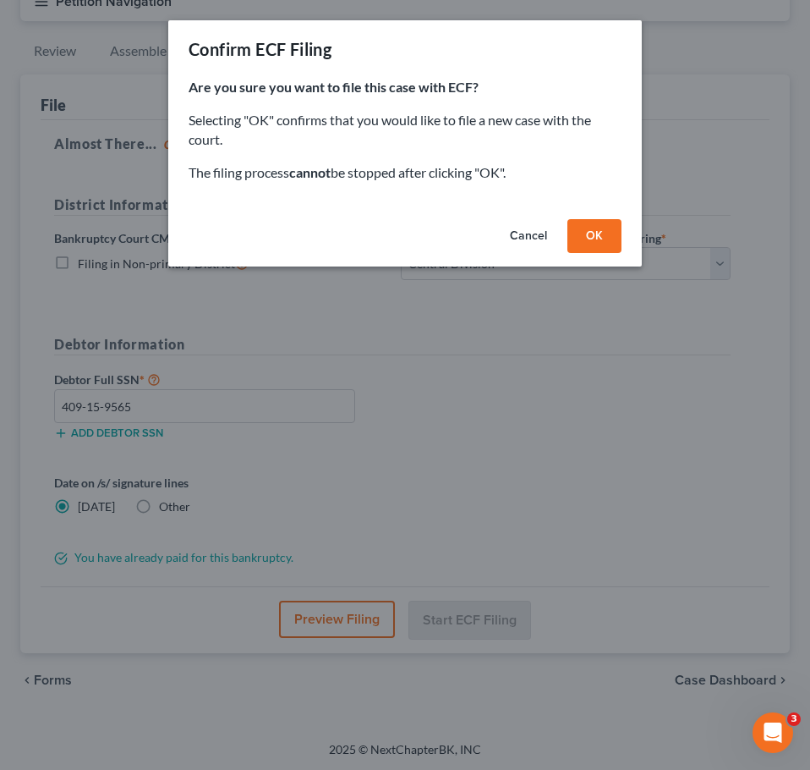
click at [593, 226] on button "OK" at bounding box center [595, 236] width 54 height 34
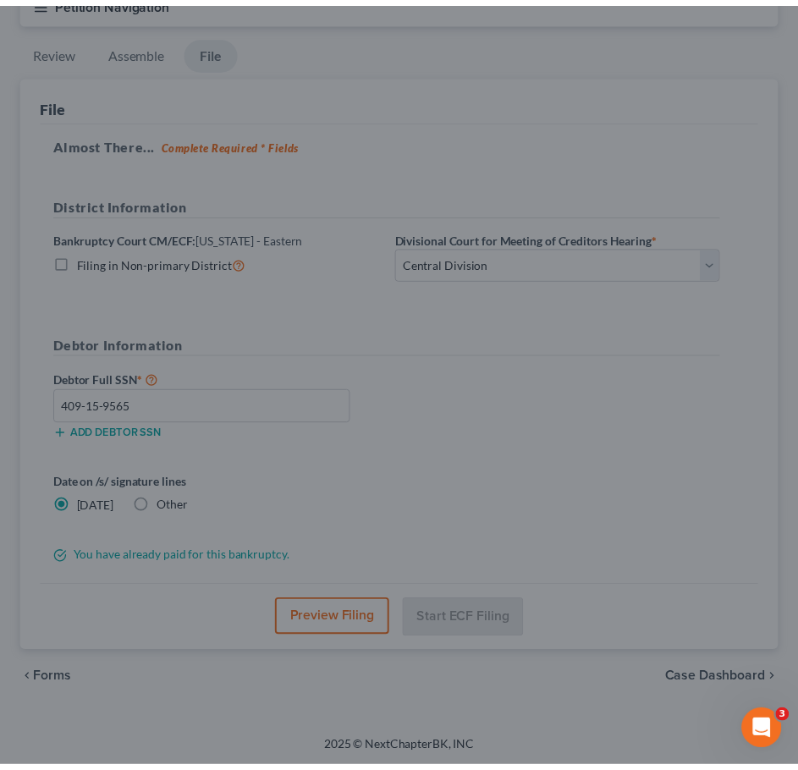
scroll to position [0, 0]
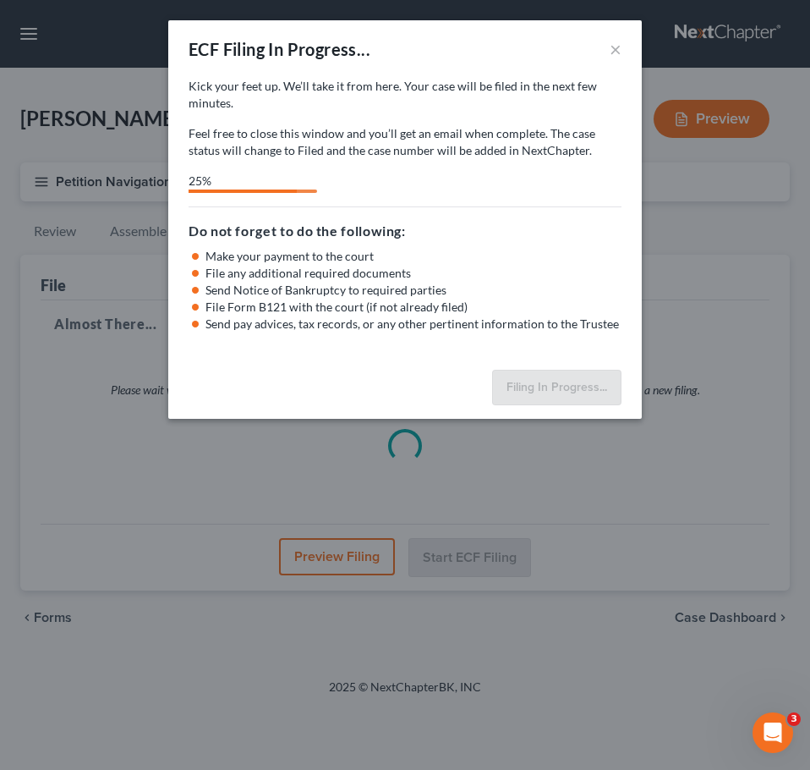
select select "2"
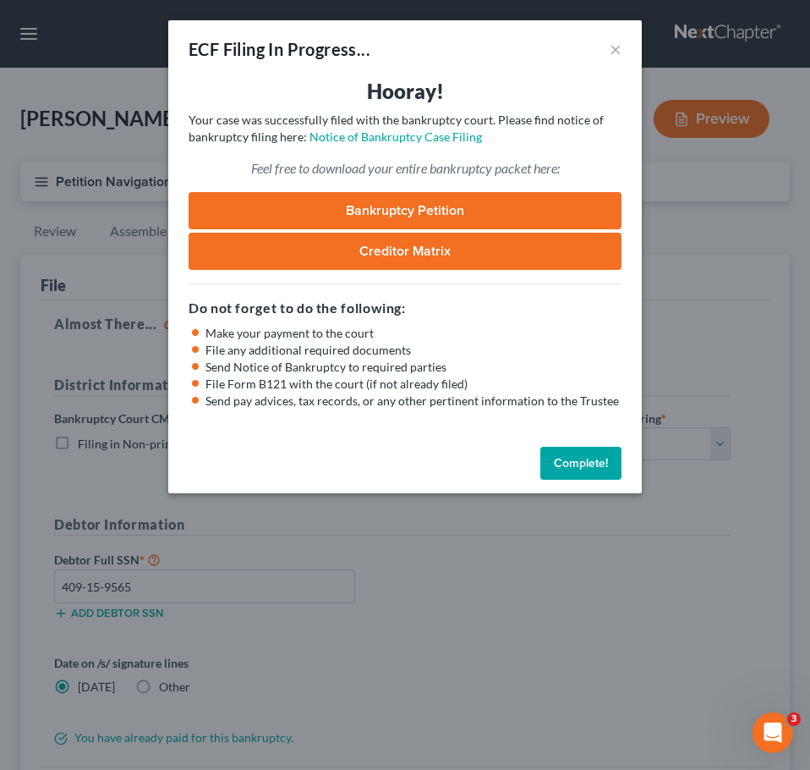
click at [564, 460] on button "Complete!" at bounding box center [581, 464] width 81 height 34
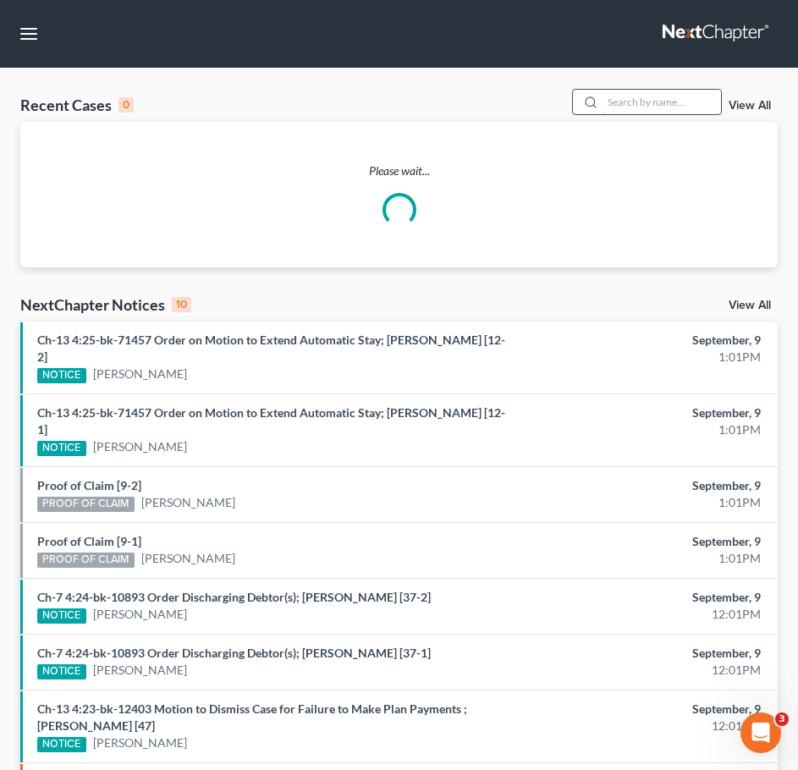
click at [636, 101] on input "search" at bounding box center [661, 102] width 118 height 25
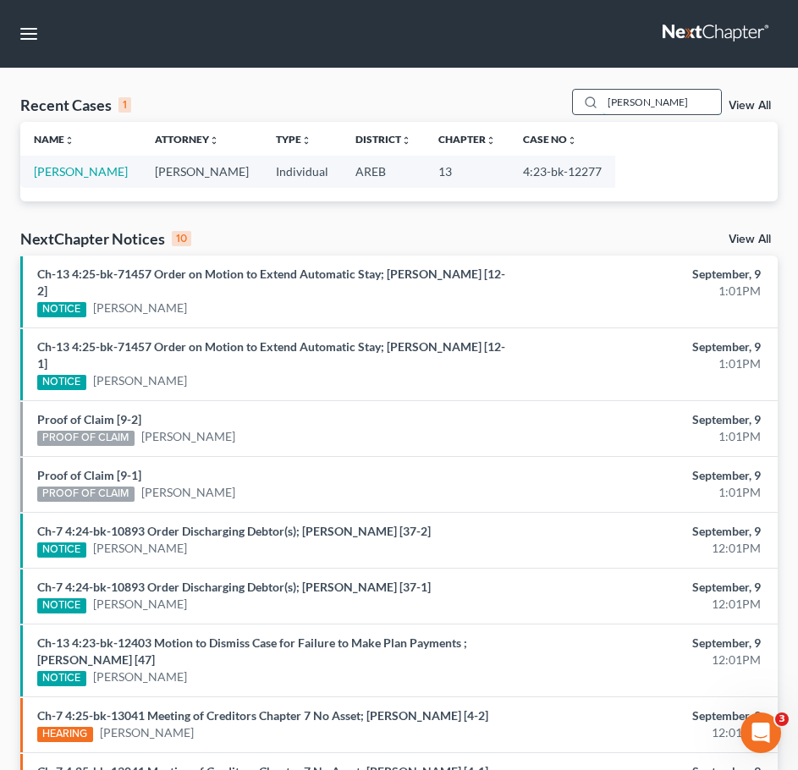
click at [709, 102] on input "curenton" at bounding box center [661, 102] width 118 height 25
type input "west"
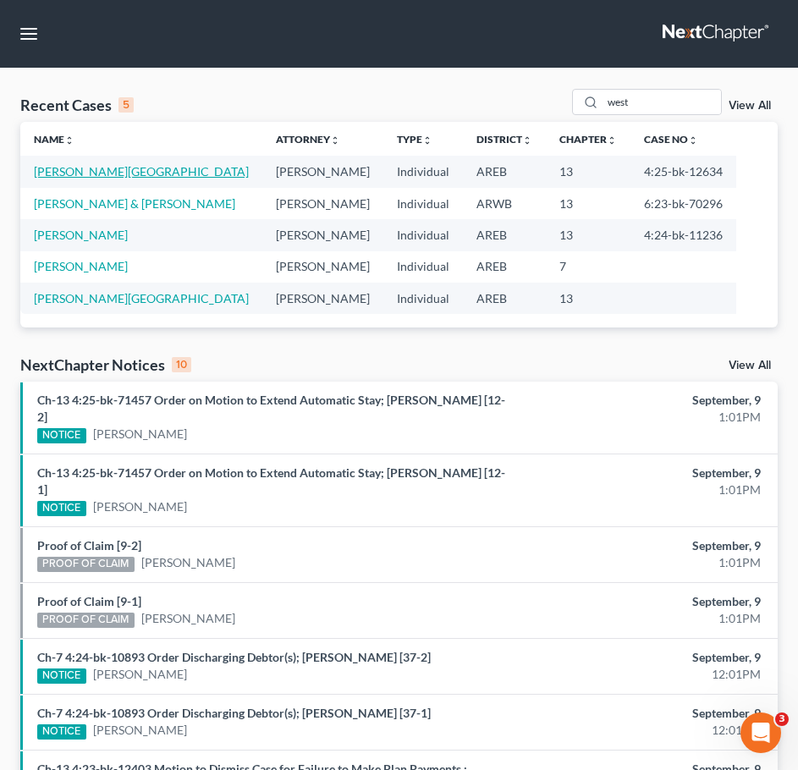
click at [94, 178] on link "West, Brittney" at bounding box center [141, 171] width 215 height 14
select select "0"
select select "4"
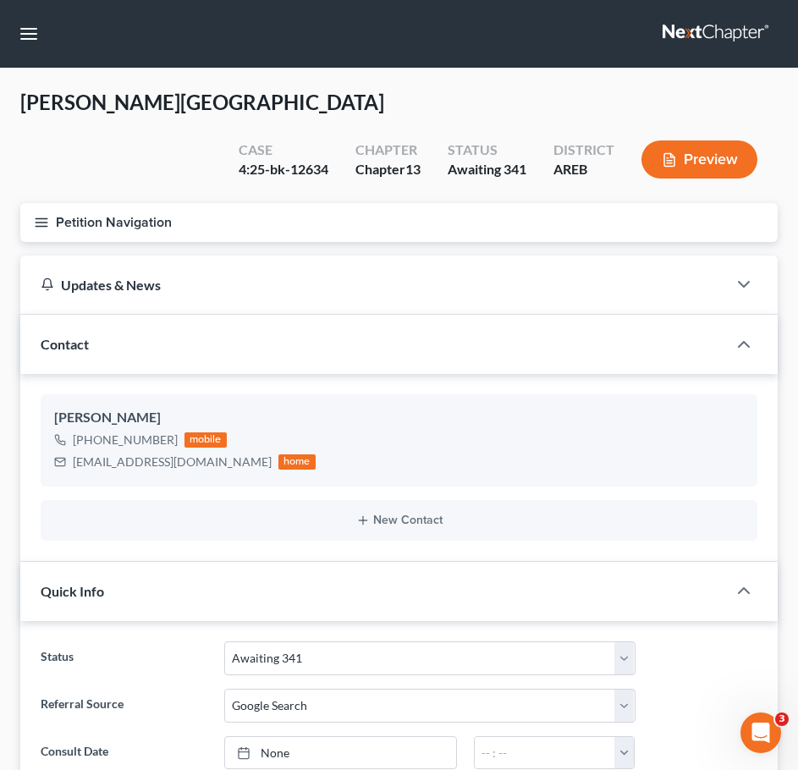
click at [33, 203] on button "Petition Navigation" at bounding box center [398, 222] width 757 height 39
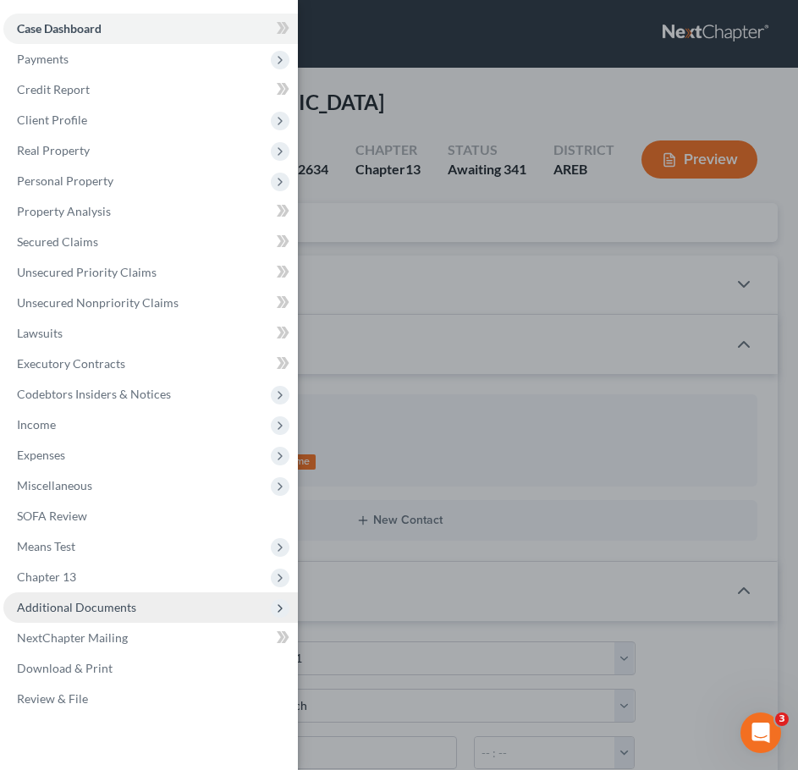
click at [127, 610] on span "Additional Documents" at bounding box center [76, 607] width 119 height 14
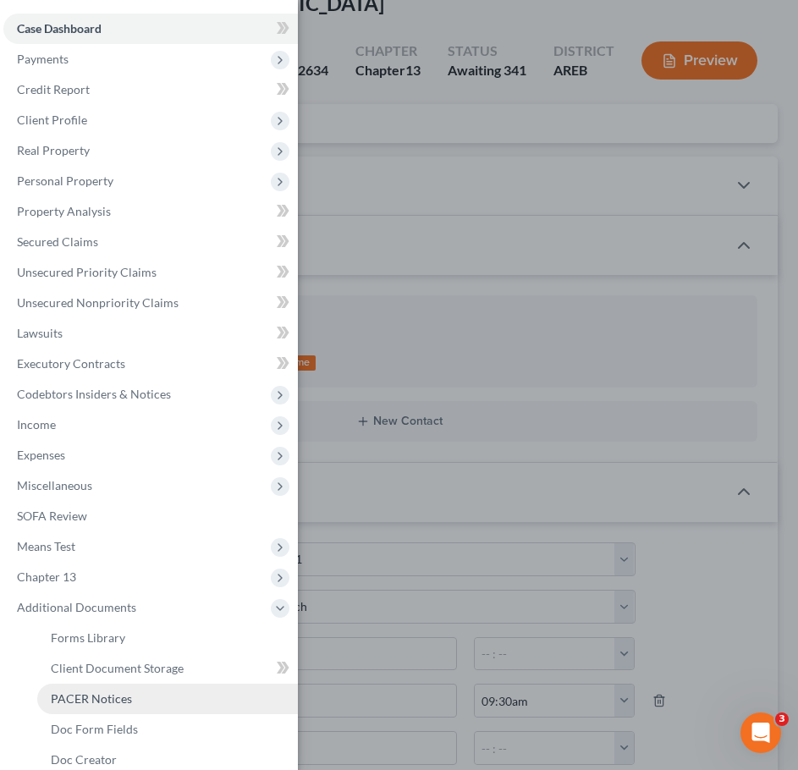
click at [121, 706] on link "PACER Notices" at bounding box center [167, 699] width 261 height 30
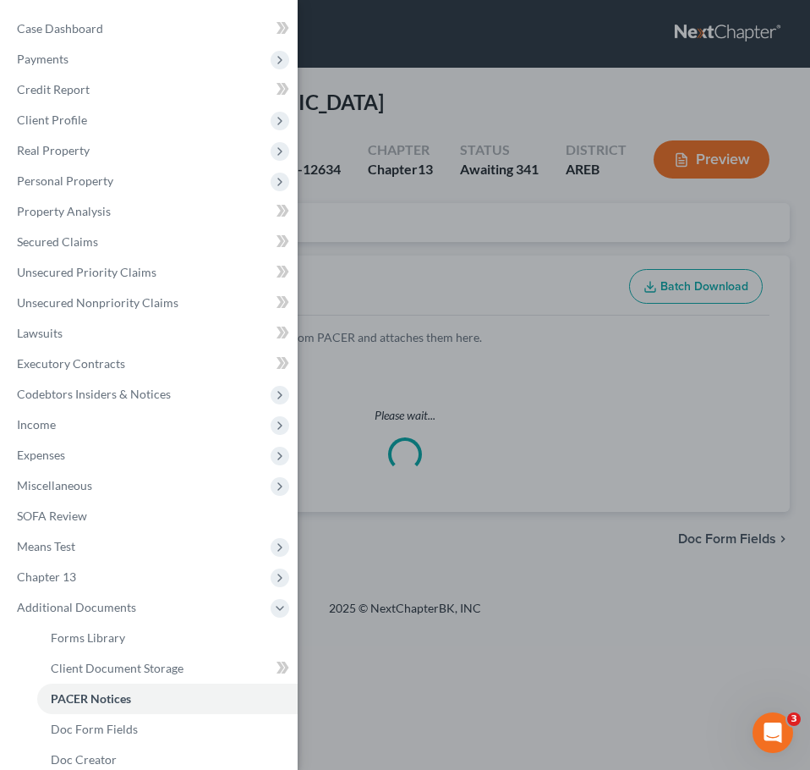
click at [671, 346] on div "Case Dashboard Payments Invoices Payments Payments Credit Report Client Profile" at bounding box center [405, 385] width 810 height 770
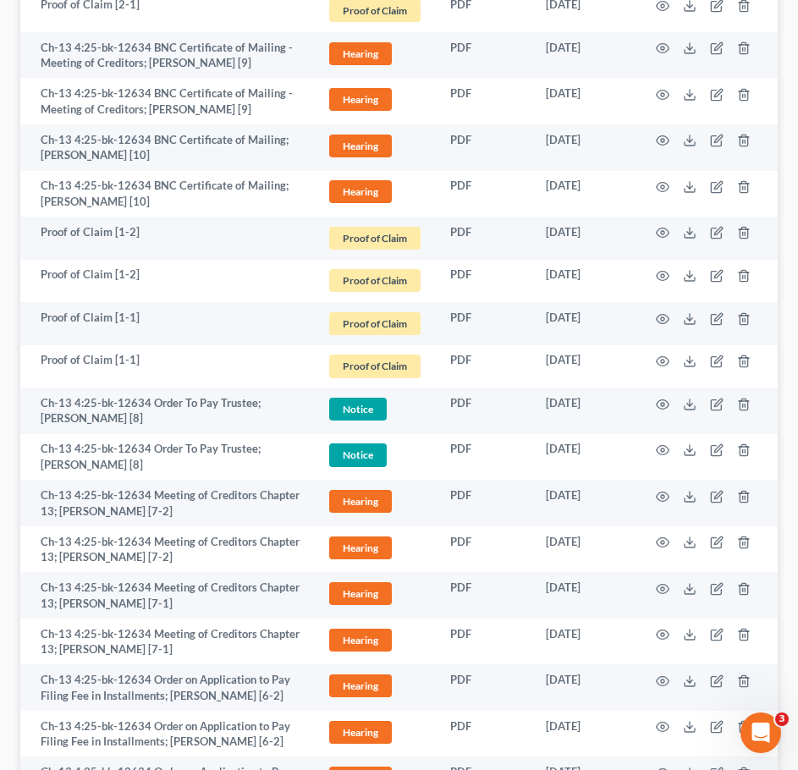
scroll to position [971, 0]
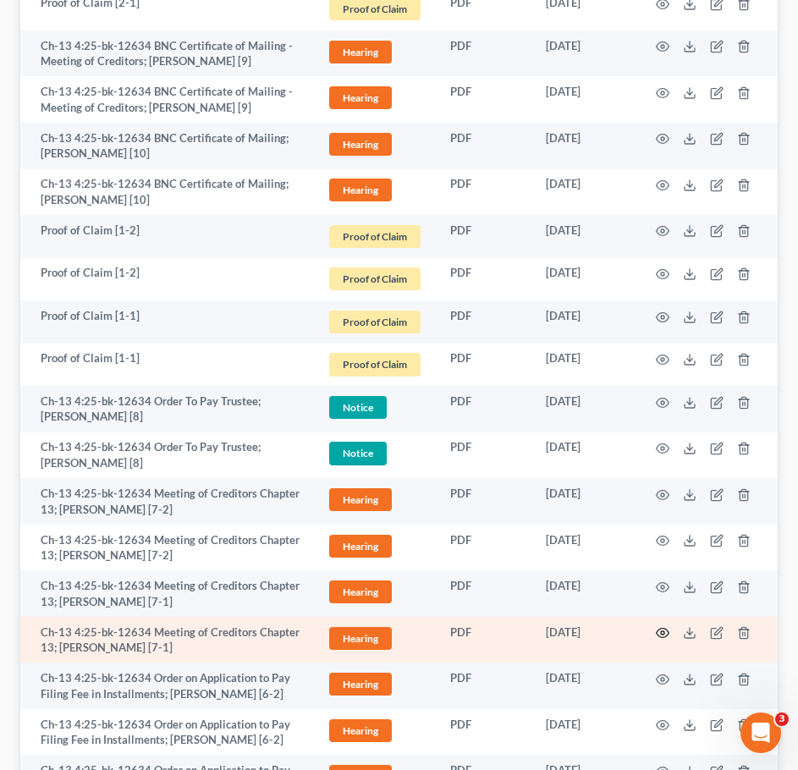
click at [656, 626] on icon "button" at bounding box center [663, 633] width 14 height 14
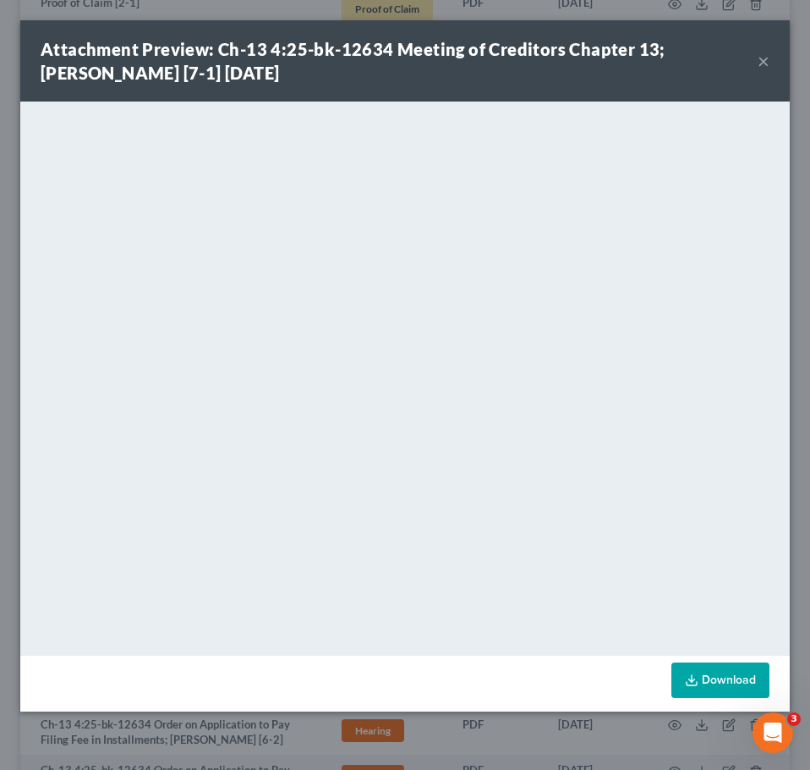
click at [760, 63] on button "×" at bounding box center [764, 61] width 12 height 20
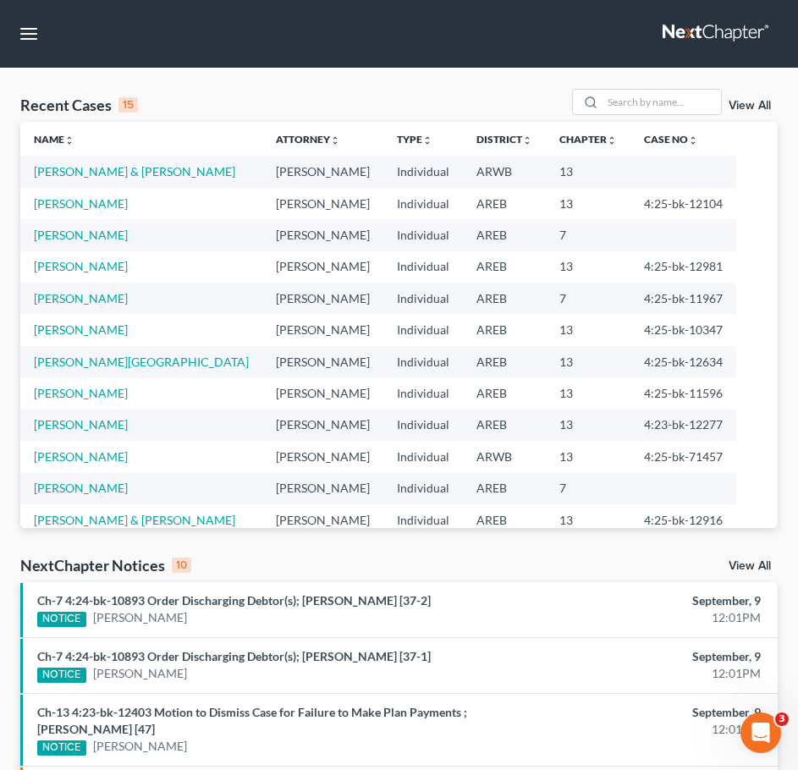
click at [118, 211] on td "[PERSON_NAME]" at bounding box center [141, 203] width 242 height 31
click at [108, 208] on link "Scarbrough, Brenda" at bounding box center [81, 203] width 94 height 14
select select "3"
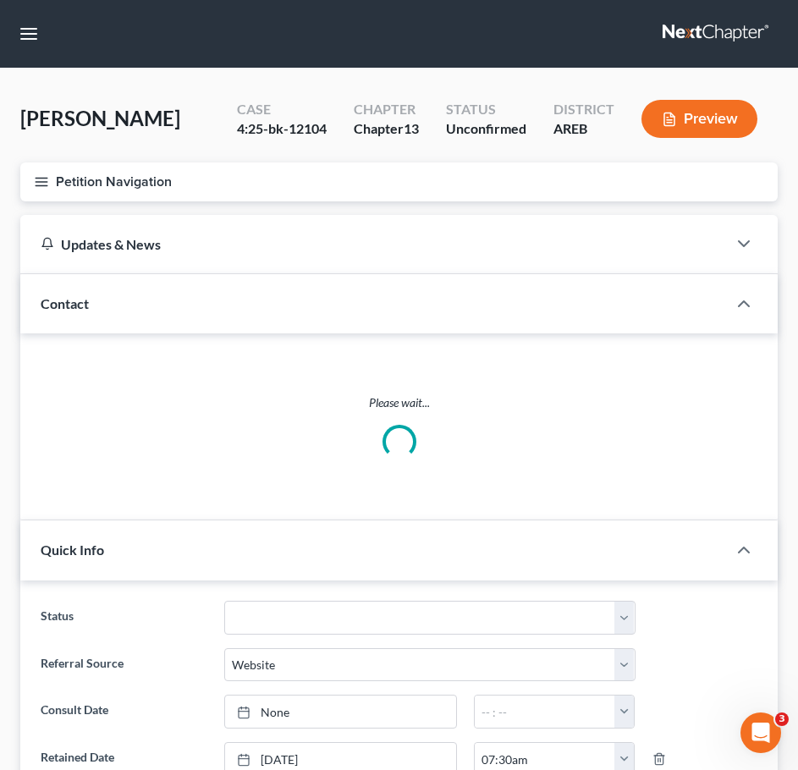
click at [49, 189] on button "Petition Navigation" at bounding box center [398, 181] width 757 height 39
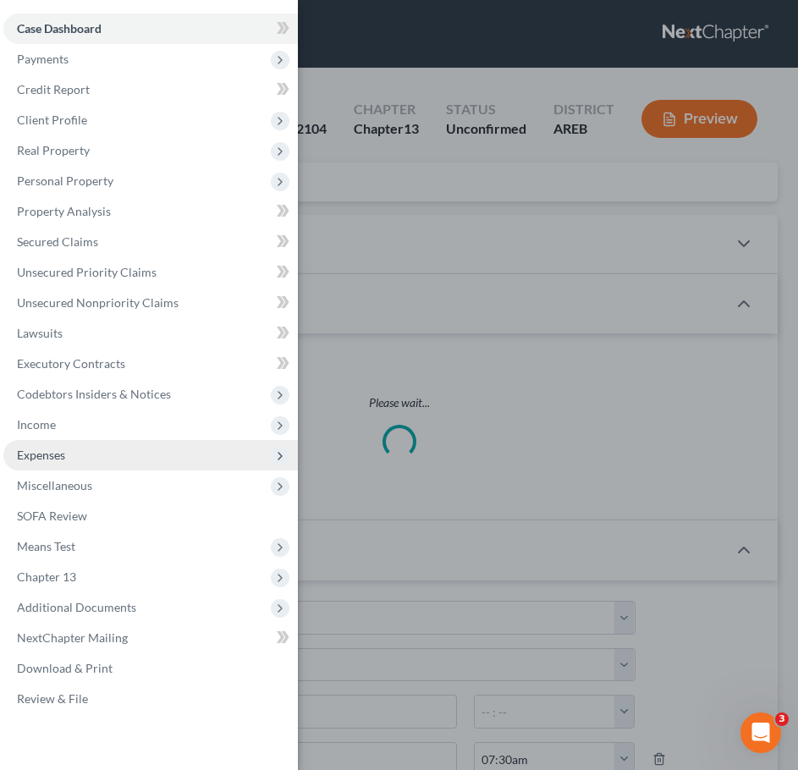
click at [55, 441] on span "Expenses" at bounding box center [150, 455] width 294 height 30
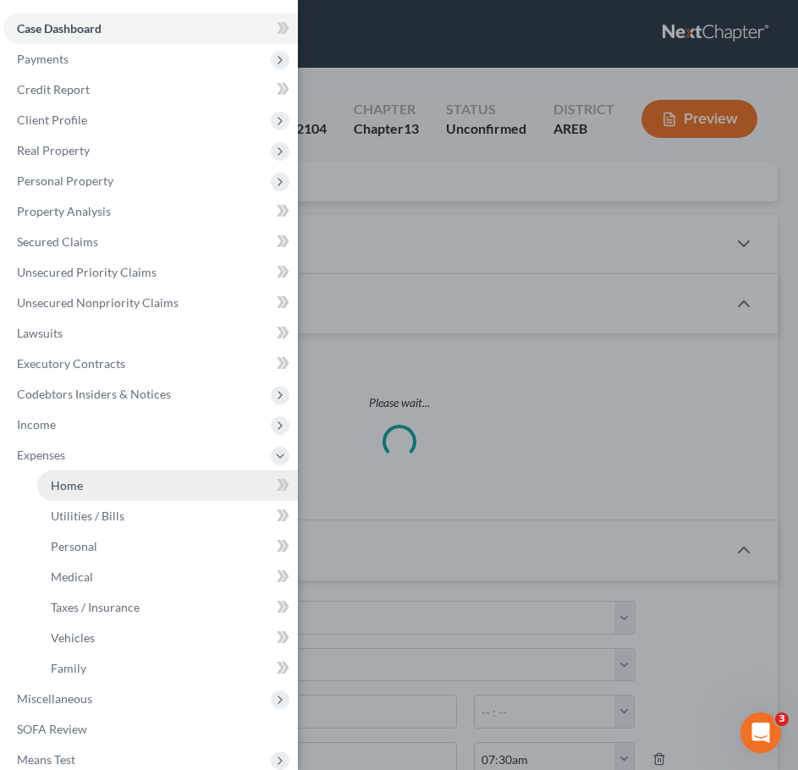
click at [69, 486] on span "Home" at bounding box center [67, 485] width 32 height 14
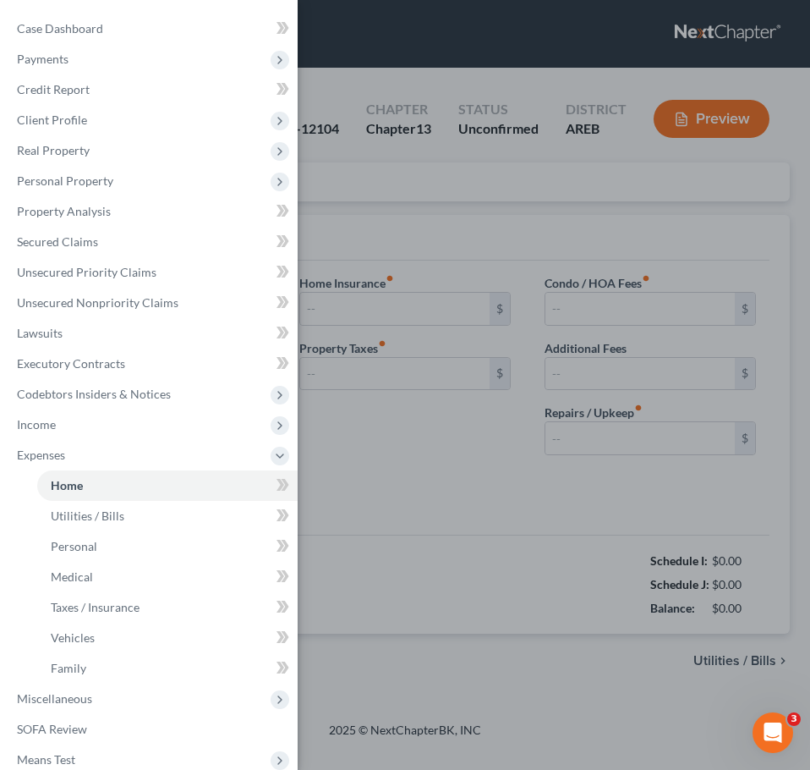
type input "1,100.00"
type input "0.00"
radio input "true"
type input "0.00"
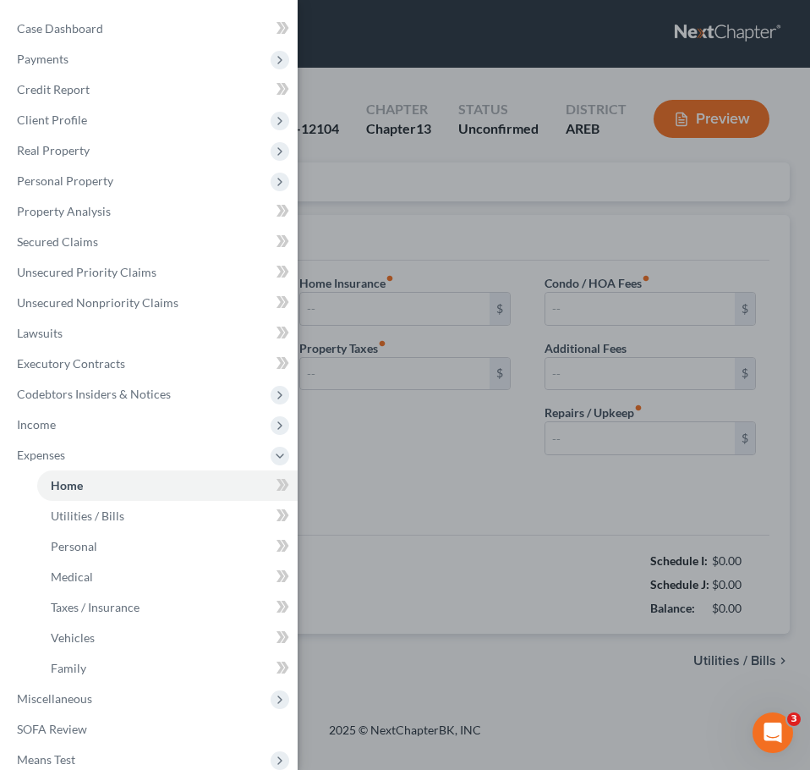
type input "0.00"
type input "100.00"
click at [508, 243] on div "Case Dashboard Payments Invoices Payments Payments Credit Report Client Profile" at bounding box center [405, 385] width 810 height 770
